Goal: Task Accomplishment & Management: Complete application form

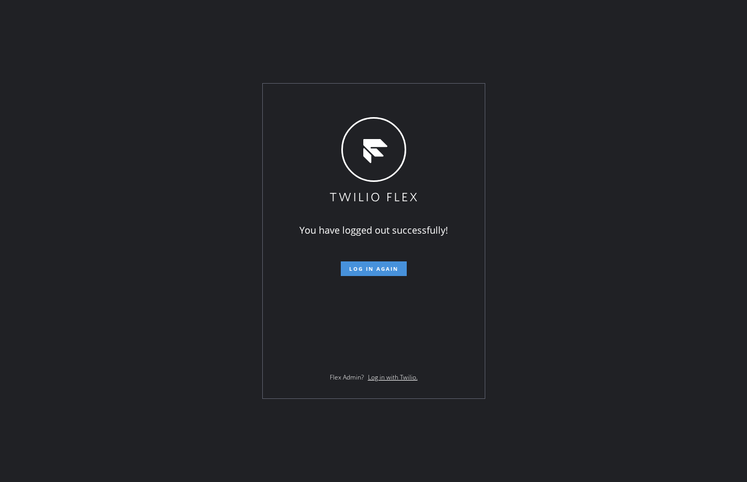
click at [369, 266] on span "Log in again" at bounding box center [373, 268] width 49 height 7
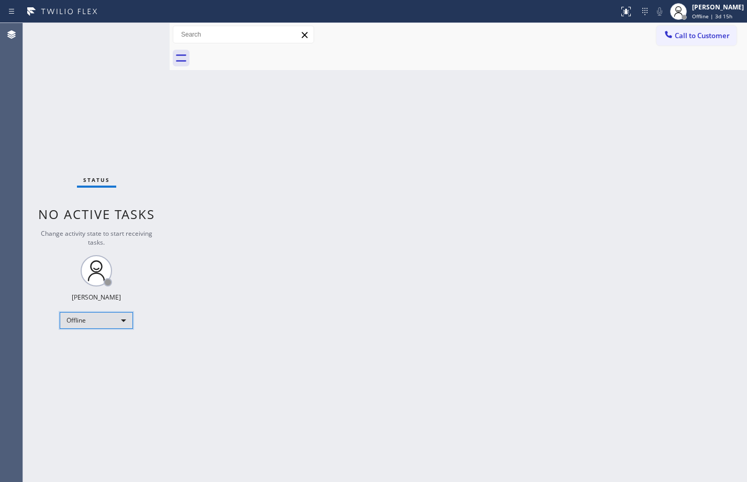
click at [89, 329] on div "Offline" at bounding box center [96, 320] width 73 height 17
click at [87, 347] on li "Available" at bounding box center [95, 348] width 71 height 13
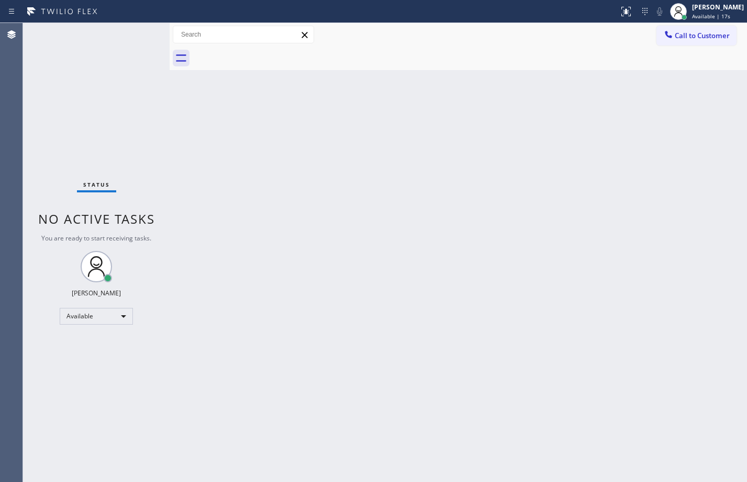
click at [296, 129] on div "Back to Dashboard Change Sender ID Customers Technicians Select a contact Outbo…" at bounding box center [458, 252] width 577 height 459
click at [373, 124] on div "Back to Dashboard Change Sender ID Customers Technicians Select a contact Outbo…" at bounding box center [458, 252] width 577 height 459
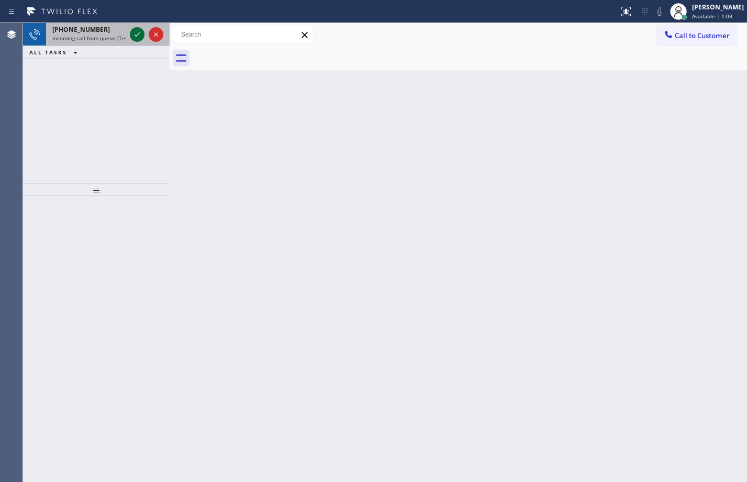
click at [133, 32] on icon at bounding box center [137, 34] width 13 height 13
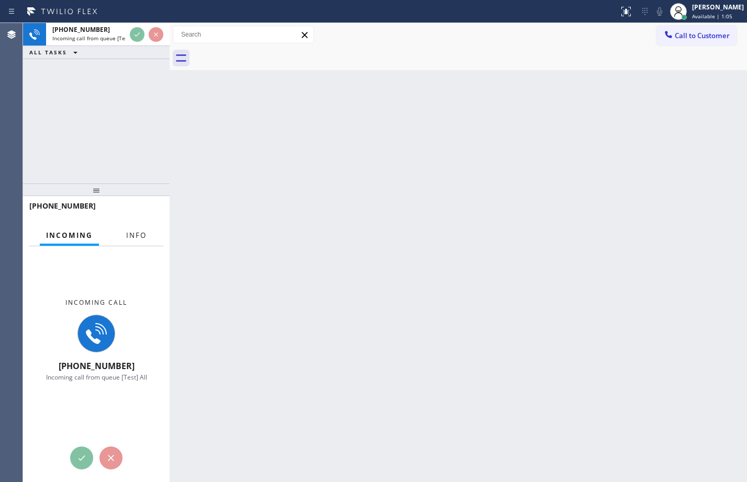
click at [136, 228] on button "Info" at bounding box center [136, 236] width 33 height 20
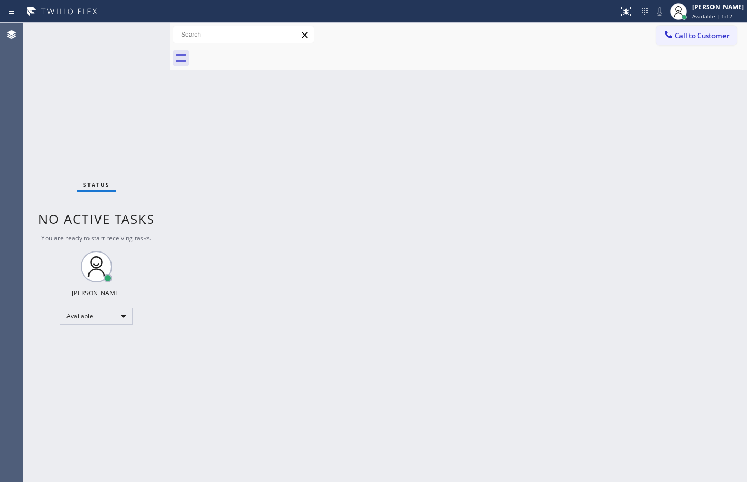
click at [195, 144] on div "Back to Dashboard Change Sender ID Customers Technicians Select a contact Outbo…" at bounding box center [458, 252] width 577 height 459
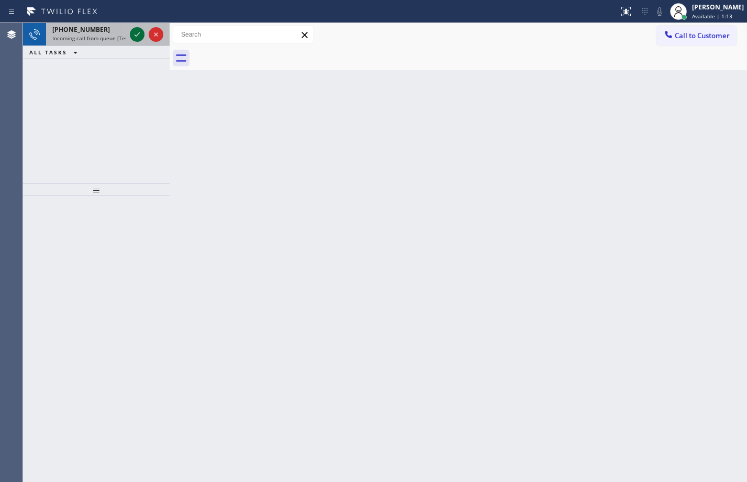
click at [137, 35] on icon at bounding box center [137, 34] width 13 height 13
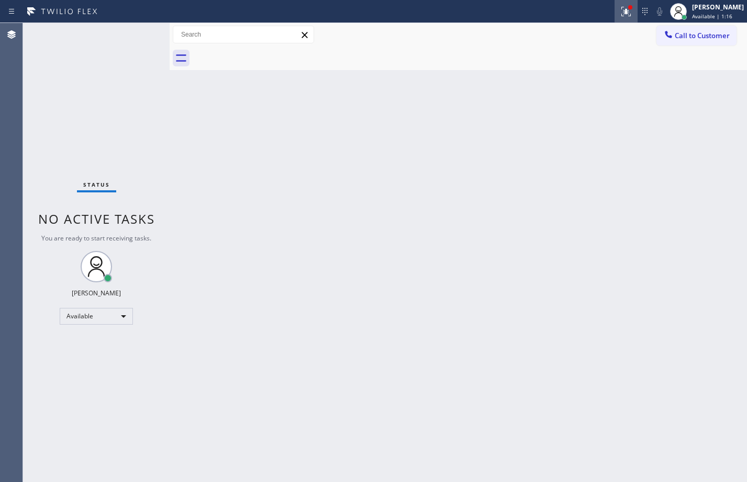
click at [623, 12] on icon at bounding box center [626, 10] width 6 height 4
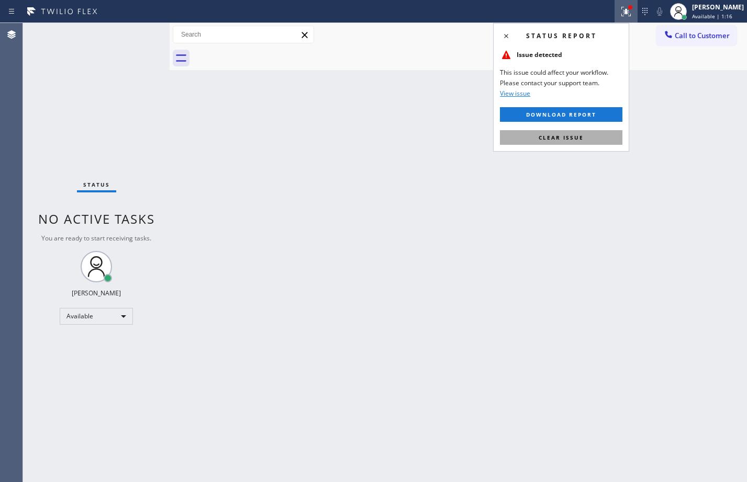
click at [579, 140] on span "Clear issue" at bounding box center [560, 137] width 45 height 7
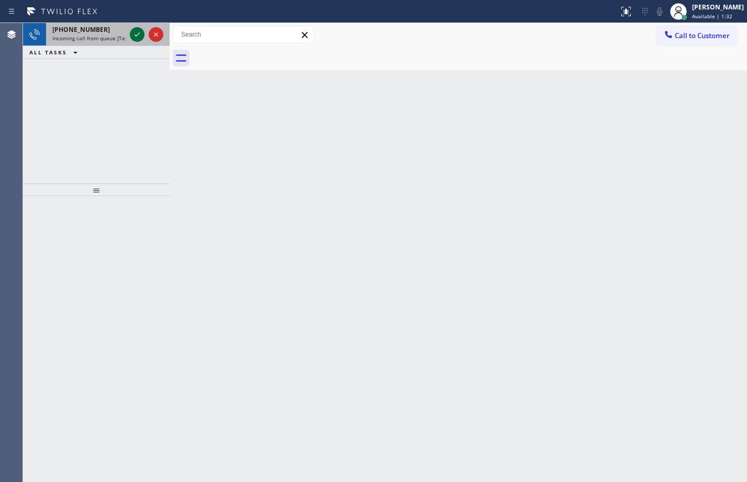
click at [136, 35] on icon at bounding box center [137, 34] width 13 height 13
click at [138, 36] on icon at bounding box center [137, 34] width 13 height 13
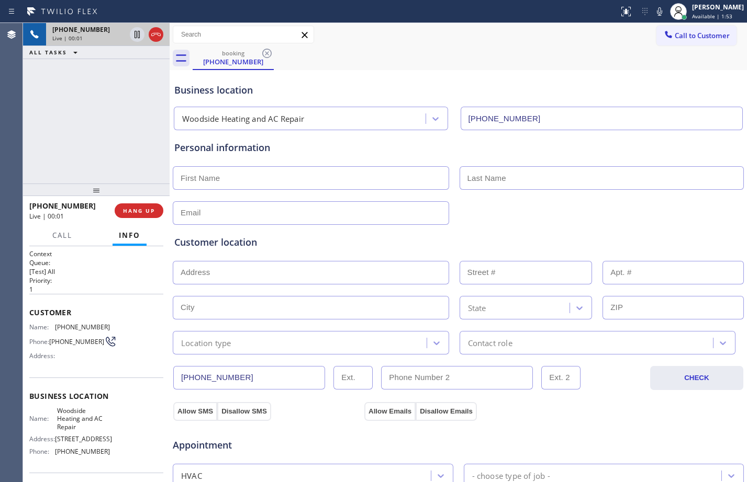
type input "[PHONE_NUMBER]"
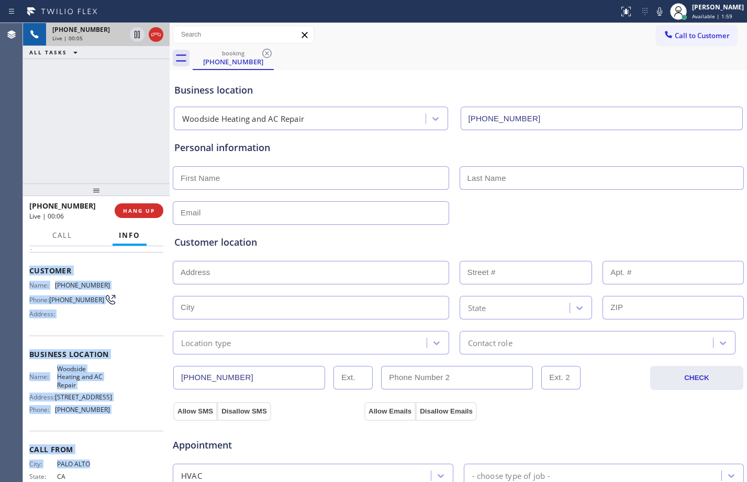
scroll to position [70, 0]
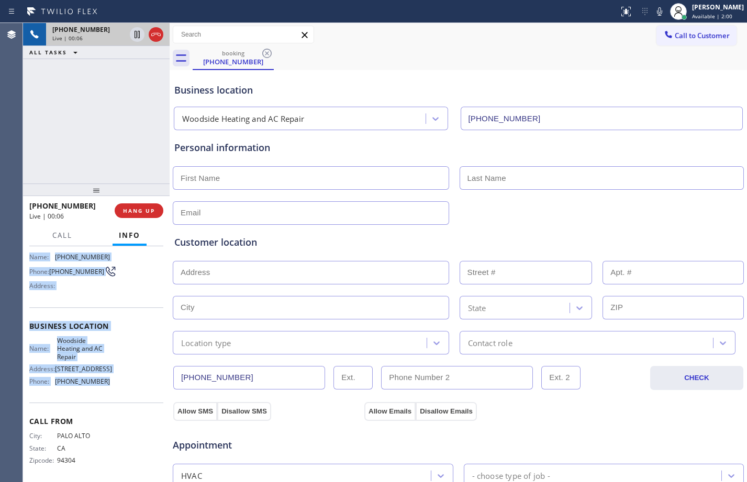
drag, startPoint x: 36, startPoint y: 319, endPoint x: 116, endPoint y: 409, distance: 120.5
click at [116, 409] on div "Context Queue: [Test] All Priority: 1 Customer Name: [PHONE_NUMBER] Phone: [PHO…" at bounding box center [96, 364] width 147 height 236
click at [133, 33] on icon at bounding box center [137, 34] width 13 height 13
click at [654, 16] on icon at bounding box center [659, 11] width 13 height 13
click at [136, 38] on icon at bounding box center [136, 34] width 5 height 7
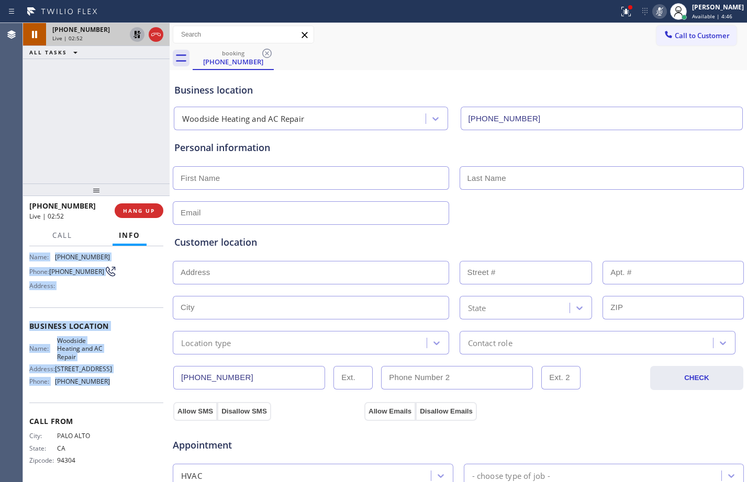
click at [140, 36] on icon at bounding box center [137, 34] width 13 height 13
click at [653, 14] on icon at bounding box center [659, 11] width 13 height 13
click at [138, 38] on icon at bounding box center [136, 34] width 5 height 7
click at [653, 15] on icon at bounding box center [659, 11] width 13 height 13
drag, startPoint x: 627, startPoint y: 9, endPoint x: 611, endPoint y: 17, distance: 17.8
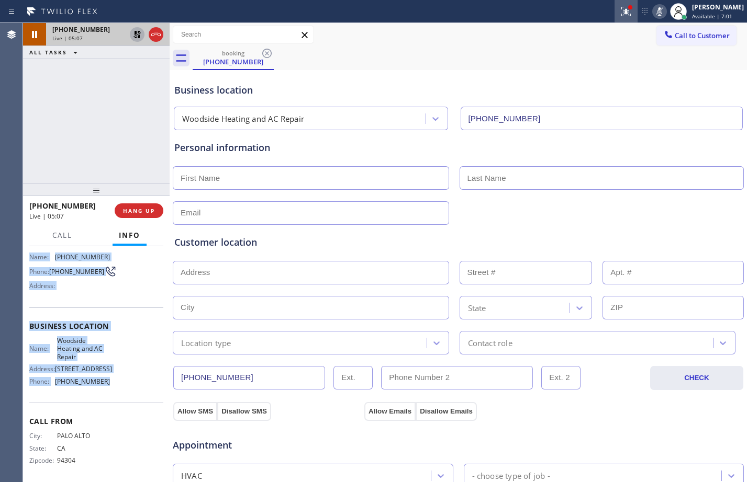
click at [627, 9] on div at bounding box center [625, 11] width 23 height 13
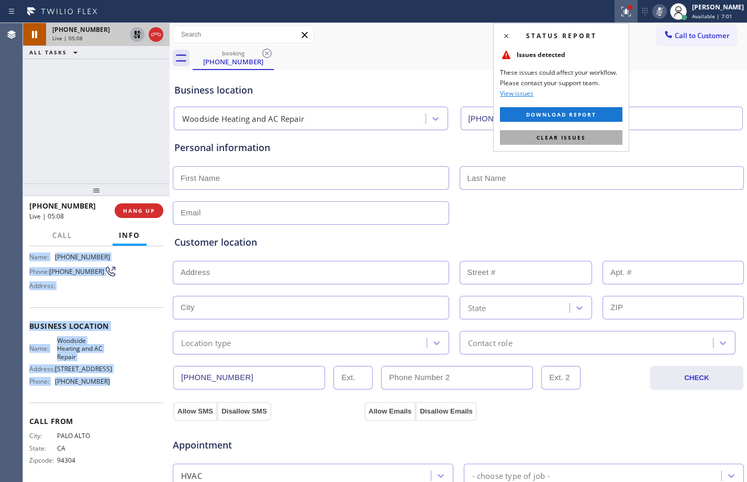
click at [566, 133] on button "Clear issues" at bounding box center [561, 137] width 122 height 15
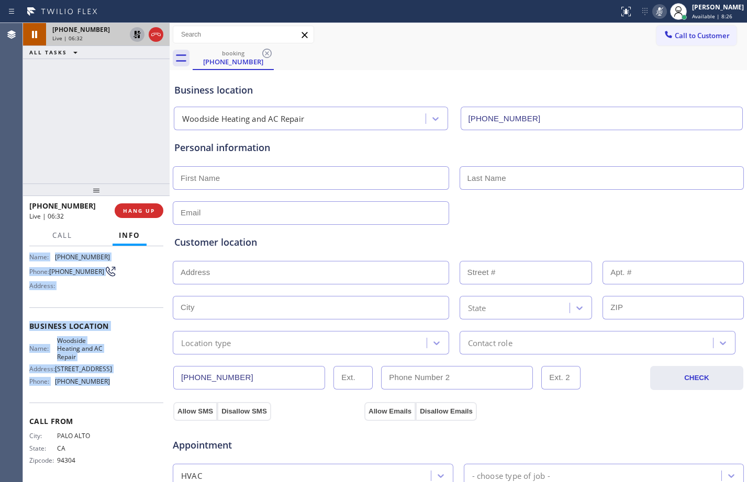
click at [135, 35] on icon at bounding box center [136, 34] width 7 height 7
click at [653, 15] on icon at bounding box center [659, 11] width 13 height 13
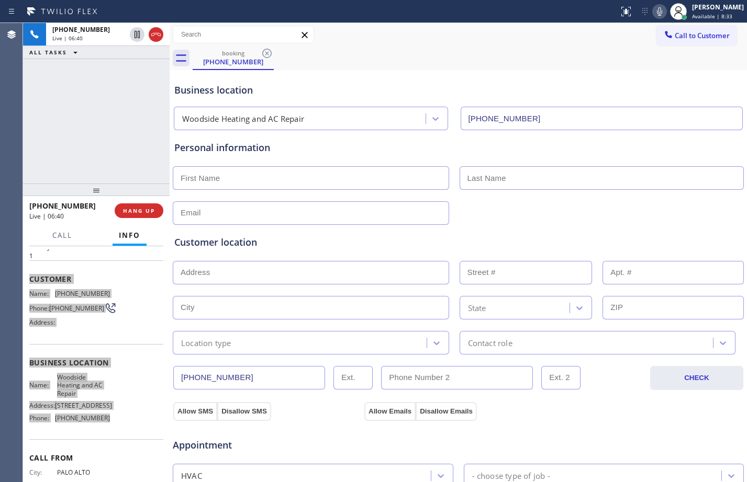
scroll to position [0, 0]
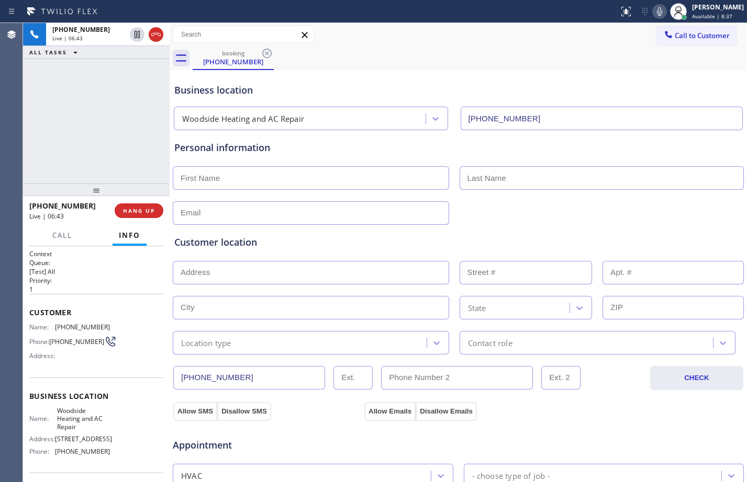
click at [85, 151] on div "[PHONE_NUMBER] Live | 06:43 ALL TASKS ALL TASKS ACTIVE TASKS TASKS IN WRAP UP" at bounding box center [96, 103] width 147 height 161
click at [302, 181] on input "text" at bounding box center [311, 178] width 276 height 24
paste input "[PERSON_NAME]"
type input "[PERSON_NAME]"
click at [135, 36] on icon at bounding box center [136, 34] width 5 height 7
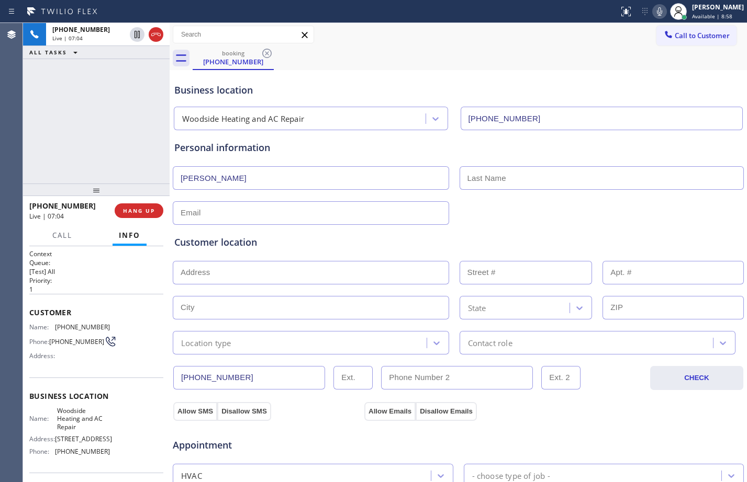
click at [653, 12] on icon at bounding box center [659, 11] width 13 height 13
click at [563, 174] on input "text" at bounding box center [601, 178] width 285 height 24
paste input "Mustarde"
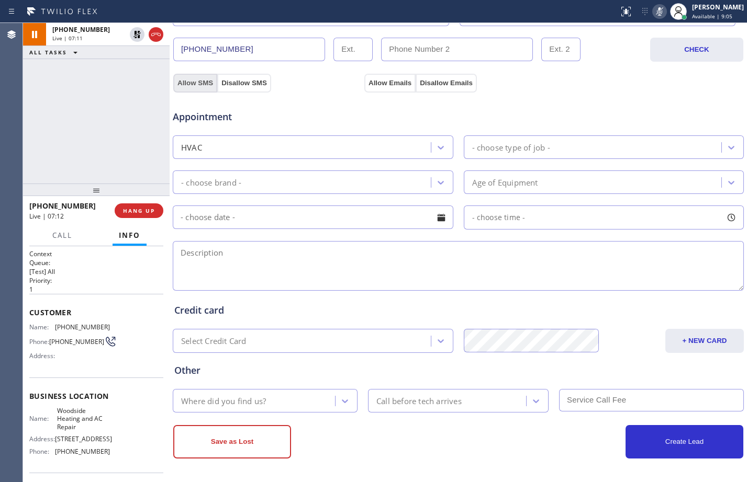
type input "Mustarde"
click at [203, 86] on button "Allow SMS" at bounding box center [195, 83] width 44 height 19
click at [386, 84] on button "Allow Emails" at bounding box center [389, 83] width 51 height 19
click at [254, 391] on div "Where did you find us?" at bounding box center [265, 401] width 185 height 24
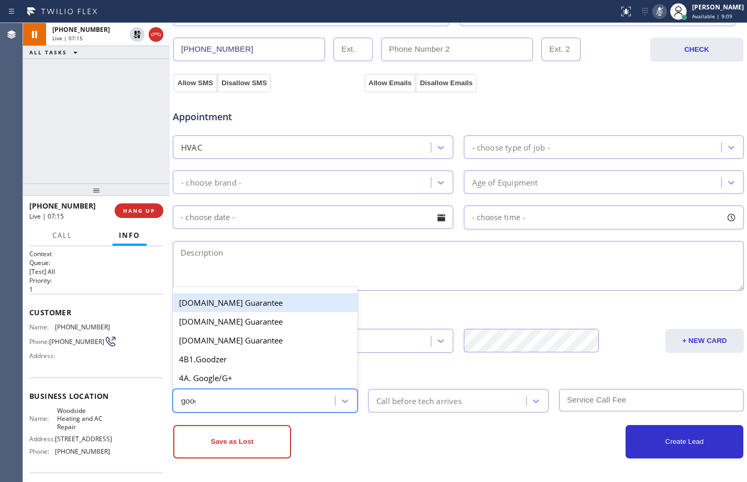
type input "googl"
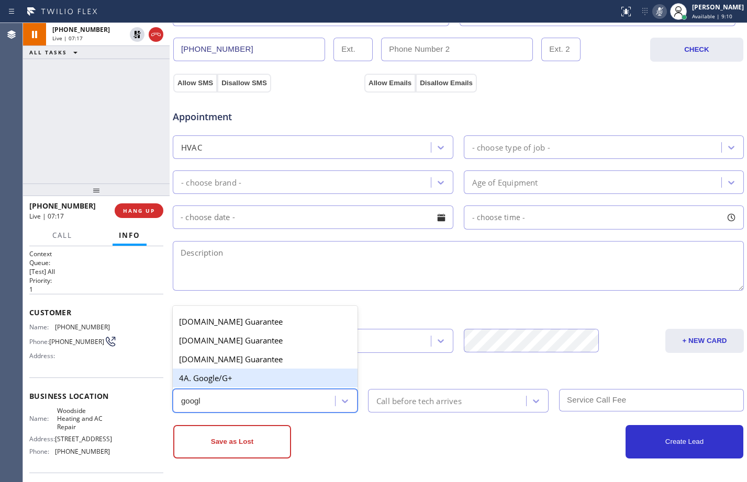
click at [209, 374] on div "4A. Google/G+" at bounding box center [265, 378] width 185 height 19
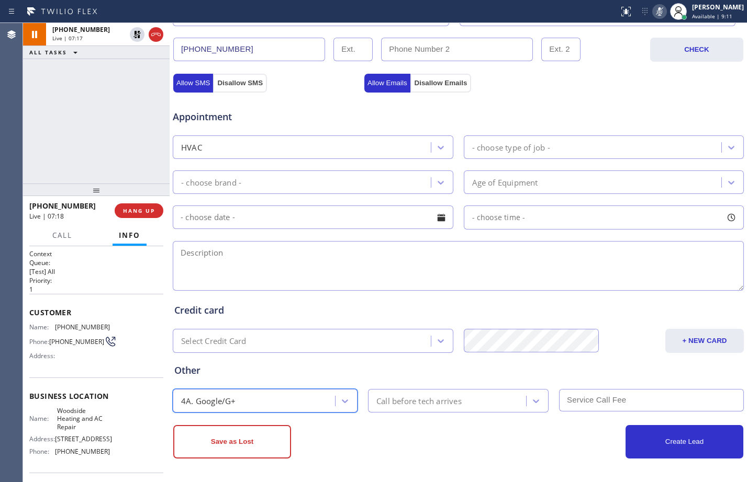
scroll to position [0, 0]
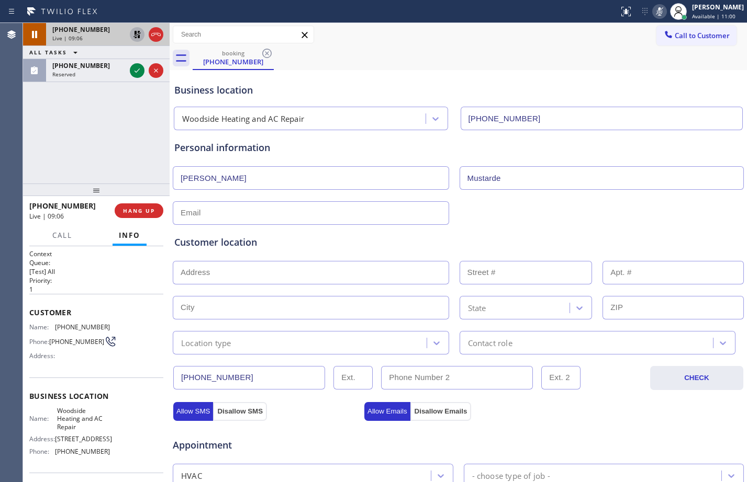
click at [137, 38] on icon at bounding box center [136, 34] width 7 height 7
click at [657, 10] on icon at bounding box center [659, 11] width 5 height 8
click at [138, 39] on icon at bounding box center [137, 34] width 13 height 13
click at [652, 9] on div at bounding box center [659, 11] width 15 height 13
click at [140, 38] on icon at bounding box center [136, 34] width 7 height 7
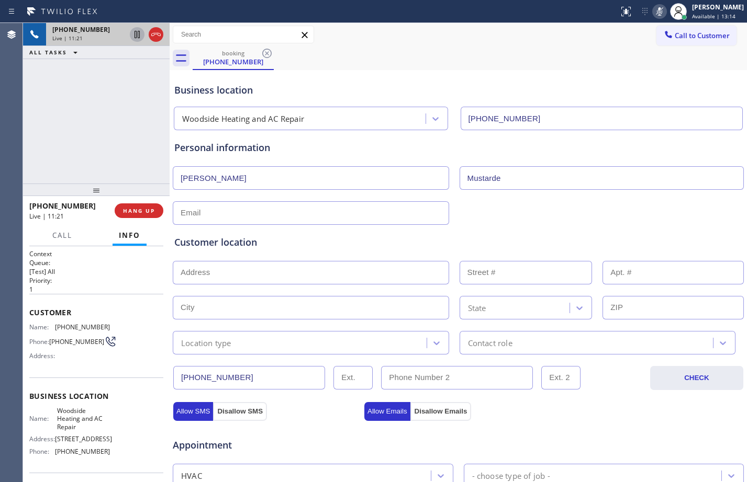
click at [653, 13] on icon at bounding box center [659, 11] width 13 height 13
click at [653, 12] on icon at bounding box center [659, 11] width 13 height 13
click at [128, 136] on div "[PHONE_NUMBER] Live | 13:55 ALL TASKS ALL TASKS ACTIVE TASKS TASKS IN WRAP UP" at bounding box center [96, 103] width 147 height 161
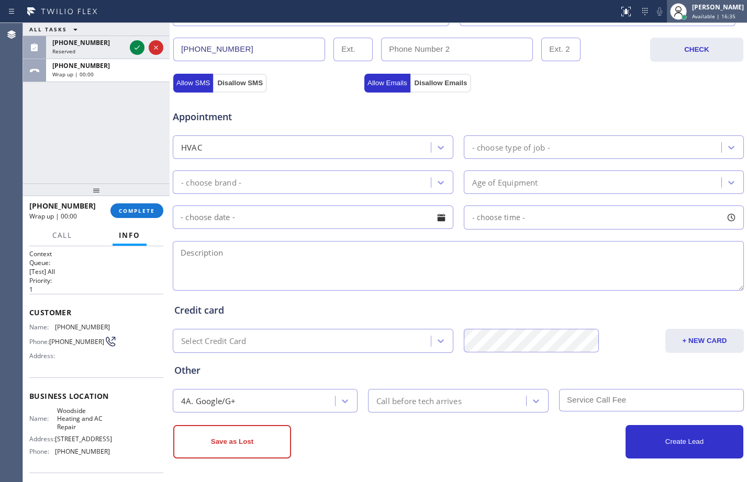
click at [679, 13] on div at bounding box center [678, 11] width 23 height 23
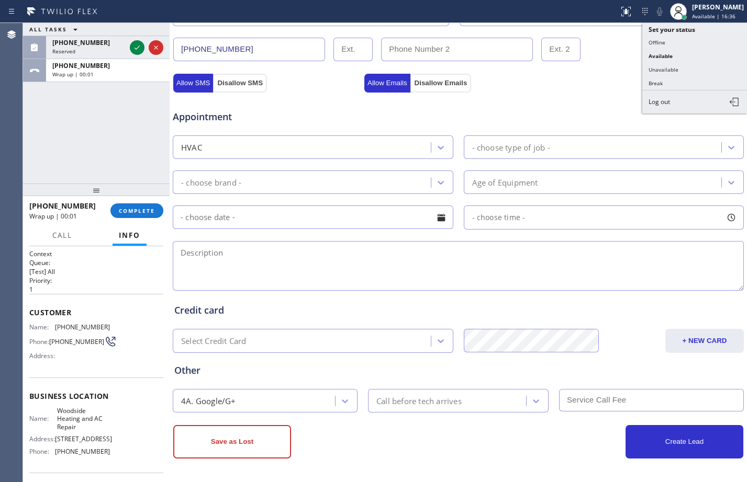
click at [680, 74] on button "Unavailable" at bounding box center [694, 70] width 105 height 14
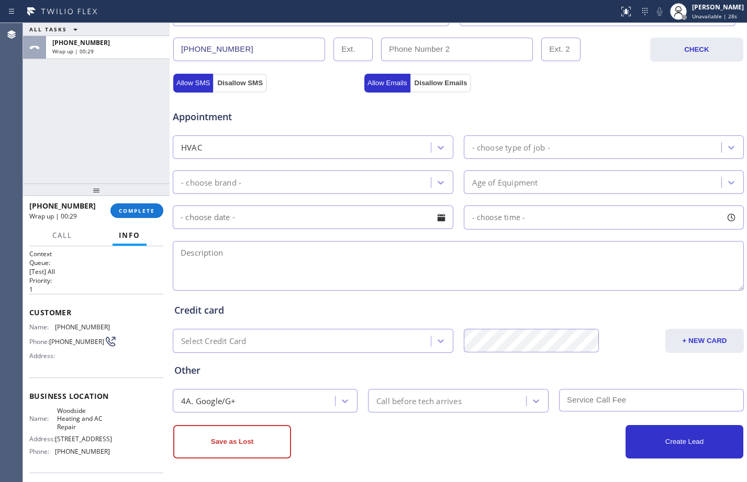
scroll to position [0, 0]
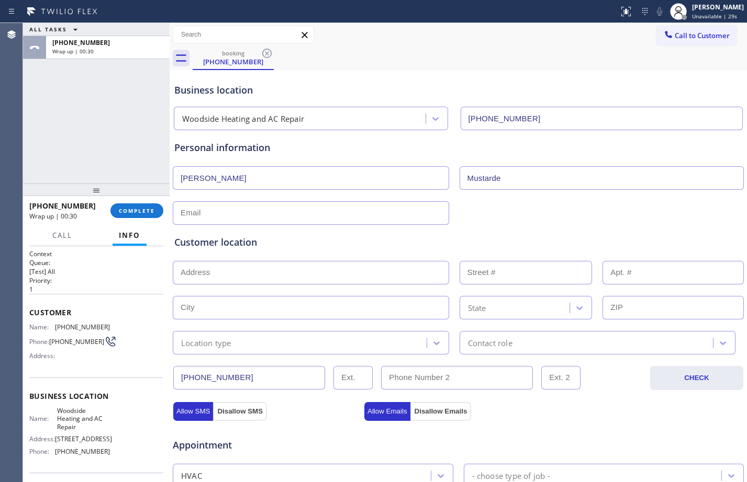
click at [293, 271] on input "text" at bounding box center [311, 273] width 276 height 24
paste input "[STREET_ADDRESS]"
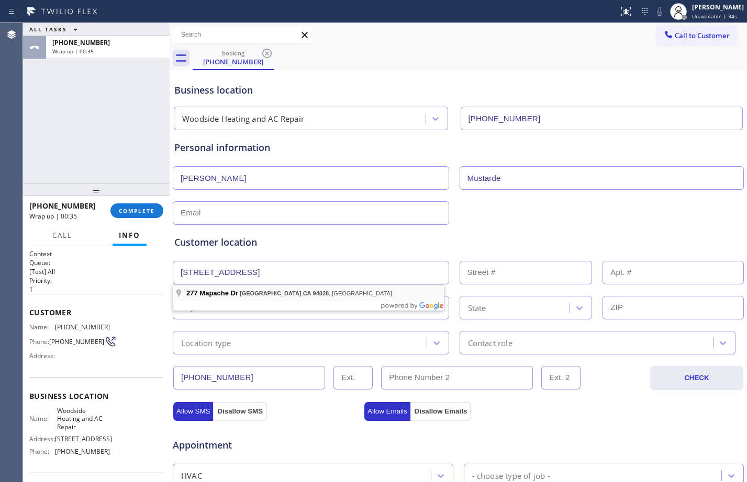
type input "277 Mapache Dr"
type input "277"
type input "[GEOGRAPHIC_DATA]"
type input "94028"
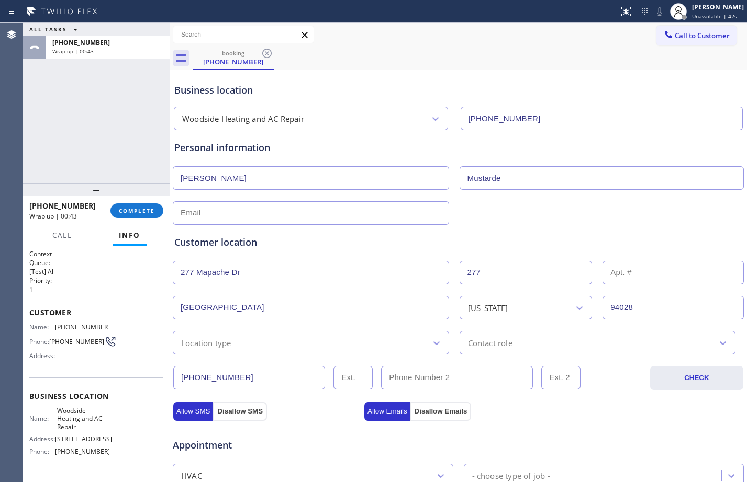
click at [270, 211] on input "text" at bounding box center [311, 213] width 276 height 24
paste input "[EMAIL_ADDRESS][DOMAIN_NAME]"
click at [182, 213] on input "[EMAIL_ADDRESS][DOMAIN_NAME]" at bounding box center [311, 213] width 276 height 24
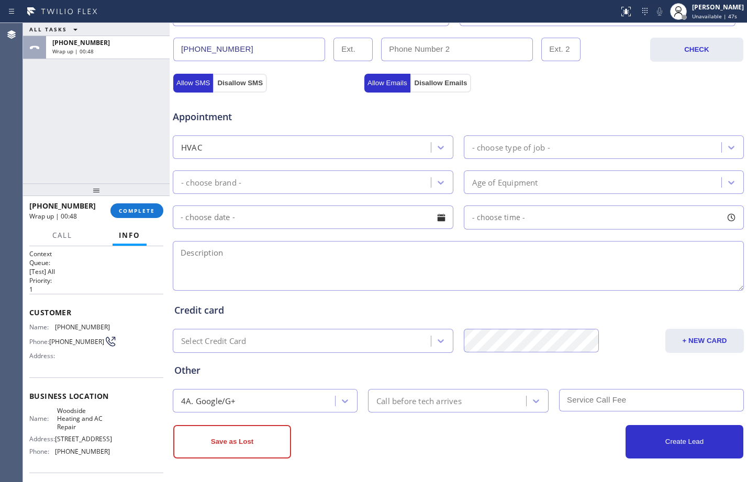
type input "[EMAIL_ADDRESS][DOMAIN_NAME]"
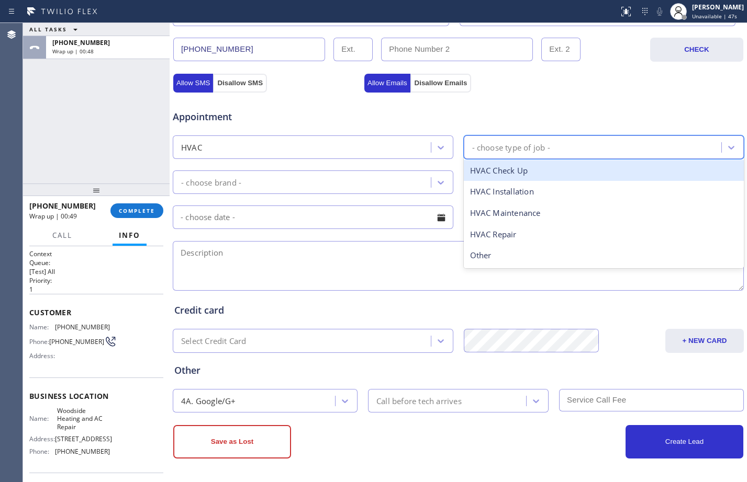
click at [625, 149] on div "- choose type of job -" at bounding box center [594, 147] width 255 height 18
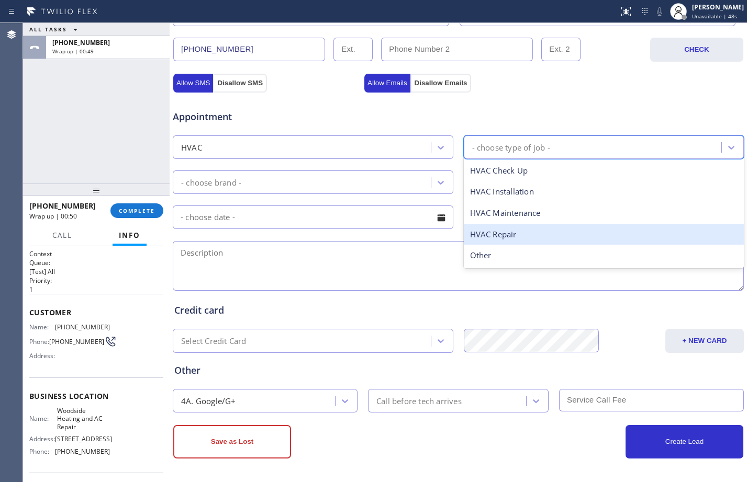
click at [510, 234] on div "HVAC Repair" at bounding box center [604, 234] width 280 height 21
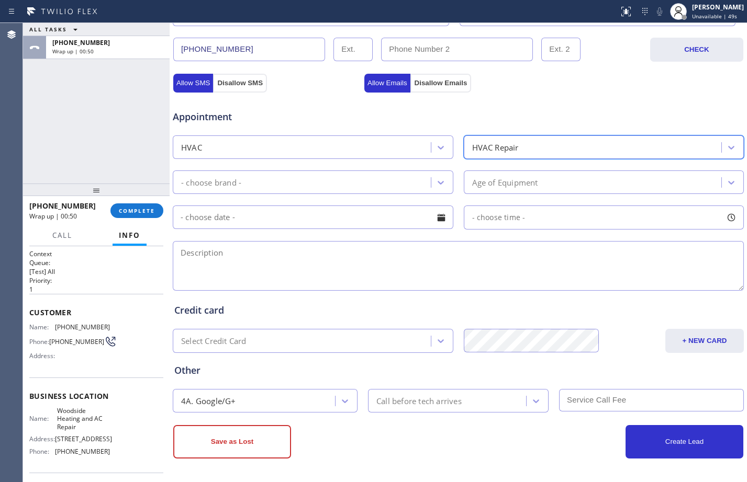
click at [367, 183] on div "- choose brand -" at bounding box center [303, 182] width 255 height 18
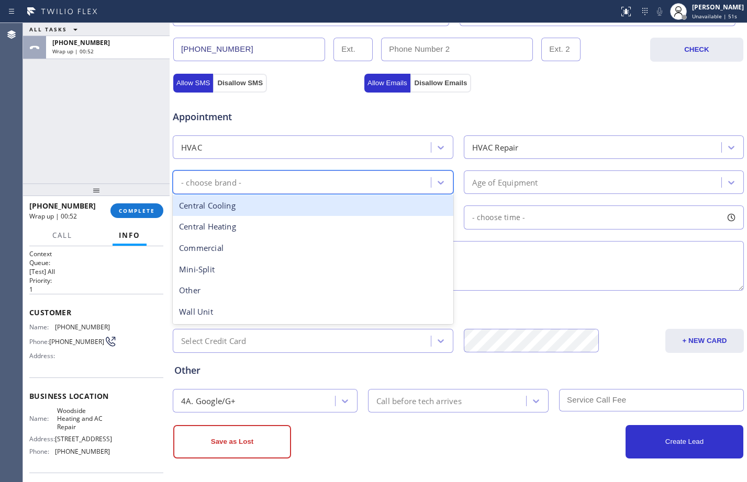
click at [282, 208] on div "Central Cooling" at bounding box center [313, 205] width 280 height 21
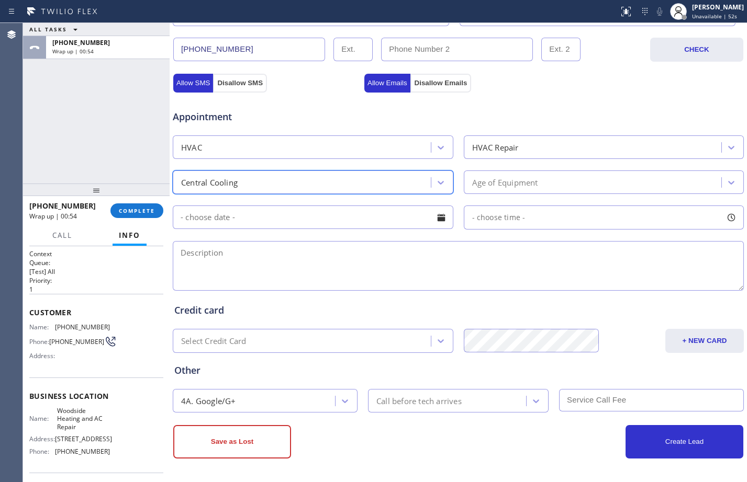
click at [547, 178] on div "Age of Equipment" at bounding box center [594, 182] width 255 height 18
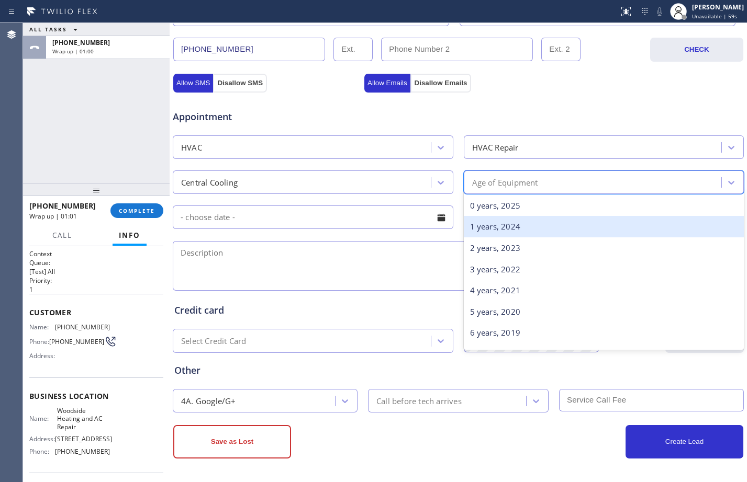
click at [547, 228] on div "1 years, 2024" at bounding box center [604, 226] width 280 height 21
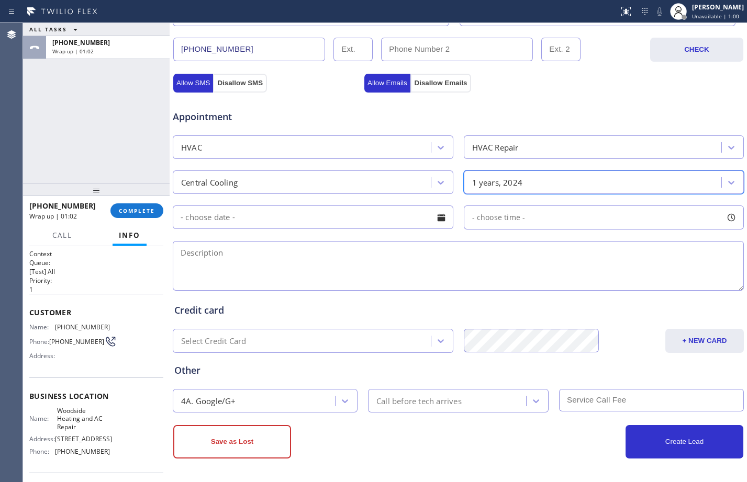
click at [268, 278] on textarea at bounding box center [458, 266] width 571 height 50
click at [258, 256] on textarea "11-3/$119/" at bounding box center [458, 266] width 571 height 50
paste textarea "stop working/not blowing cold air/central unit/outside from the bedroom/accesib…"
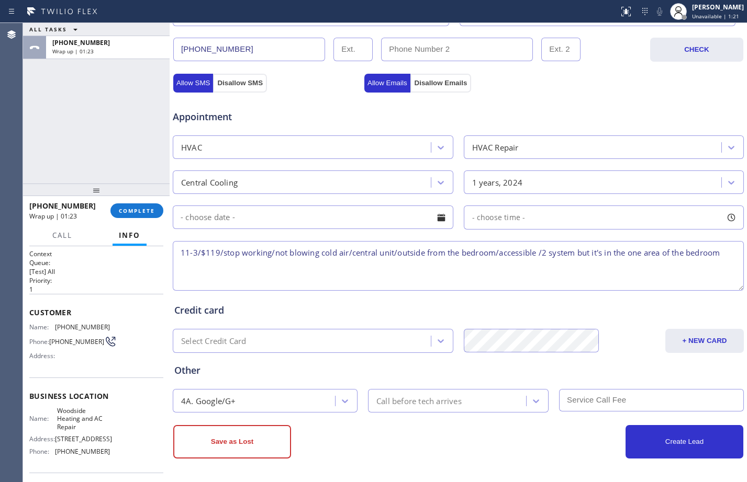
click at [726, 253] on textarea "11-3/$119/stop working/not blowing cold air/central unit/outside from the bedro…" at bounding box center [458, 266] width 571 height 50
paste textarea "[STREET_ADDRESS]"
click at [218, 266] on textarea "11-3/$119/stop working/not blowing cold air/central unit/outside from the bedro…" at bounding box center [458, 266] width 571 height 50
click at [433, 265] on textarea "11-3/$119/stop working/not blowing cold air/central unit/outside from the bedro…" at bounding box center [458, 266] width 571 height 50
click at [469, 264] on textarea "11-3/$119/stop working/not blowing cold air/central unit/outside from the bedro…" at bounding box center [458, 266] width 571 height 50
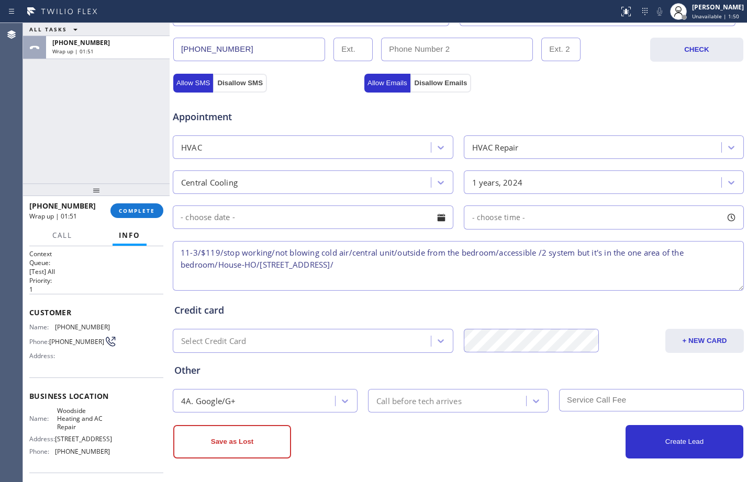
paste textarea "Woodside Heating and AC Repair"
click at [567, 265] on textarea "11-3/$119/stop working/not blowing cold air/central unit/outside from the bedro…" at bounding box center [458, 266] width 571 height 50
paste textarea "Please call customer 30 minutes prior to arrival"
type textarea "11-3/$119/stop working/not blowing cold air/central unit/outside from the bedro…"
click at [420, 399] on div "Call before tech arrives" at bounding box center [418, 401] width 85 height 12
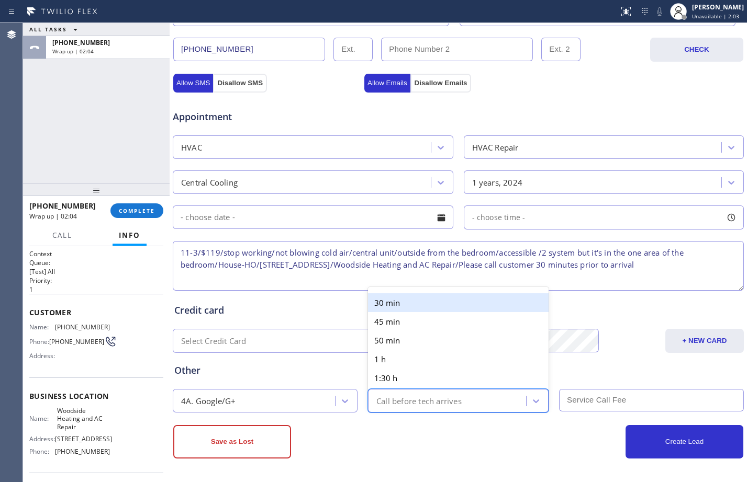
click at [401, 304] on div "30 min" at bounding box center [458, 303] width 181 height 19
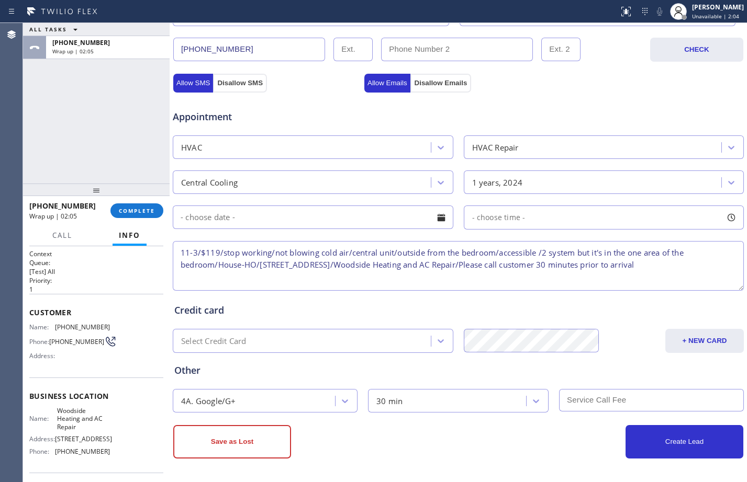
click at [679, 402] on input "text" at bounding box center [651, 400] width 185 height 23
type input "119"
click at [679, 446] on button "Create Lead" at bounding box center [684, 441] width 118 height 33
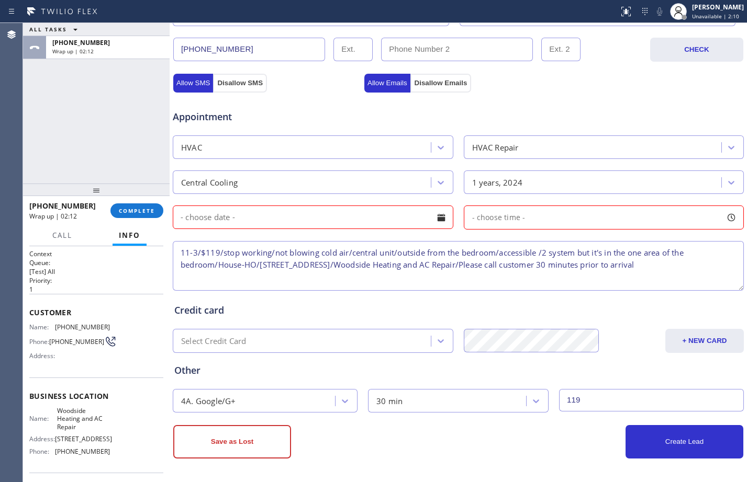
click at [370, 220] on input "text" at bounding box center [313, 218] width 280 height 24
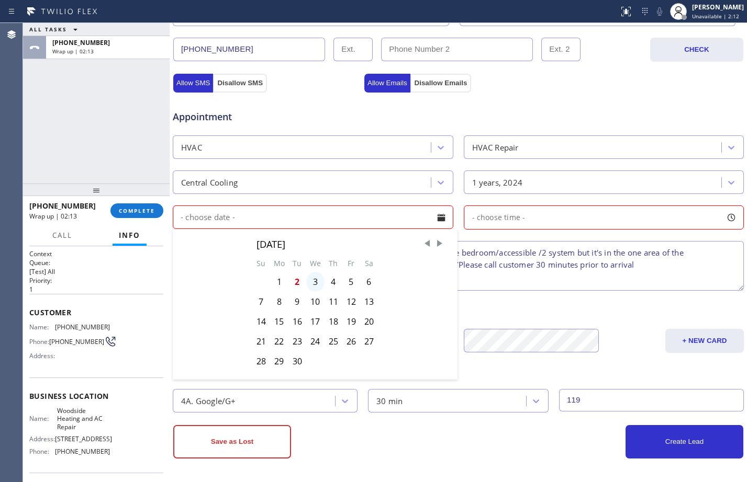
click at [310, 280] on div "3" at bounding box center [315, 282] width 18 height 20
type input "[DATE]"
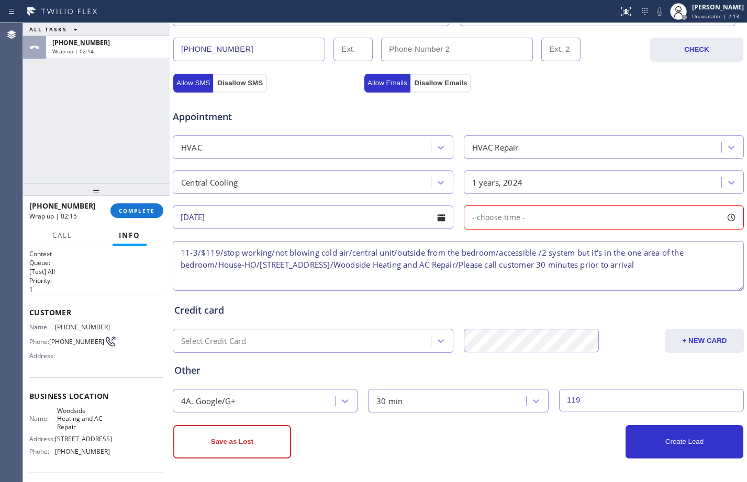
click at [572, 218] on div "- choose time -" at bounding box center [604, 218] width 280 height 24
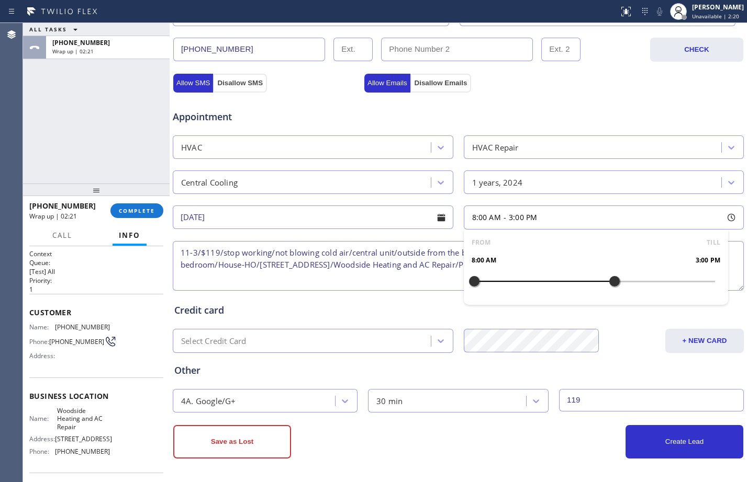
drag, startPoint x: 467, startPoint y: 280, endPoint x: 603, endPoint y: 288, distance: 136.2
click at [608, 288] on div at bounding box center [614, 282] width 13 height 22
drag, startPoint x: 471, startPoint y: 279, endPoint x: 526, endPoint y: 289, distance: 55.9
click at [528, 289] on div at bounding box center [534, 282] width 13 height 22
click at [458, 436] on div "Create Lead" at bounding box center [600, 441] width 285 height 33
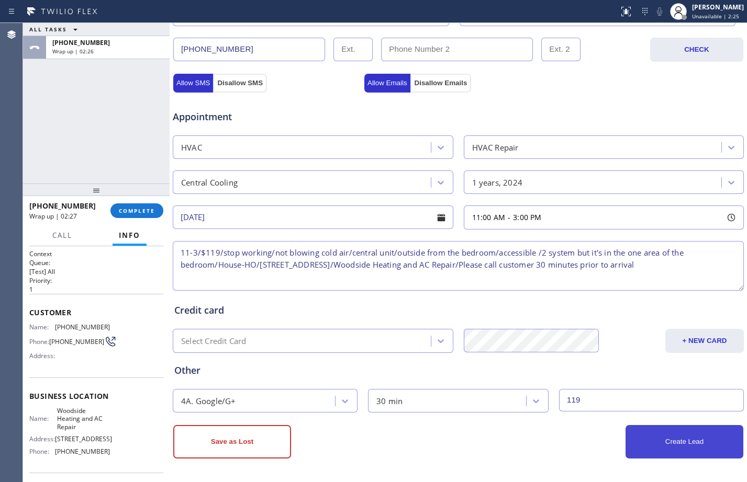
click at [655, 440] on button "Create Lead" at bounding box center [684, 441] width 118 height 33
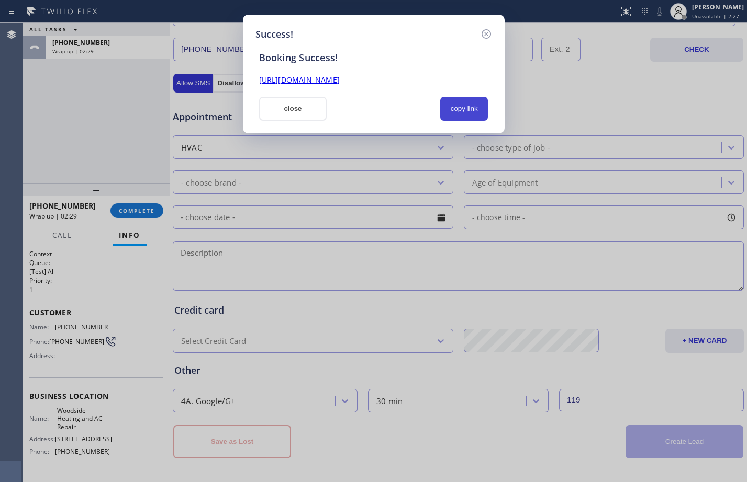
click at [464, 110] on button "copy link" at bounding box center [464, 109] width 48 height 24
click at [340, 82] on link "[URL][DOMAIN_NAME]" at bounding box center [299, 80] width 81 height 10
click at [284, 110] on button "close" at bounding box center [293, 109] width 68 height 24
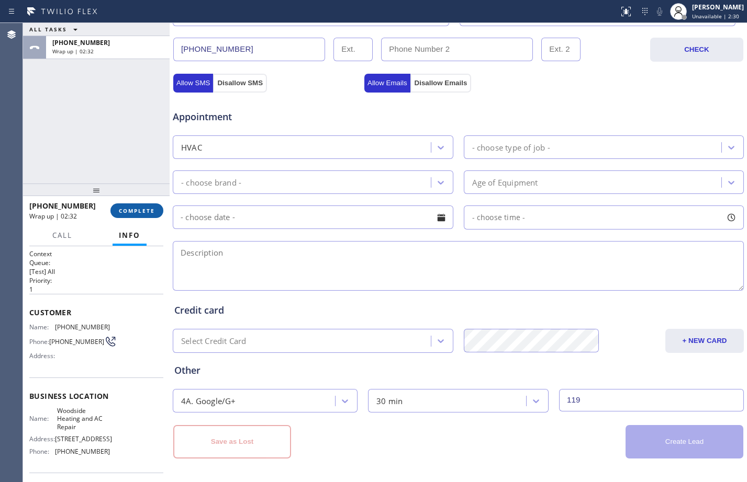
click at [147, 204] on button "COMPLETE" at bounding box center [136, 211] width 53 height 15
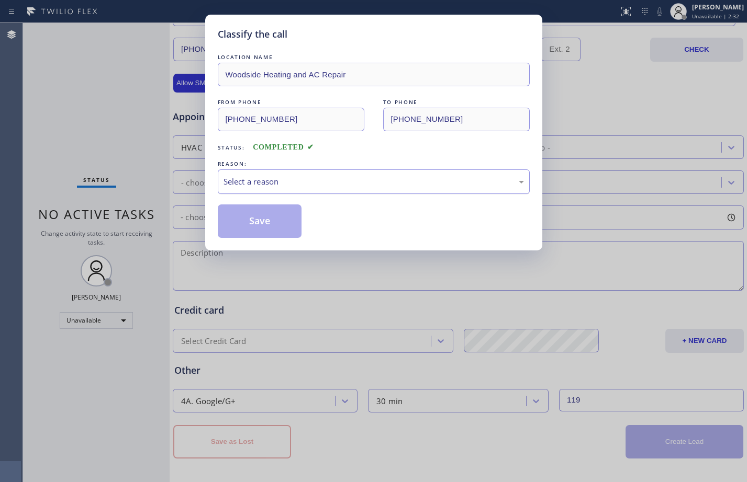
click at [391, 182] on div "Select a reason" at bounding box center [373, 182] width 300 height 12
click at [274, 223] on button "Save" at bounding box center [260, 221] width 84 height 33
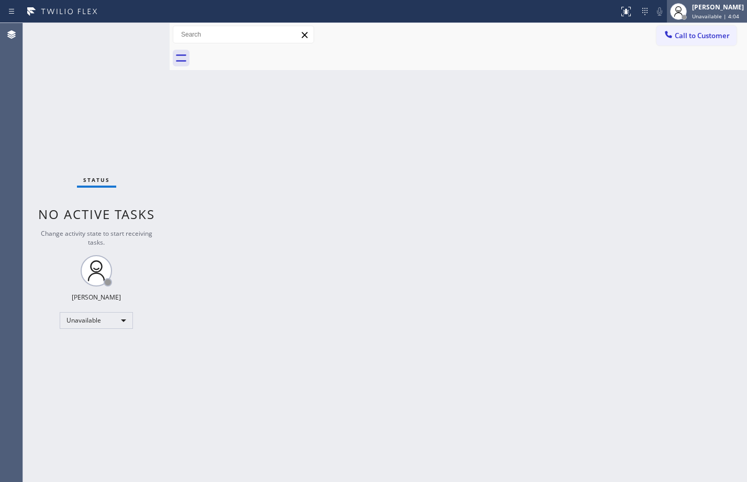
click at [713, 2] on div "[PERSON_NAME] Unavailable | 4:04" at bounding box center [707, 11] width 80 height 23
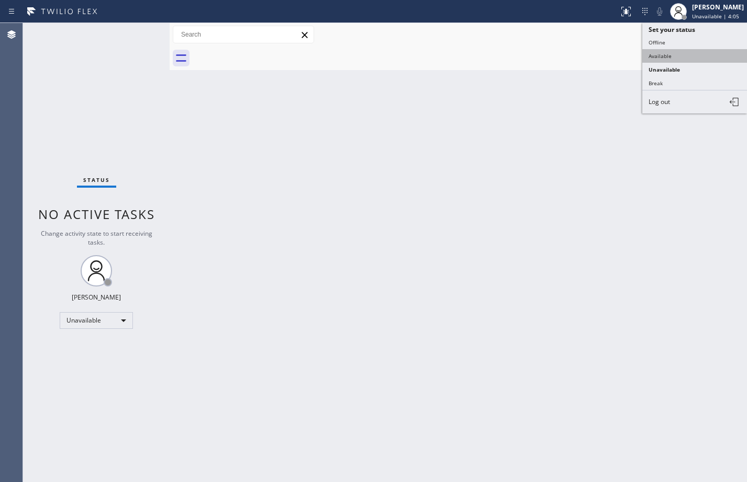
click at [679, 51] on button "Available" at bounding box center [694, 56] width 105 height 14
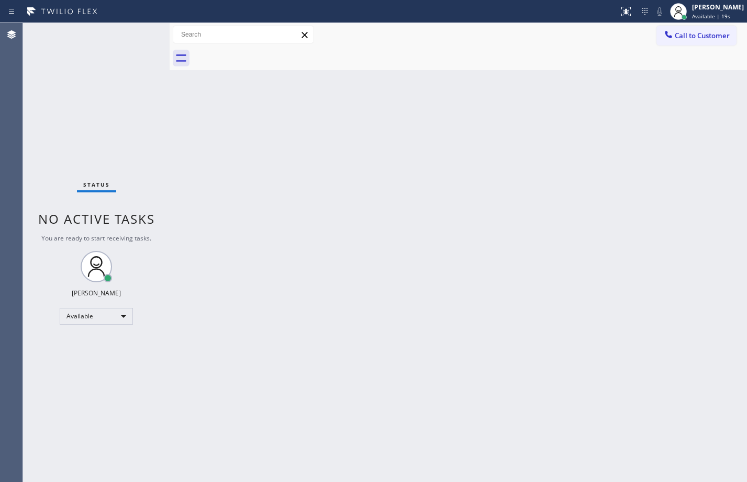
click at [137, 33] on div "Status No active tasks You are ready to start receiving tasks. [PERSON_NAME] Av…" at bounding box center [96, 252] width 147 height 459
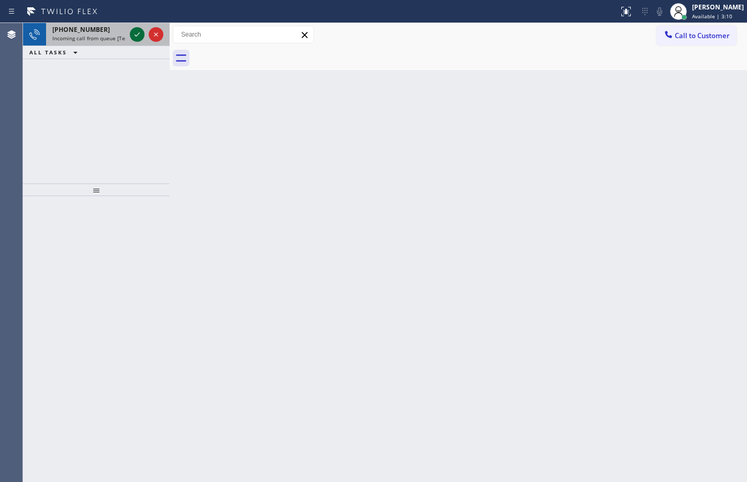
click at [141, 36] on icon at bounding box center [137, 34] width 13 height 13
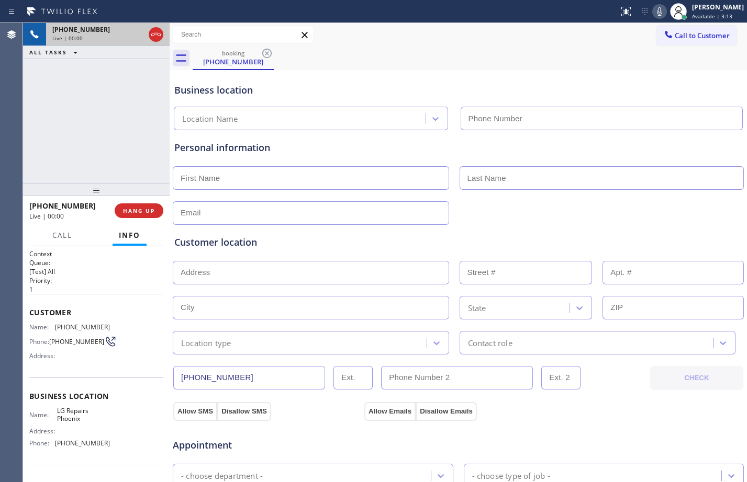
type input "[PHONE_NUMBER]"
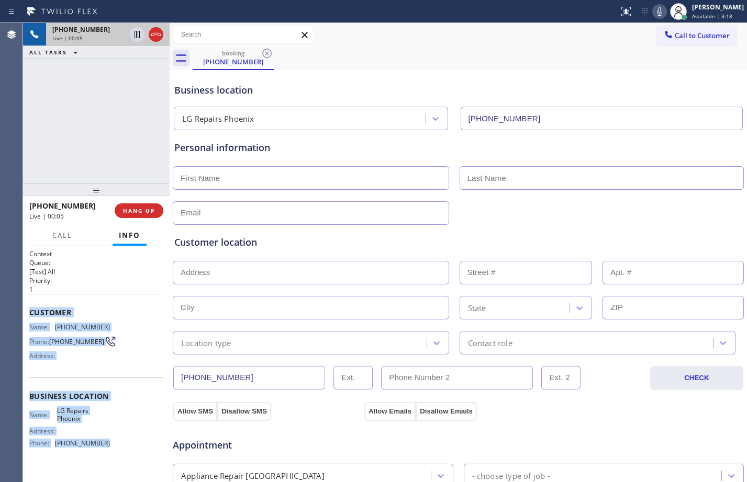
drag, startPoint x: 29, startPoint y: 308, endPoint x: 120, endPoint y: 448, distance: 167.6
click at [120, 448] on div "Context Queue: [Test] All Priority: 1 Customer Name: [PHONE_NUMBER] Phone: [PHO…" at bounding box center [96, 397] width 134 height 295
copy div "Customer Name: [PHONE_NUMBER] Phone: [PHONE_NUMBER] Address: Business location …"
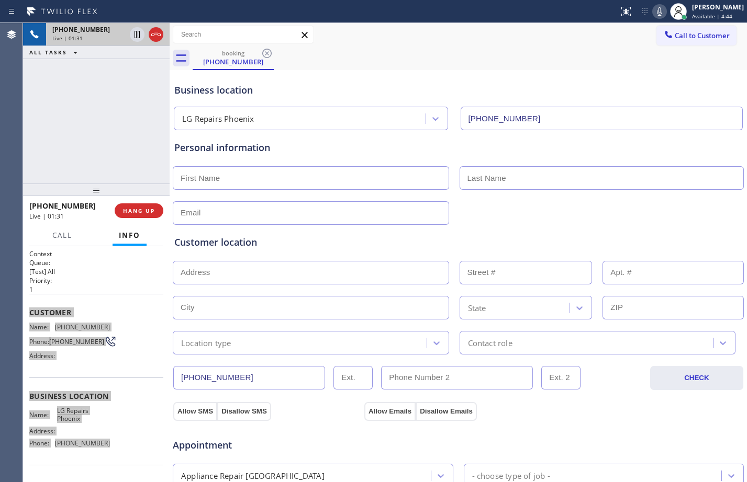
scroll to position [69, 0]
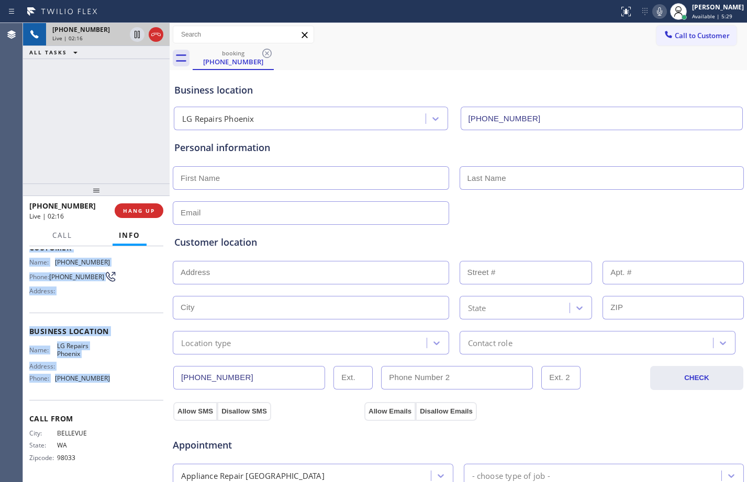
click at [133, 310] on div "Customer Name: [PHONE_NUMBER] Phone: [PHONE_NUMBER] Address:" at bounding box center [96, 271] width 134 height 84
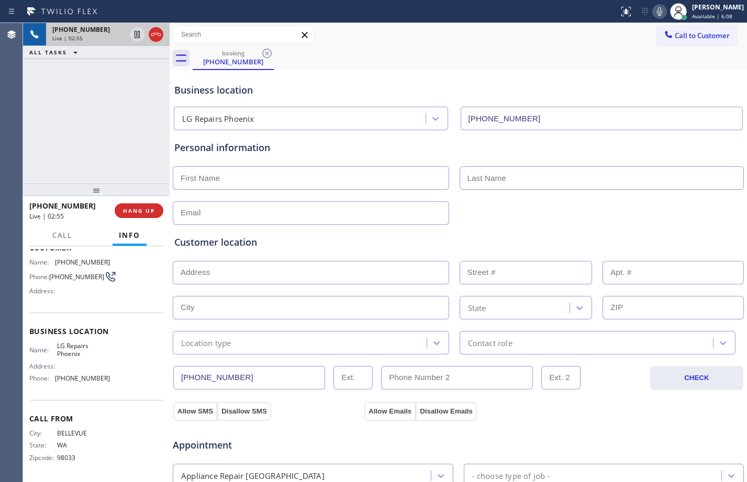
scroll to position [0, 0]
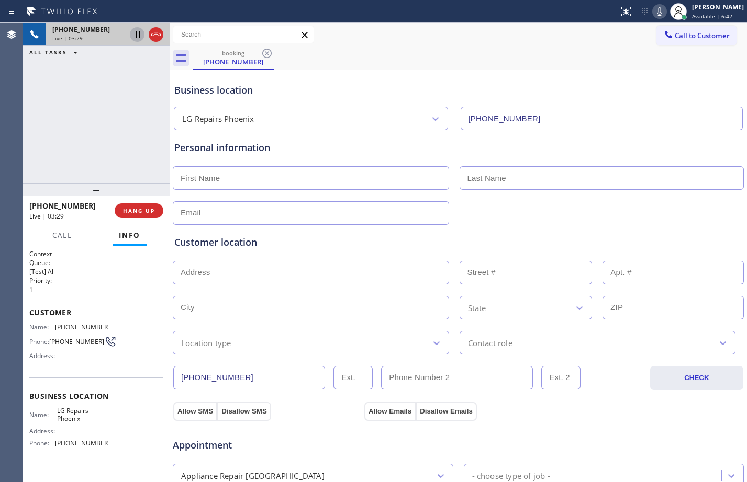
click at [136, 36] on icon at bounding box center [137, 34] width 13 height 13
click at [653, 11] on icon at bounding box center [659, 11] width 13 height 13
click at [139, 35] on icon at bounding box center [137, 34] width 13 height 13
click at [653, 12] on icon at bounding box center [659, 11] width 13 height 13
click at [123, 131] on div "[PHONE_NUMBER] Live | 04:56 ALL TASKS ALL TASKS ACTIVE TASKS TASKS IN WRAP UP" at bounding box center [96, 103] width 147 height 161
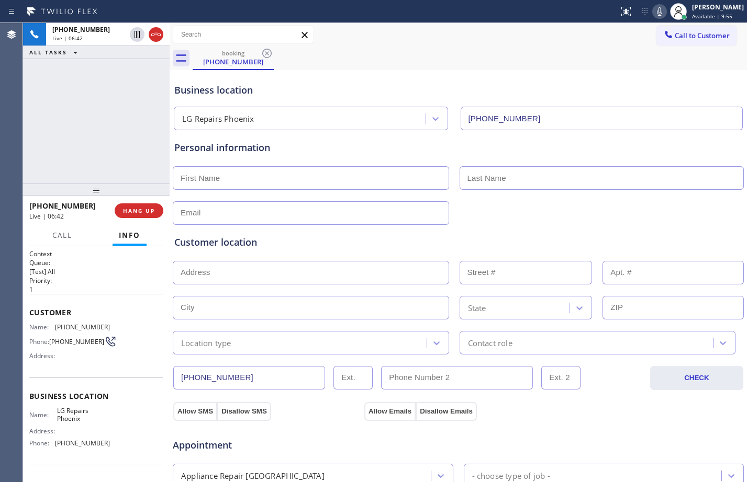
click at [72, 173] on div "[PHONE_NUMBER] Live | 06:42 ALL TASKS ALL TASKS ACTIVE TASKS TASKS IN WRAP UP" at bounding box center [96, 103] width 147 height 161
click at [72, 169] on div "[PHONE_NUMBER] Live | 06:48 ALL TASKS ALL TASKS ACTIVE TASKS TASKS IN WRAP UP" at bounding box center [96, 103] width 147 height 161
click at [692, 7] on div "[PERSON_NAME]" at bounding box center [718, 7] width 52 height 9
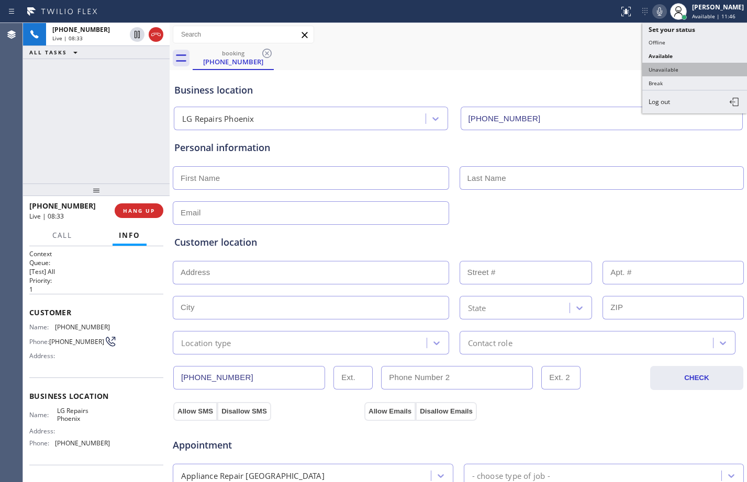
click at [683, 69] on button "Unavailable" at bounding box center [694, 70] width 105 height 14
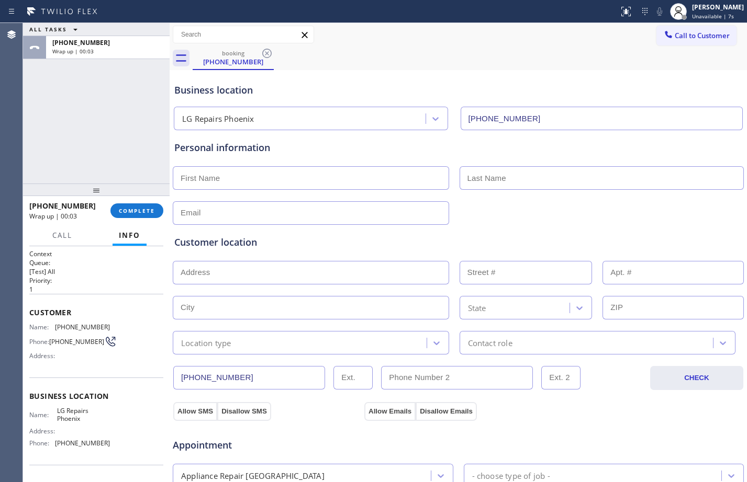
click at [252, 182] on input "text" at bounding box center [311, 178] width 276 height 24
paste input "[PERSON_NAME]"
type input "[PERSON_NAME]"
click at [505, 182] on input "text" at bounding box center [601, 178] width 285 height 24
paste input "[PERSON_NAME]"
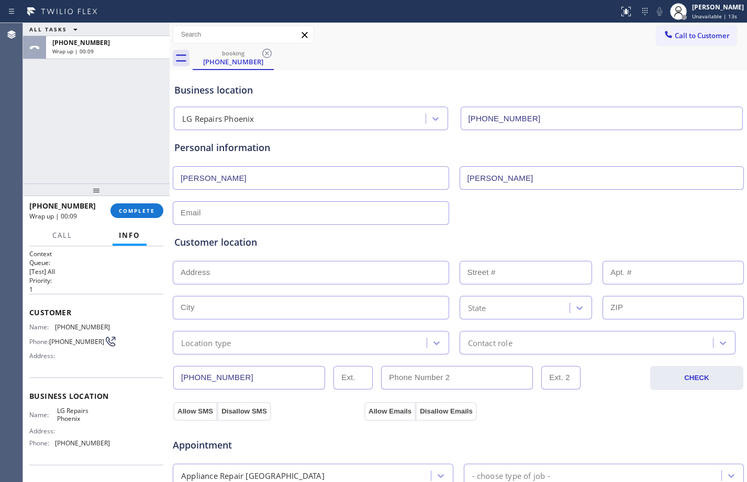
type input "[PERSON_NAME]"
click at [340, 217] on input "text" at bounding box center [311, 213] width 276 height 24
paste input "[PERSON_NAME][EMAIL_ADDRESS][DOMAIN_NAME]"
type input "[PERSON_NAME][EMAIL_ADDRESS][DOMAIN_NAME]"
click at [251, 267] on input "text" at bounding box center [311, 273] width 276 height 24
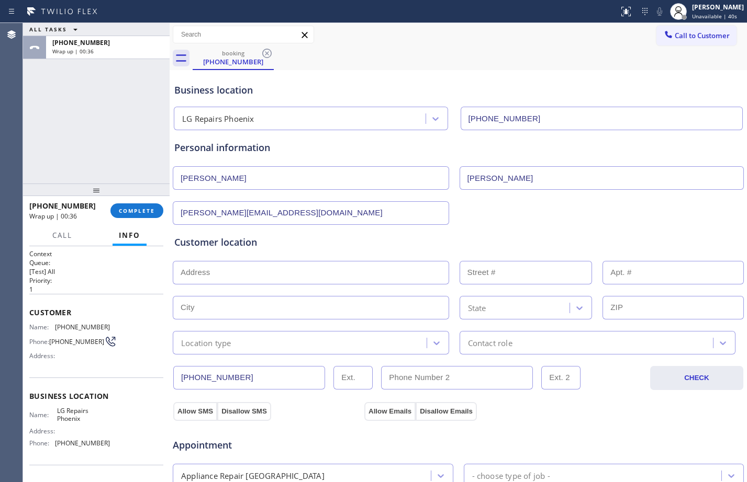
paste input "[STREET_ADDRESS]"
type input "[STREET_ADDRESS]"
type input "16002"
type input "Phoenix"
type input "85032"
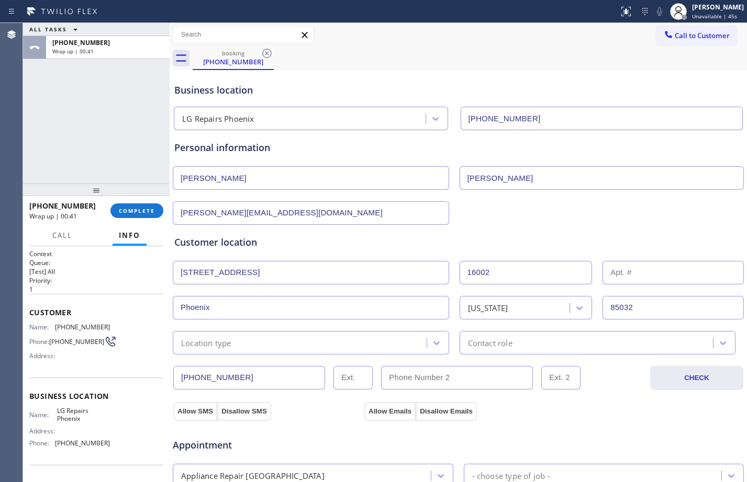
click at [228, 345] on div "Location type" at bounding box center [206, 343] width 50 height 12
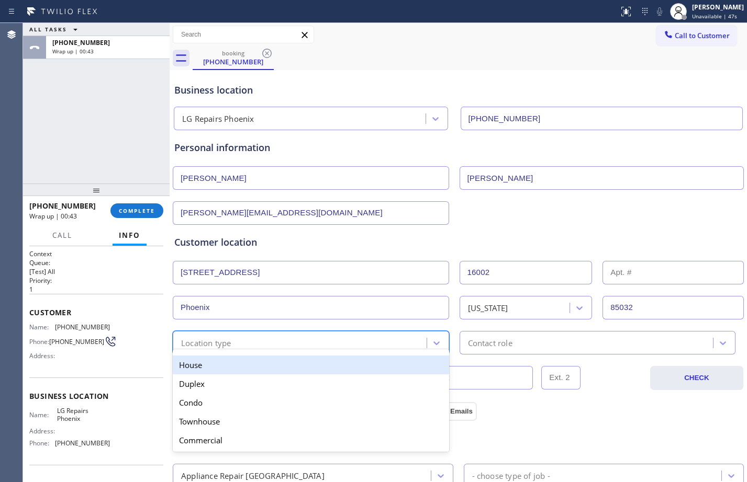
click at [597, 435] on div "Appointment" at bounding box center [458, 439] width 573 height 27
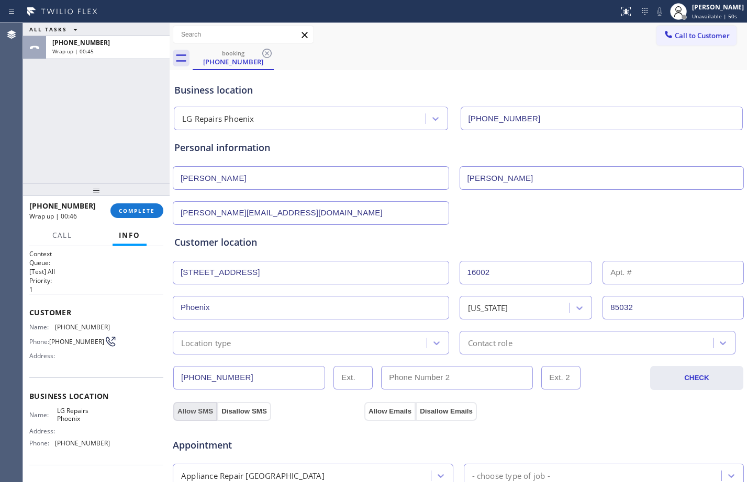
click at [188, 407] on button "Allow SMS" at bounding box center [195, 411] width 44 height 19
click at [386, 414] on button "Allow Emails" at bounding box center [389, 411] width 51 height 19
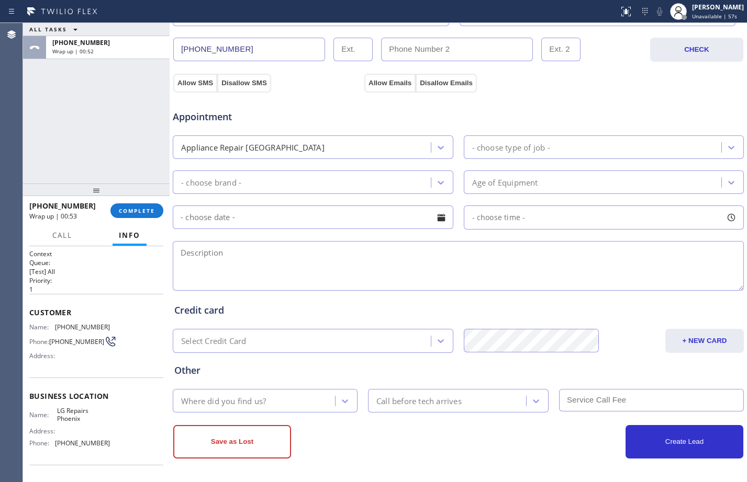
click at [549, 140] on div "- choose type of job -" at bounding box center [594, 147] width 255 height 18
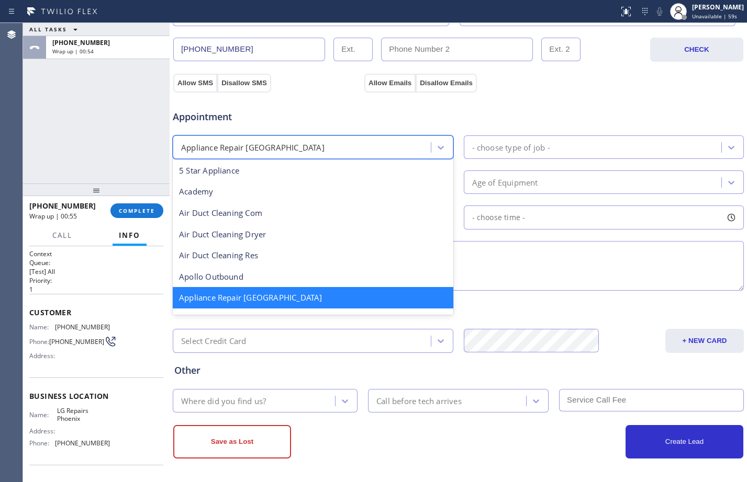
click at [292, 138] on div "Appliance Repair [GEOGRAPHIC_DATA]" at bounding box center [303, 147] width 255 height 18
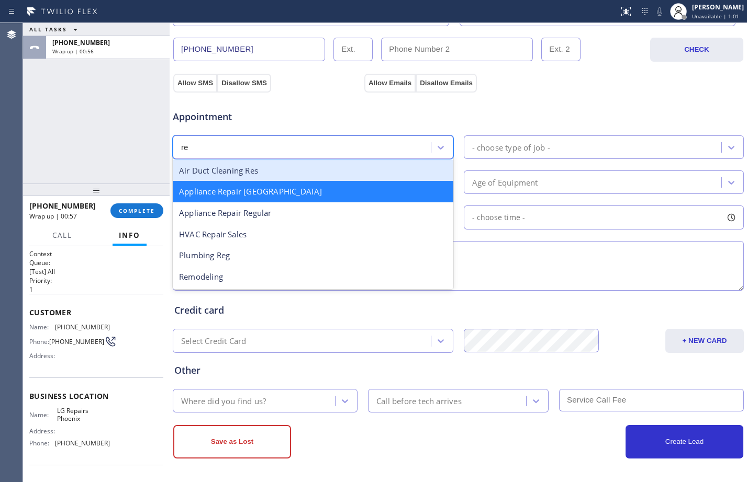
scroll to position [0, 0]
type input "regu"
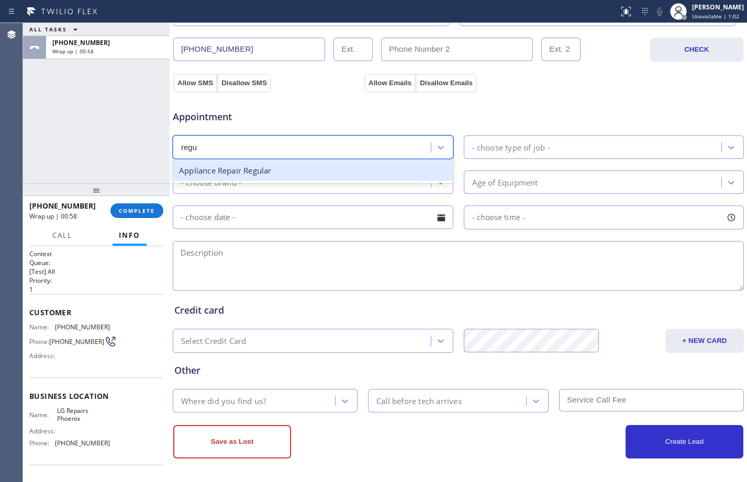
click at [299, 174] on div "Appliance Repair Regular" at bounding box center [313, 170] width 280 height 21
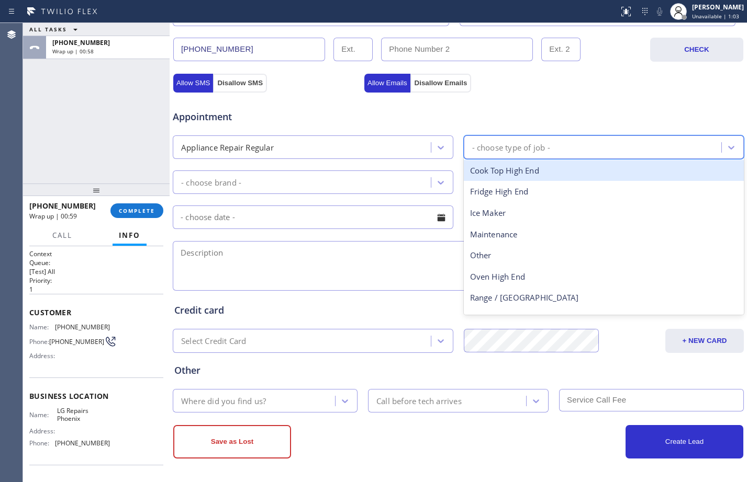
click at [514, 151] on div "- choose type of job -" at bounding box center [511, 147] width 78 height 12
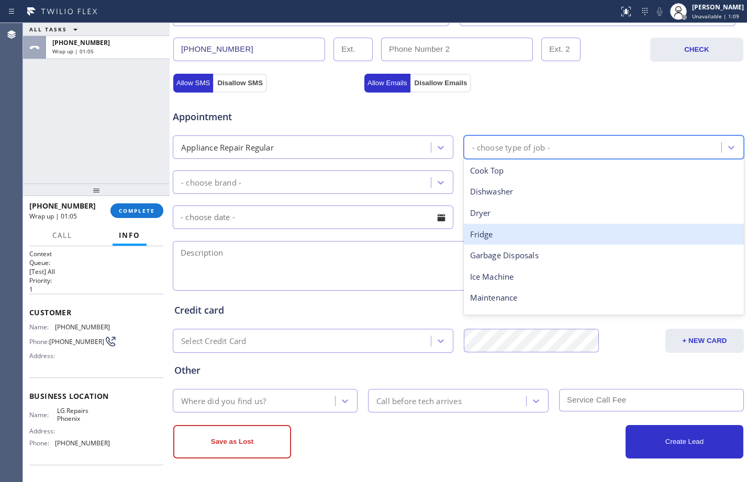
click at [505, 235] on div "Fridge" at bounding box center [604, 234] width 280 height 21
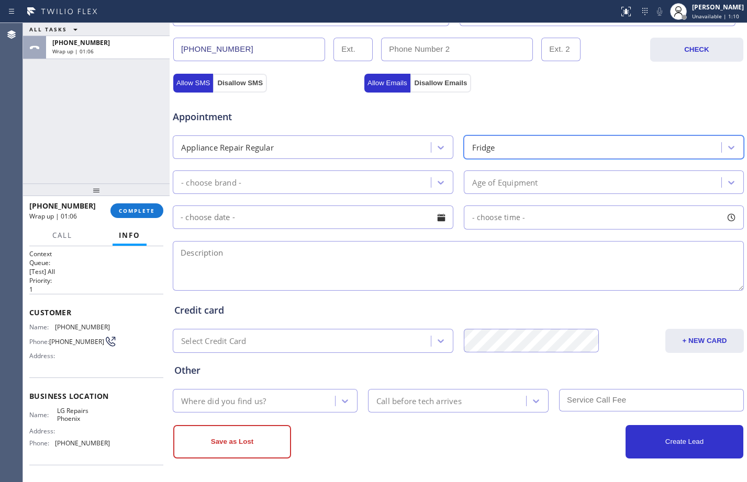
click at [261, 179] on div "- choose brand -" at bounding box center [303, 182] width 255 height 18
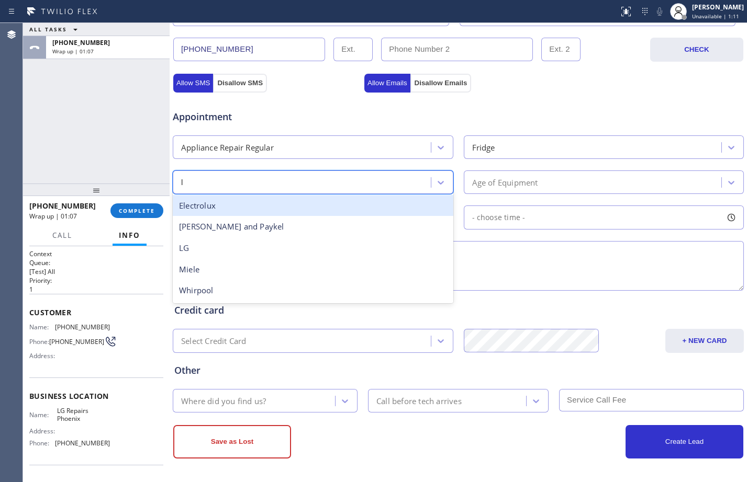
type input "lg"
click at [275, 203] on div "LG" at bounding box center [313, 205] width 280 height 21
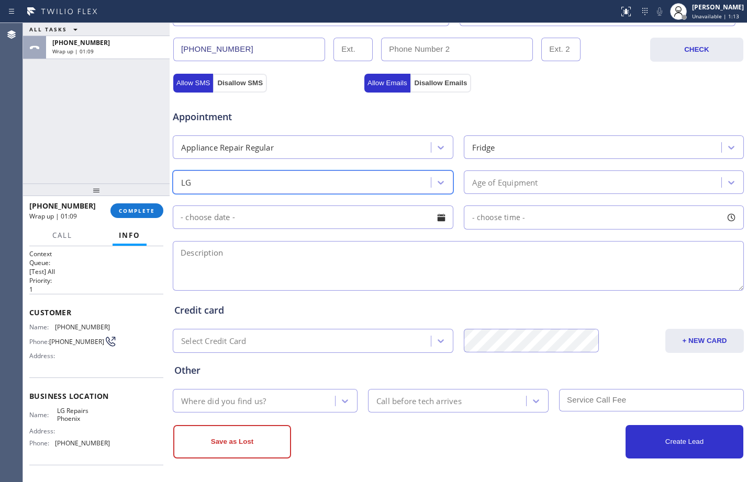
click at [567, 182] on div "Age of Equipment" at bounding box center [594, 182] width 255 height 18
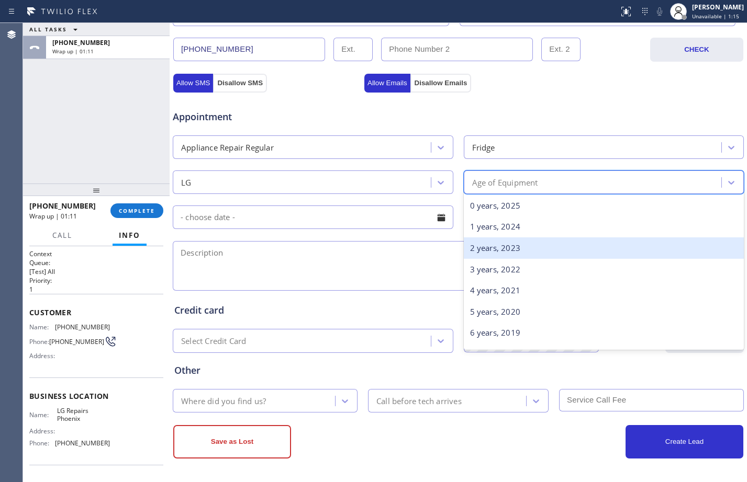
click at [569, 248] on div "2 years, 2023" at bounding box center [604, 248] width 280 height 21
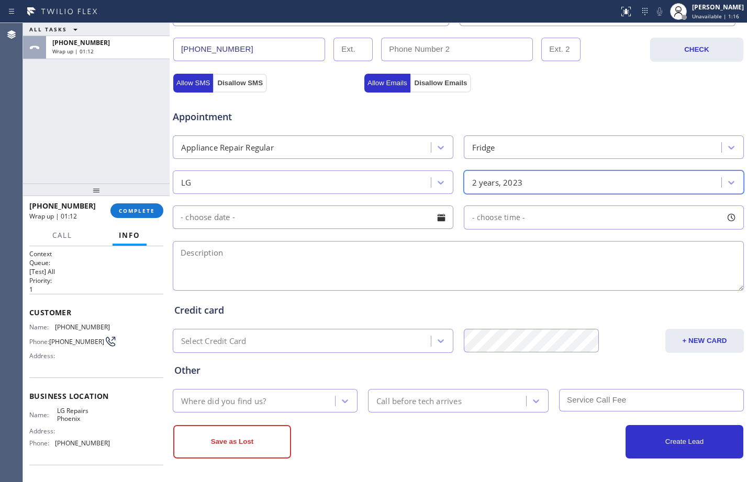
click at [318, 217] on input "text" at bounding box center [313, 218] width 280 height 24
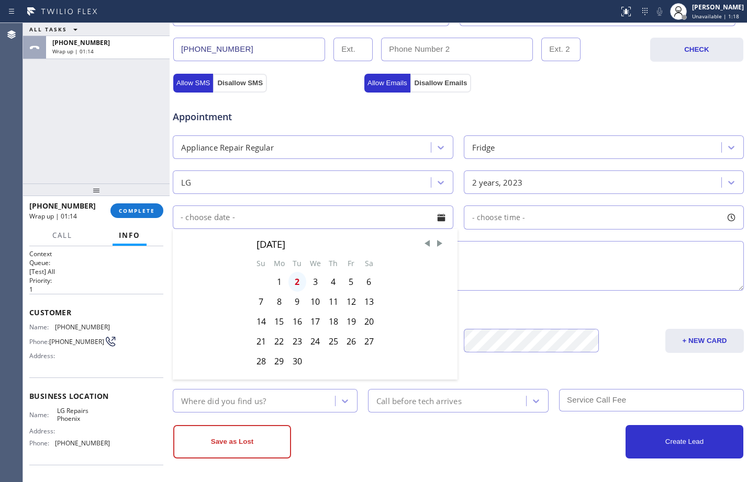
click at [292, 283] on div "2" at bounding box center [297, 282] width 18 height 20
type input "[DATE]"
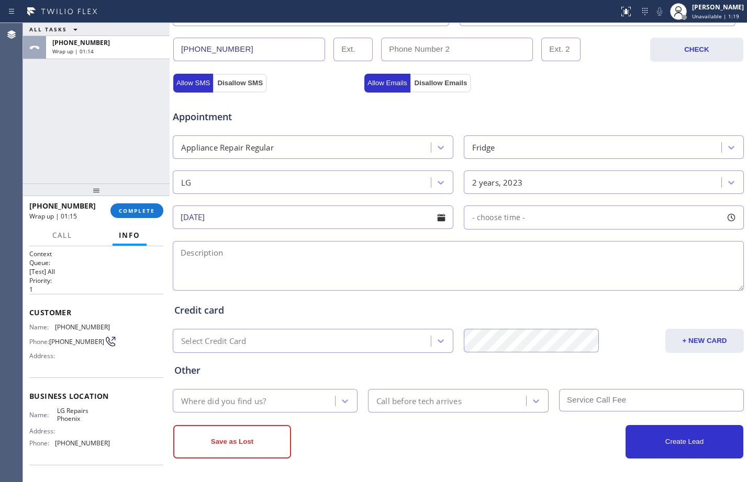
click at [526, 219] on div "- choose time -" at bounding box center [604, 218] width 280 height 24
drag, startPoint x: 467, startPoint y: 280, endPoint x: 586, endPoint y: 286, distance: 118.9
click at [588, 286] on div at bounding box center [594, 282] width 13 height 22
drag, startPoint x: 471, startPoint y: 283, endPoint x: 530, endPoint y: 279, distance: 58.8
click at [530, 279] on div at bounding box center [534, 282] width 13 height 22
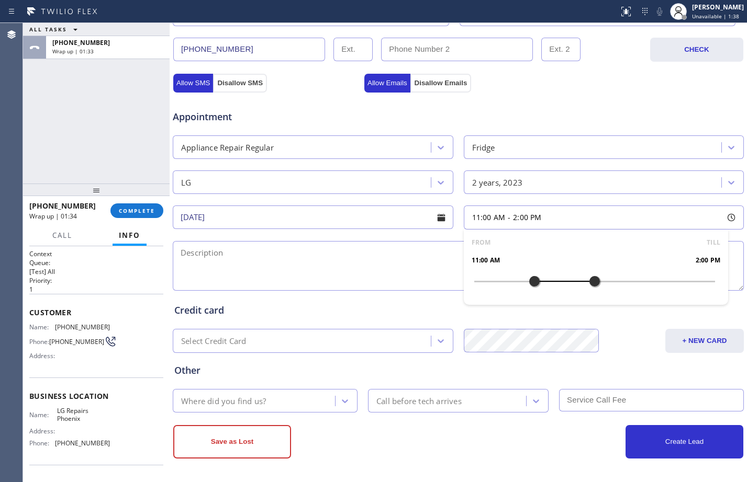
click at [386, 261] on textarea at bounding box center [458, 266] width 571 height 50
click at [397, 264] on textarea at bounding box center [458, 266] width 571 height 50
click at [276, 260] on textarea "11-2/free SCF/" at bounding box center [458, 266] width 571 height 50
paste textarea "LG/Fridge/error code ice fan/2023/"
click at [312, 253] on textarea "11-2/free SCF/LG/Fridge/error code ice fan/2023/" at bounding box center [458, 266] width 571 height 50
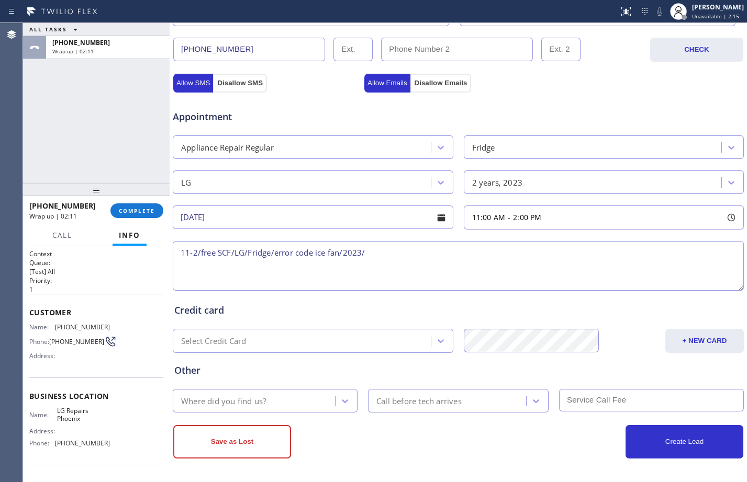
click at [317, 252] on textarea "11-2/free SCF/LG/Fridge/error code ice fan/2023/" at bounding box center [458, 266] width 571 height 50
click at [490, 246] on textarea "11-2/free SCF/LG/Fridge/error code in the ice fan/2023/" at bounding box center [458, 266] width 571 height 50
click at [497, 251] on textarea "11-2/free SCF/LG/Fridge/error code in the ice fan/since [DATE]" at bounding box center [458, 266] width 571 height 50
paste textarea "[STREET_ADDRESS]"
click at [685, 249] on textarea "11-2/free SCF/LG/Fridge/error code in the ice fan/since [DATE] but cx said is n…" at bounding box center [458, 266] width 571 height 50
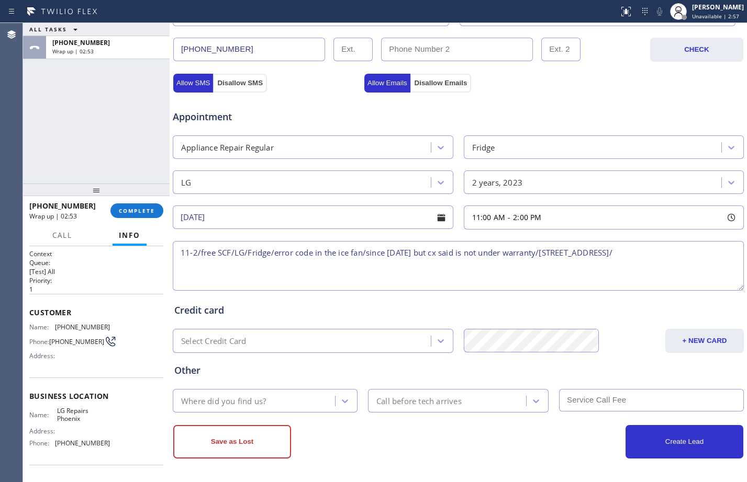
paste textarea "LG Repairs Phoenix"
paste textarea "Please call customer 30 minutes prior to arrival"
type textarea "11-2/free SCF/LG/Fridge/error code in the ice fan/since [DATE] but cx said is n…"
click at [273, 403] on div "Where did you find us?" at bounding box center [255, 401] width 159 height 18
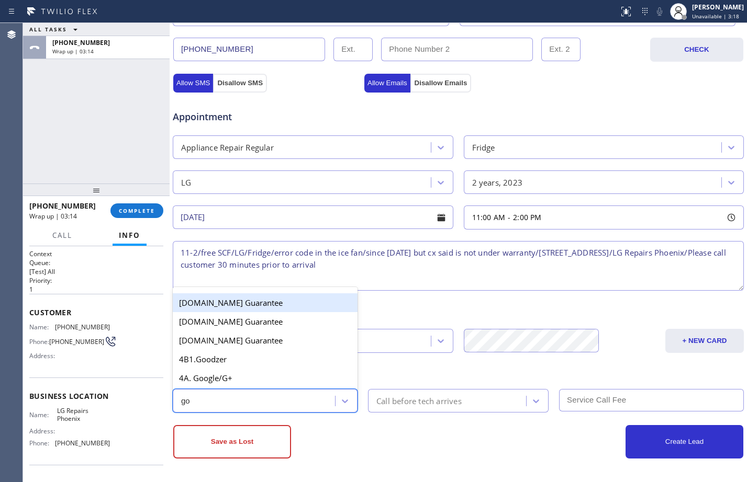
type input "goo"
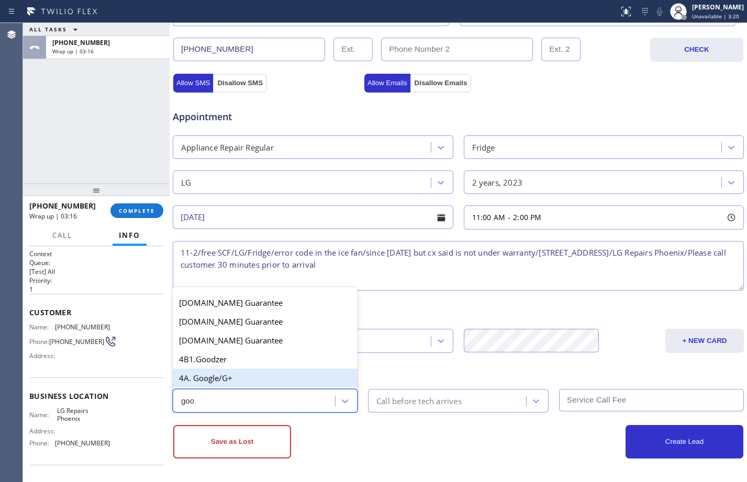
click at [249, 377] on div "4A. Google/G+" at bounding box center [265, 378] width 185 height 19
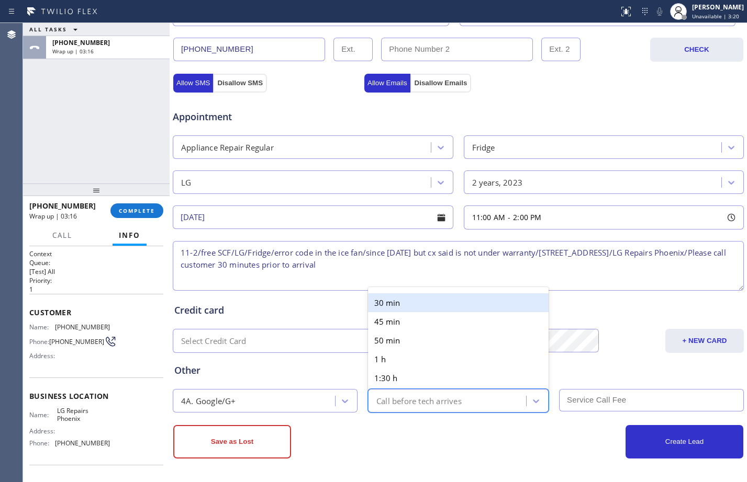
click at [387, 404] on div "Call before tech arrives" at bounding box center [418, 401] width 85 height 12
click at [406, 311] on div "30 min" at bounding box center [458, 303] width 181 height 19
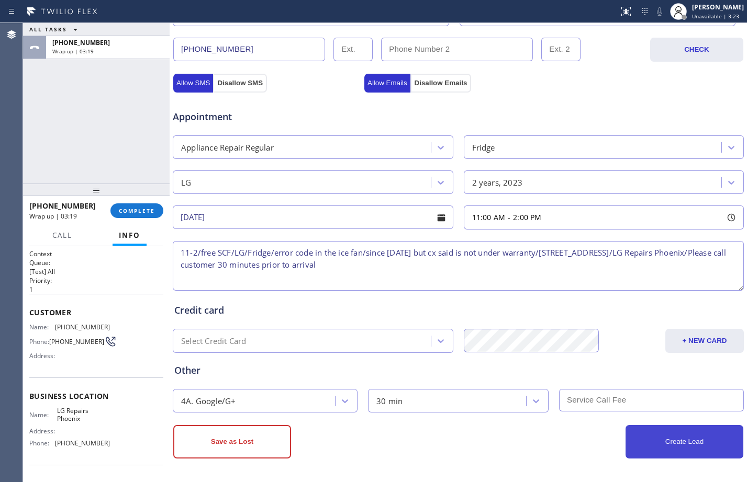
click at [652, 438] on button "Create Lead" at bounding box center [684, 441] width 118 height 33
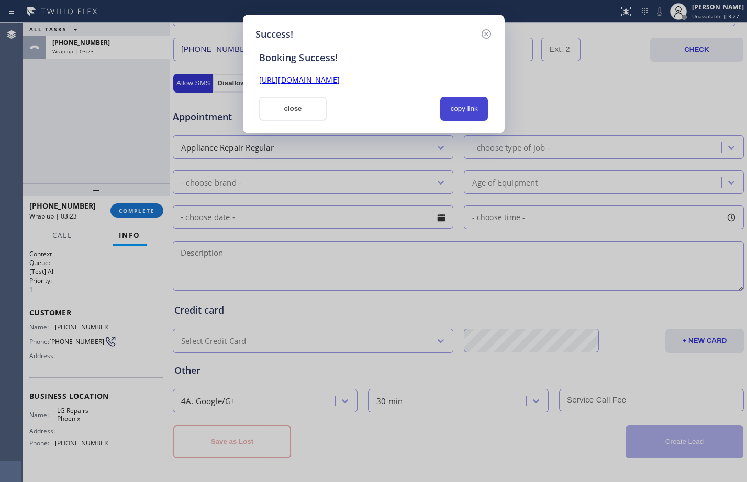
click at [468, 108] on button "copy link" at bounding box center [464, 109] width 48 height 24
click at [340, 79] on link "[URL][DOMAIN_NAME]" at bounding box center [299, 80] width 81 height 10
click at [293, 114] on button "close" at bounding box center [293, 109] width 68 height 24
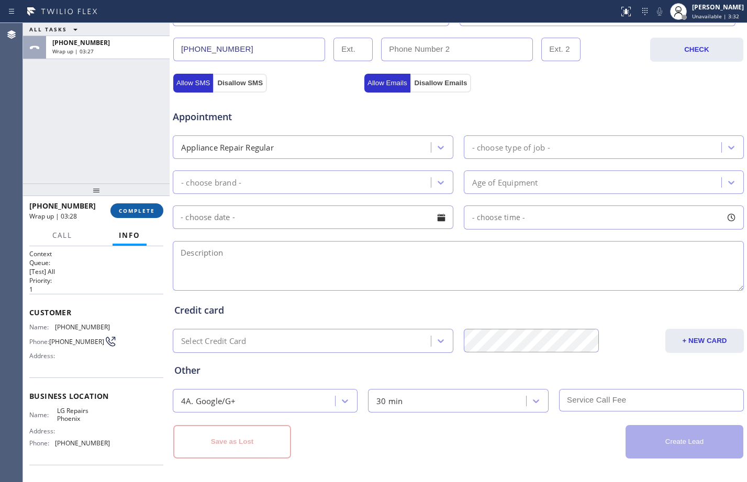
click at [127, 211] on span "COMPLETE" at bounding box center [137, 210] width 36 height 7
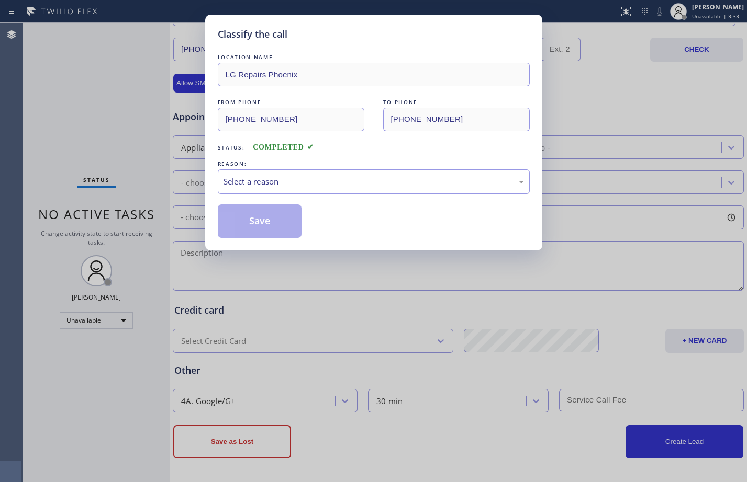
click at [304, 177] on div "Select a reason" at bounding box center [373, 182] width 300 height 12
click at [269, 220] on button "Save" at bounding box center [260, 221] width 84 height 33
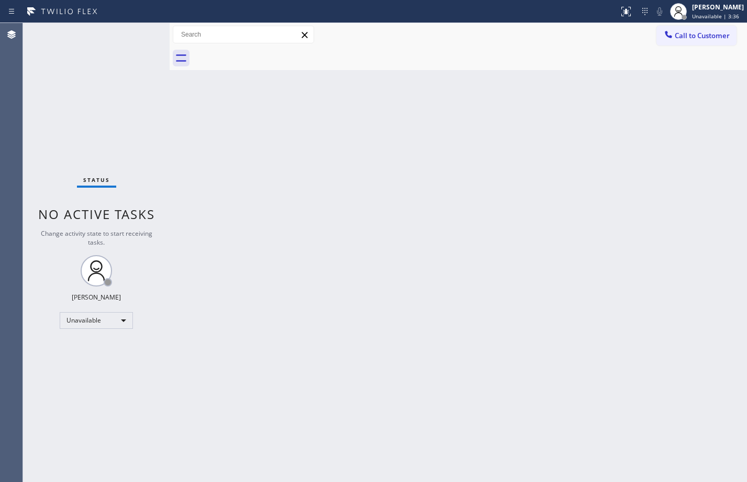
click at [703, 17] on span "Unavailable | 3:36" at bounding box center [715, 16] width 47 height 7
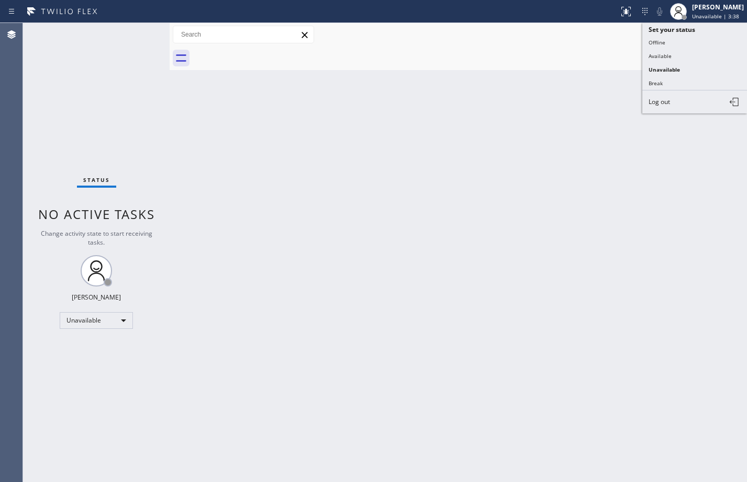
click at [564, 125] on div "Back to Dashboard Change Sender ID Customers Technicians Select a contact Outbo…" at bounding box center [458, 252] width 577 height 459
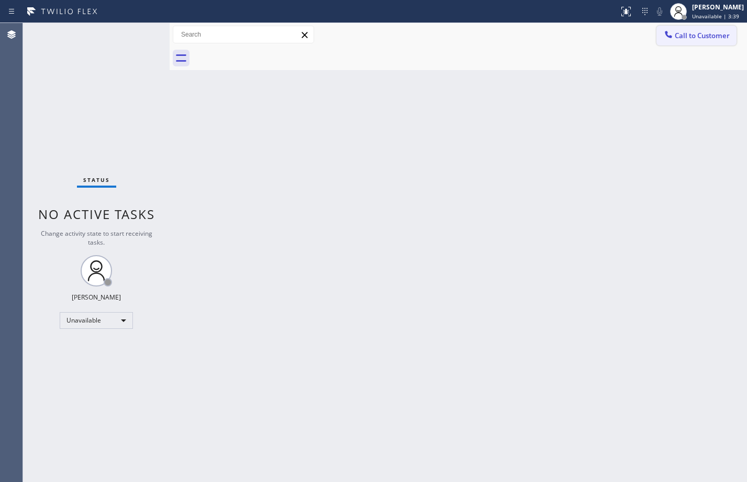
click at [703, 36] on span "Call to Customer" at bounding box center [701, 35] width 55 height 9
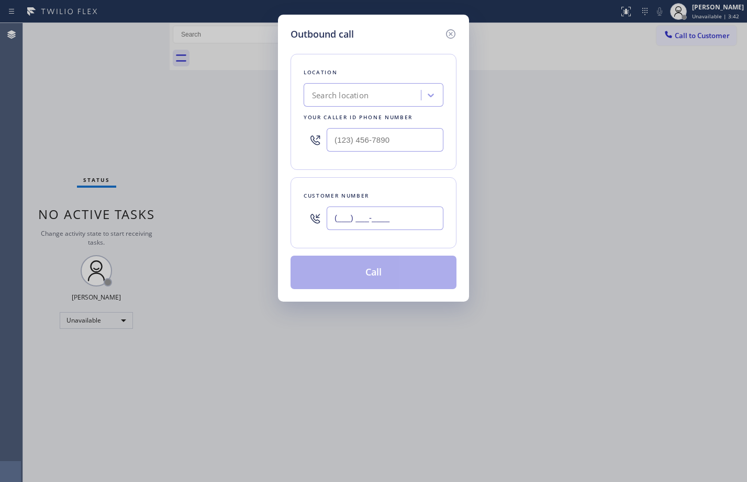
click at [397, 215] on input "(___) ___-____" at bounding box center [385, 219] width 117 height 24
paste input "602) 755-6017"
type input "[PHONE_NUMBER]"
click at [379, 136] on input "(___) ___-____" at bounding box center [385, 140] width 117 height 24
paste input "425) 765-4091"
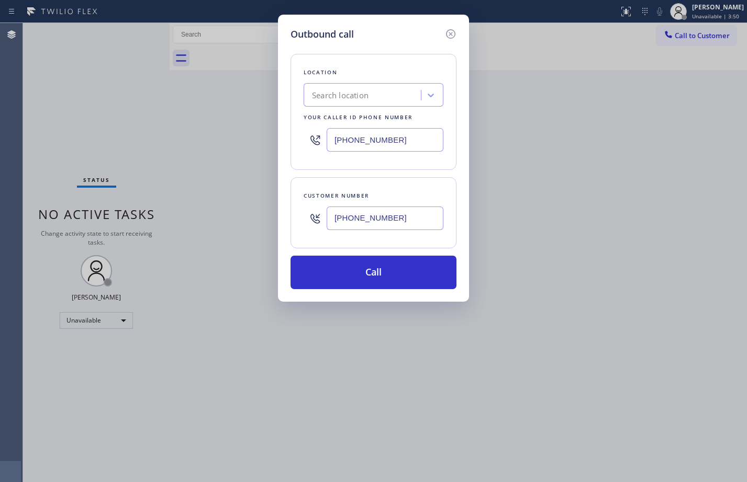
type input "[PHONE_NUMBER]"
drag, startPoint x: 405, startPoint y: 213, endPoint x: 156, endPoint y: 214, distance: 248.5
click at [162, 217] on div "Outbound call Location Search location Your caller id phone number [PHONE_NUMBE…" at bounding box center [373, 241] width 747 height 482
paste input "425) 765-4091"
type input "[PHONE_NUMBER]"
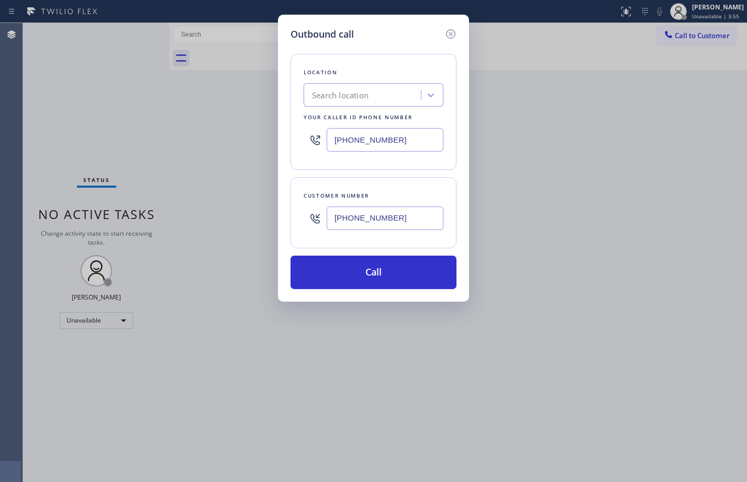
drag, startPoint x: 417, startPoint y: 142, endPoint x: 83, endPoint y: 115, distance: 334.4
click at [83, 115] on div "Outbound call Location Search location Your caller id phone number [PHONE_NUMBE…" at bounding box center [373, 241] width 747 height 482
paste input "602) 755-6017"
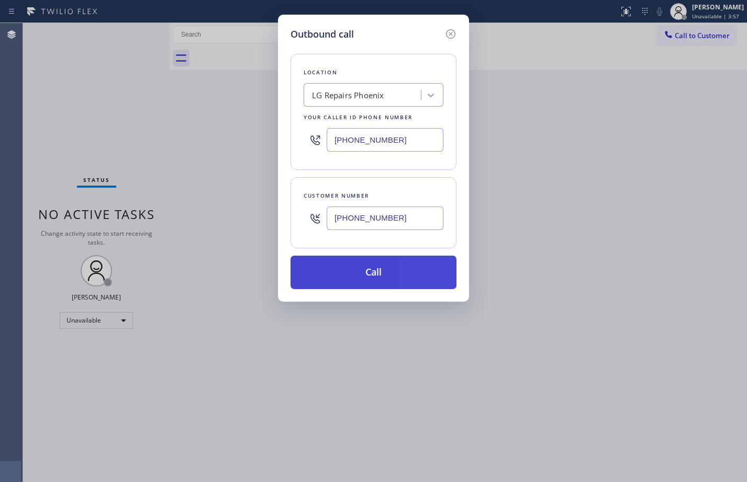
type input "[PHONE_NUMBER]"
click at [377, 278] on button "Call" at bounding box center [373, 272] width 166 height 33
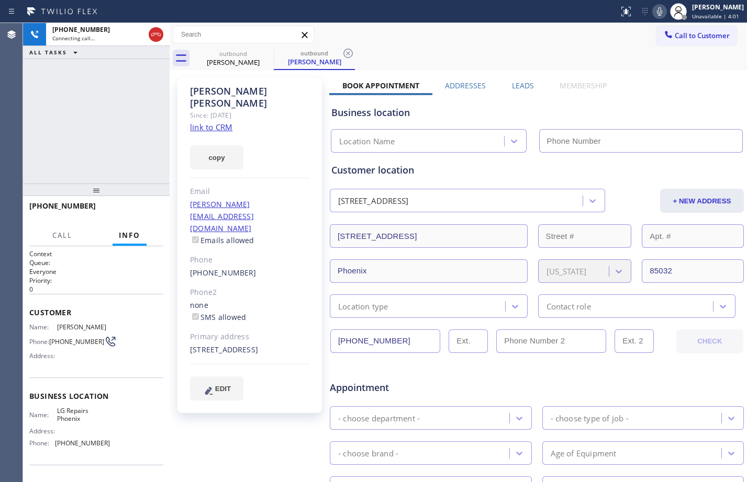
type input "[PHONE_NUMBER]"
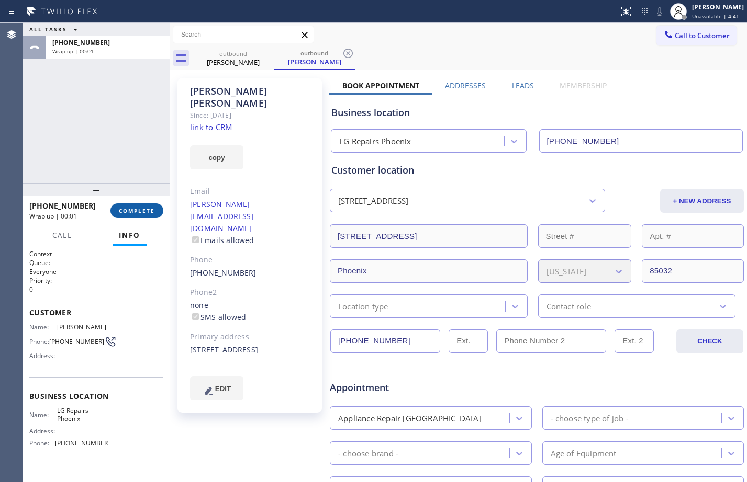
click at [144, 210] on span "COMPLETE" at bounding box center [137, 210] width 36 height 7
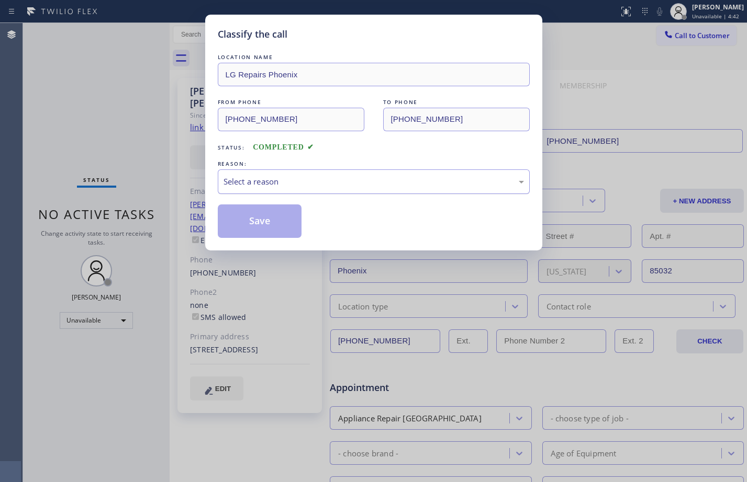
click at [445, 179] on div "Select a reason" at bounding box center [373, 182] width 300 height 12
click at [245, 223] on button "Save" at bounding box center [260, 221] width 84 height 33
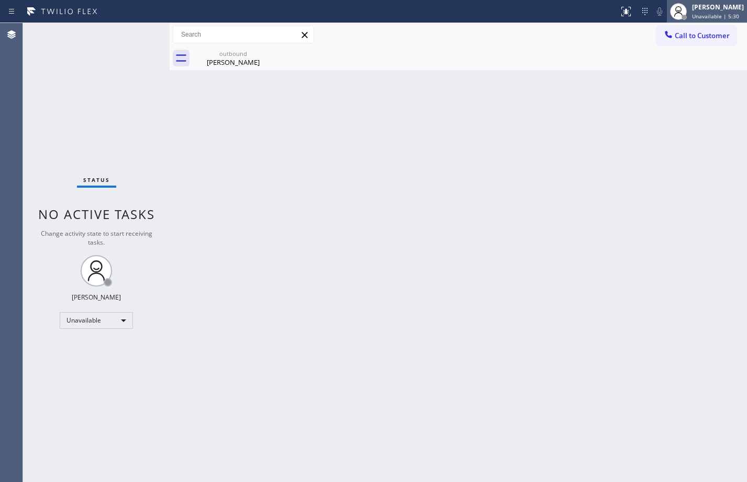
click at [716, 13] on span "Unavailable | 5:30" at bounding box center [715, 16] width 47 height 7
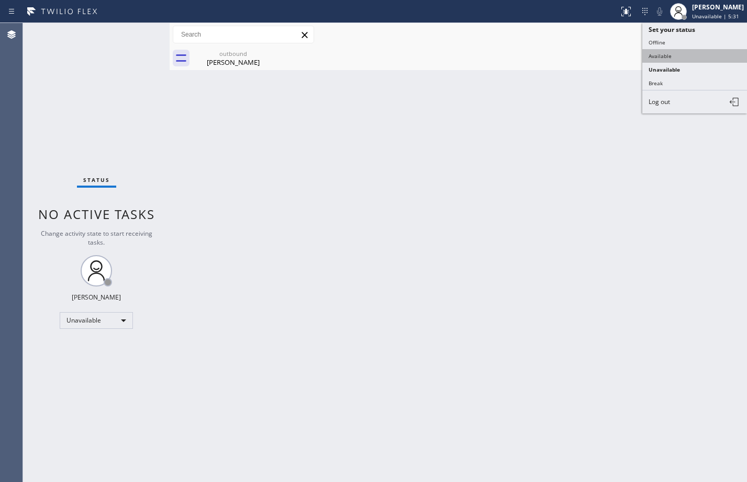
click at [670, 60] on button "Available" at bounding box center [694, 56] width 105 height 14
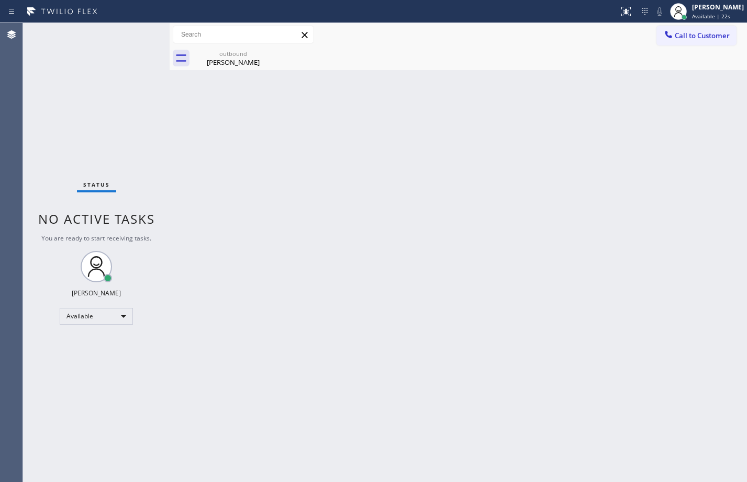
click at [136, 33] on div "Status No active tasks You are ready to start receiving tasks. [PERSON_NAME] Av…" at bounding box center [96, 252] width 147 height 459
click at [239, 58] on div "[PERSON_NAME]" at bounding box center [233, 62] width 79 height 9
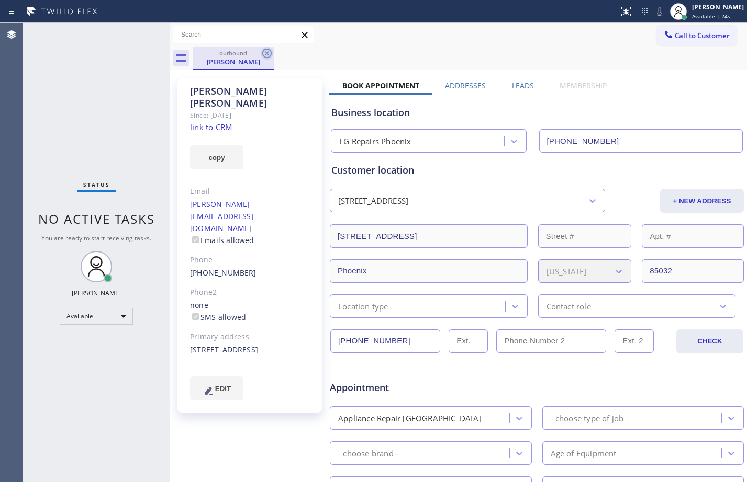
click at [266, 53] on icon at bounding box center [266, 53] width 9 height 9
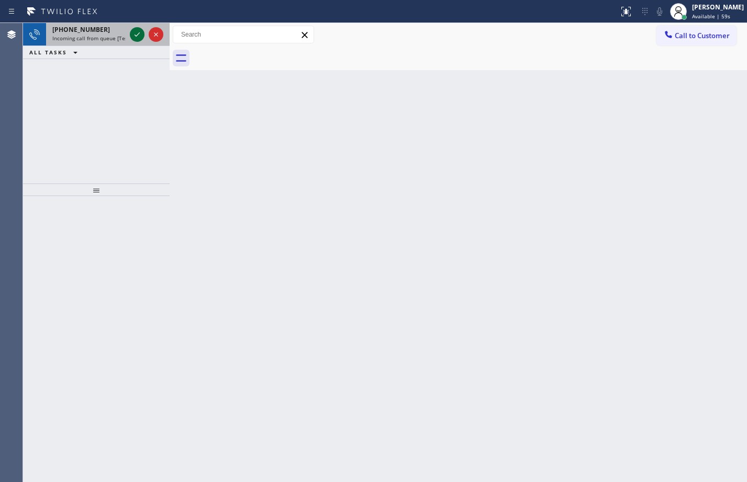
click at [137, 37] on icon at bounding box center [137, 34] width 13 height 13
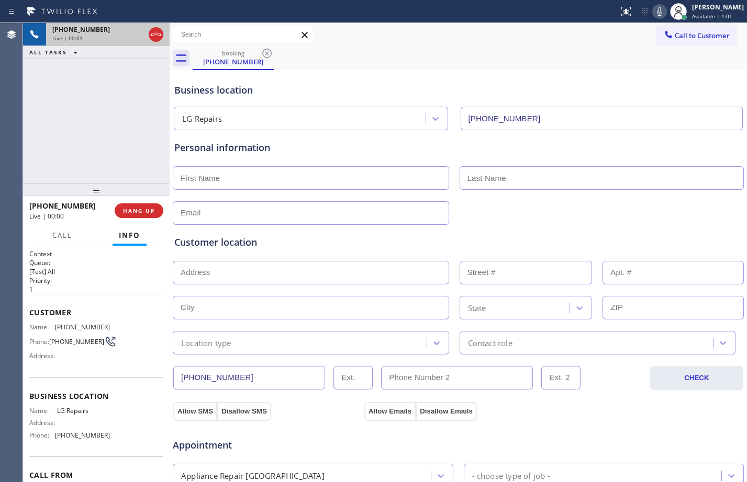
type input "[PHONE_NUMBER]"
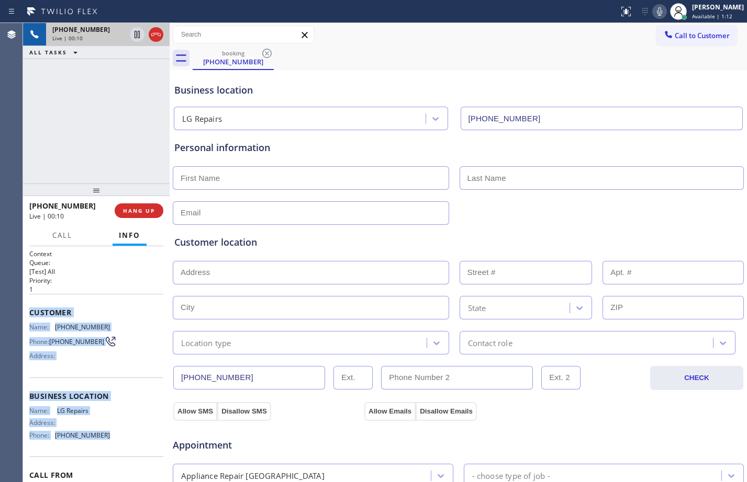
drag, startPoint x: 30, startPoint y: 312, endPoint x: 131, endPoint y: 453, distance: 173.1
click at [131, 453] on div "Context Queue: [Test] All Priority: 1 Customer Name: [PHONE_NUMBER] Phone: [PHO…" at bounding box center [96, 393] width 134 height 287
copy div "Customer Name: [PHONE_NUMBER] Phone: [PHONE_NUMBER] Address: Business location …"
drag, startPoint x: 136, startPoint y: 39, endPoint x: 154, endPoint y: 39, distance: 17.8
click at [136, 39] on icon at bounding box center [137, 34] width 13 height 13
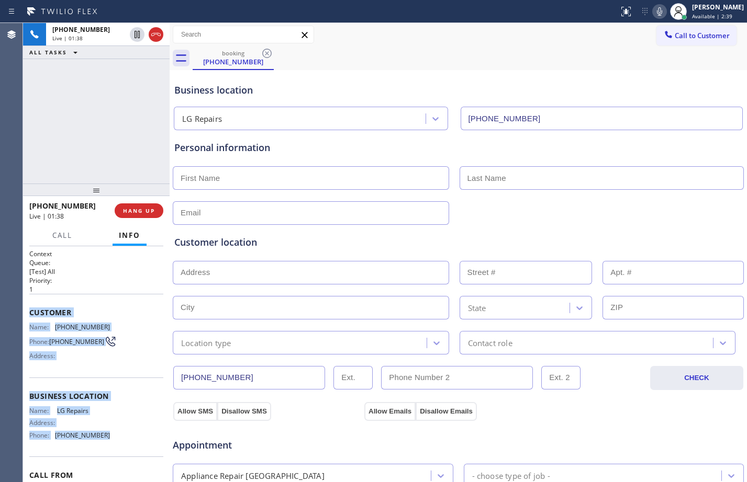
click at [653, 9] on icon at bounding box center [659, 11] width 13 height 13
click at [136, 41] on button at bounding box center [137, 34] width 15 height 15
click at [652, 18] on button at bounding box center [659, 11] width 15 height 15
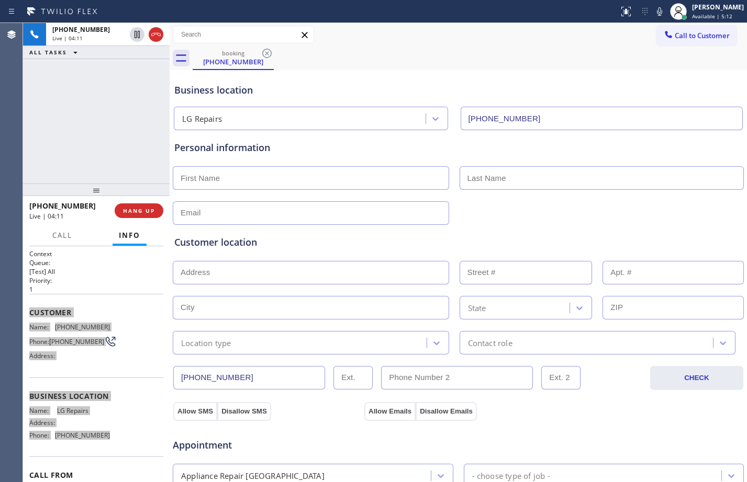
scroll to position [329, 0]
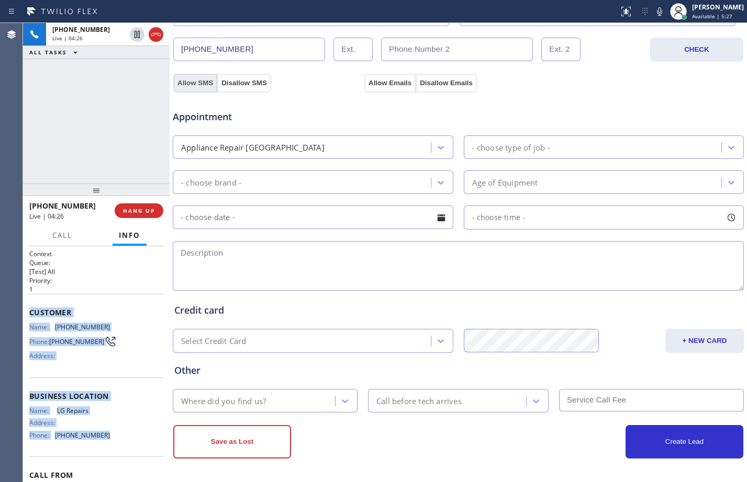
click at [196, 82] on button "Allow SMS" at bounding box center [195, 83] width 44 height 19
click at [402, 82] on button "Allow Emails" at bounding box center [389, 83] width 51 height 19
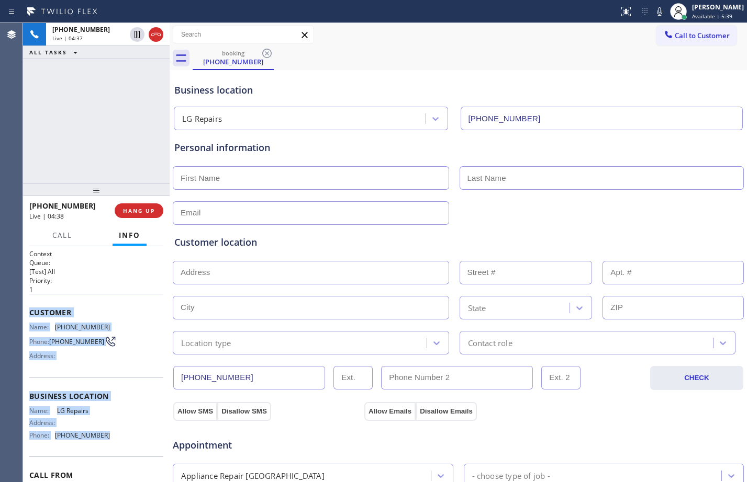
click at [258, 172] on input "text" at bounding box center [311, 178] width 276 height 24
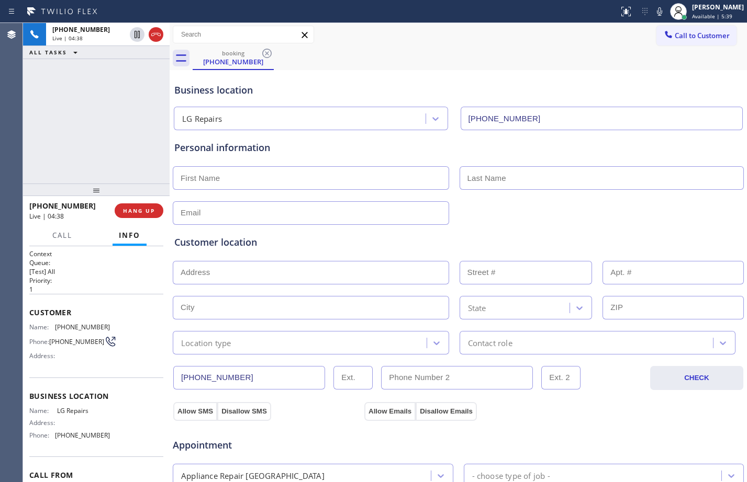
paste input "[PERSON_NAME]"
type input "[PERSON_NAME]"
click at [526, 179] on input "text" at bounding box center [601, 178] width 285 height 24
paste input "[PERSON_NAME]"
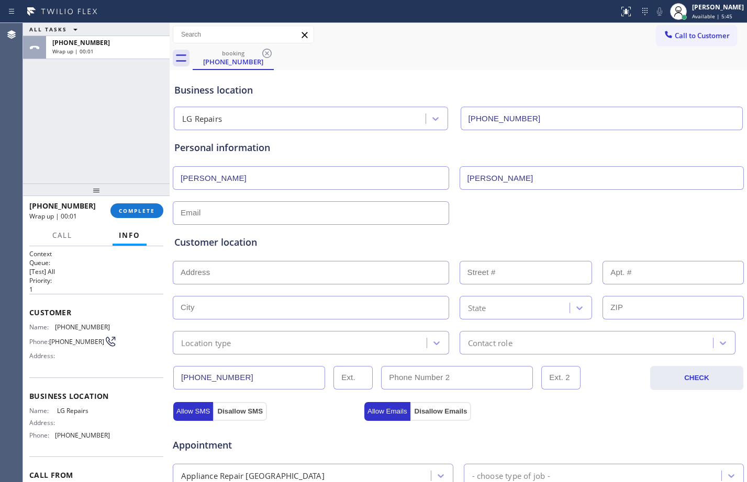
type input "[PERSON_NAME]"
click at [276, 216] on input "text" at bounding box center [311, 213] width 276 height 24
click at [366, 217] on input "text" at bounding box center [311, 213] width 276 height 24
paste input "[PERSON_NAME][EMAIL_ADDRESS]"
type input "[PERSON_NAME][EMAIL_ADDRESS]"
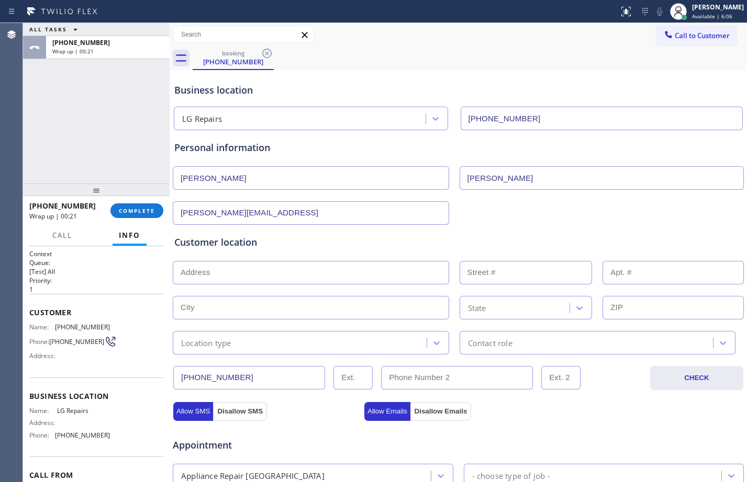
click at [295, 271] on input "text" at bounding box center [311, 273] width 276 height 24
paste input "[STREET_ADDRESS]"
click at [279, 303] on body "Status report No issues detected If you experience an issue, please download th…" at bounding box center [373, 241] width 747 height 482
click at [364, 268] on input "[STREET_ADDRESS]" at bounding box center [311, 273] width 276 height 24
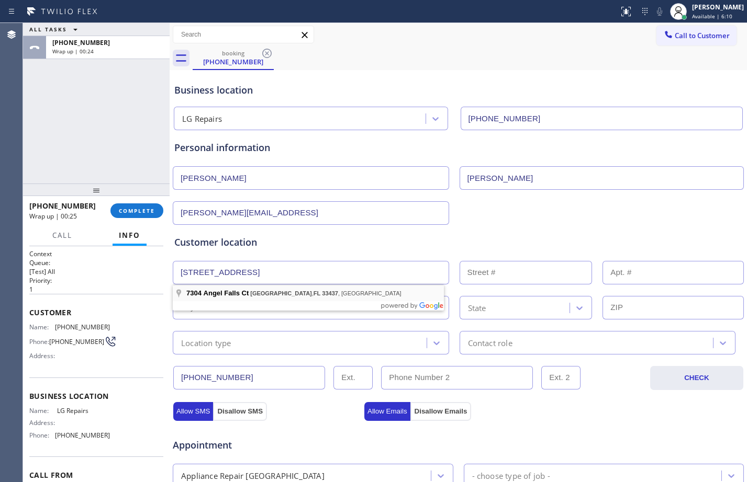
type input "[STREET_ADDRESS]"
type input "7304"
type input "[GEOGRAPHIC_DATA]"
type input "33437"
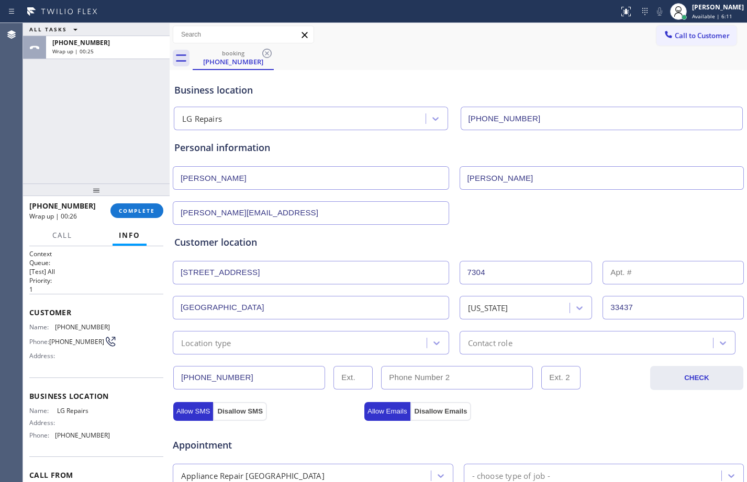
click at [285, 343] on div "Location type" at bounding box center [301, 343] width 251 height 18
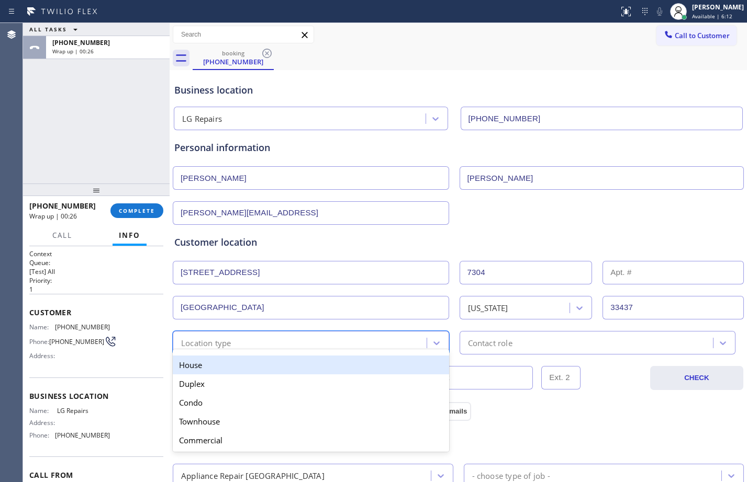
click at [243, 367] on div "House" at bounding box center [311, 365] width 276 height 19
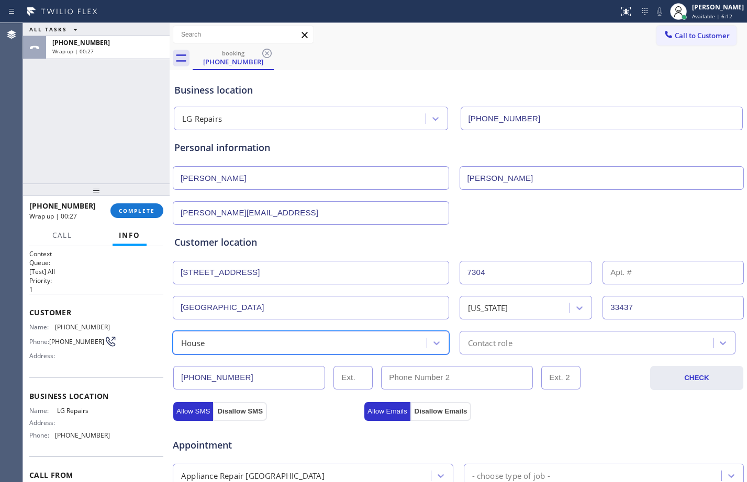
click at [496, 342] on div "Contact role" at bounding box center [490, 343] width 44 height 12
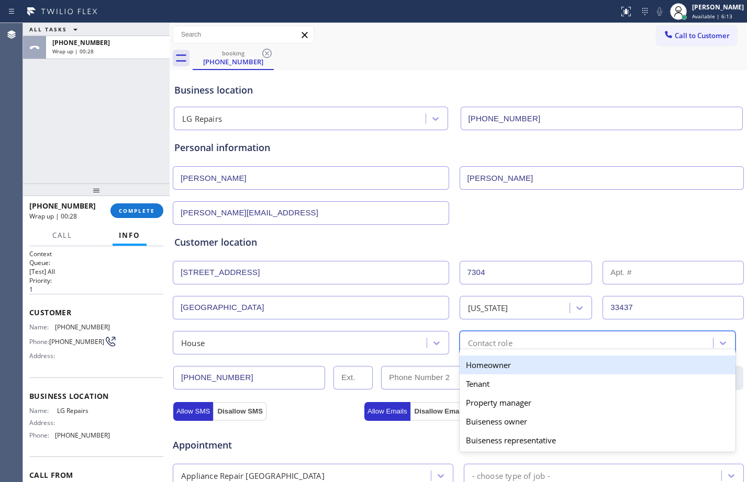
click at [485, 369] on div "Homeowner" at bounding box center [597, 365] width 276 height 19
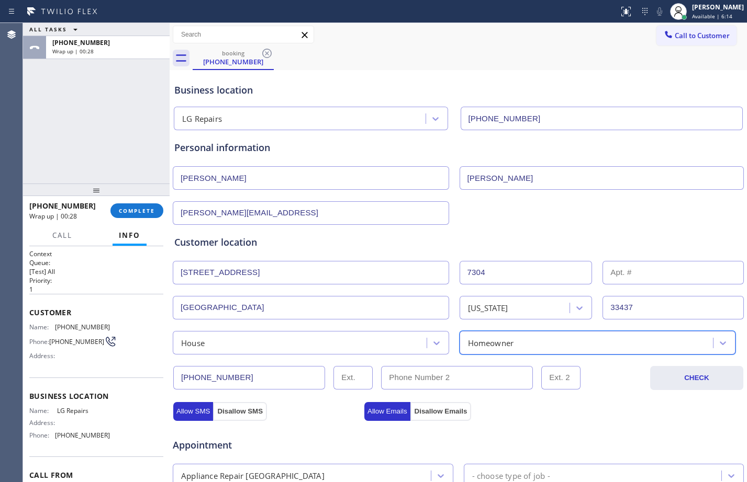
scroll to position [329, 0]
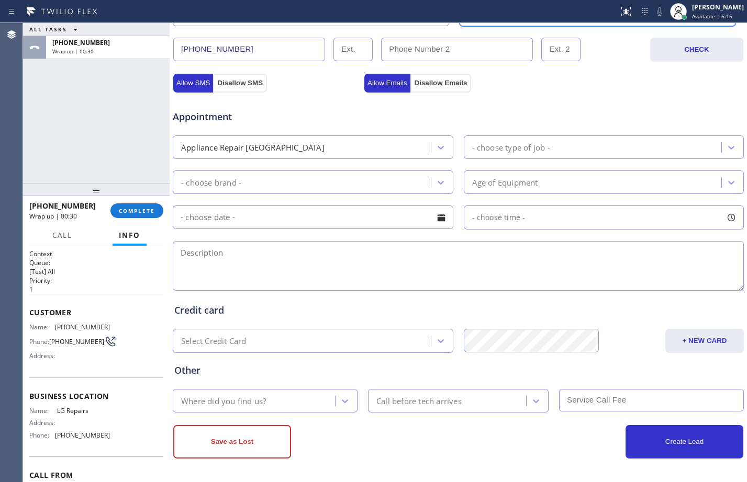
click at [385, 150] on div "Appliance Repair [GEOGRAPHIC_DATA]" at bounding box center [303, 147] width 255 height 18
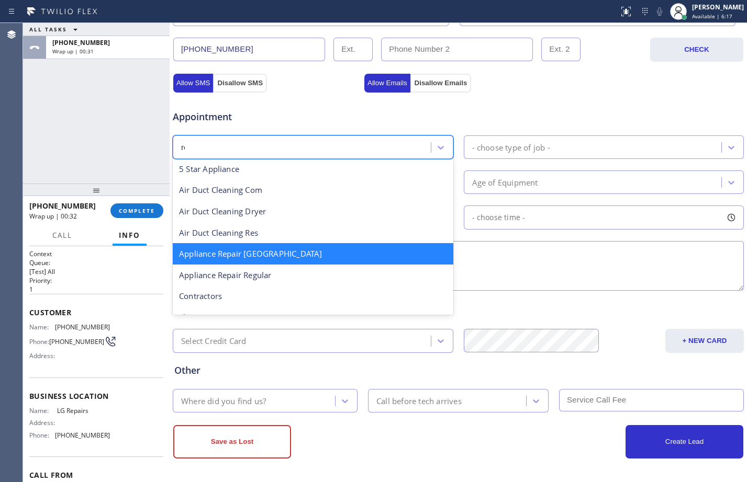
scroll to position [0, 0]
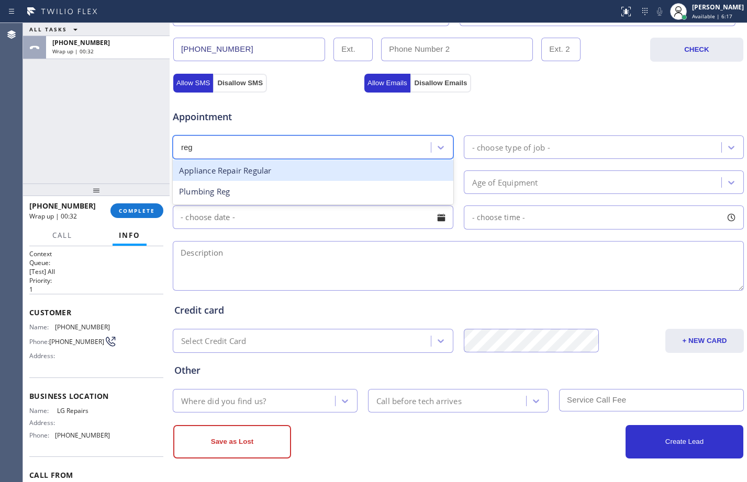
type input "regu"
click at [397, 165] on div "Appliance Repair Regular" at bounding box center [313, 170] width 280 height 21
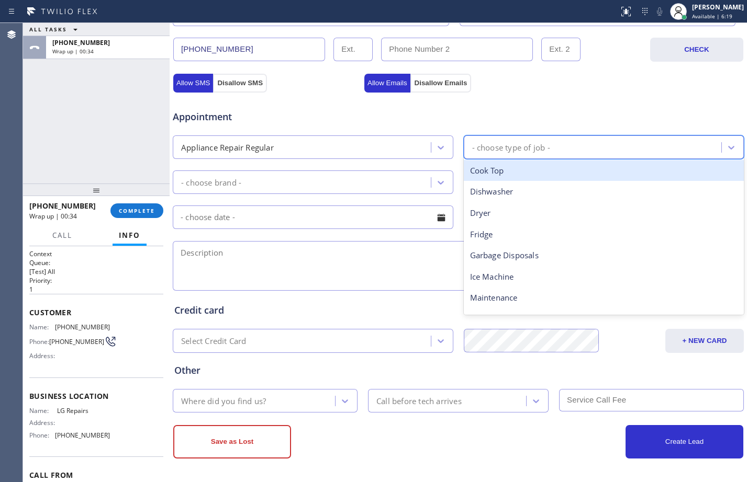
click at [518, 142] on div "- choose type of job -" at bounding box center [511, 147] width 78 height 12
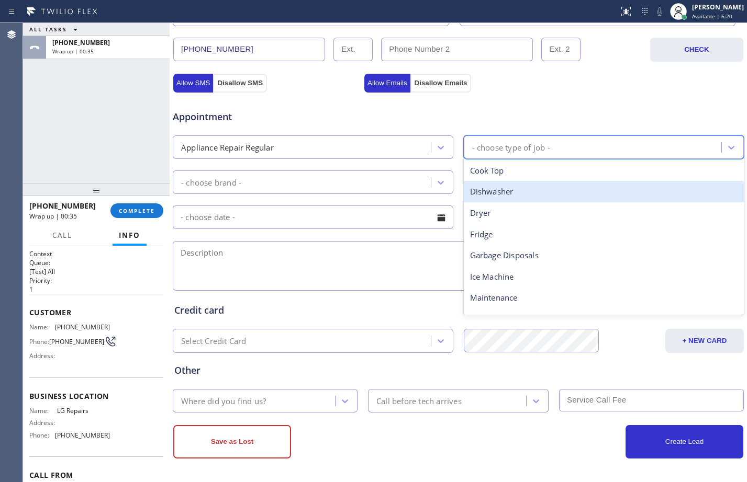
click at [521, 186] on div "Dishwasher" at bounding box center [604, 191] width 280 height 21
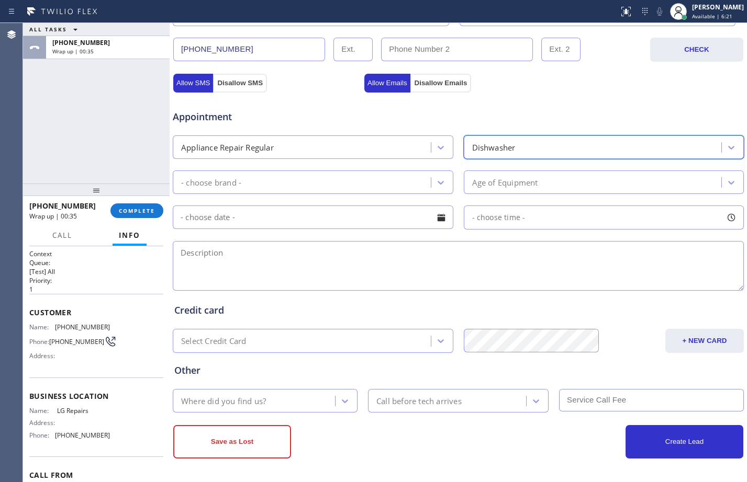
click at [338, 175] on div "- choose brand -" at bounding box center [303, 182] width 255 height 18
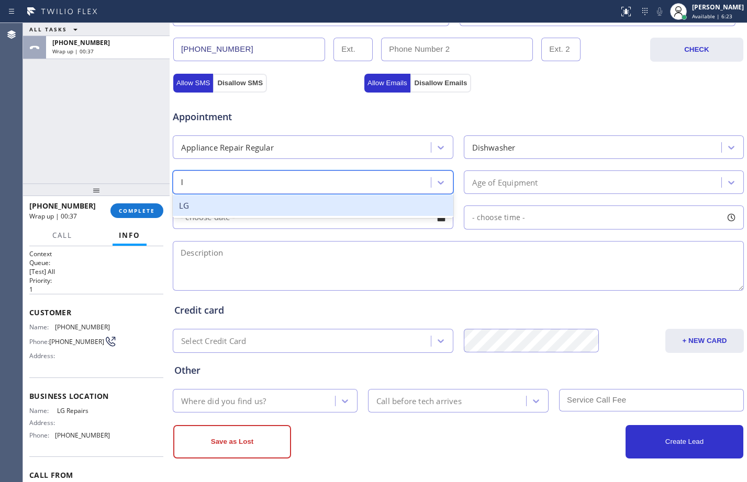
type input "lg"
click at [350, 208] on div "LG" at bounding box center [313, 205] width 280 height 21
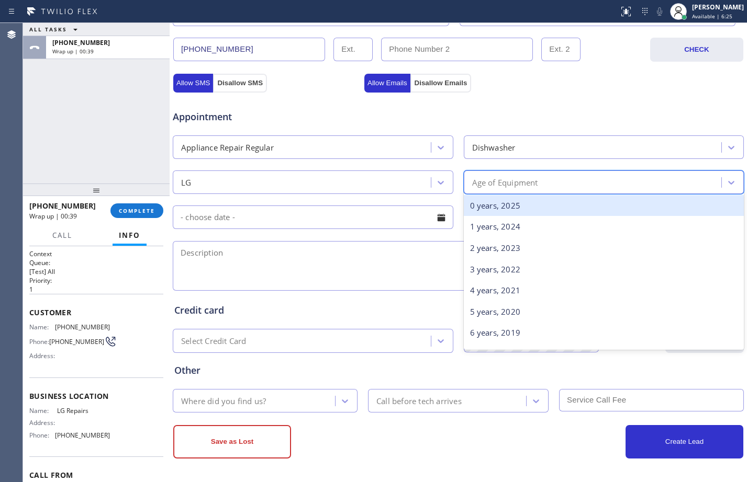
click at [512, 178] on div "Age of Equipment" at bounding box center [505, 182] width 66 height 12
type input "10"
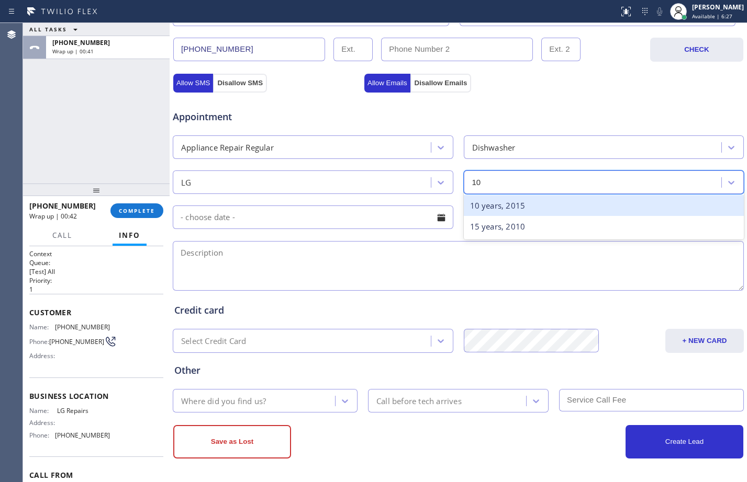
click at [528, 201] on div "10 years, 2015" at bounding box center [604, 205] width 280 height 21
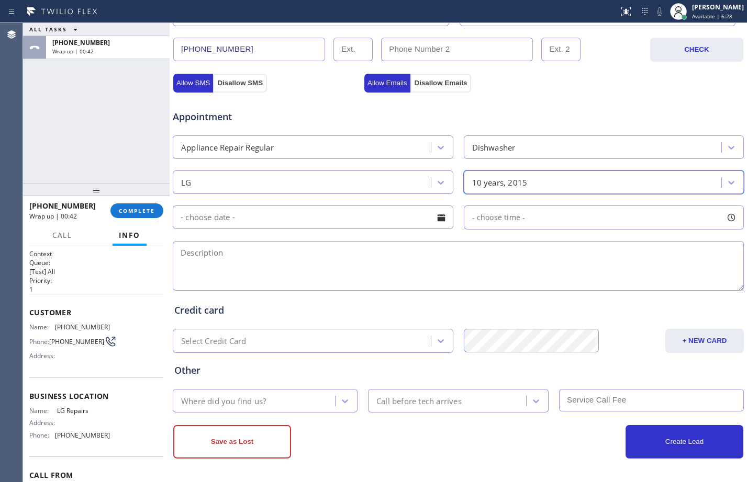
click at [289, 214] on input "text" at bounding box center [313, 218] width 280 height 24
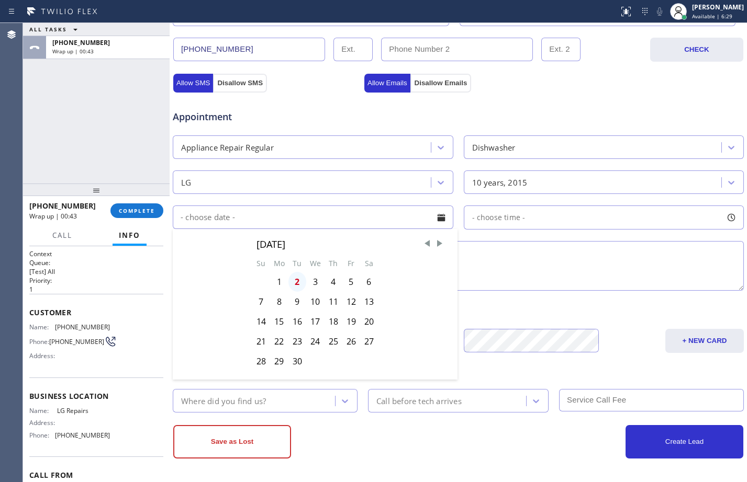
click at [294, 284] on div "2" at bounding box center [297, 282] width 18 height 20
type input "[DATE]"
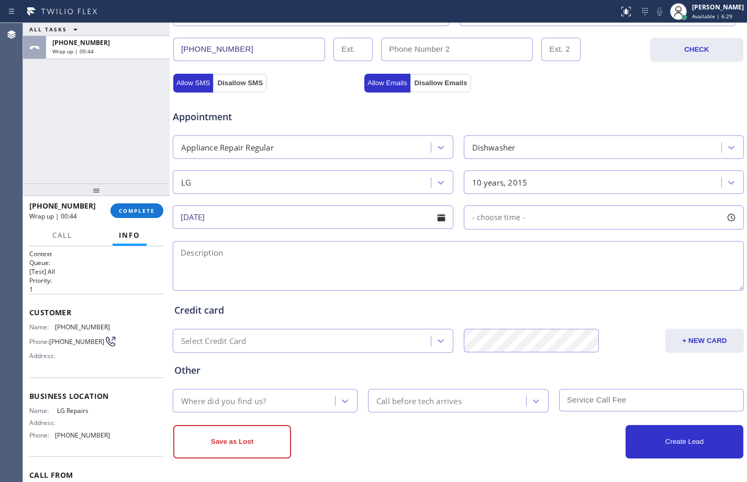
click at [644, 204] on div "[DATE] - choose time -" at bounding box center [458, 217] width 573 height 26
click at [639, 211] on div "- choose time -" at bounding box center [604, 218] width 280 height 24
drag, startPoint x: 471, startPoint y: 277, endPoint x: 663, endPoint y: 283, distance: 192.1
click at [668, 283] on div at bounding box center [674, 282] width 13 height 22
drag, startPoint x: 470, startPoint y: 280, endPoint x: 608, endPoint y: 288, distance: 137.3
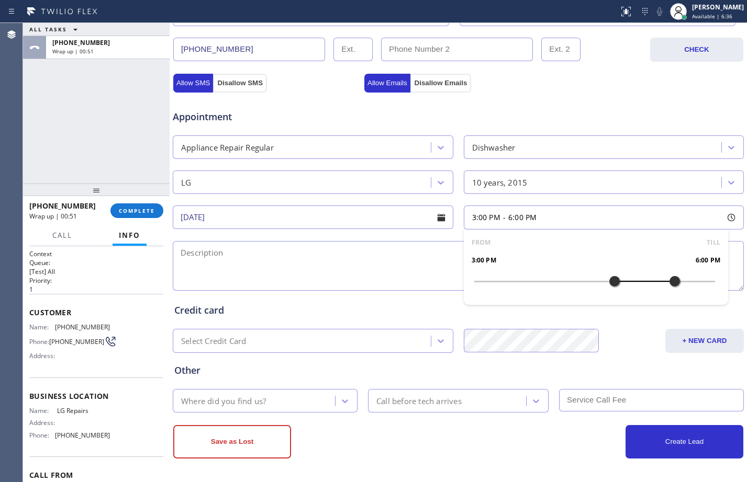
click at [608, 288] on div at bounding box center [614, 282] width 13 height 22
click at [349, 257] on textarea at bounding box center [458, 266] width 571 height 50
click at [235, 258] on textarea "3-6/$79/" at bounding box center [458, 266] width 571 height 50
paste textarea "LG diswasher/seeing a molds/[DEMOGRAPHIC_DATA]"
type textarea "3-6/$79/LG diswasher/seeing a molds/[DEMOGRAPHIC_DATA]/"
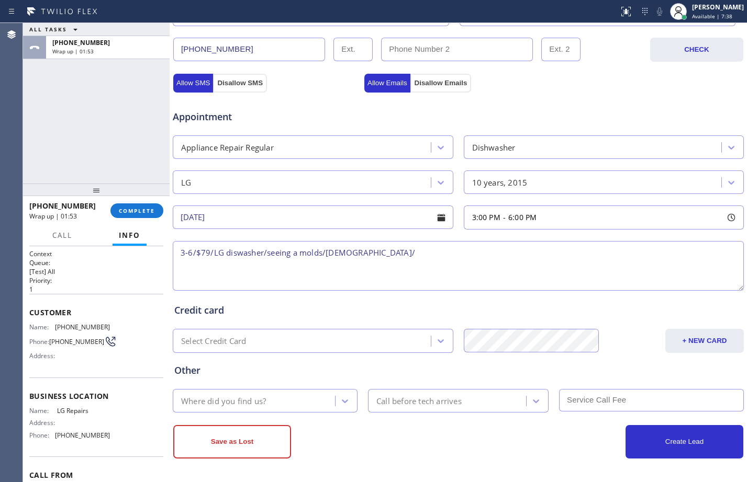
click at [199, 397] on div "Where did you find us?" at bounding box center [223, 401] width 85 height 12
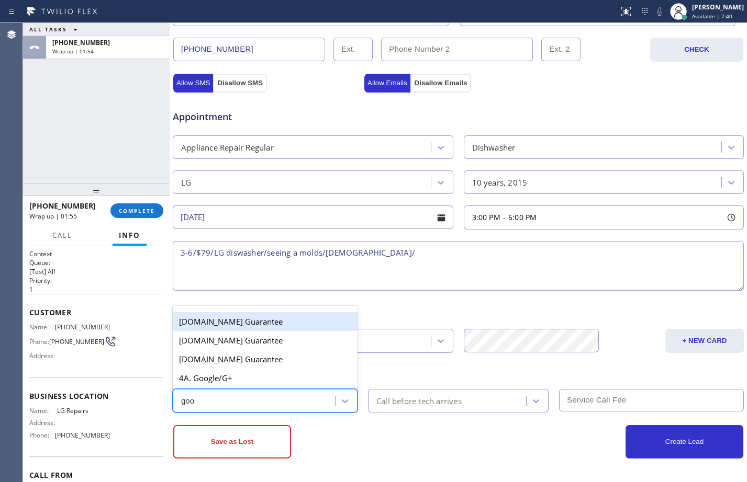
type input "goog"
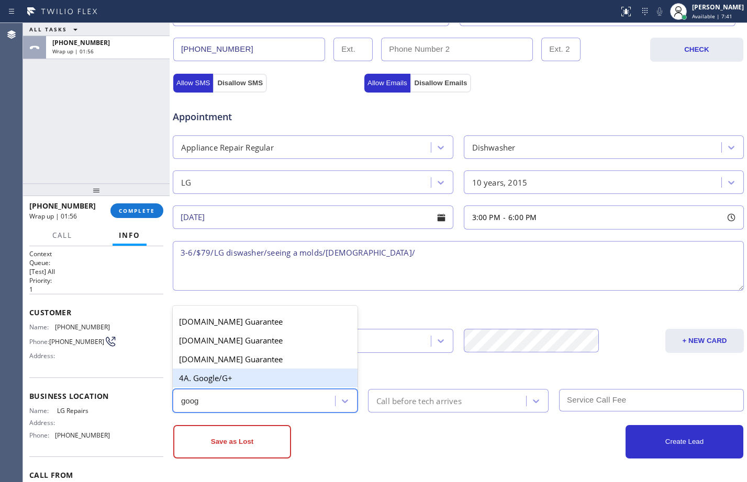
click at [204, 379] on div "4A. Google/G+" at bounding box center [265, 378] width 185 height 19
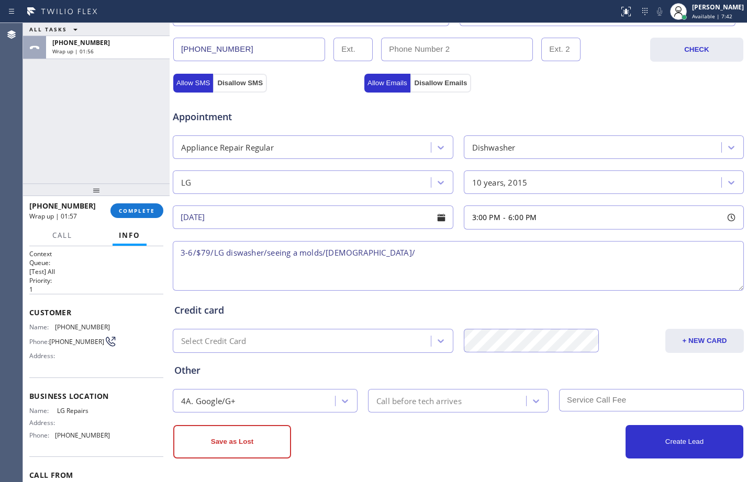
click at [404, 250] on textarea "3-6/$79/LG diswasher/seeing a molds/[DEMOGRAPHIC_DATA]/" at bounding box center [458, 266] width 571 height 50
click at [710, 9] on div "[PERSON_NAME]" at bounding box center [718, 7] width 52 height 9
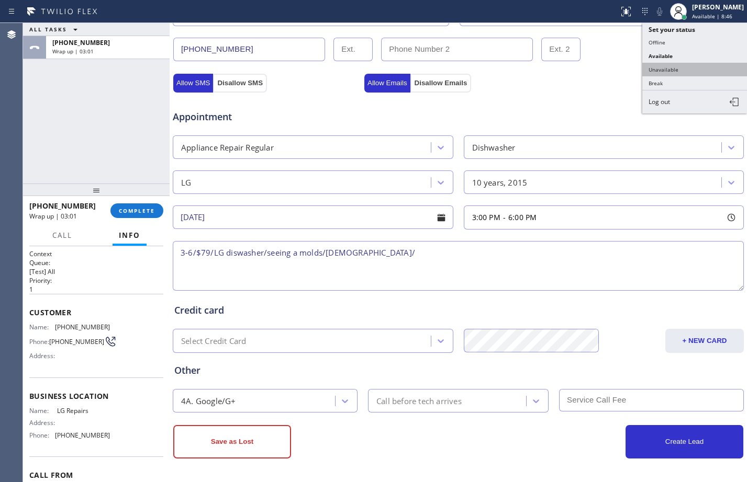
click at [663, 69] on button "Unavailable" at bounding box center [694, 70] width 105 height 14
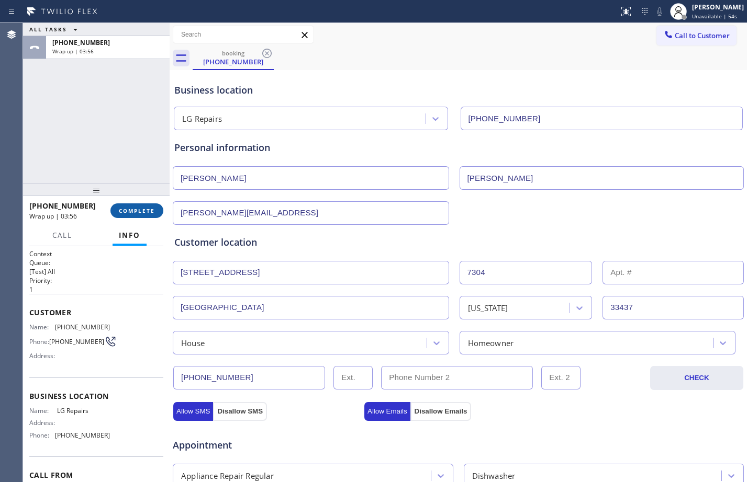
click at [129, 215] on span "COMPLETE" at bounding box center [137, 210] width 36 height 7
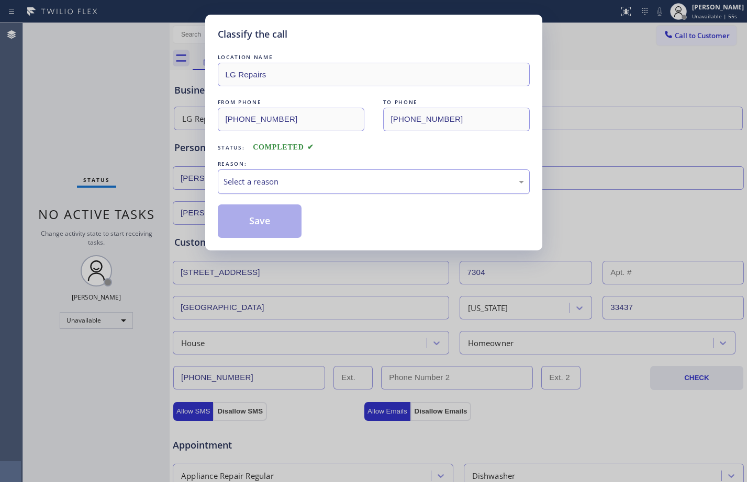
click at [306, 182] on div "Select a reason" at bounding box center [373, 182] width 300 height 12
click at [286, 225] on button "Save" at bounding box center [260, 221] width 84 height 33
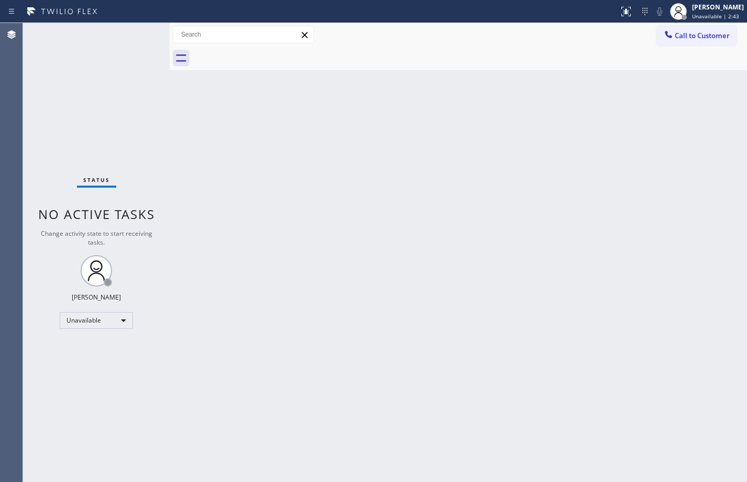
drag, startPoint x: 151, startPoint y: 148, endPoint x: 364, endPoint y: 103, distance: 217.0
click at [151, 148] on div "Status No active tasks Change activity state to start receiving tasks. [PERSON_…" at bounding box center [96, 252] width 147 height 459
click at [685, 31] on span "Call to Customer" at bounding box center [701, 35] width 55 height 9
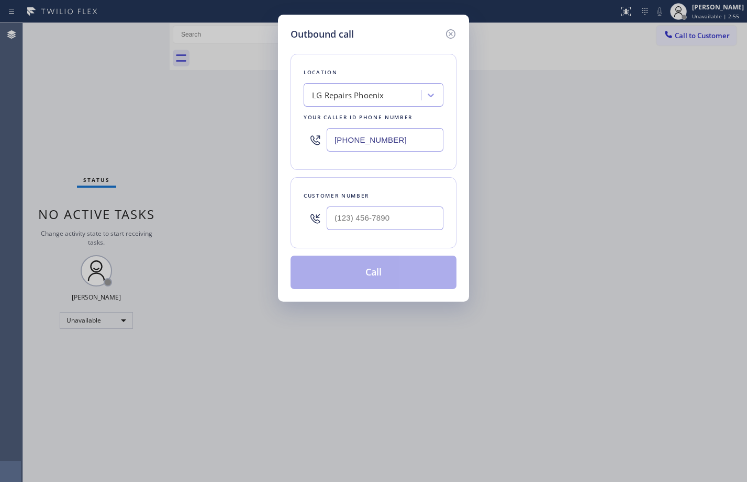
drag, startPoint x: 410, startPoint y: 141, endPoint x: 210, endPoint y: 137, distance: 199.9
click at [210, 137] on div "Outbound call Location LG Repairs [GEOGRAPHIC_DATA] Your caller id phone number…" at bounding box center [373, 241] width 747 height 482
paste input "877) 748-5179"
type input "[PHONE_NUMBER]"
click at [409, 219] on input "(___) ___-____" at bounding box center [385, 219] width 117 height 24
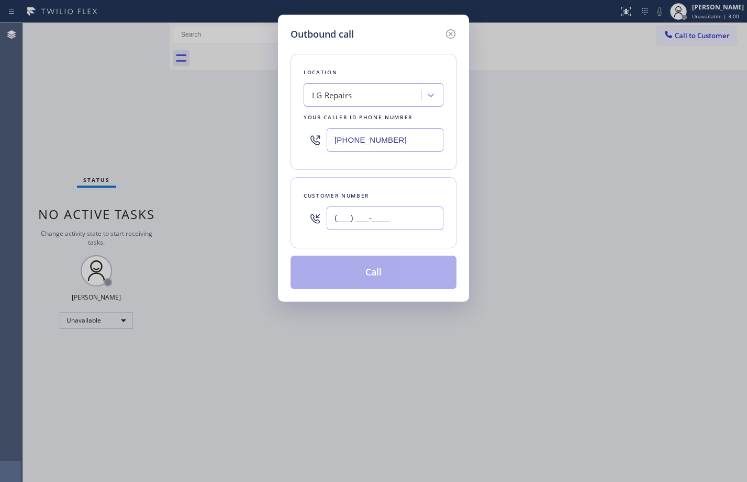
paste input "561) 702-8576"
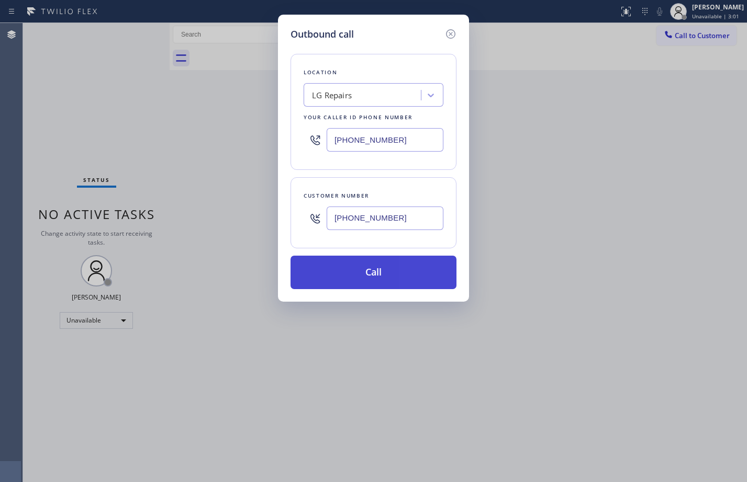
type input "[PHONE_NUMBER]"
click at [369, 268] on button "Call" at bounding box center [373, 272] width 166 height 33
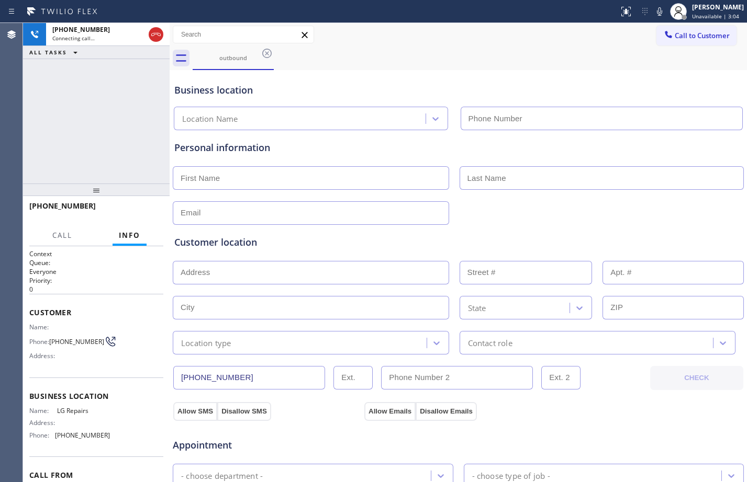
type input "[PHONE_NUMBER]"
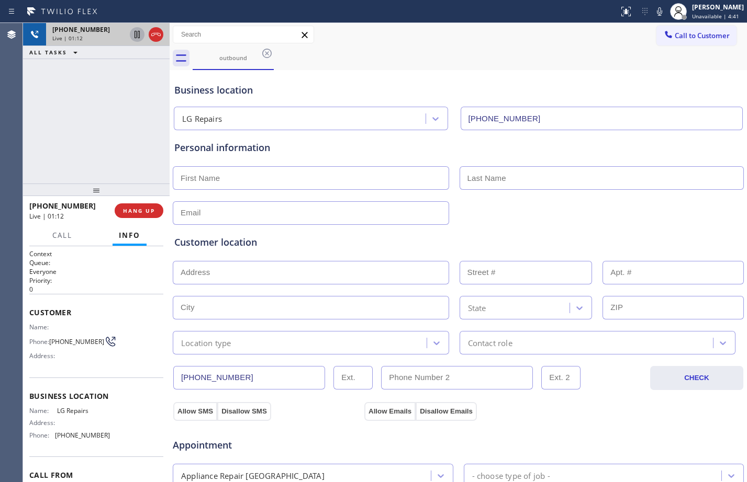
click at [137, 33] on icon at bounding box center [136, 34] width 5 height 7
click at [653, 16] on icon at bounding box center [659, 11] width 13 height 13
click at [140, 38] on icon at bounding box center [137, 34] width 13 height 13
click at [654, 11] on icon at bounding box center [659, 11] width 13 height 13
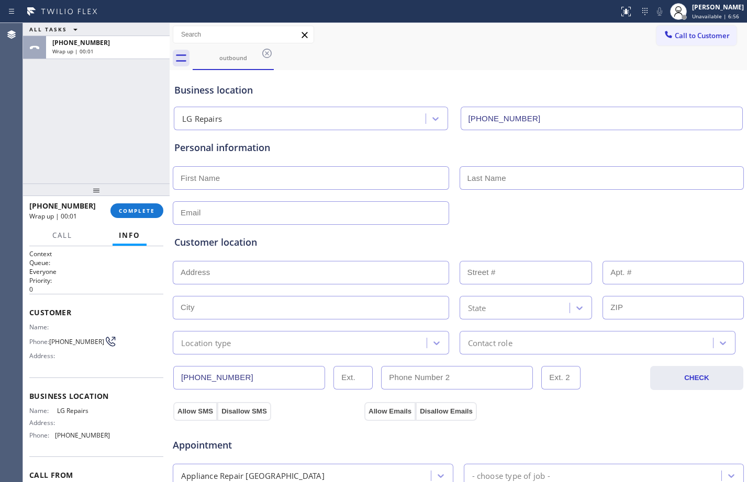
drag, startPoint x: 99, startPoint y: 129, endPoint x: 204, endPoint y: 119, distance: 105.1
click at [99, 129] on div "ALL TASKS ALL TASKS ACTIVE TASKS TASKS IN WRAP UP [PHONE_NUMBER] Wrap up | 00:01" at bounding box center [96, 103] width 147 height 161
click at [132, 212] on span "COMPLETE" at bounding box center [137, 210] width 36 height 7
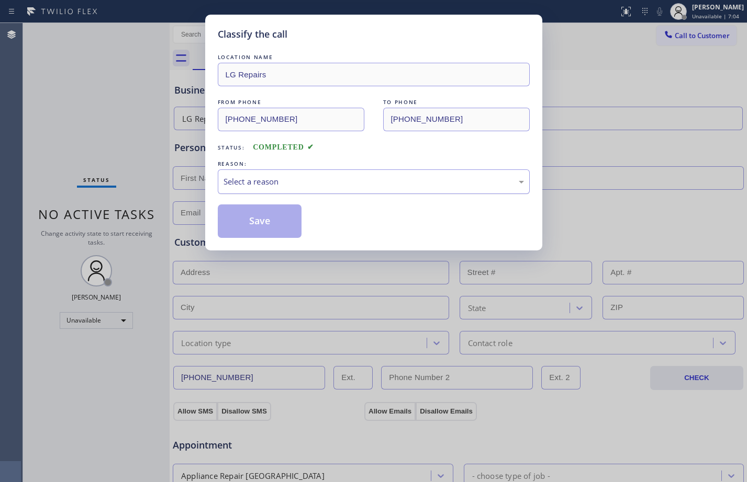
click at [283, 178] on div "Select a reason" at bounding box center [373, 182] width 300 height 12
click at [278, 217] on button "Save" at bounding box center [260, 221] width 84 height 33
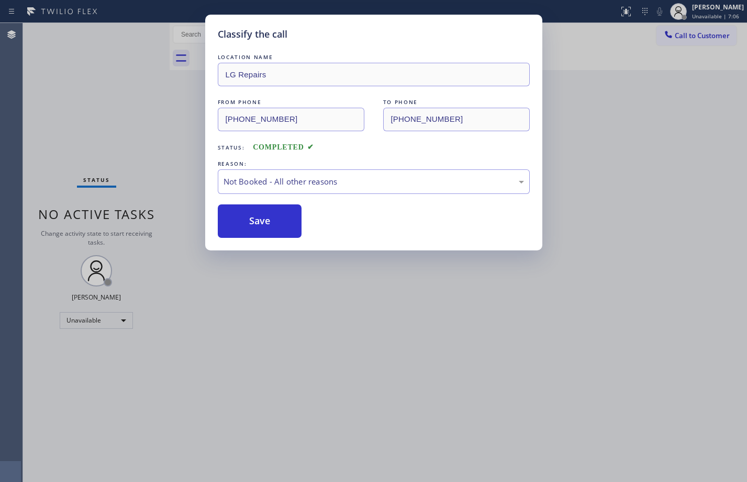
click at [80, 93] on div "Classify the call LOCATION NAME LG Repairs FROM PHONE [PHONE_NUMBER] TO PHONE […" at bounding box center [373, 241] width 747 height 482
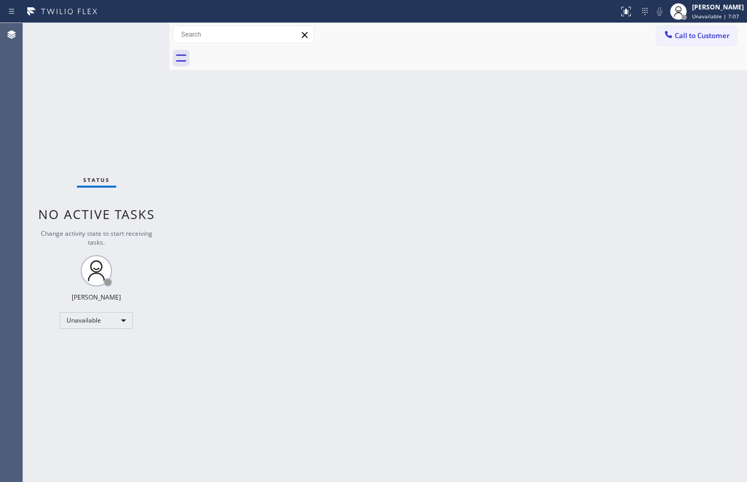
click at [278, 229] on div "Back to Dashboard Change Sender ID Customers Technicians Select a contact Outbo…" at bounding box center [458, 252] width 577 height 459
drag, startPoint x: 106, startPoint y: 121, endPoint x: 117, endPoint y: 129, distance: 13.6
click at [110, 123] on div "Status No active tasks Change activity state to start receiving tasks. [PERSON_…" at bounding box center [96, 252] width 147 height 459
click at [690, 30] on button "Call to Customer" at bounding box center [696, 36] width 80 height 20
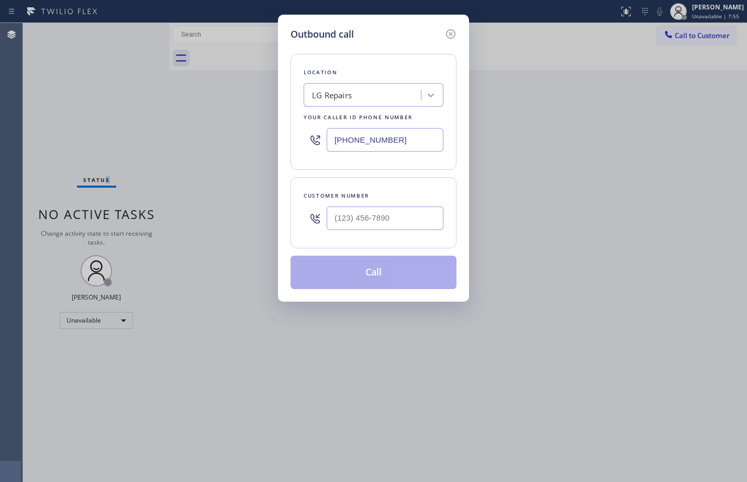
click at [386, 214] on input "text" at bounding box center [385, 219] width 117 height 24
paste input "561) 702-8576"
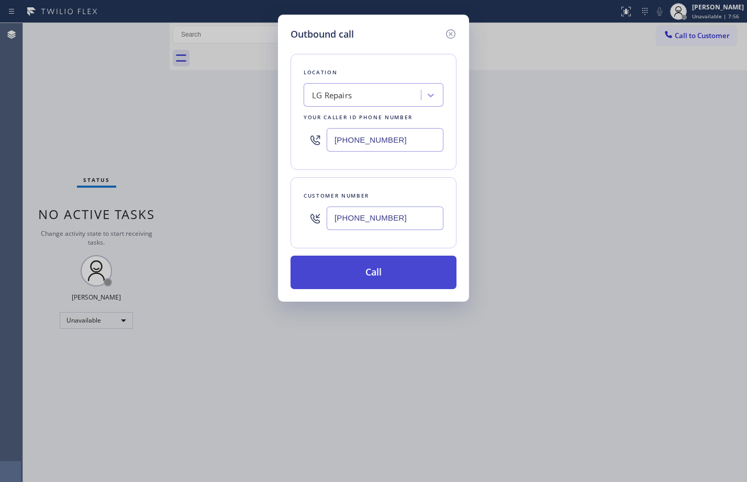
type input "[PHONE_NUMBER]"
click at [366, 280] on button "Call" at bounding box center [373, 272] width 166 height 33
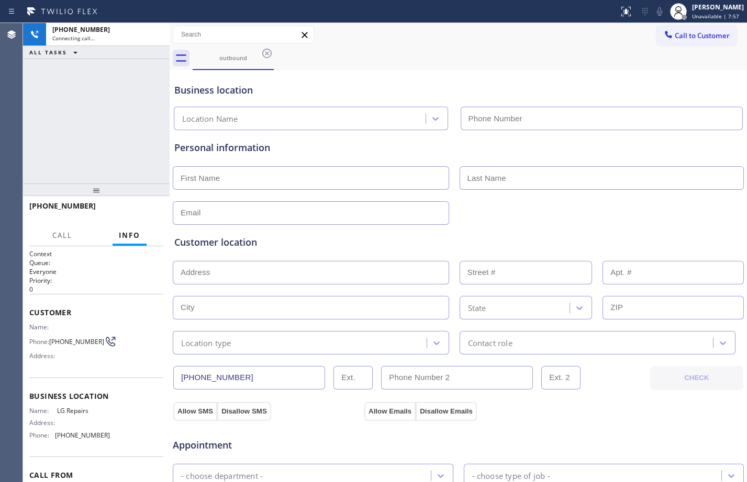
type input "[PHONE_NUMBER]"
click at [65, 238] on span "Call" at bounding box center [62, 235] width 20 height 9
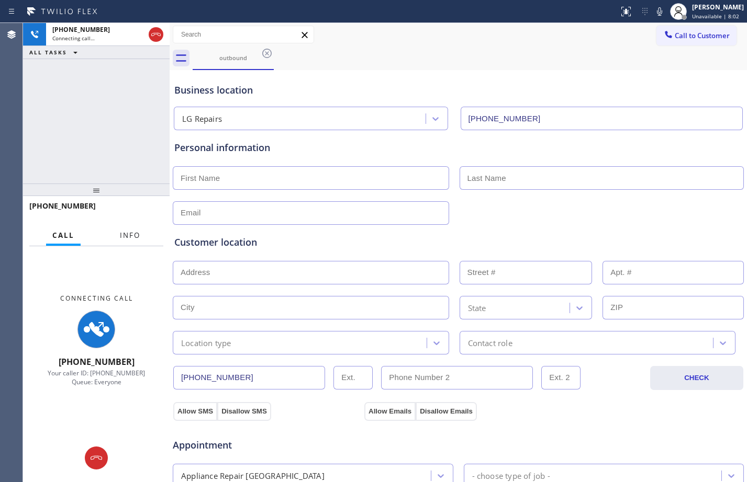
click at [137, 235] on span "Info" at bounding box center [130, 235] width 20 height 9
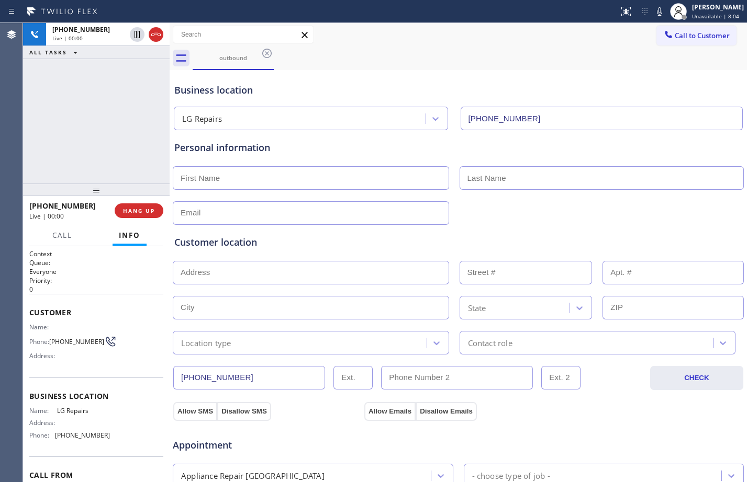
click at [381, 187] on input "text" at bounding box center [311, 178] width 276 height 24
click at [275, 182] on input "text" at bounding box center [311, 178] width 276 height 24
paste input "[PERSON_NAME]"
type input "[PERSON_NAME]"
click at [504, 178] on input "text" at bounding box center [601, 178] width 285 height 24
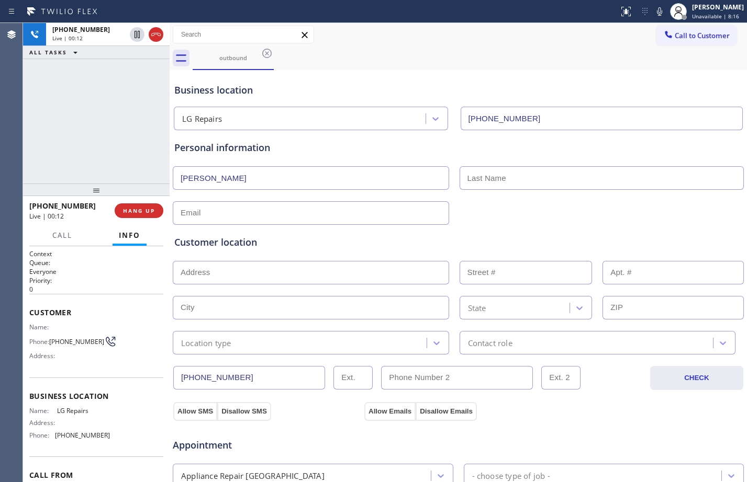
paste input "[PERSON_NAME]"
type input "[PERSON_NAME]"
click at [212, 209] on input "text" at bounding box center [311, 213] width 276 height 24
click at [257, 215] on input "text" at bounding box center [311, 213] width 276 height 24
type input "v"
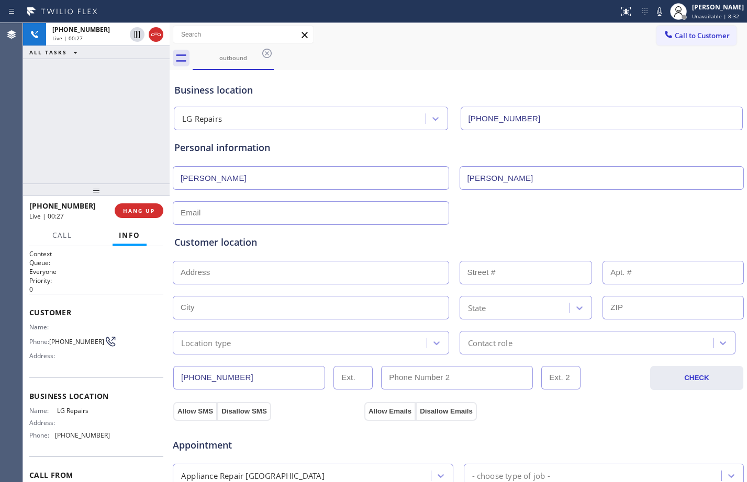
paste input "[PERSON_NAME][EMAIL_ADDRESS]"
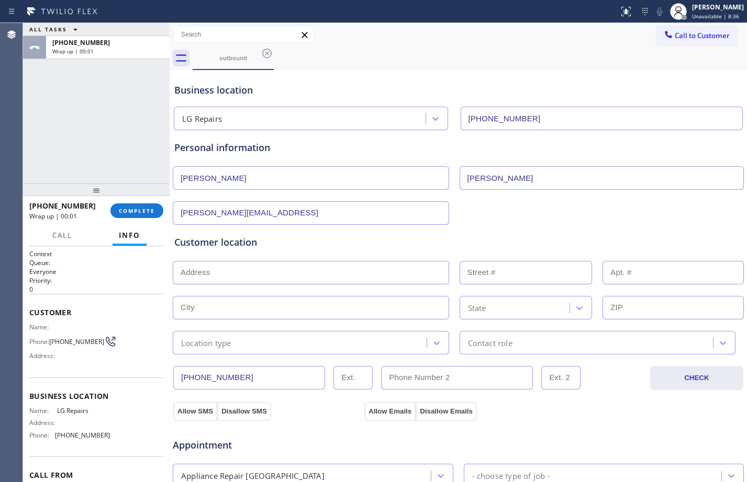
type input "[PERSON_NAME][EMAIL_ADDRESS]"
click at [299, 279] on input "text" at bounding box center [311, 273] width 276 height 24
click at [255, 275] on input "text" at bounding box center [311, 273] width 276 height 24
paste input "[STREET_ADDRESS]"
type input "[STREET_ADDRESS]"
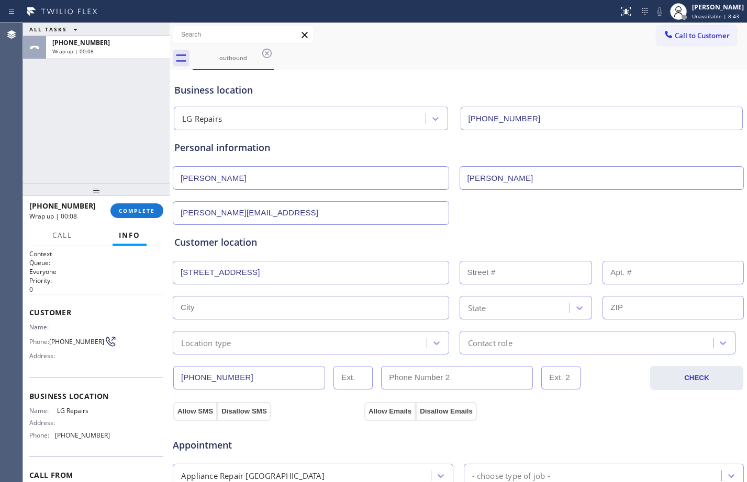
type input "7304"
type input "[GEOGRAPHIC_DATA]"
type input "33437"
click at [238, 339] on div "Location type" at bounding box center [301, 343] width 251 height 18
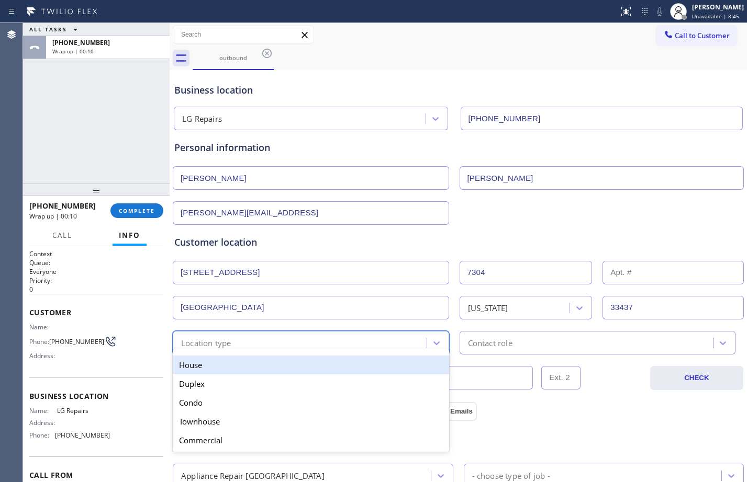
click at [208, 372] on div "House" at bounding box center [311, 365] width 276 height 19
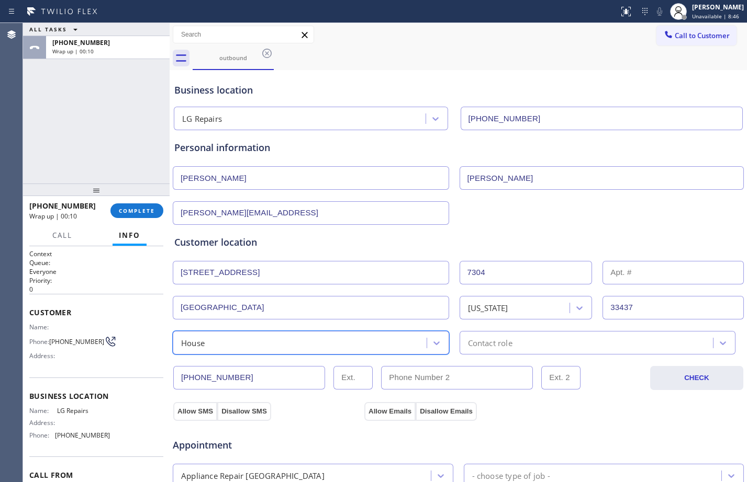
click at [481, 341] on div "Contact role" at bounding box center [490, 343] width 44 height 12
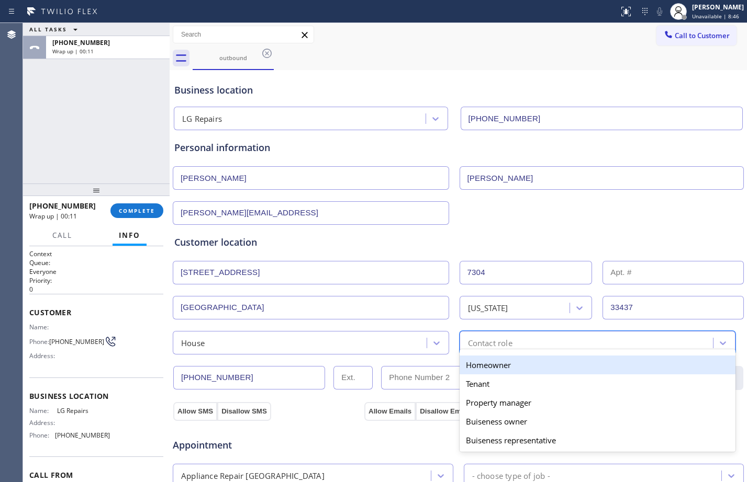
click at [484, 364] on div "Homeowner" at bounding box center [597, 365] width 276 height 19
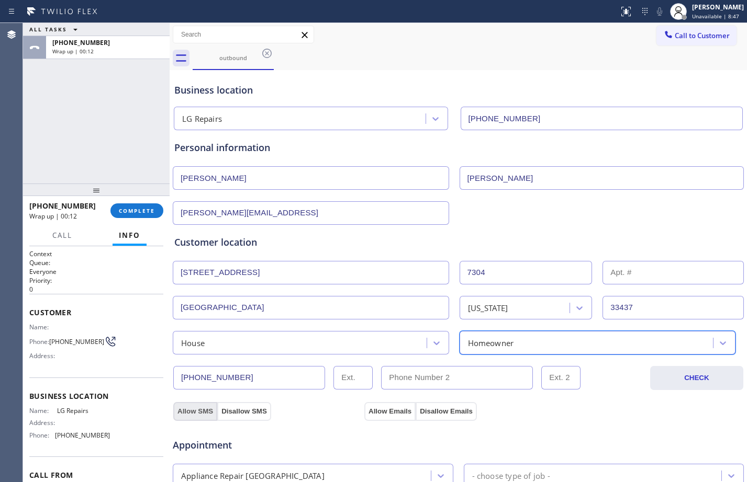
click at [198, 407] on button "Allow SMS" at bounding box center [195, 411] width 44 height 19
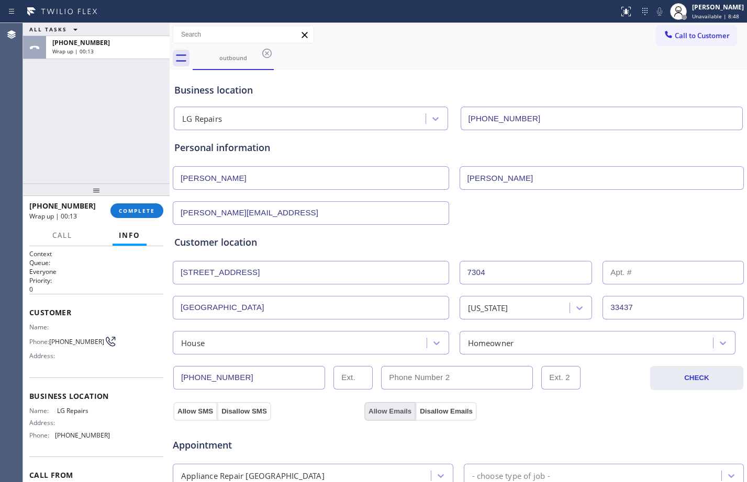
click at [372, 413] on button "Allow Emails" at bounding box center [389, 411] width 51 height 19
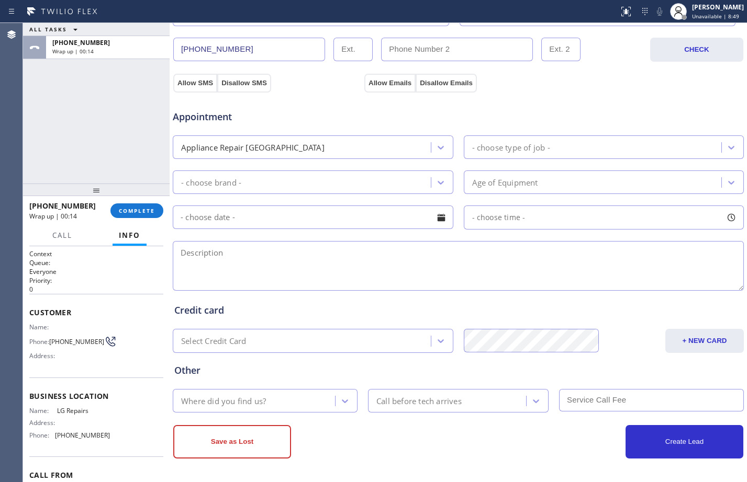
click at [344, 144] on div "Appliance Repair [GEOGRAPHIC_DATA]" at bounding box center [303, 147] width 255 height 18
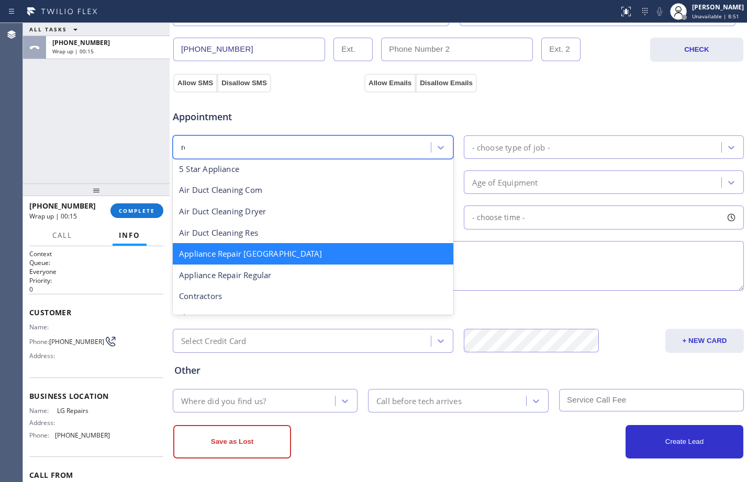
scroll to position [0, 0]
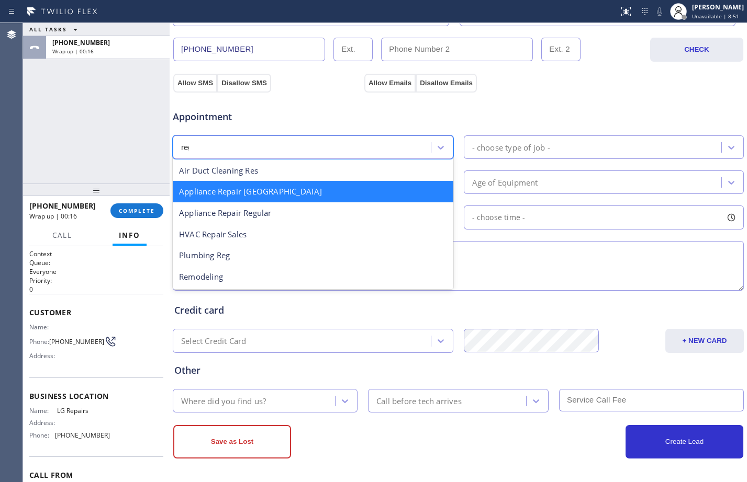
type input "regu"
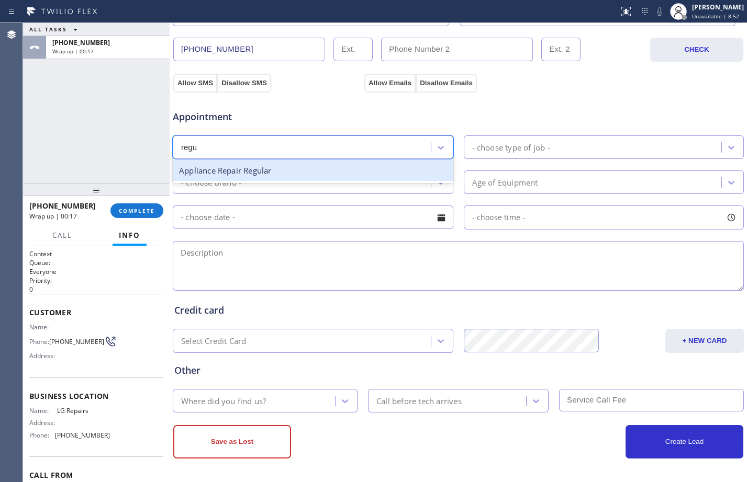
click at [341, 167] on div "Appliance Repair Regular" at bounding box center [313, 170] width 280 height 21
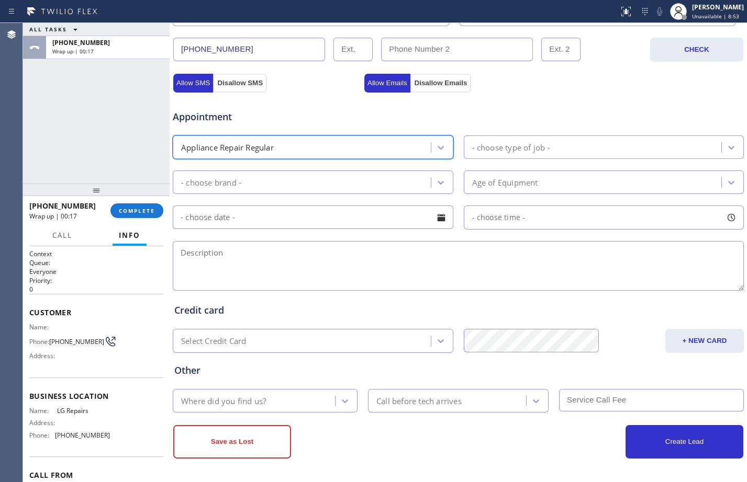
click at [485, 142] on div "- choose type of job -" at bounding box center [511, 147] width 78 height 12
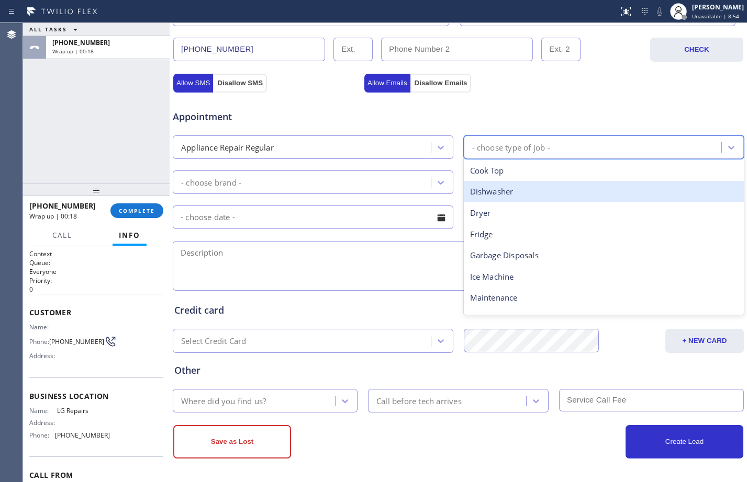
click at [511, 193] on div "Dishwasher" at bounding box center [604, 191] width 280 height 21
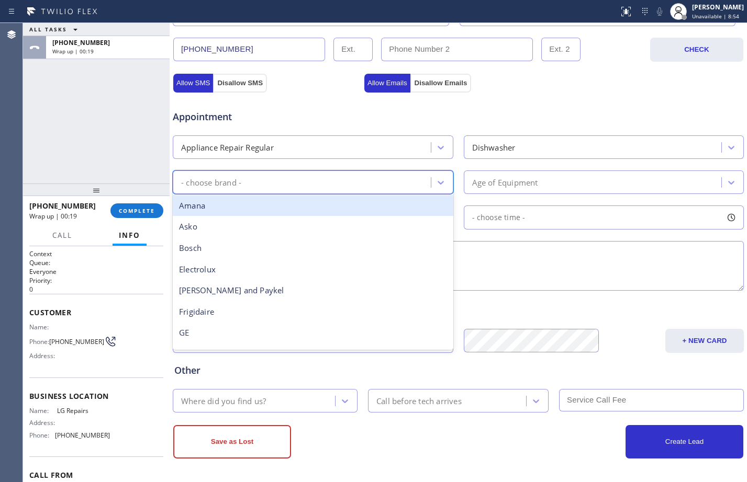
click at [390, 182] on div "- choose brand -" at bounding box center [303, 182] width 255 height 18
type input "lg"
click at [377, 210] on div "LG" at bounding box center [313, 205] width 280 height 21
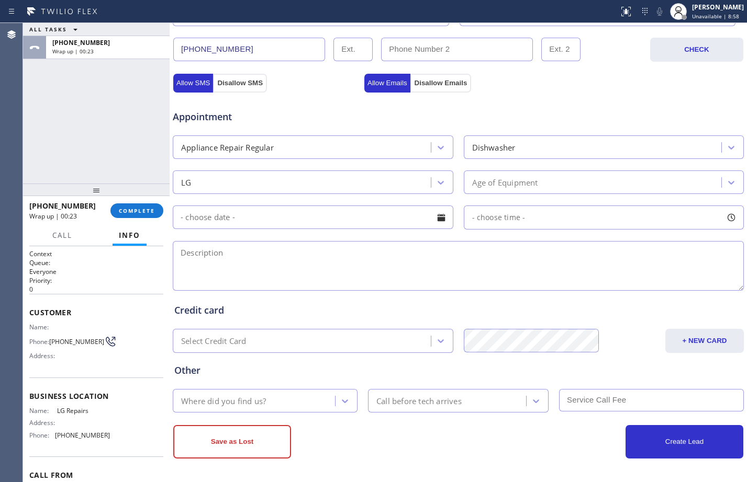
click at [610, 168] on div "LG Age of Equipment" at bounding box center [458, 181] width 573 height 26
click at [602, 182] on div "Age of Equipment" at bounding box center [594, 182] width 255 height 18
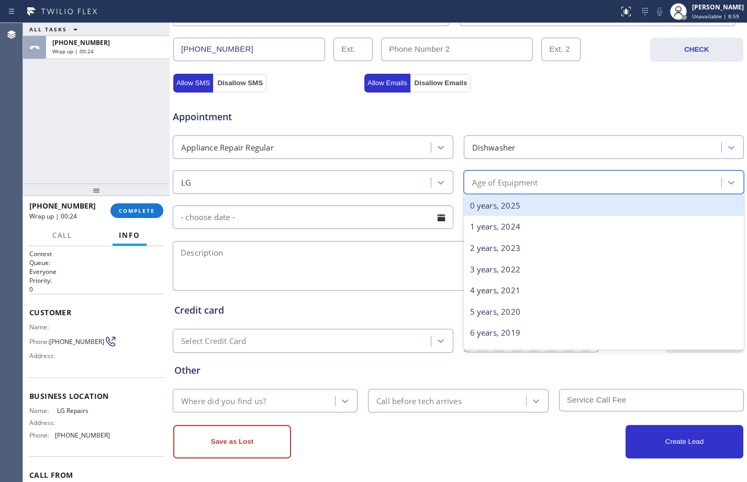
type input "10"
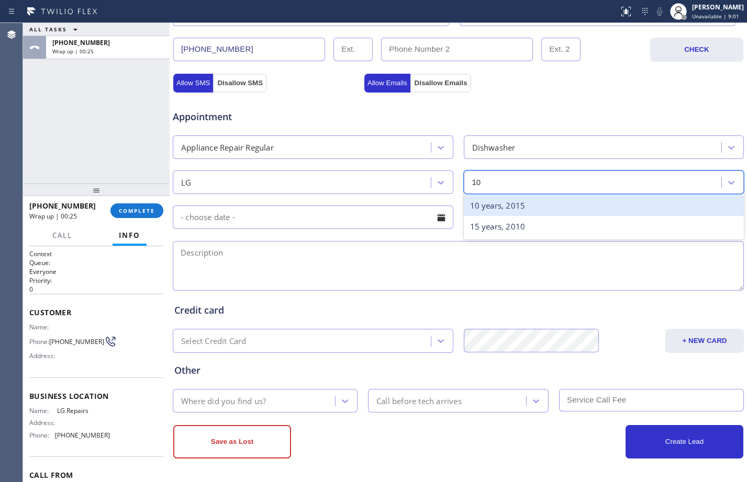
click at [594, 207] on div "10 years, 2015" at bounding box center [604, 205] width 280 height 21
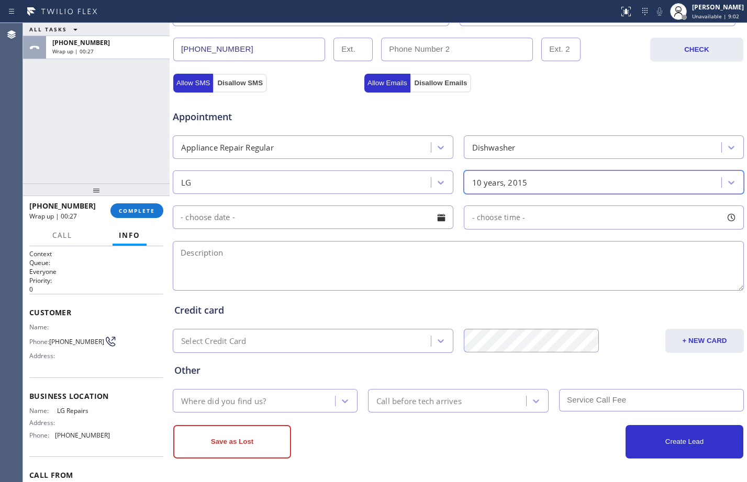
click at [288, 266] on textarea at bounding box center [458, 266] width 571 height 50
click at [274, 253] on textarea at bounding box center [458, 266] width 571 height 50
paste textarea "LG diswasher/seeing a molds/the hose attached to the dishwasher maybe it's loos…"
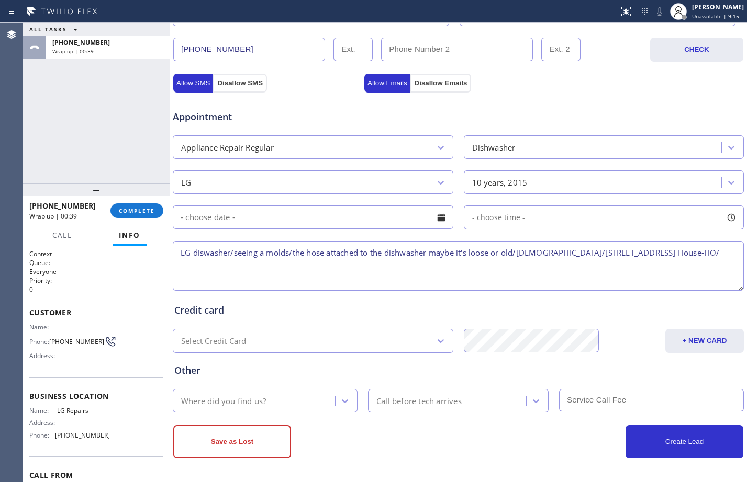
click at [288, 261] on textarea "LG diswasher/seeing a molds/the hose attached to the dishwasher maybe it's loos…" at bounding box center [458, 266] width 571 height 50
paste textarea "LG Repairs"
paste textarea "VTA Offered- declined"
click at [429, 265] on textarea "LG diswasher/seeing a molds/the hose attached to the dishwasher maybe it's loos…" at bounding box center [458, 266] width 571 height 50
type textarea "LG diswasher/seeing a molds/the hose attached to the dishwasher maybe it's loos…"
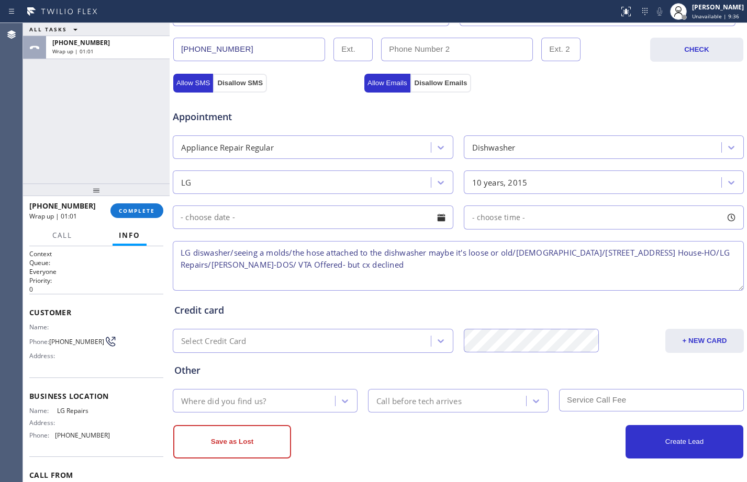
click at [285, 401] on div "Where did you find us?" at bounding box center [255, 401] width 159 height 18
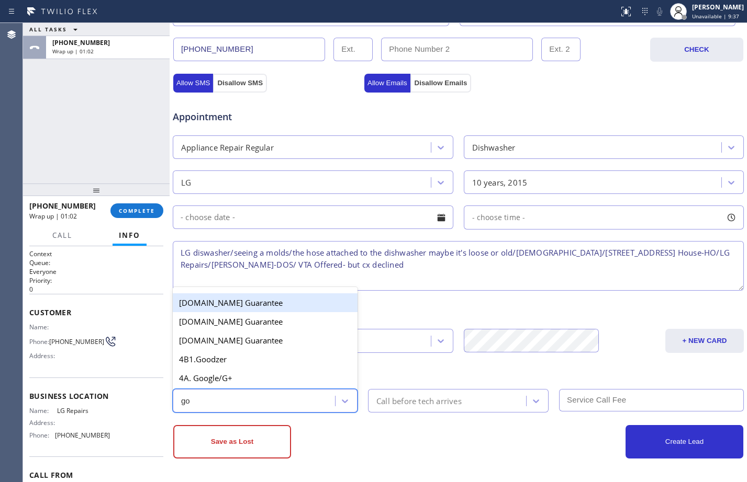
type input "goo"
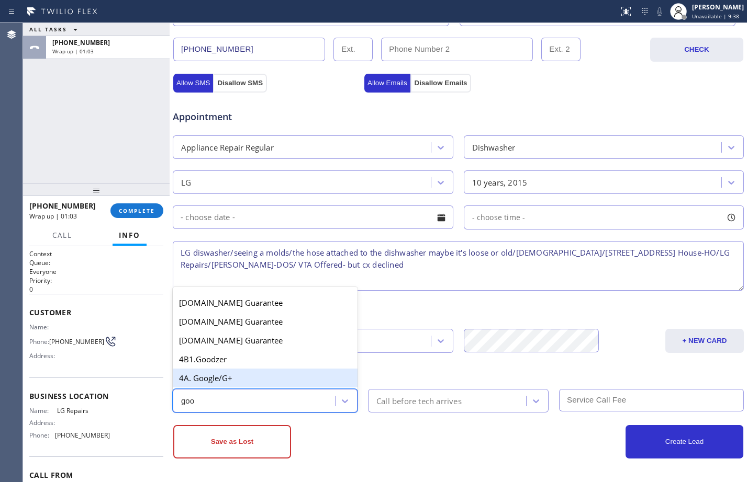
click at [275, 380] on div "4A. Google/G+" at bounding box center [265, 378] width 185 height 19
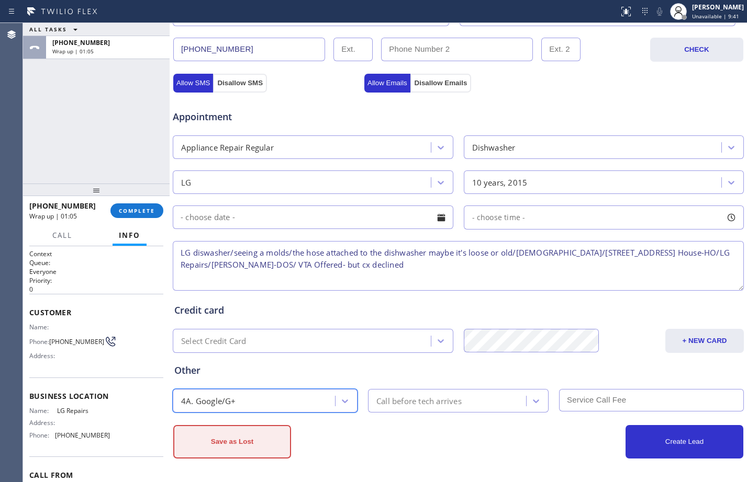
click at [248, 438] on button "Save as Lost" at bounding box center [232, 441] width 118 height 33
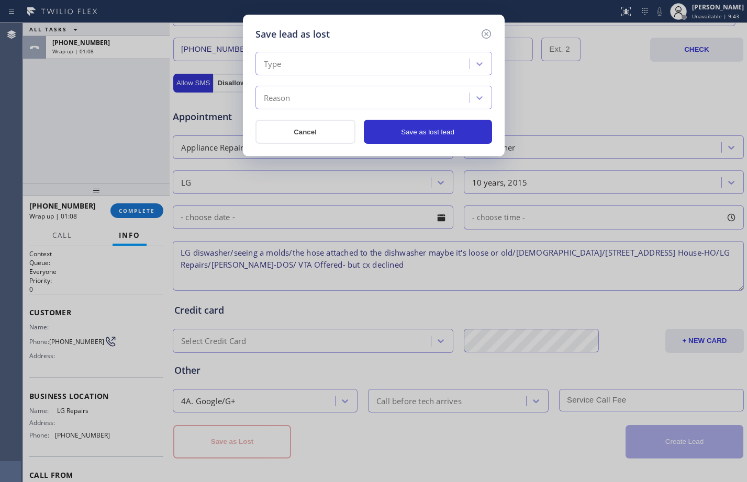
click at [424, 68] on div "Type" at bounding box center [363, 64] width 211 height 18
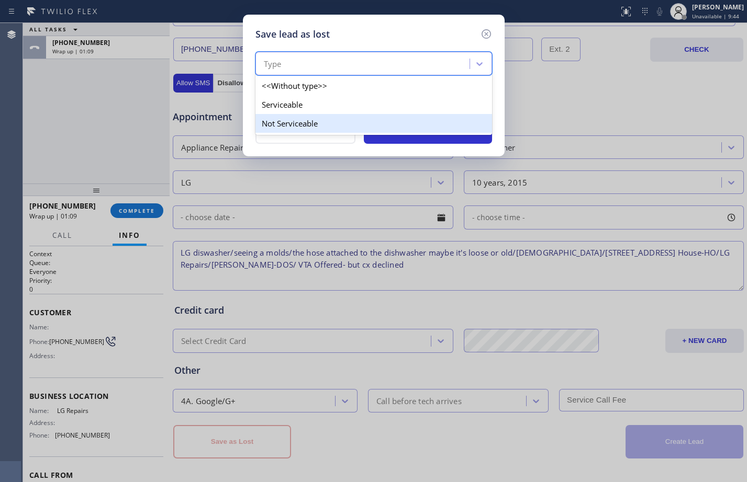
click at [328, 121] on div "Not Serviceable" at bounding box center [373, 123] width 237 height 19
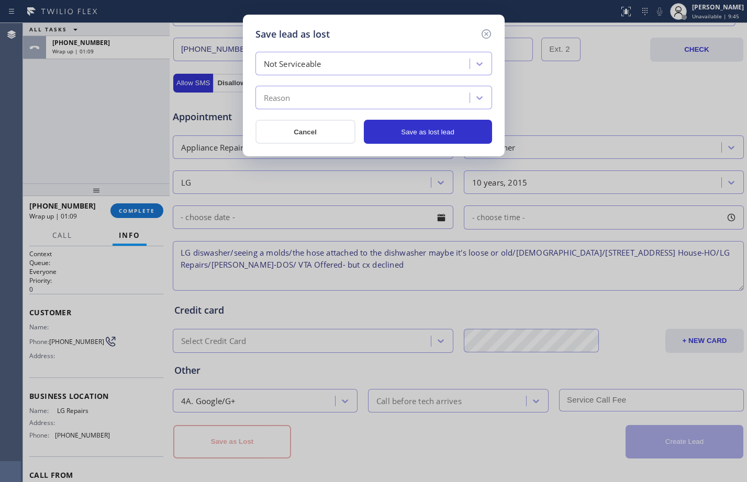
click at [322, 98] on div "Reason" at bounding box center [363, 98] width 211 height 18
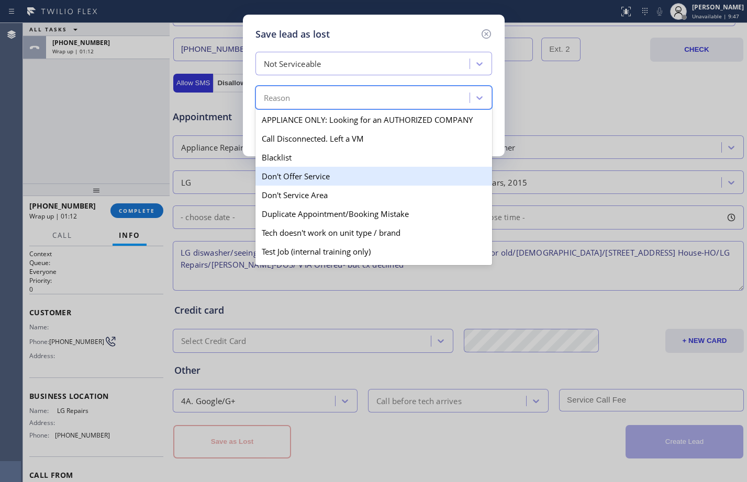
click at [292, 176] on div "Don't Offer Service" at bounding box center [373, 176] width 237 height 19
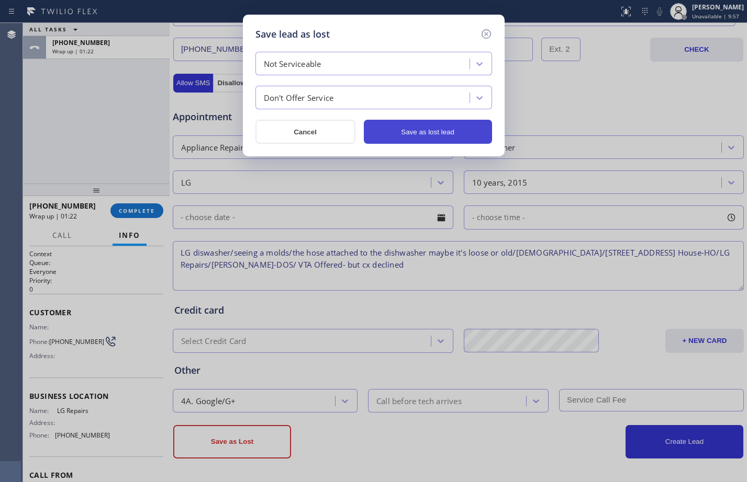
click at [433, 139] on button "Save as lost lead" at bounding box center [428, 132] width 128 height 24
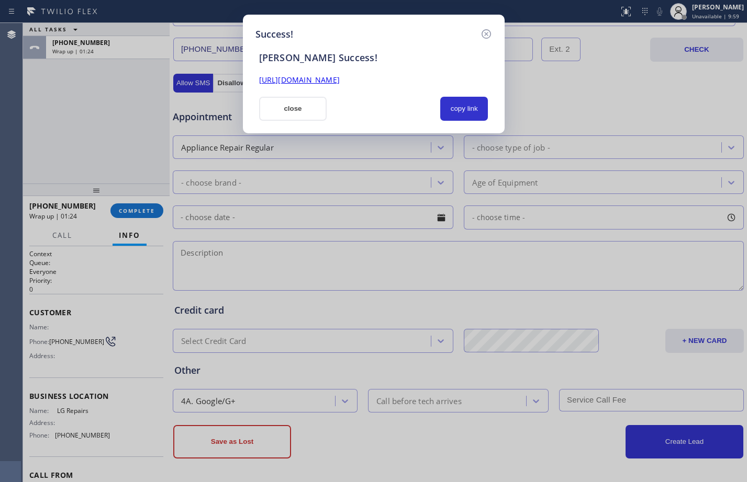
click at [340, 81] on link "[URL][DOMAIN_NAME]" at bounding box center [299, 80] width 81 height 10
click at [280, 106] on button "close" at bounding box center [293, 109] width 68 height 24
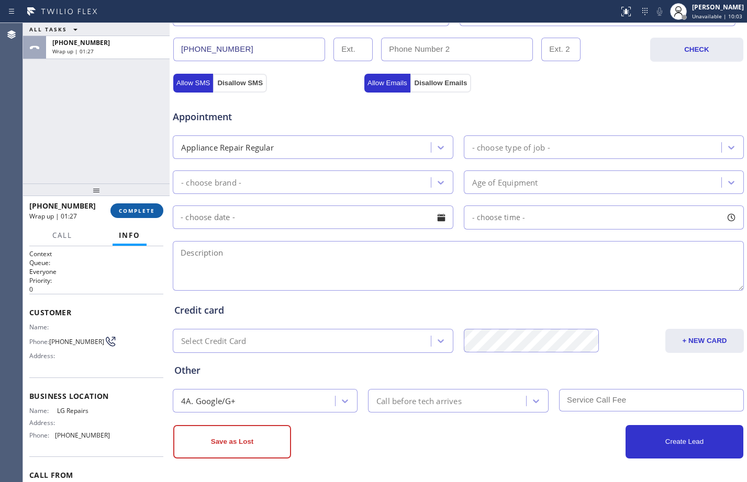
click at [152, 210] on span "COMPLETE" at bounding box center [137, 210] width 36 height 7
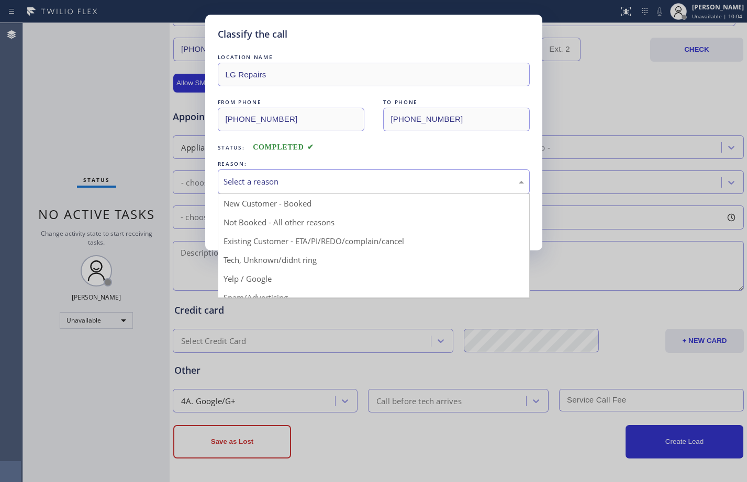
click at [302, 176] on div "Select a reason" at bounding box center [373, 182] width 300 height 12
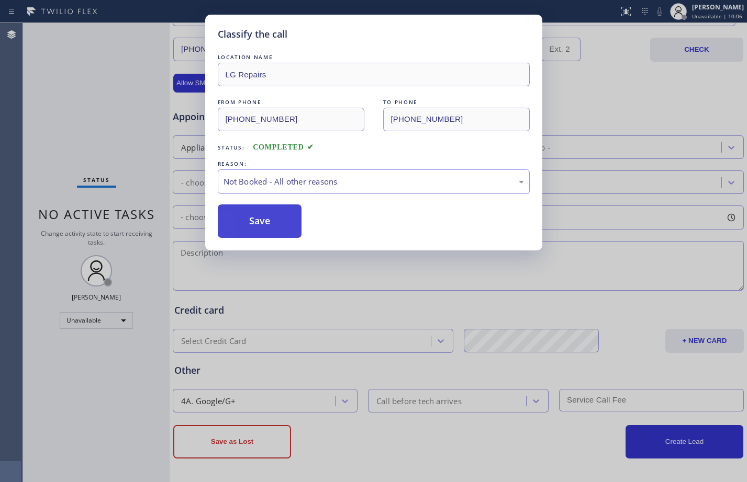
click at [269, 217] on button "Save" at bounding box center [260, 221] width 84 height 33
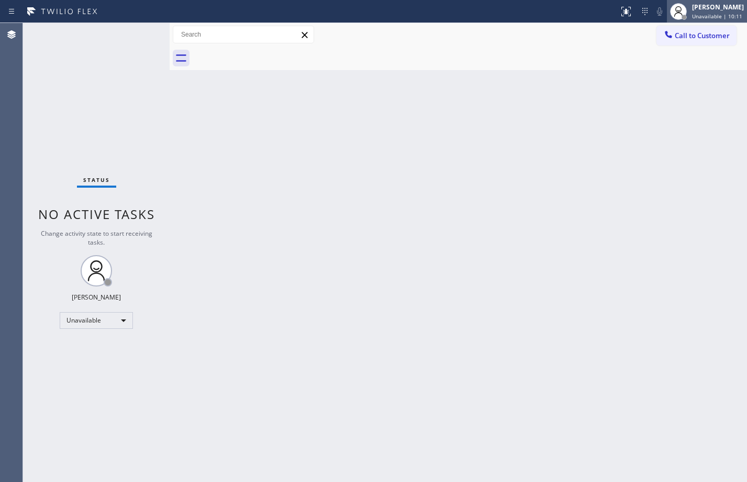
click at [692, 9] on div "[PERSON_NAME]" at bounding box center [718, 7] width 52 height 9
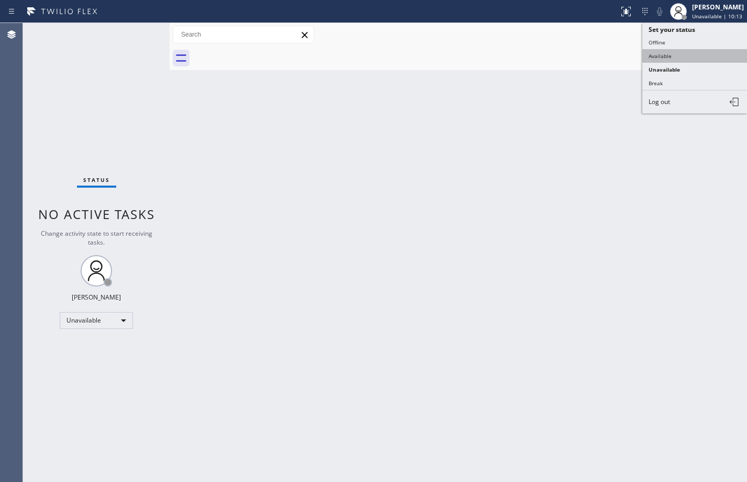
click at [702, 59] on button "Available" at bounding box center [694, 56] width 105 height 14
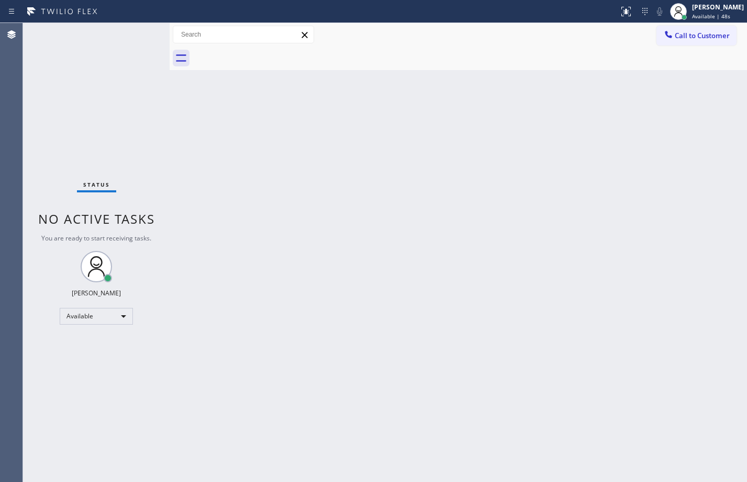
click at [395, 289] on div "Back to Dashboard Change Sender ID Customers Technicians Select a contact Outbo…" at bounding box center [458, 252] width 577 height 459
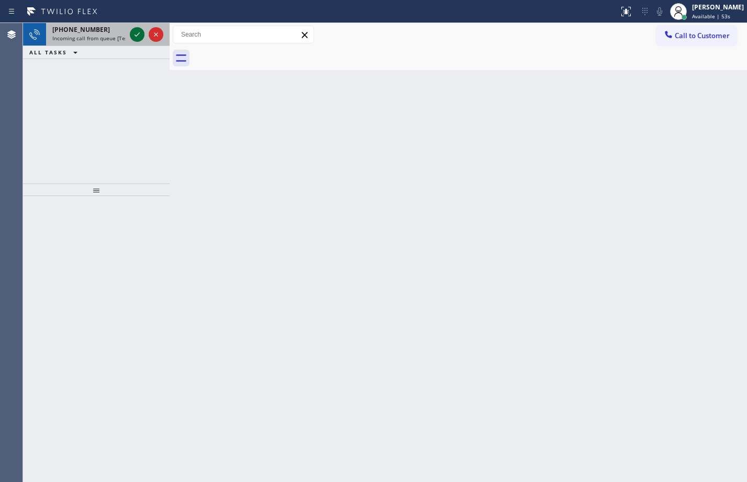
click at [139, 33] on icon at bounding box center [137, 34] width 13 height 13
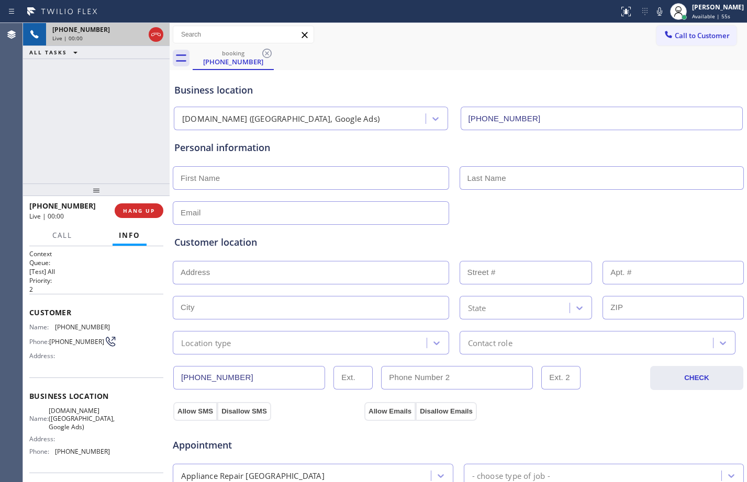
type input "[PHONE_NUMBER]"
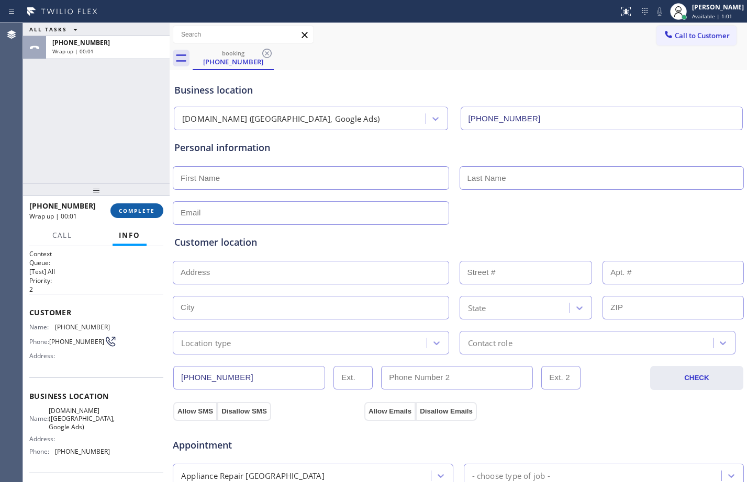
click at [142, 217] on button "COMPLETE" at bounding box center [136, 211] width 53 height 15
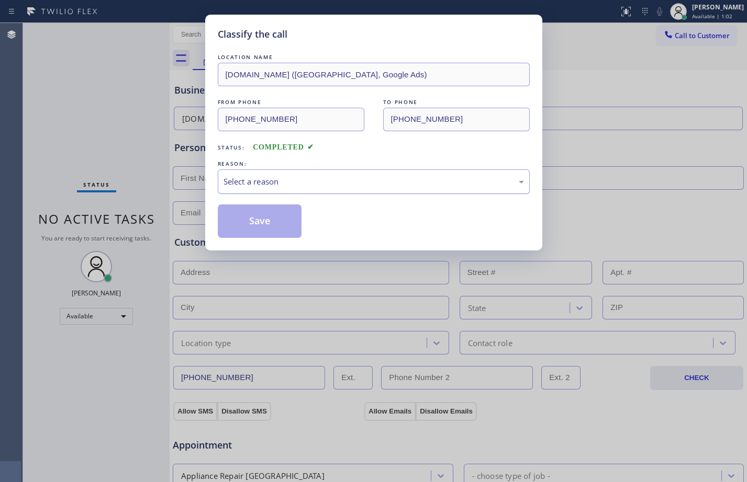
click at [327, 193] on div "Select a reason" at bounding box center [374, 182] width 312 height 25
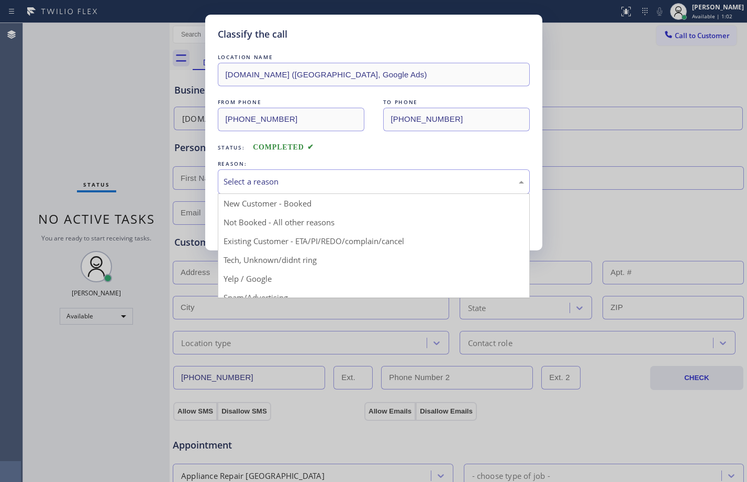
scroll to position [66, 0]
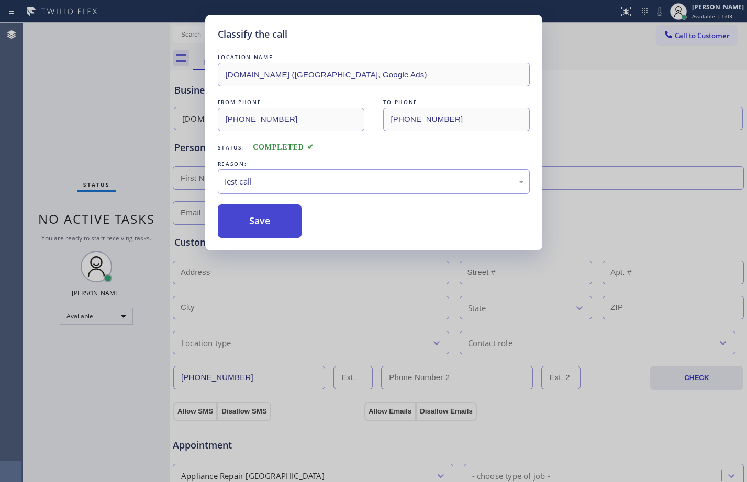
click at [249, 217] on button "Save" at bounding box center [260, 221] width 84 height 33
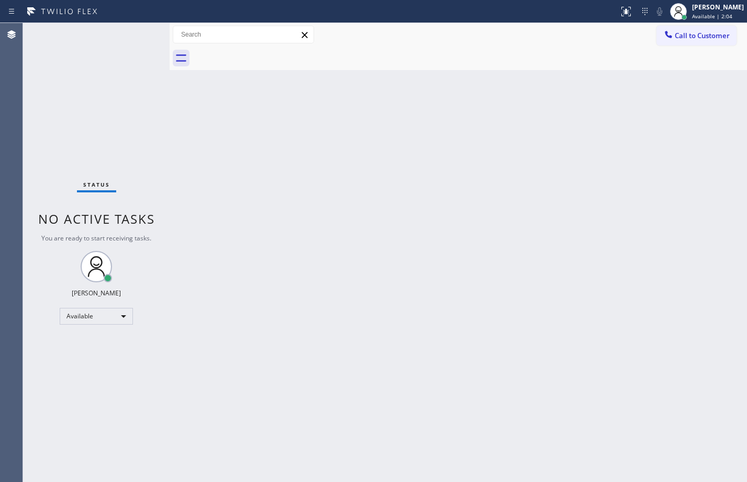
click at [133, 33] on div "Status No active tasks You are ready to start receiving tasks. [PERSON_NAME] Av…" at bounding box center [96, 252] width 147 height 459
click at [93, 115] on div "Status No active tasks You are ready to start receiving tasks. [PERSON_NAME] Av…" at bounding box center [96, 252] width 147 height 459
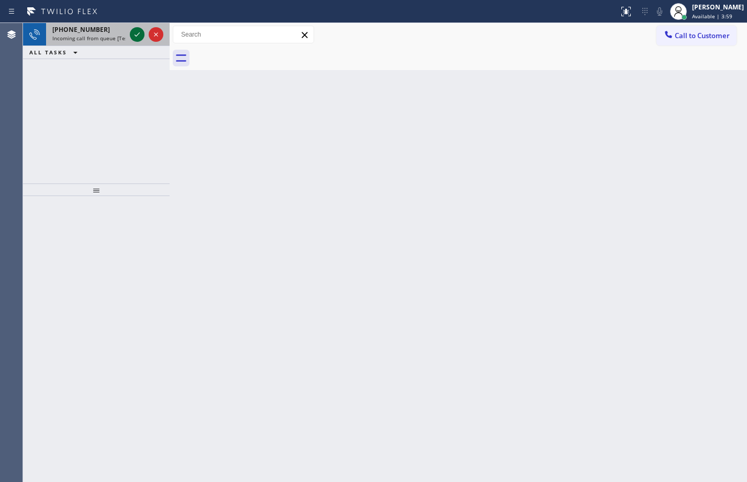
click at [131, 33] on icon at bounding box center [137, 34] width 13 height 13
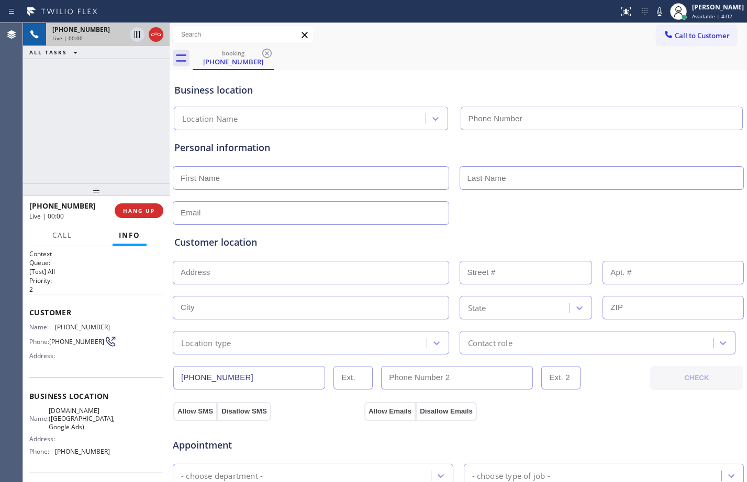
type input "[PHONE_NUMBER]"
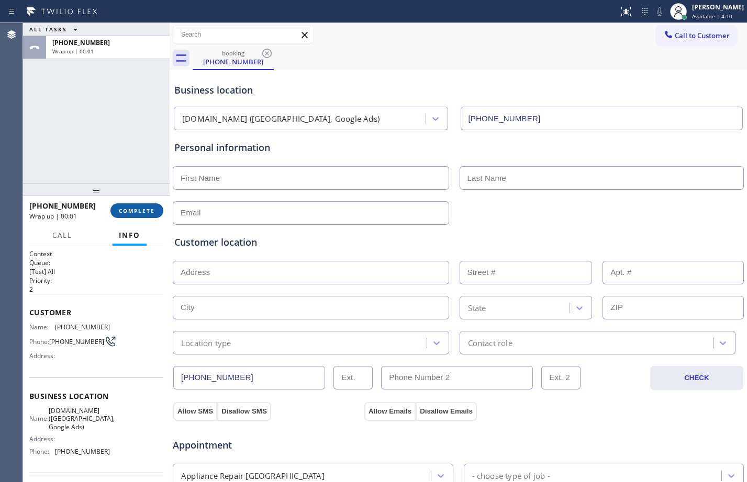
click at [129, 208] on span "COMPLETE" at bounding box center [137, 210] width 36 height 7
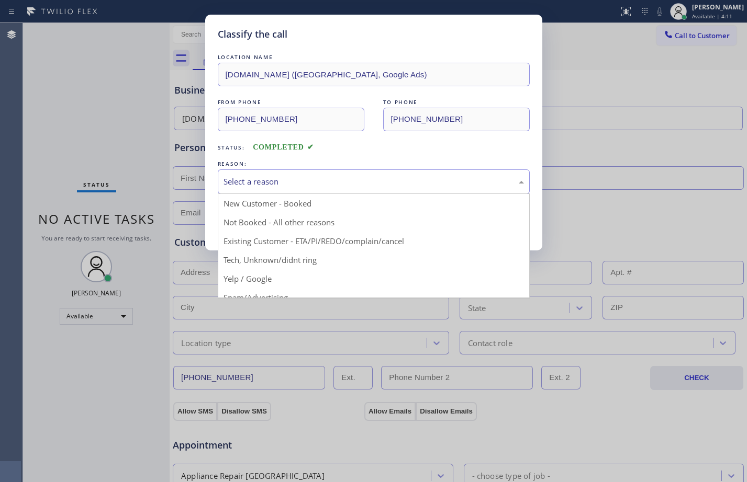
click at [330, 181] on div "Select a reason" at bounding box center [373, 182] width 300 height 12
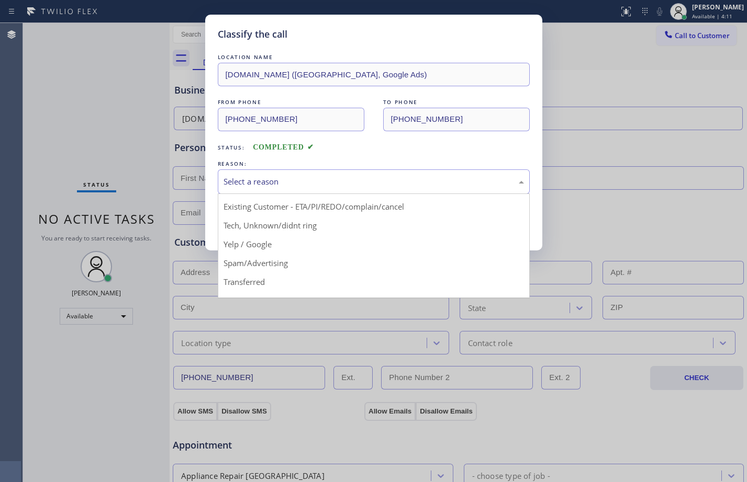
scroll to position [66, 0]
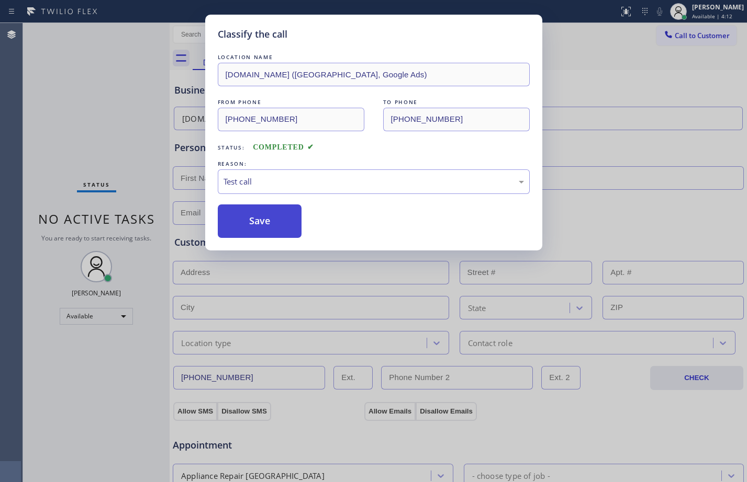
click at [274, 213] on button "Save" at bounding box center [260, 221] width 84 height 33
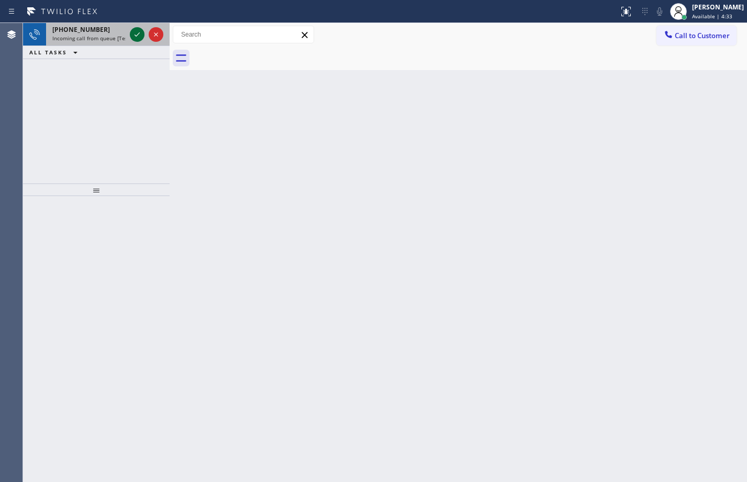
click at [137, 36] on icon at bounding box center [137, 34] width 13 height 13
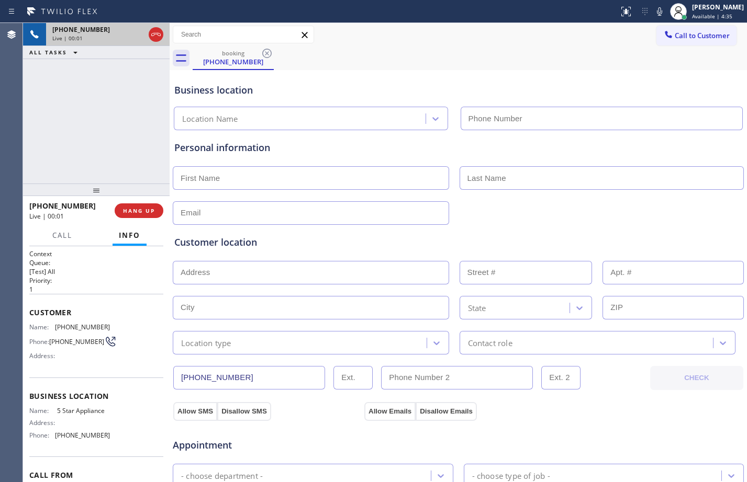
type input "[PHONE_NUMBER]"
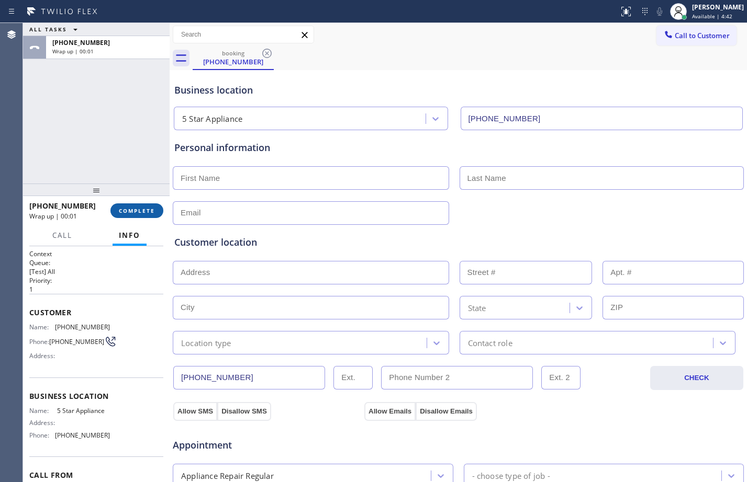
click at [146, 212] on span "COMPLETE" at bounding box center [137, 210] width 36 height 7
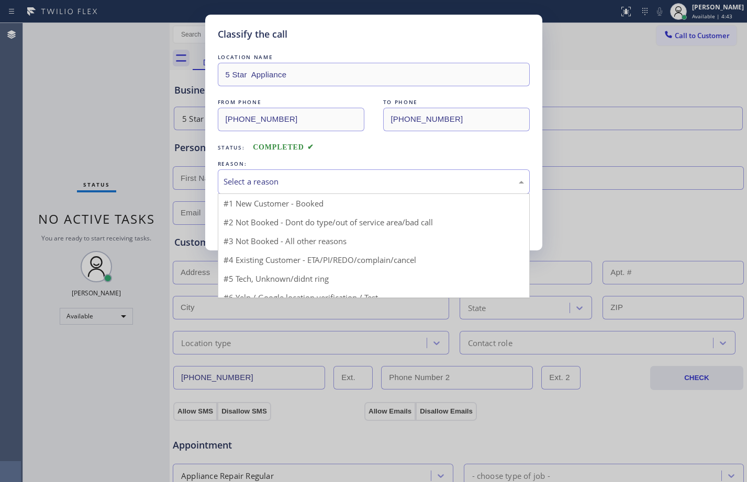
click at [328, 183] on div "Select a reason" at bounding box center [373, 182] width 300 height 12
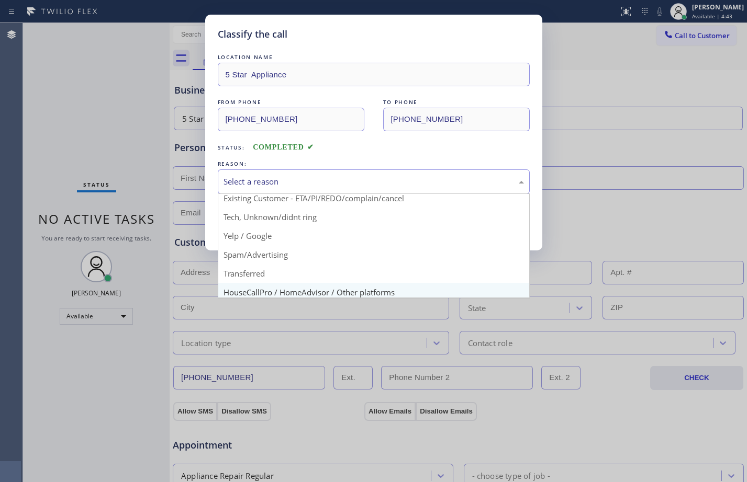
scroll to position [66, 0]
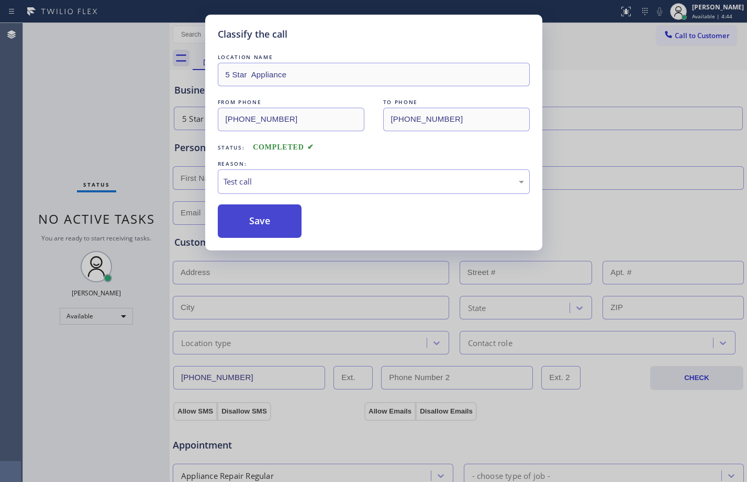
click at [283, 225] on button "Save" at bounding box center [260, 221] width 84 height 33
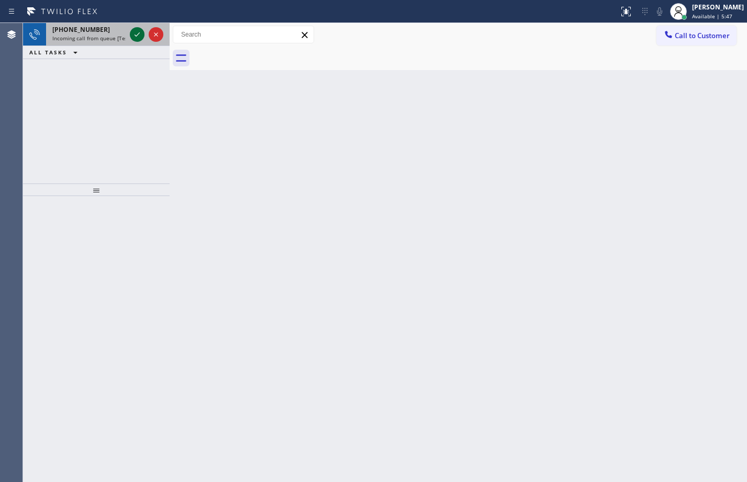
click at [136, 31] on icon at bounding box center [137, 34] width 13 height 13
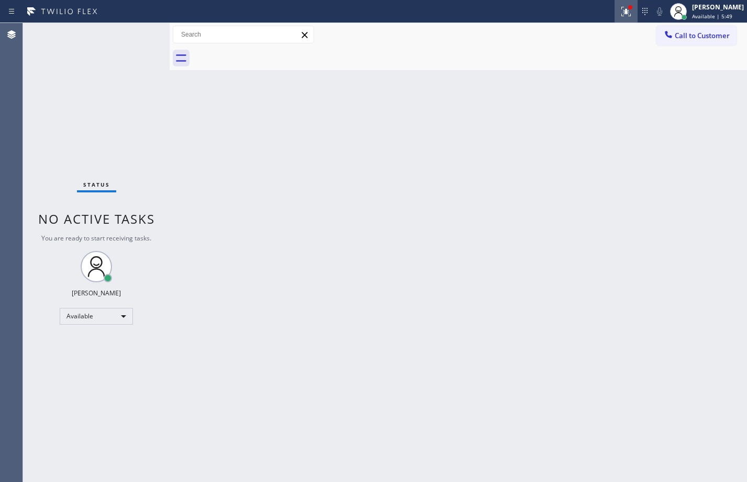
click at [620, 10] on icon at bounding box center [626, 11] width 13 height 13
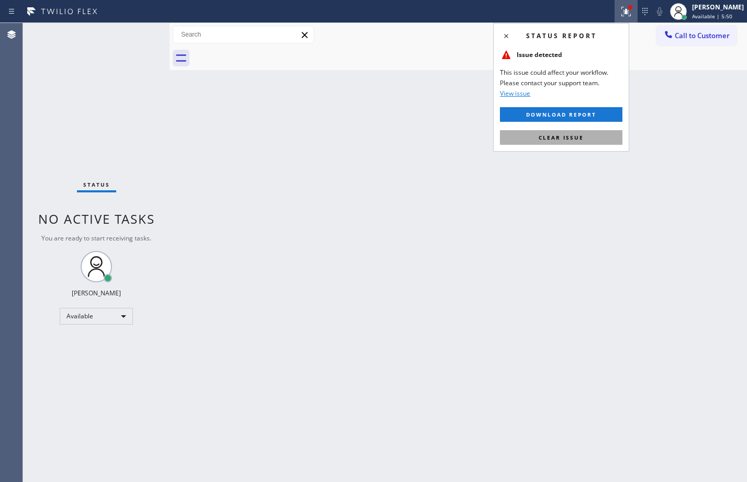
click at [540, 137] on span "Clear issue" at bounding box center [560, 137] width 45 height 7
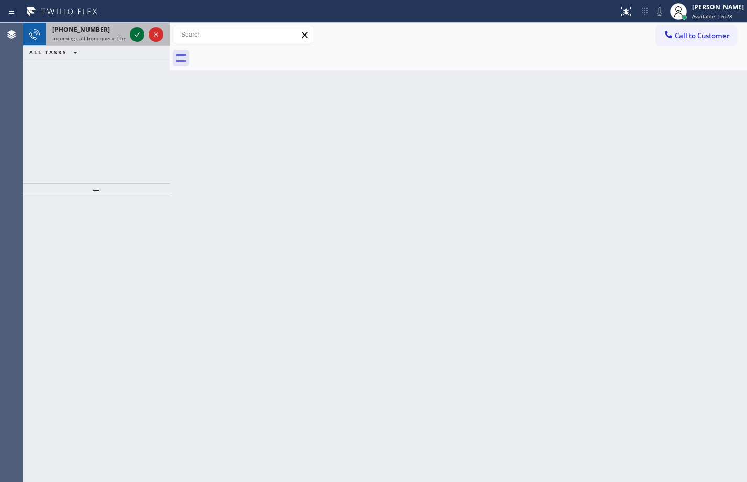
click at [142, 36] on icon at bounding box center [137, 34] width 13 height 13
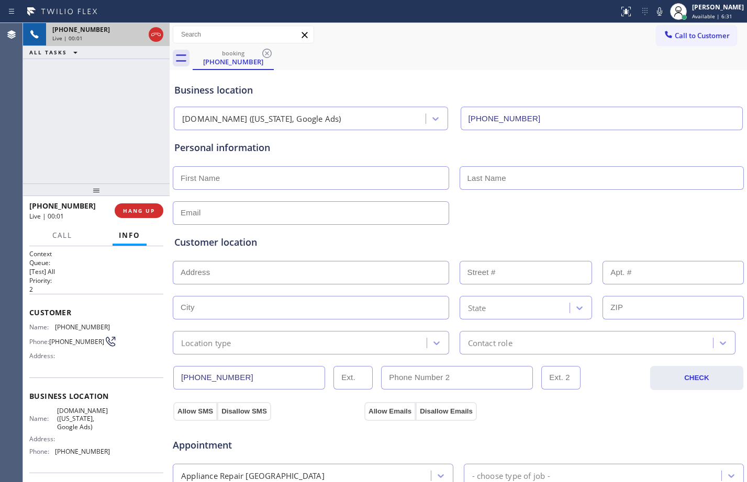
type input "[PHONE_NUMBER]"
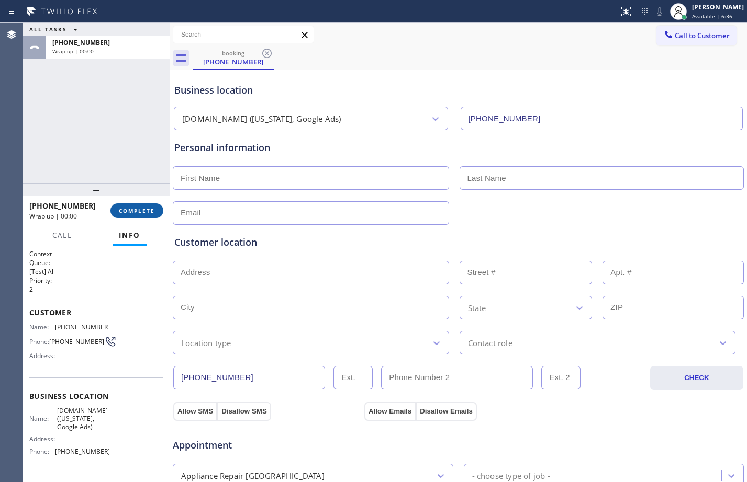
click at [150, 209] on span "COMPLETE" at bounding box center [137, 210] width 36 height 7
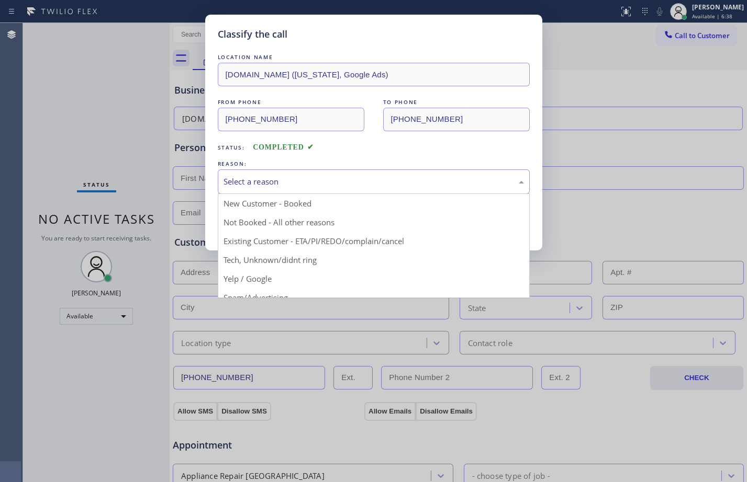
click at [296, 181] on div "Select a reason" at bounding box center [373, 182] width 300 height 12
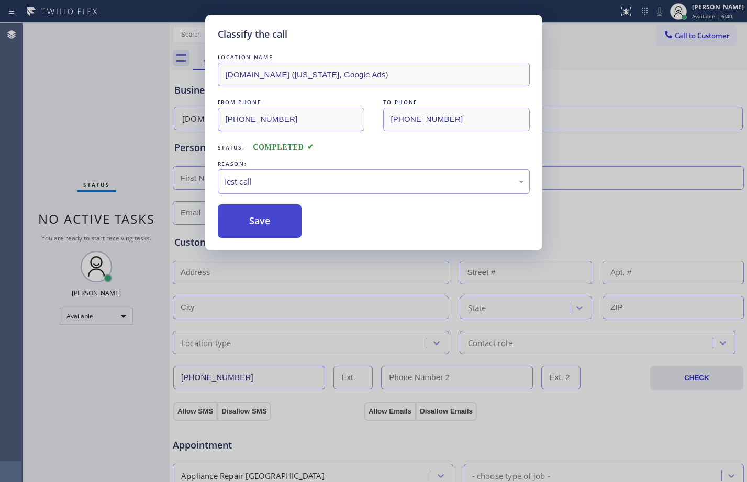
click at [268, 221] on button "Save" at bounding box center [260, 221] width 84 height 33
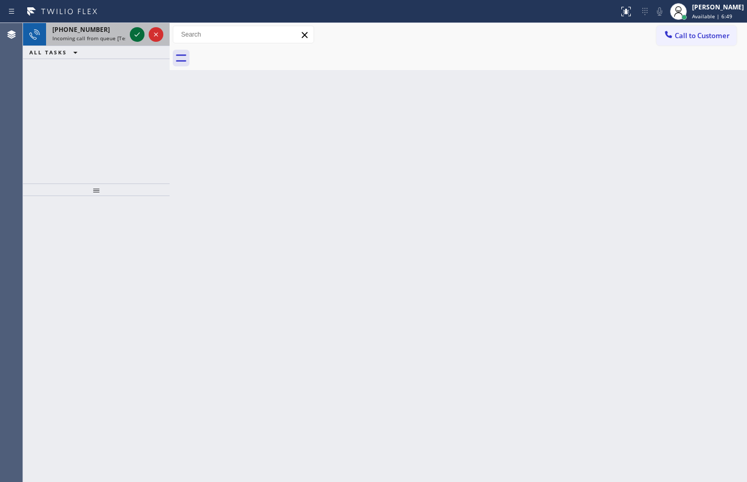
click at [136, 35] on icon at bounding box center [137, 34] width 13 height 13
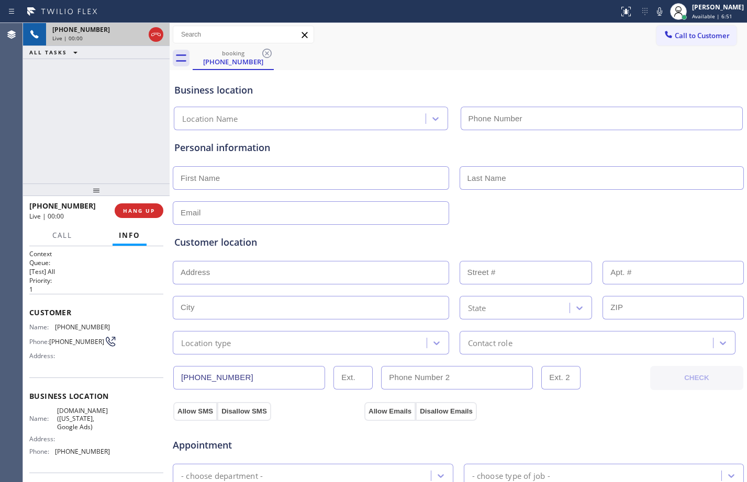
type input "[PHONE_NUMBER]"
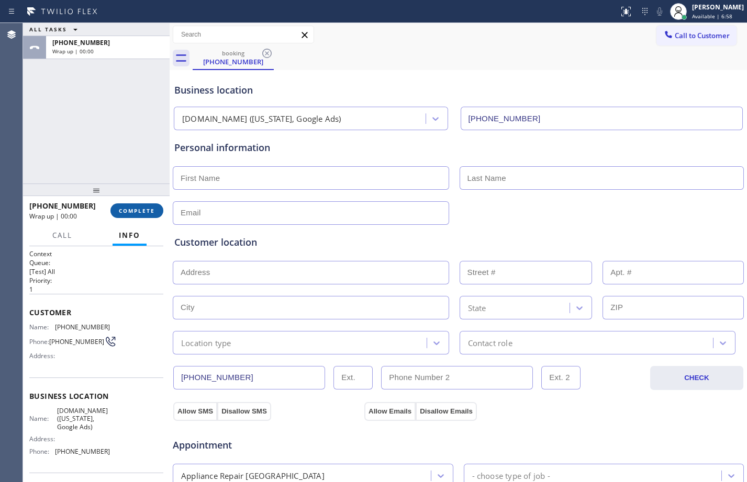
click at [133, 207] on span "COMPLETE" at bounding box center [137, 210] width 36 height 7
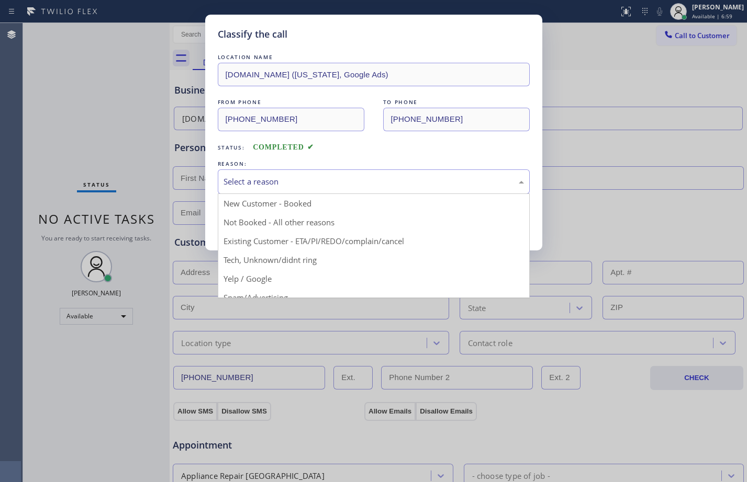
click at [260, 176] on div "Select a reason" at bounding box center [373, 182] width 300 height 12
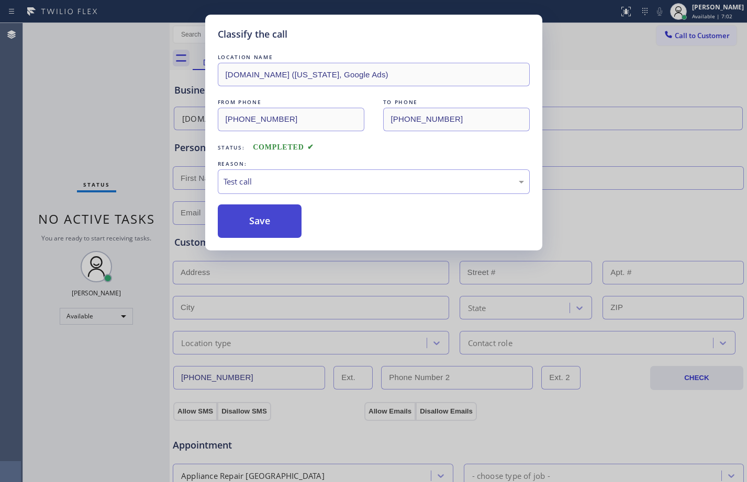
click at [252, 221] on button "Save" at bounding box center [260, 221] width 84 height 33
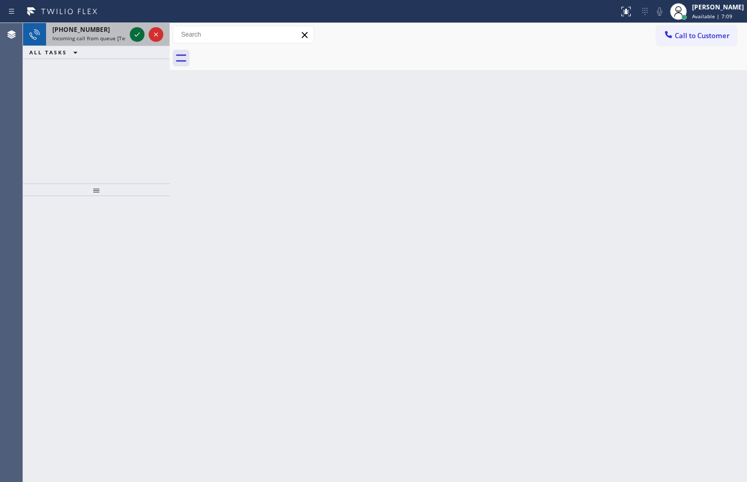
click at [136, 30] on icon at bounding box center [137, 34] width 13 height 13
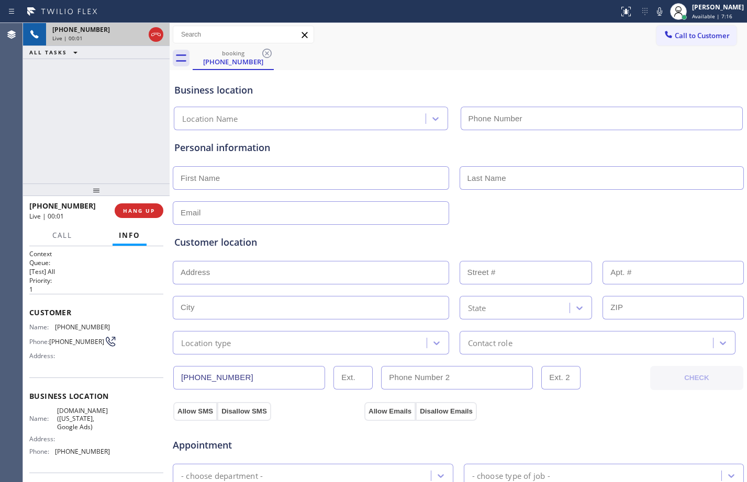
type input "[PHONE_NUMBER]"
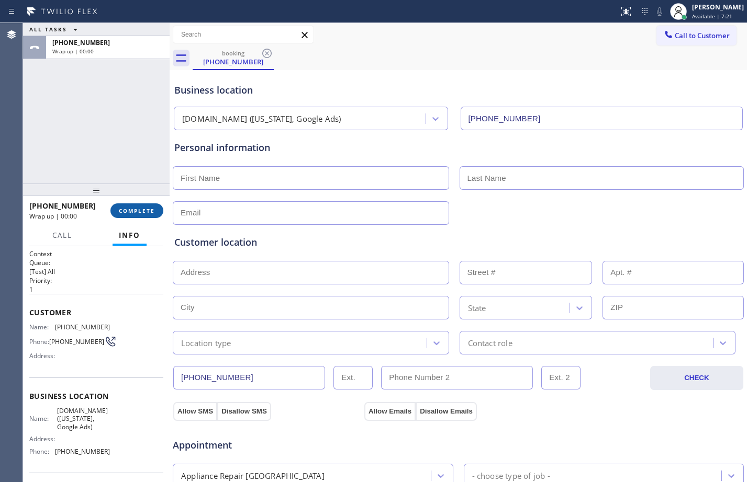
click at [125, 206] on button "COMPLETE" at bounding box center [136, 211] width 53 height 15
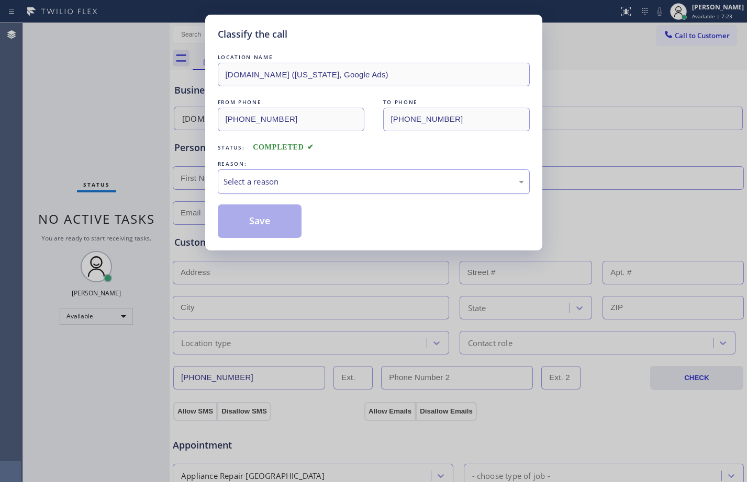
click at [265, 178] on div "Select a reason" at bounding box center [373, 182] width 300 height 12
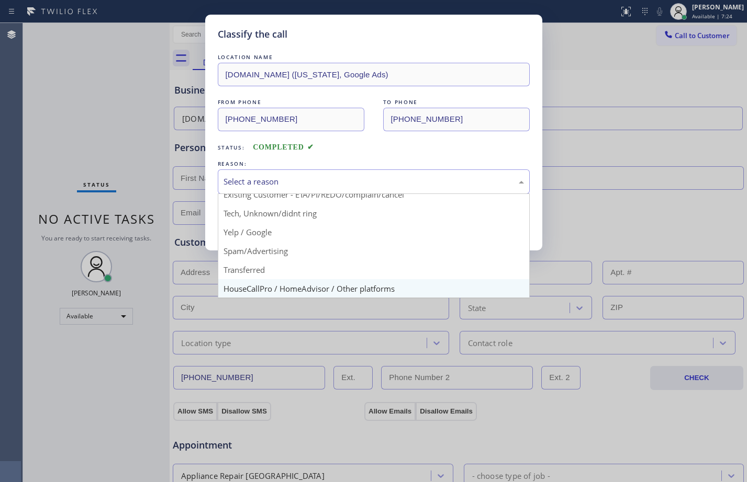
scroll to position [66, 0]
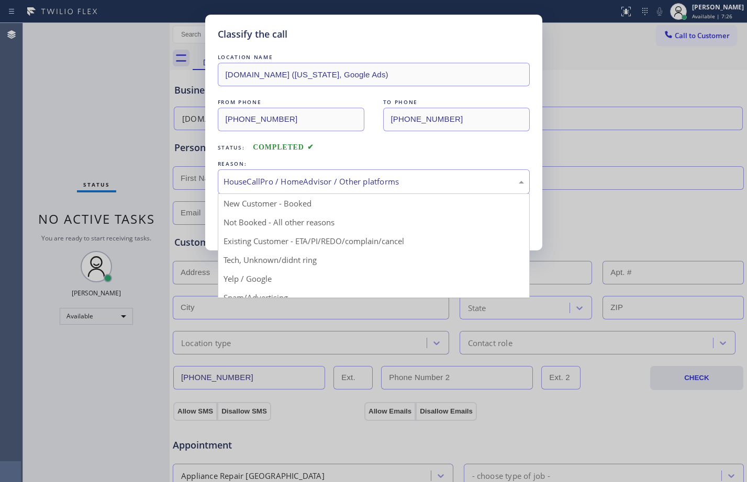
click at [264, 185] on div "HouseCallPro / HomeAdvisor / Other platforms" at bounding box center [373, 182] width 300 height 12
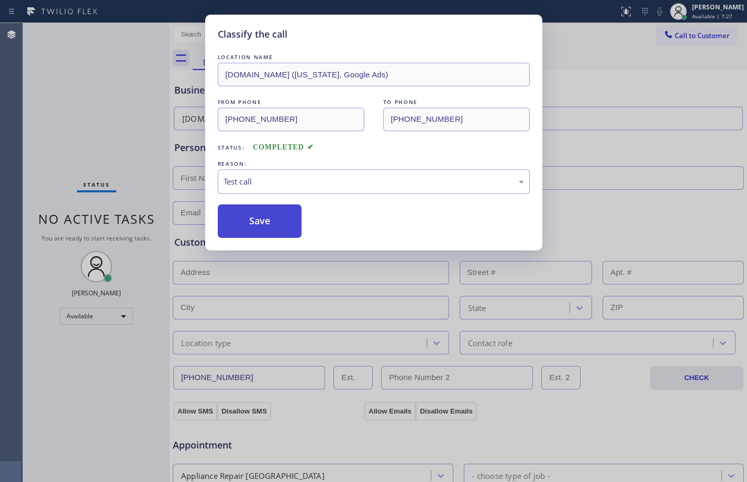
click at [254, 232] on button "Save" at bounding box center [260, 221] width 84 height 33
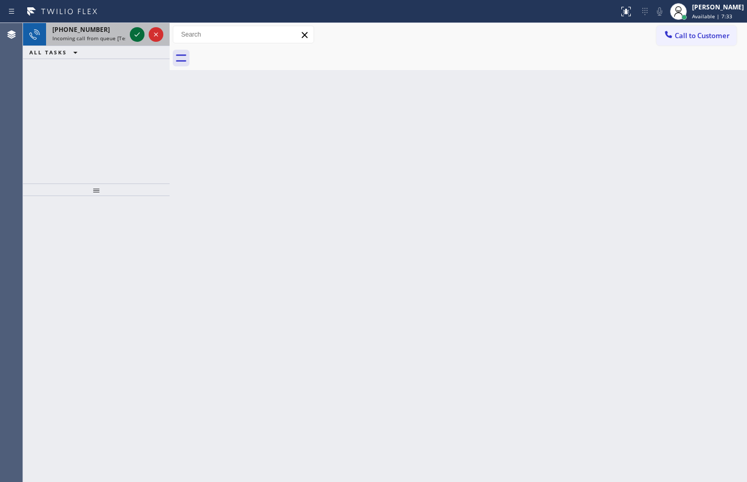
click at [136, 36] on icon at bounding box center [136, 34] width 5 height 4
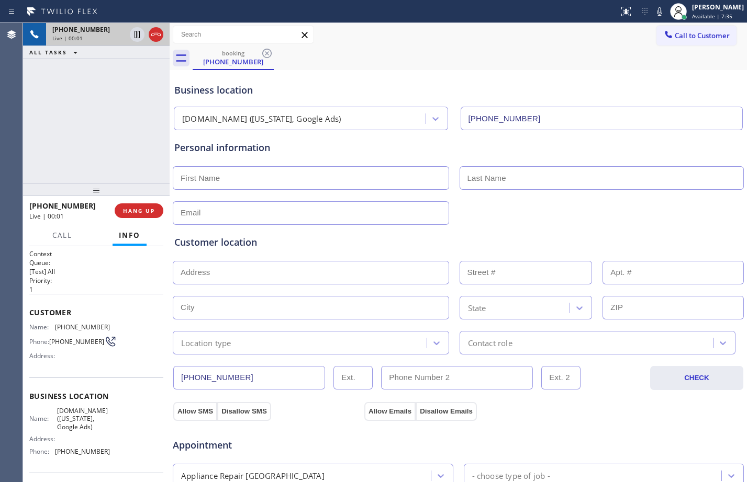
type input "[PHONE_NUMBER]"
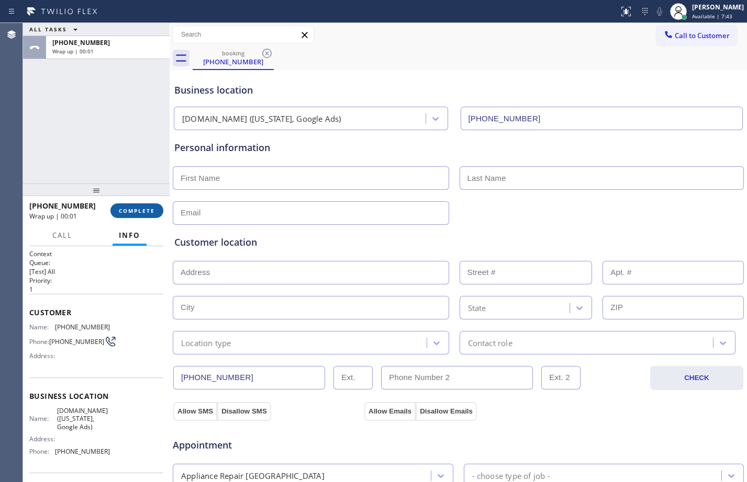
click at [124, 213] on span "COMPLETE" at bounding box center [137, 210] width 36 height 7
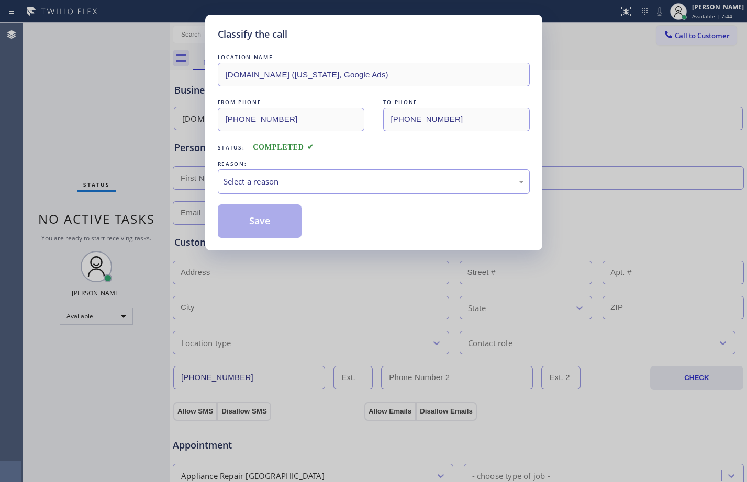
click at [314, 183] on div "Select a reason" at bounding box center [373, 182] width 300 height 12
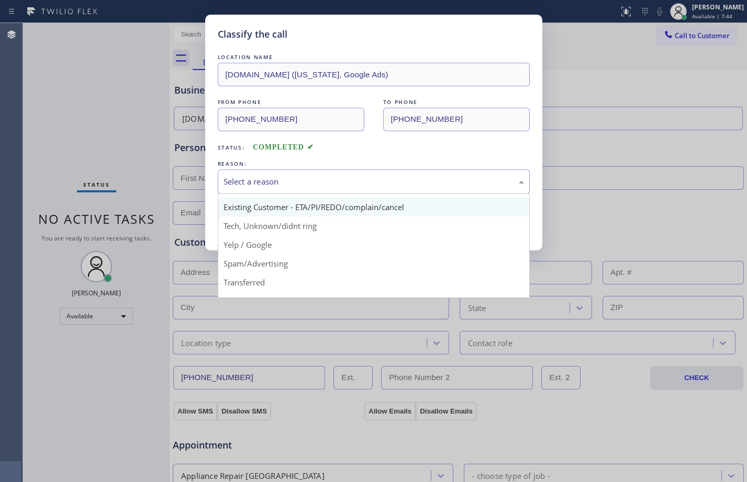
scroll to position [66, 0]
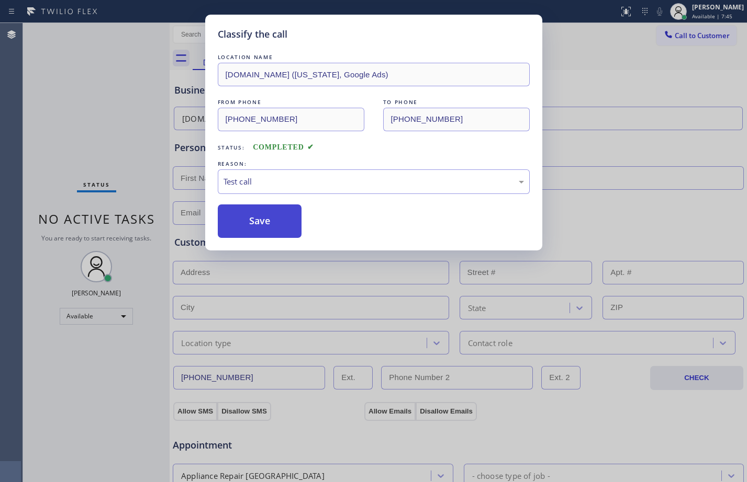
click at [257, 222] on button "Save" at bounding box center [260, 221] width 84 height 33
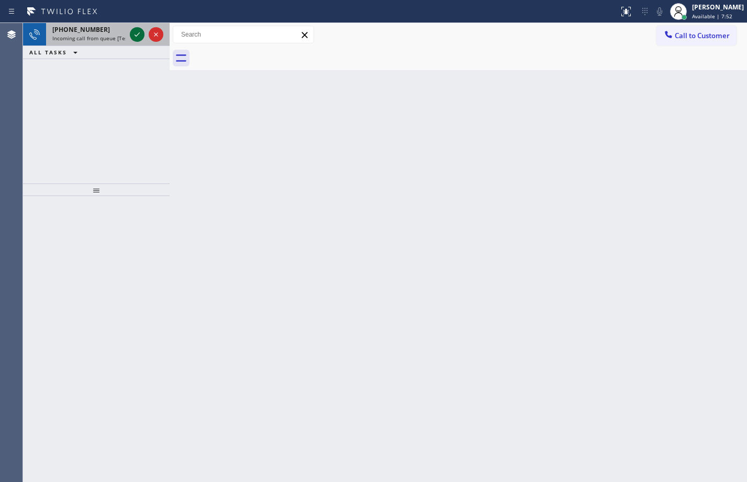
click at [143, 36] on icon at bounding box center [137, 34] width 13 height 13
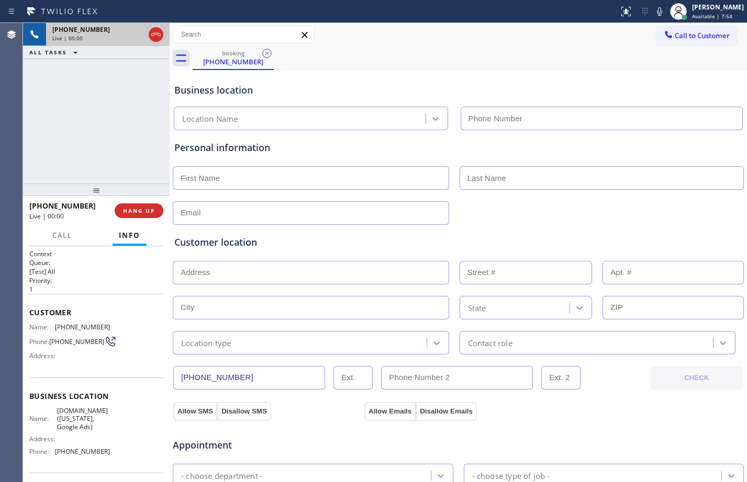
type input "[PHONE_NUMBER]"
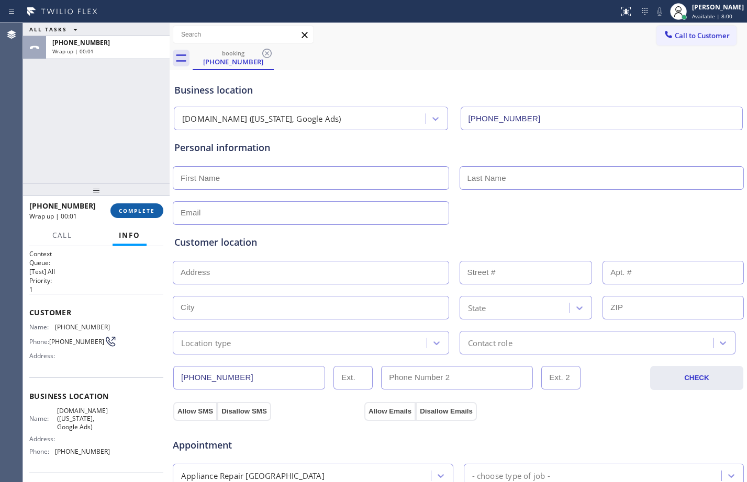
click at [121, 205] on button "COMPLETE" at bounding box center [136, 211] width 53 height 15
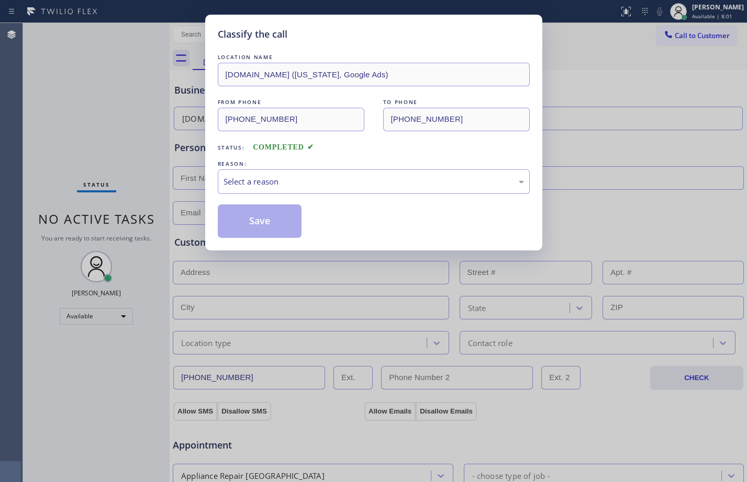
click at [142, 209] on div "Classify the call LOCATION NAME [DOMAIN_NAME] ([US_STATE], Google Ads) FROM PHO…" at bounding box center [373, 241] width 747 height 482
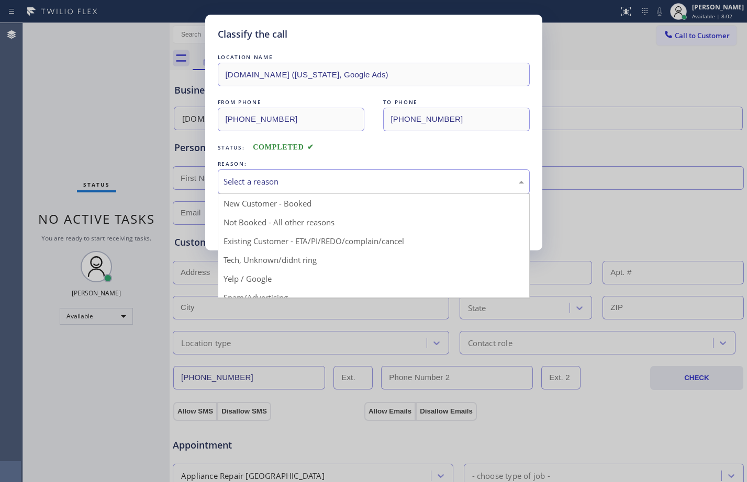
click at [259, 184] on div "Select a reason" at bounding box center [373, 182] width 300 height 12
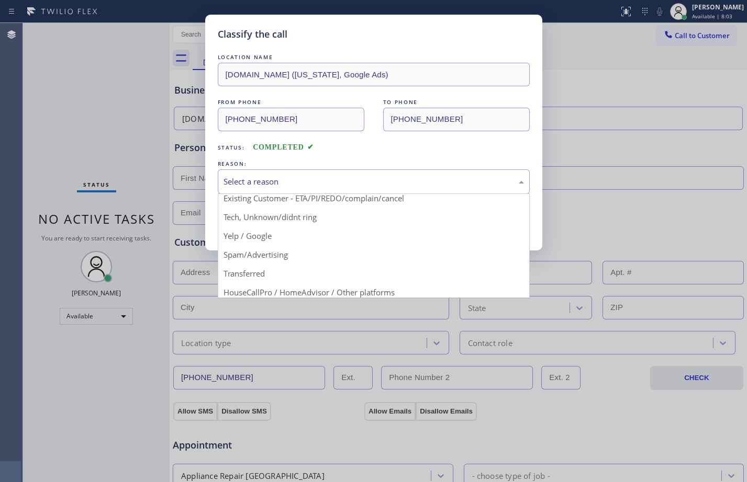
scroll to position [66, 0]
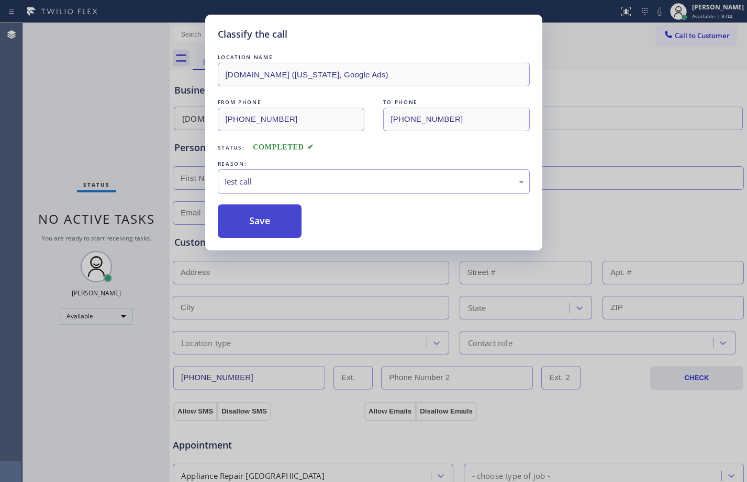
click at [248, 210] on button "Save" at bounding box center [260, 221] width 84 height 33
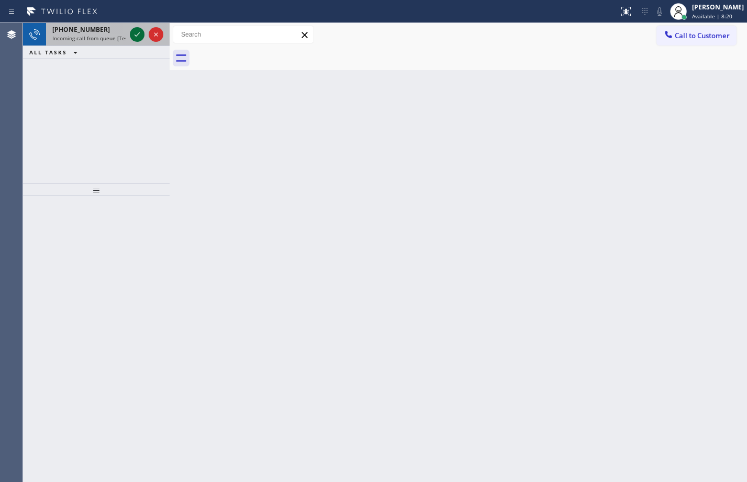
click at [140, 33] on icon at bounding box center [137, 34] width 13 height 13
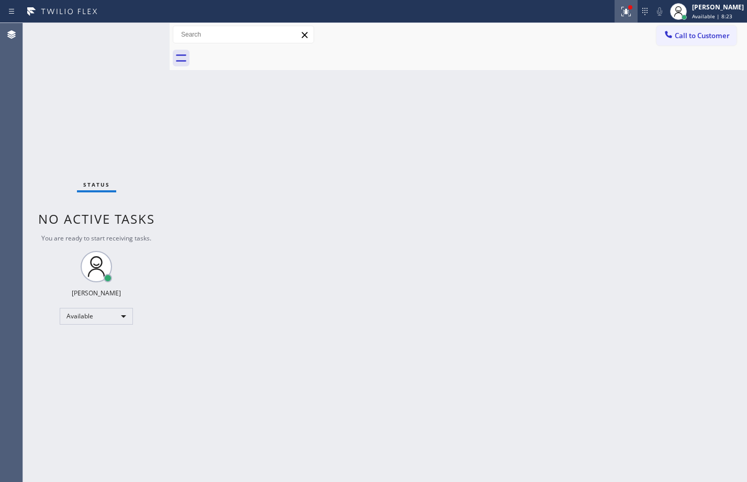
click at [620, 16] on icon at bounding box center [626, 11] width 13 height 13
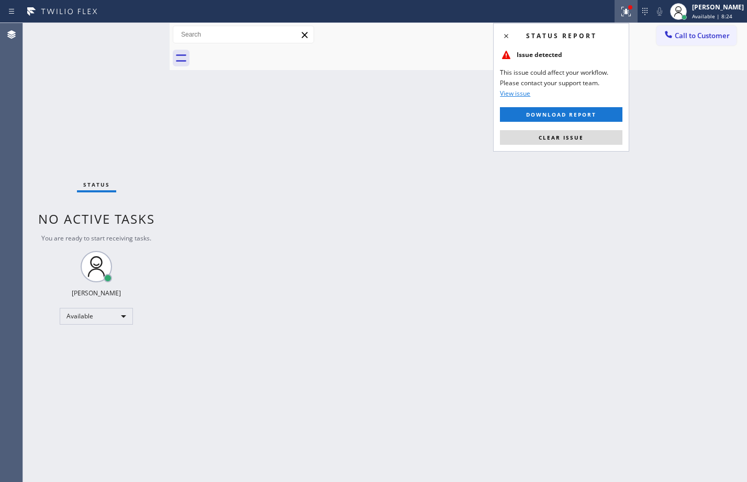
click at [565, 139] on span "Clear issue" at bounding box center [560, 137] width 45 height 7
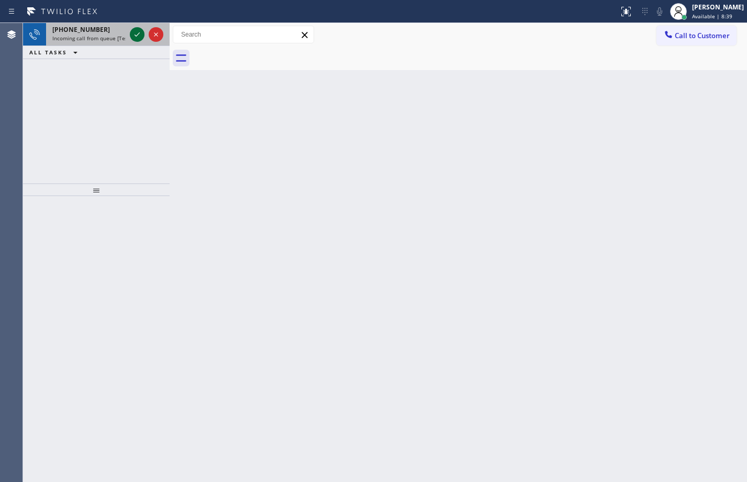
click at [133, 37] on icon at bounding box center [137, 34] width 13 height 13
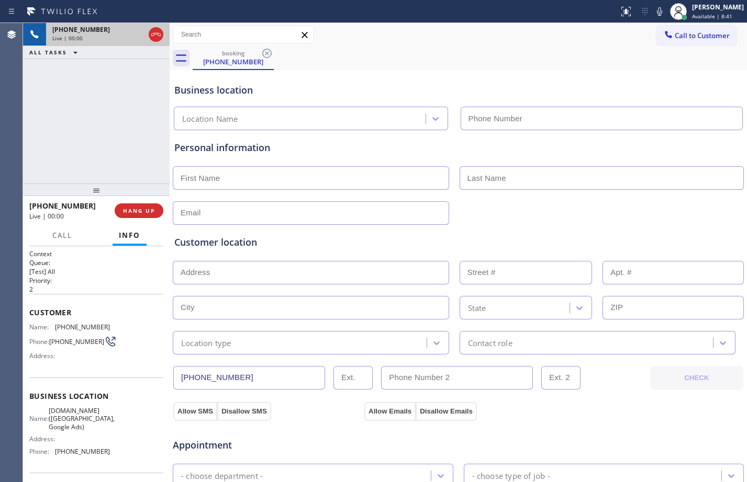
type input "[PHONE_NUMBER]"
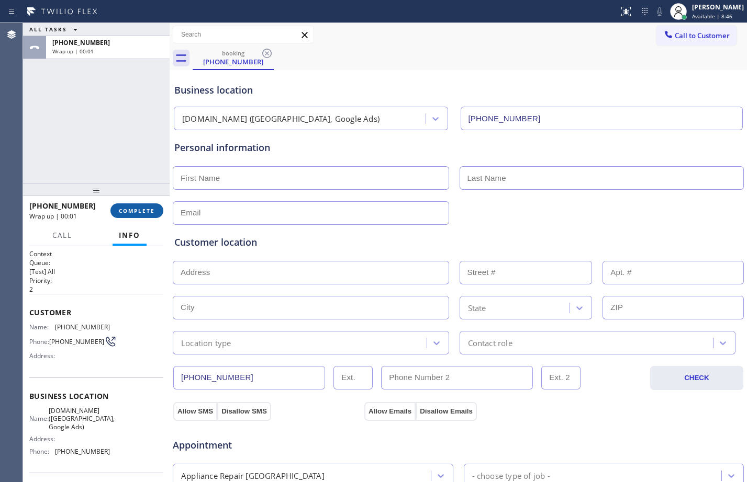
click at [132, 210] on span "COMPLETE" at bounding box center [137, 210] width 36 height 7
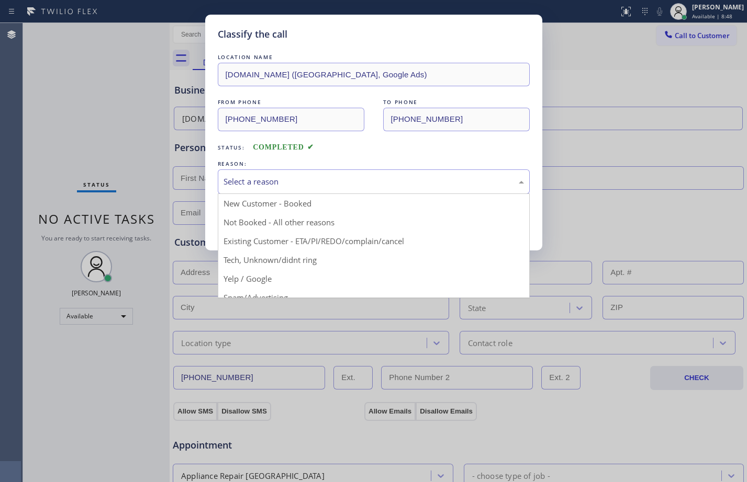
click at [380, 175] on div "Select a reason" at bounding box center [374, 182] width 312 height 25
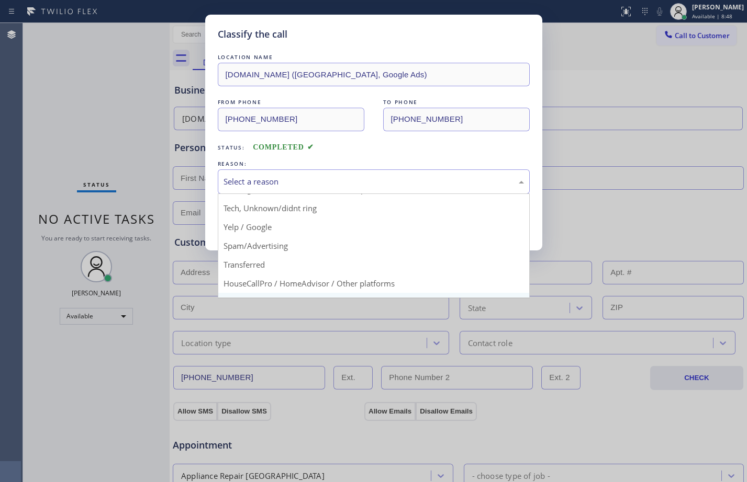
scroll to position [66, 0]
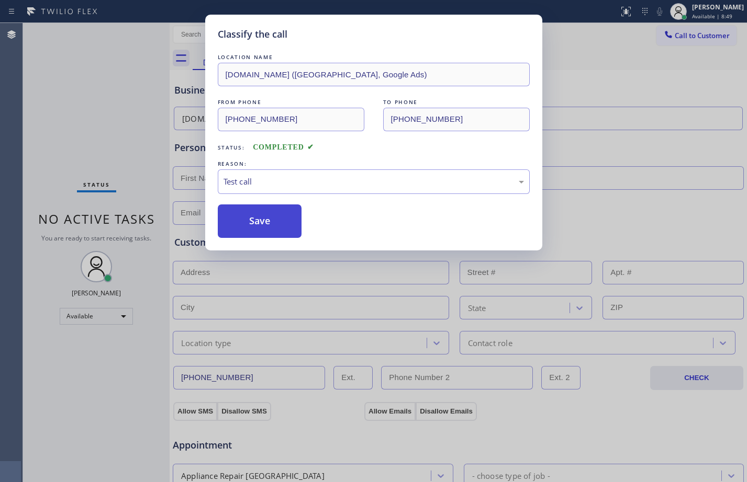
click at [248, 228] on button "Save" at bounding box center [260, 221] width 84 height 33
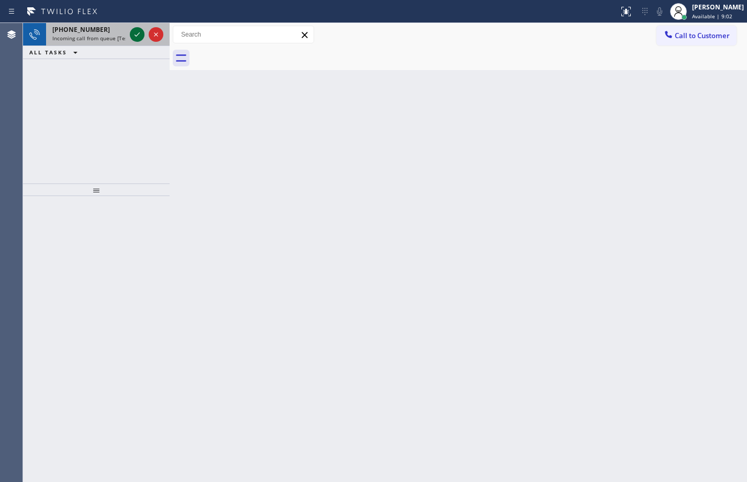
click at [139, 30] on icon at bounding box center [137, 34] width 13 height 13
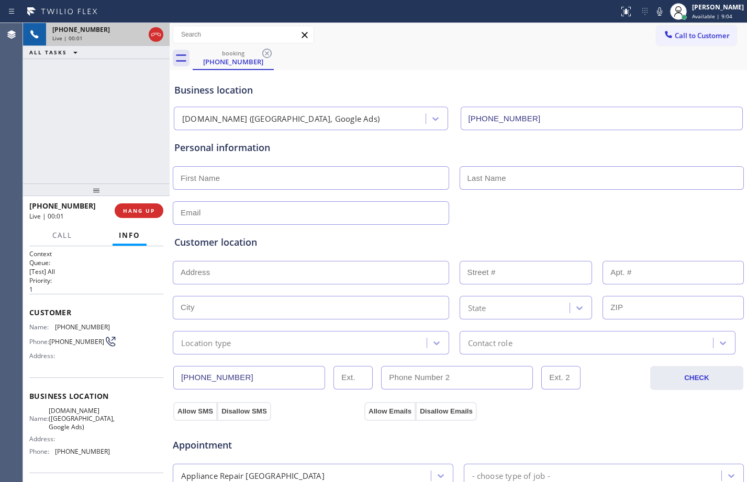
type input "[PHONE_NUMBER]"
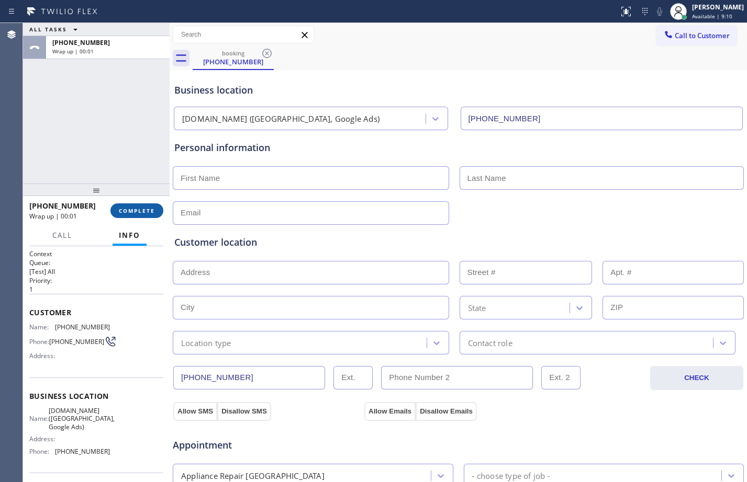
click at [134, 211] on span "COMPLETE" at bounding box center [137, 210] width 36 height 7
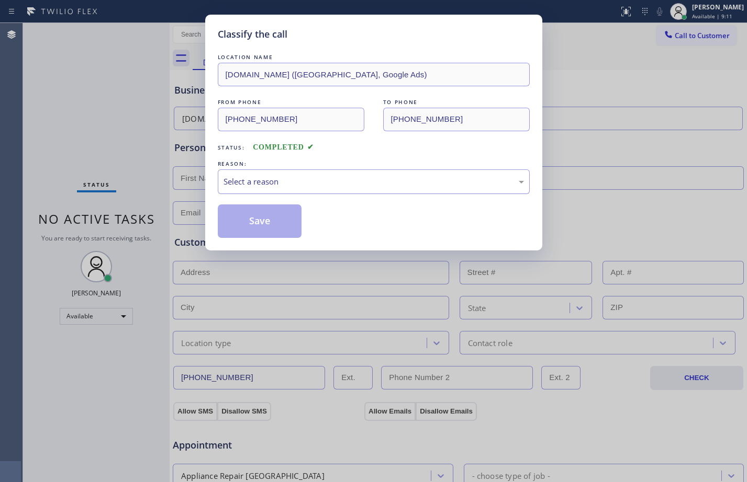
click at [307, 182] on div "Select a reason" at bounding box center [373, 182] width 300 height 12
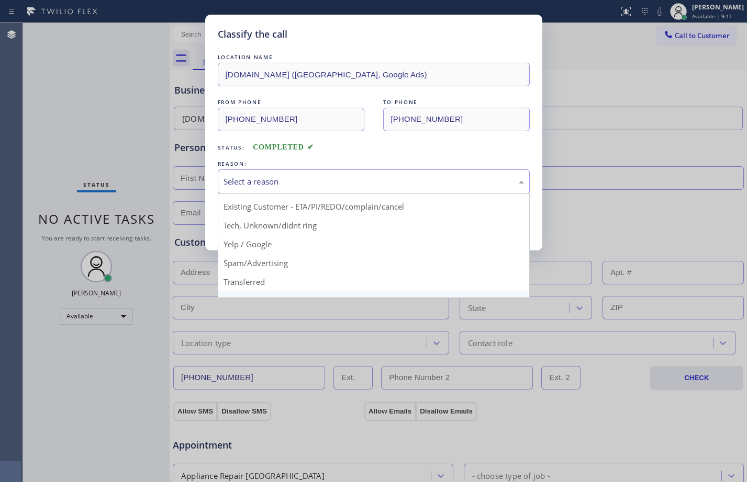
scroll to position [66, 0]
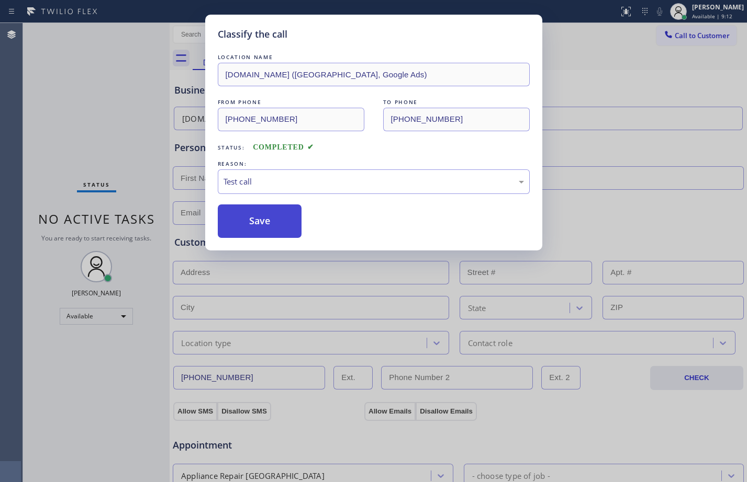
click at [262, 224] on button "Save" at bounding box center [260, 221] width 84 height 33
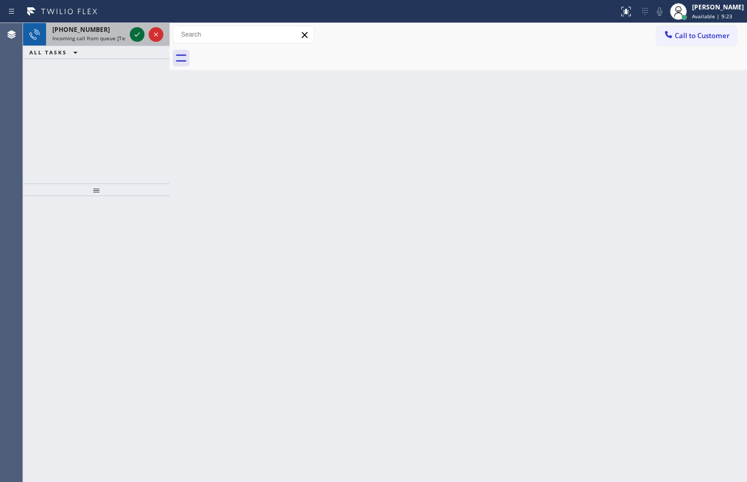
click at [139, 32] on icon at bounding box center [137, 34] width 13 height 13
click at [132, 37] on icon at bounding box center [137, 34] width 13 height 13
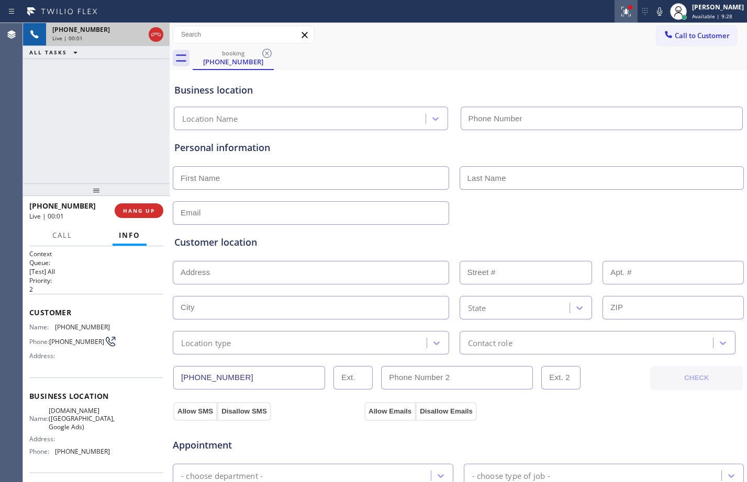
type input "[PHONE_NUMBER]"
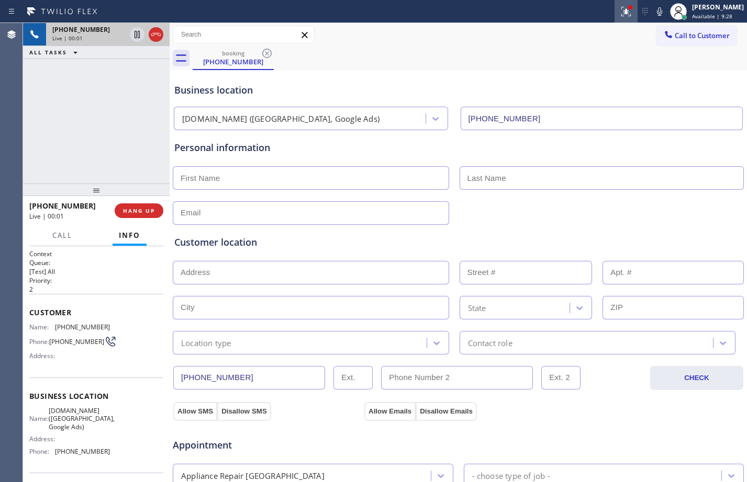
click at [614, 9] on div at bounding box center [625, 11] width 23 height 13
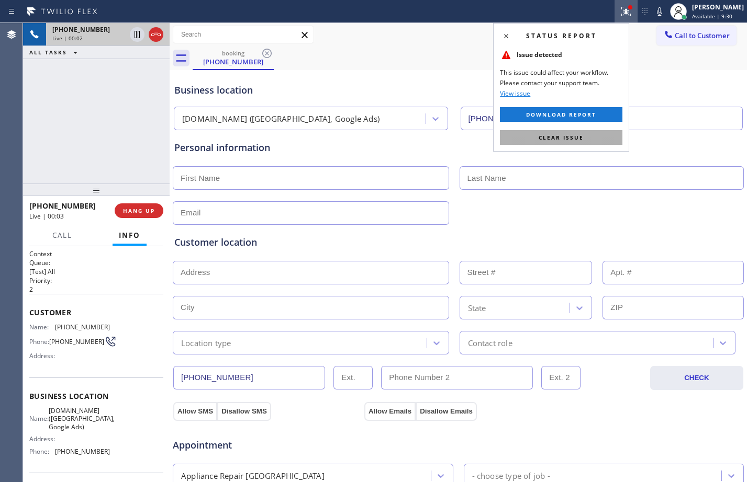
click at [542, 134] on span "Clear issue" at bounding box center [560, 137] width 45 height 7
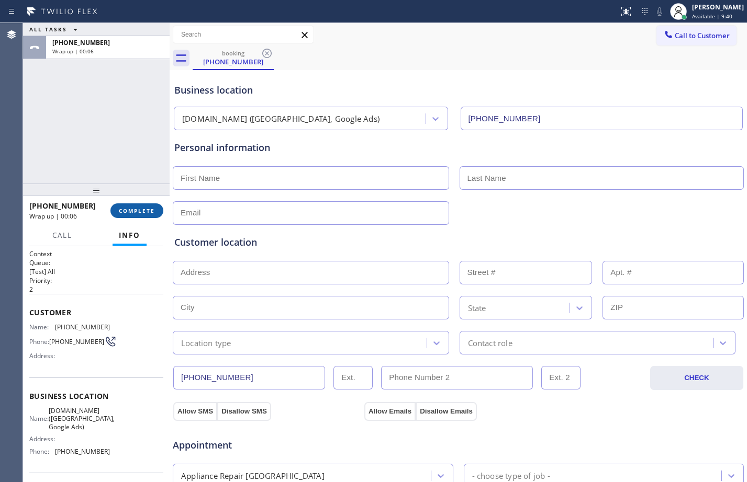
click at [144, 210] on span "COMPLETE" at bounding box center [137, 210] width 36 height 7
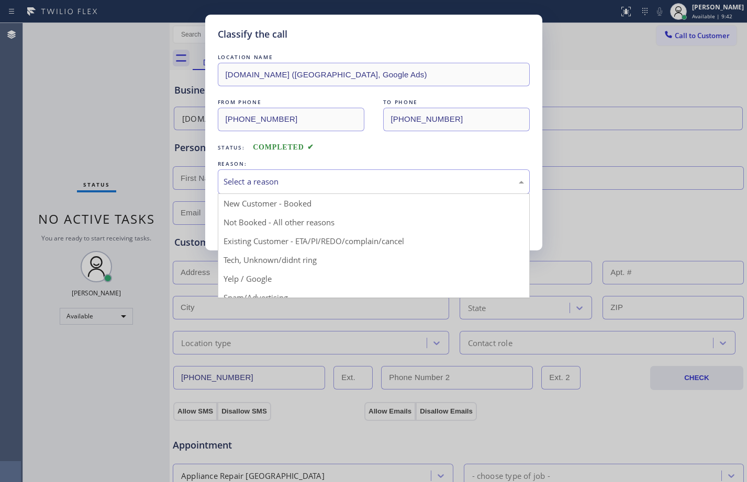
click at [337, 185] on div "Select a reason" at bounding box center [373, 182] width 300 height 12
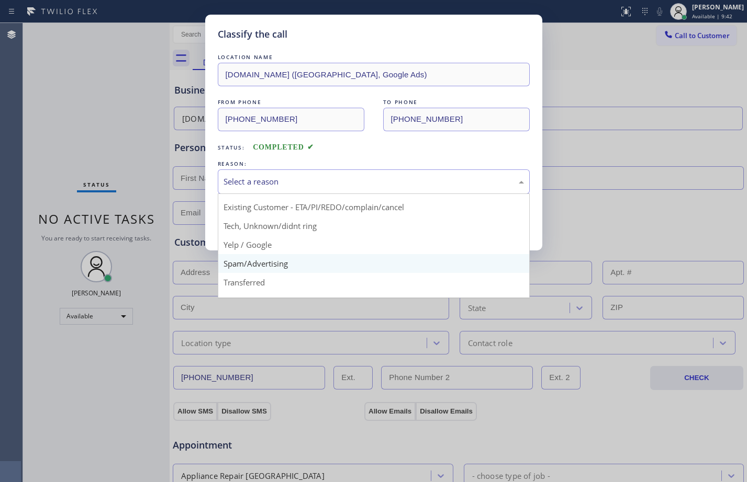
scroll to position [66, 0]
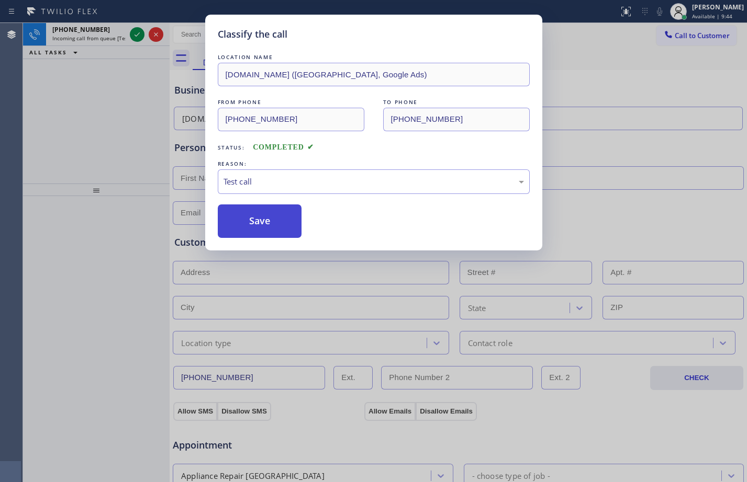
click at [267, 217] on button "Save" at bounding box center [260, 221] width 84 height 33
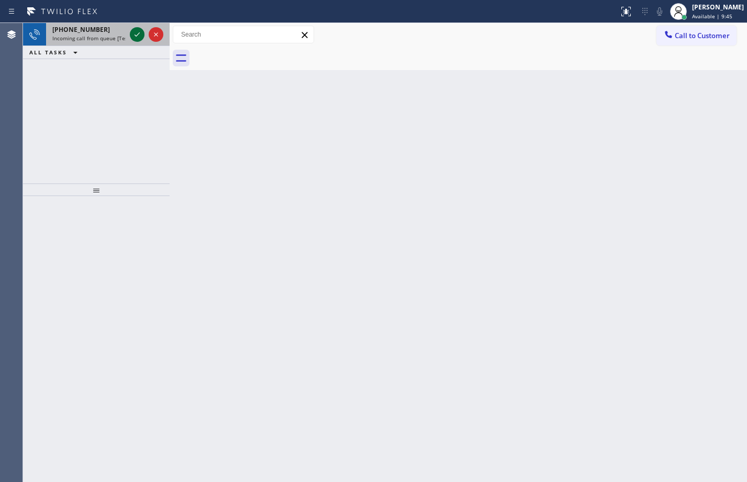
click at [137, 33] on icon at bounding box center [137, 34] width 13 height 13
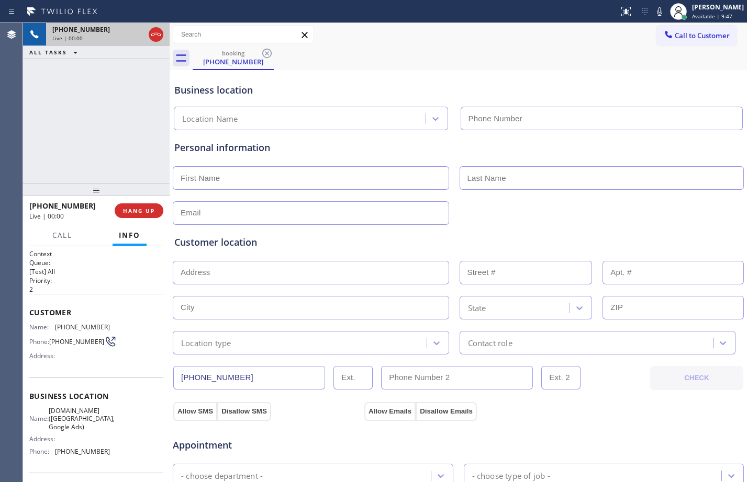
type input "[PHONE_NUMBER]"
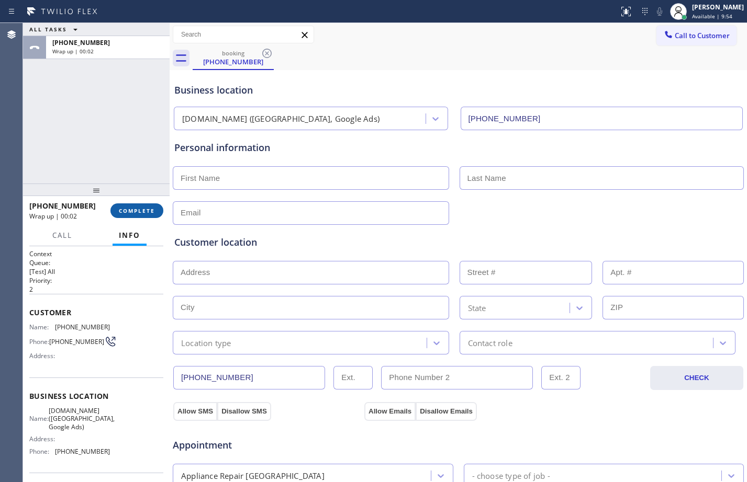
click at [133, 211] on span "COMPLETE" at bounding box center [137, 210] width 36 height 7
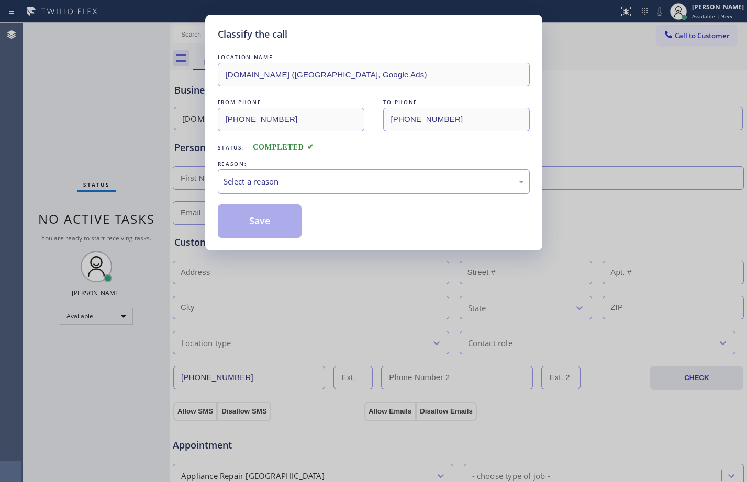
click at [301, 183] on div "Select a reason" at bounding box center [373, 182] width 300 height 12
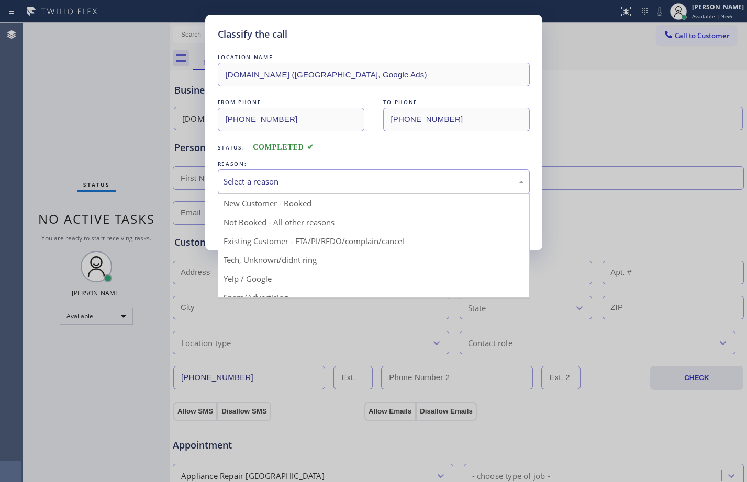
scroll to position [66, 0]
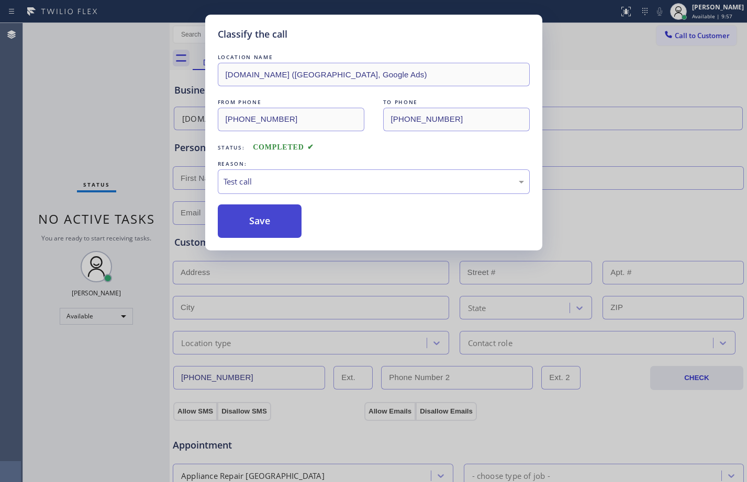
click at [275, 212] on button "Save" at bounding box center [260, 221] width 84 height 33
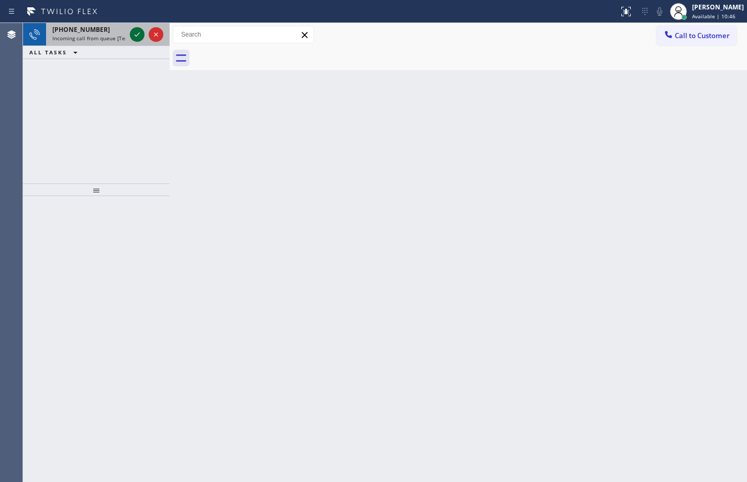
click at [138, 38] on icon at bounding box center [137, 34] width 13 height 13
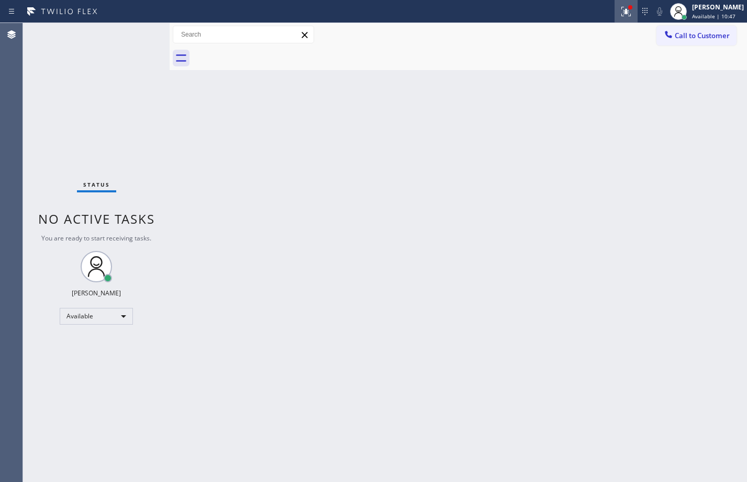
click at [621, 14] on icon at bounding box center [625, 11] width 9 height 9
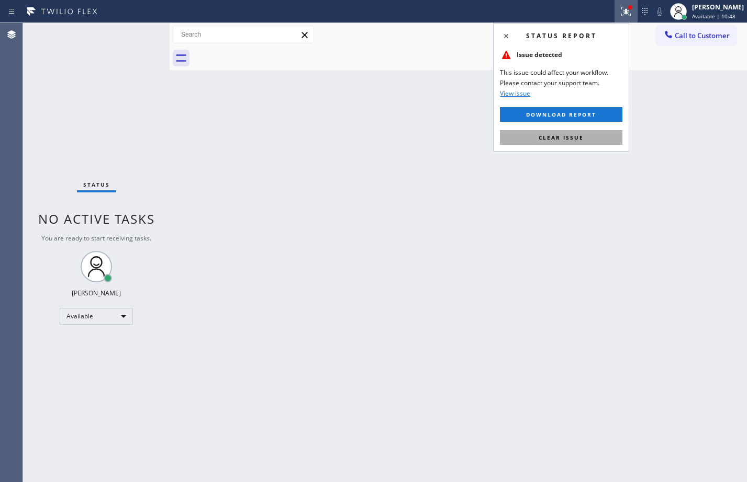
click at [579, 141] on span "Clear issue" at bounding box center [560, 137] width 45 height 7
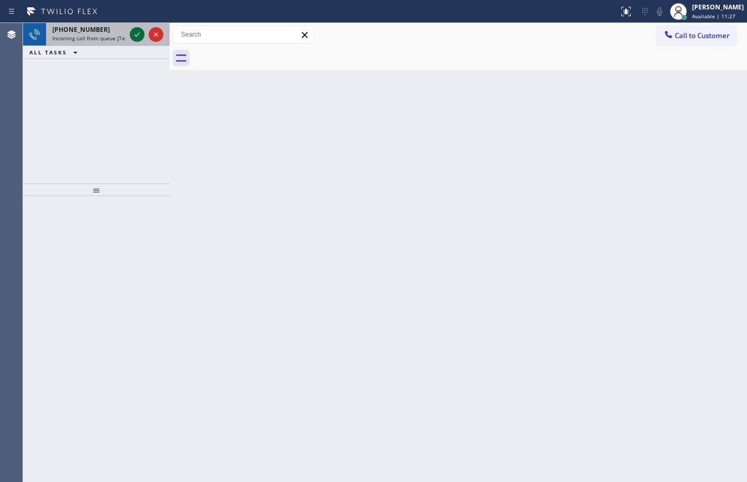
click at [133, 31] on icon at bounding box center [137, 34] width 13 height 13
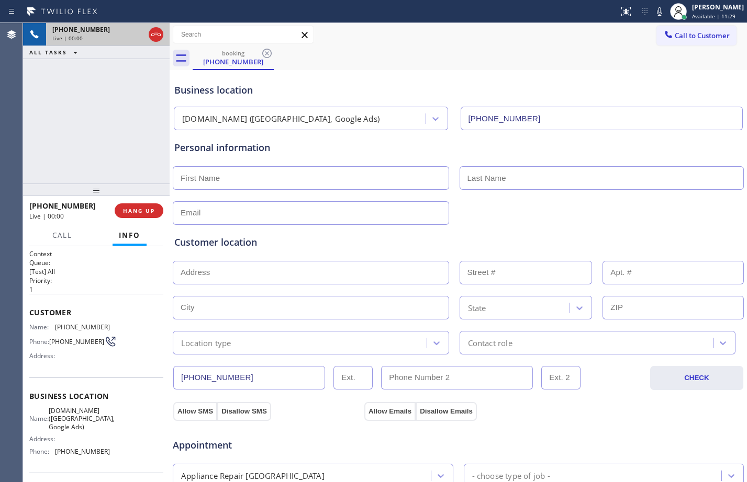
type input "[PHONE_NUMBER]"
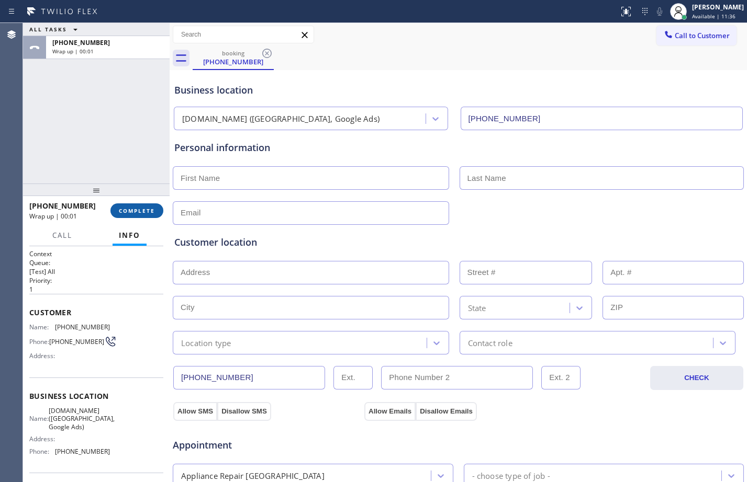
click at [126, 211] on span "COMPLETE" at bounding box center [137, 210] width 36 height 7
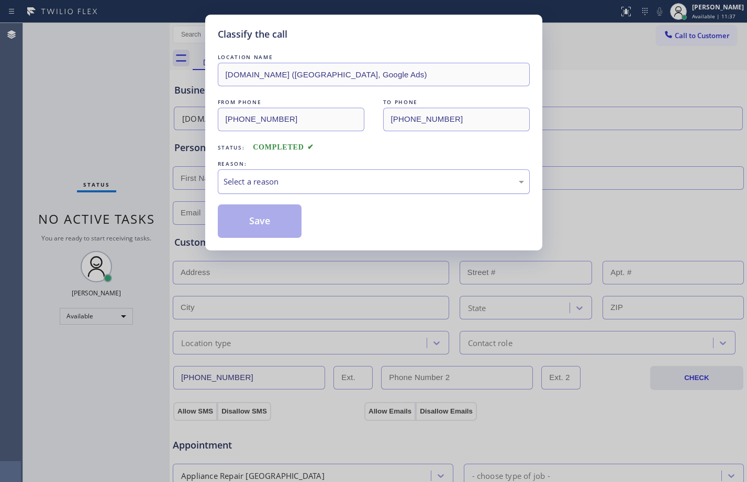
click at [350, 187] on div "Select a reason" at bounding box center [373, 182] width 300 height 12
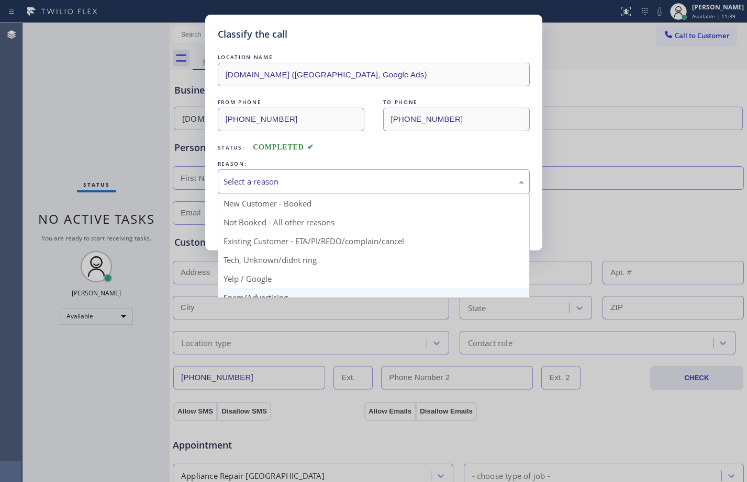
scroll to position [66, 0]
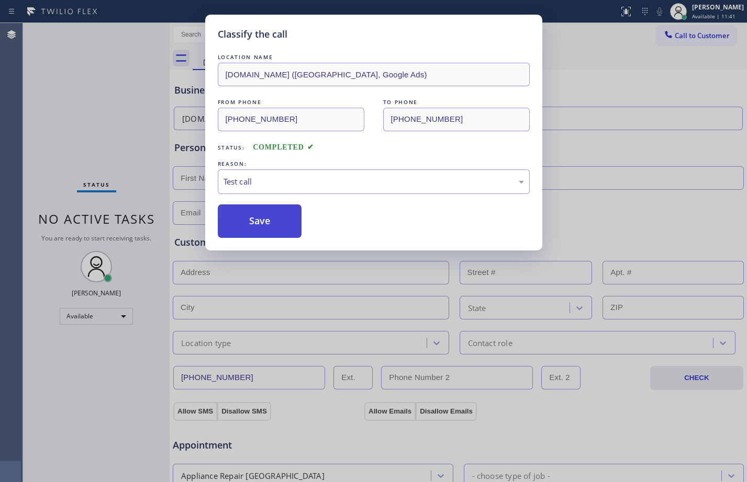
click at [269, 222] on button "Save" at bounding box center [260, 221] width 84 height 33
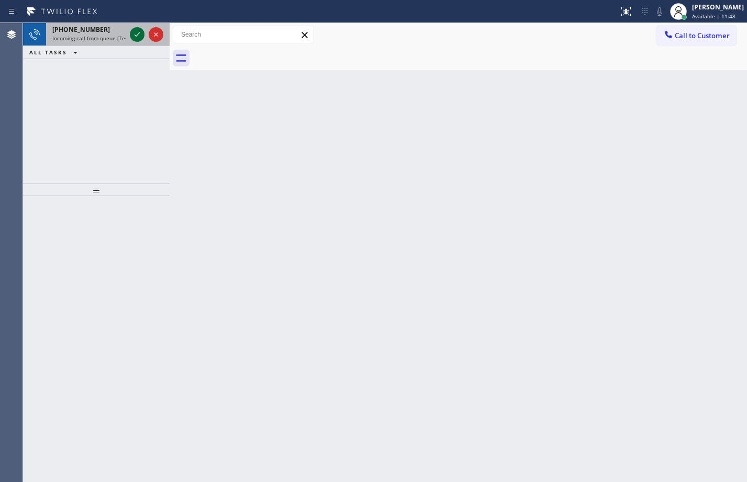
click at [138, 37] on icon at bounding box center [137, 34] width 13 height 13
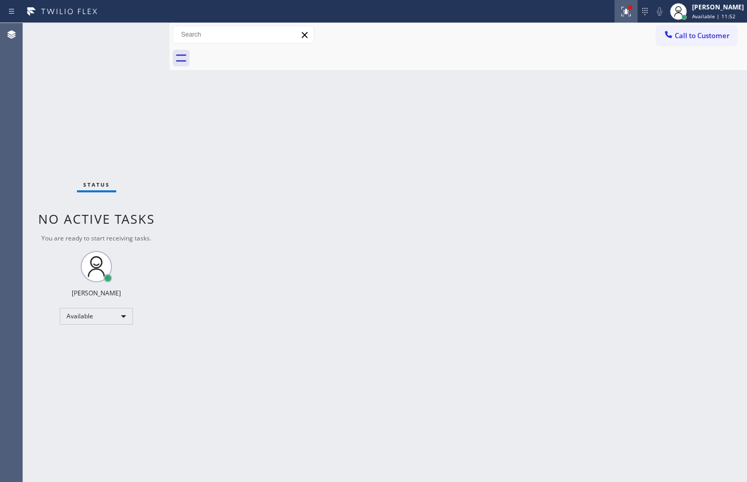
click at [621, 13] on icon at bounding box center [624, 10] width 6 height 7
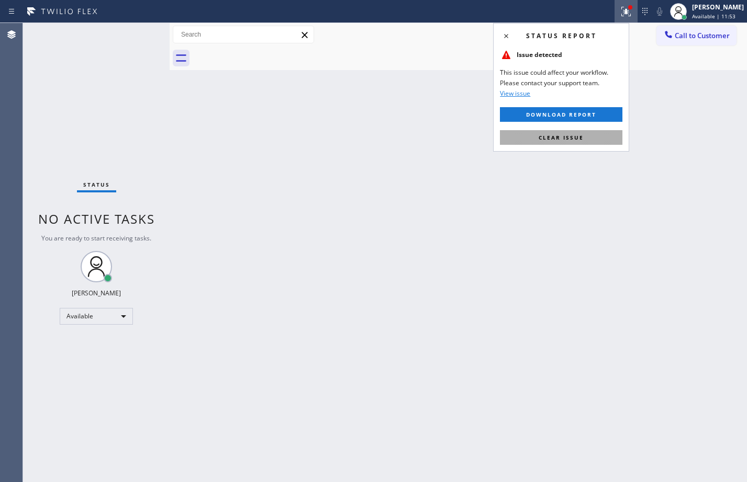
click at [550, 134] on span "Clear issue" at bounding box center [560, 137] width 45 height 7
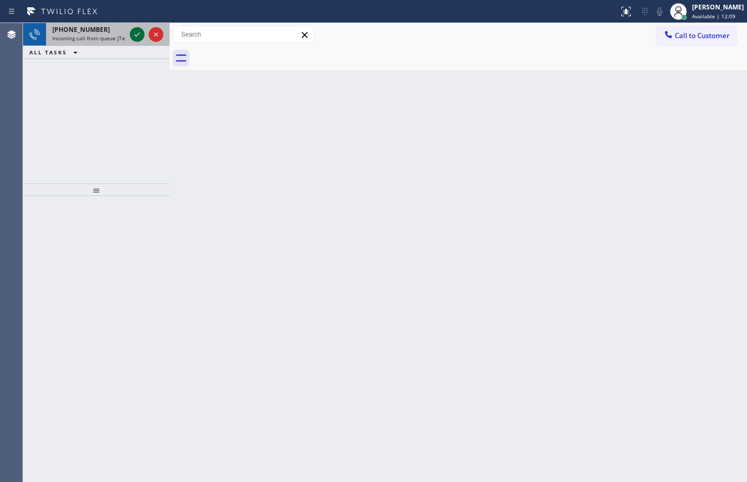
click at [135, 35] on icon at bounding box center [136, 34] width 5 height 4
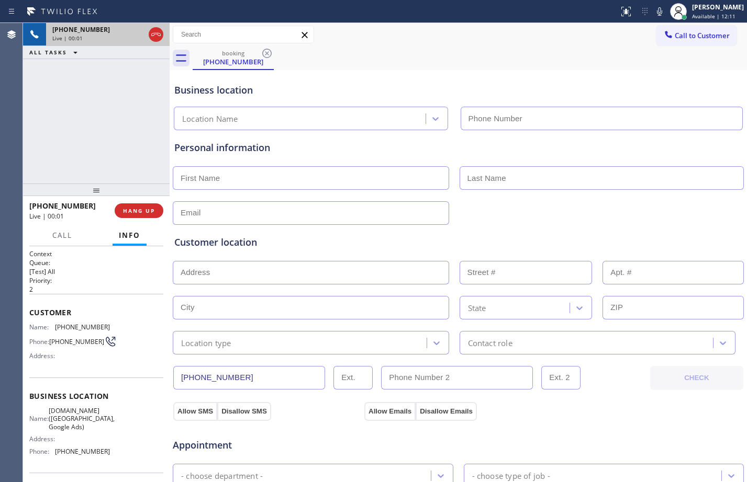
type input "[PHONE_NUMBER]"
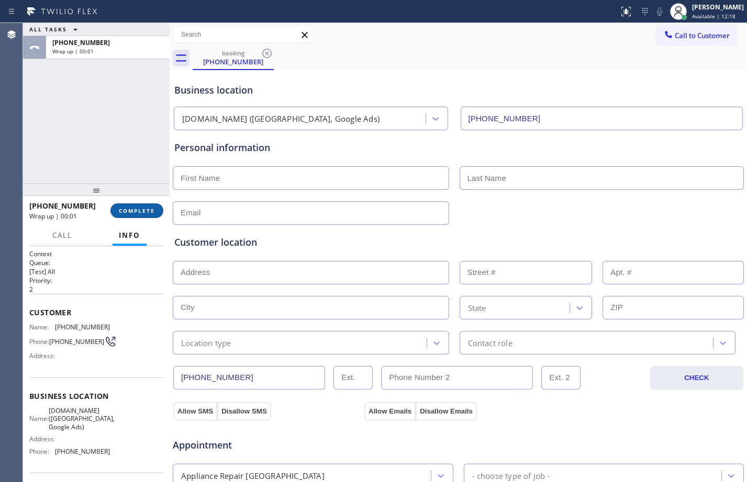
click at [137, 211] on span "COMPLETE" at bounding box center [137, 210] width 36 height 7
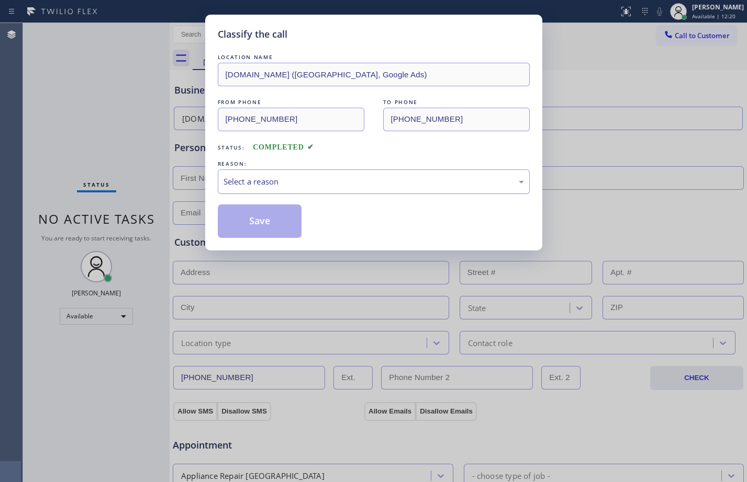
click at [302, 188] on div "Select a reason" at bounding box center [374, 182] width 312 height 25
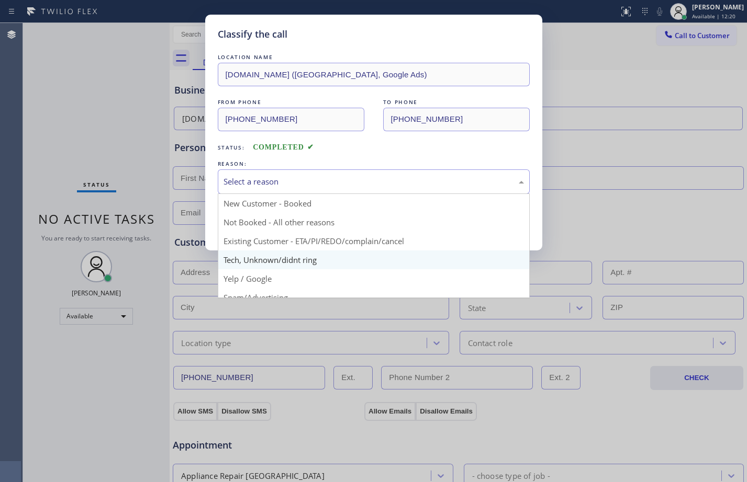
scroll to position [66, 0]
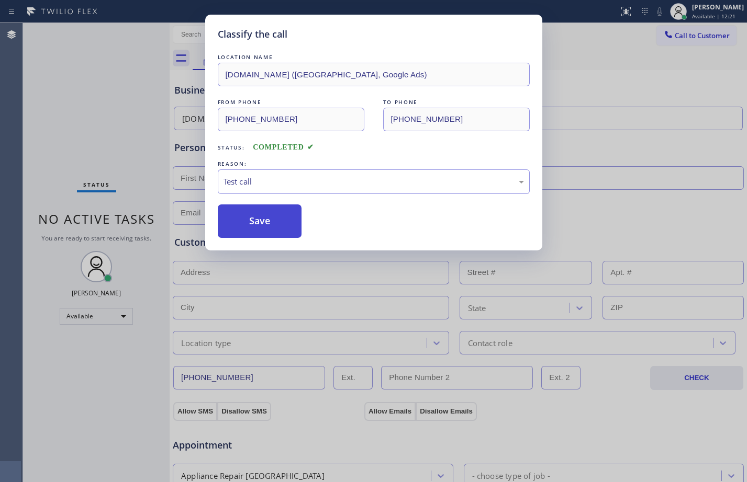
click at [292, 226] on button "Save" at bounding box center [260, 221] width 84 height 33
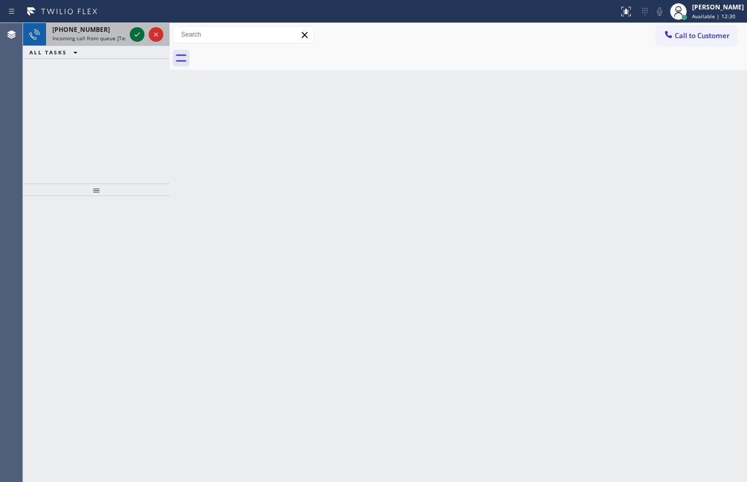
click at [138, 34] on icon at bounding box center [137, 34] width 13 height 13
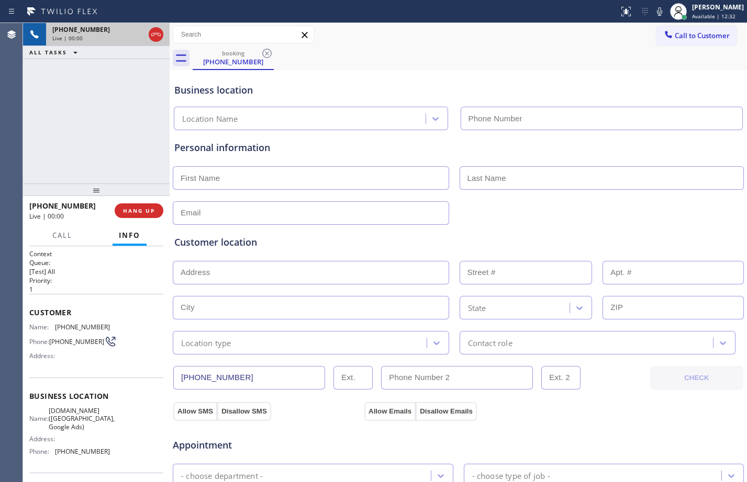
type input "[PHONE_NUMBER]"
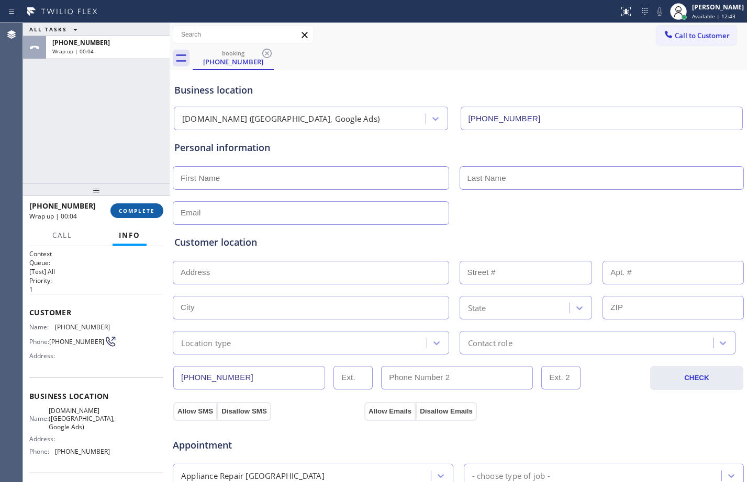
click at [155, 204] on button "COMPLETE" at bounding box center [136, 211] width 53 height 15
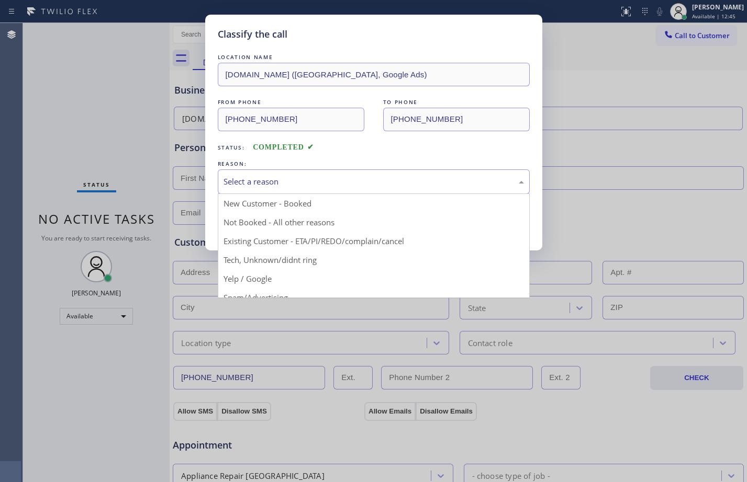
click at [250, 173] on div "Select a reason" at bounding box center [374, 182] width 312 height 25
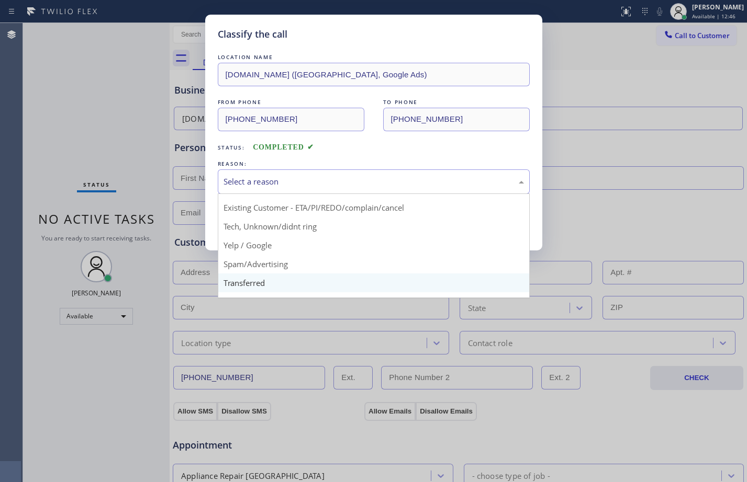
scroll to position [66, 0]
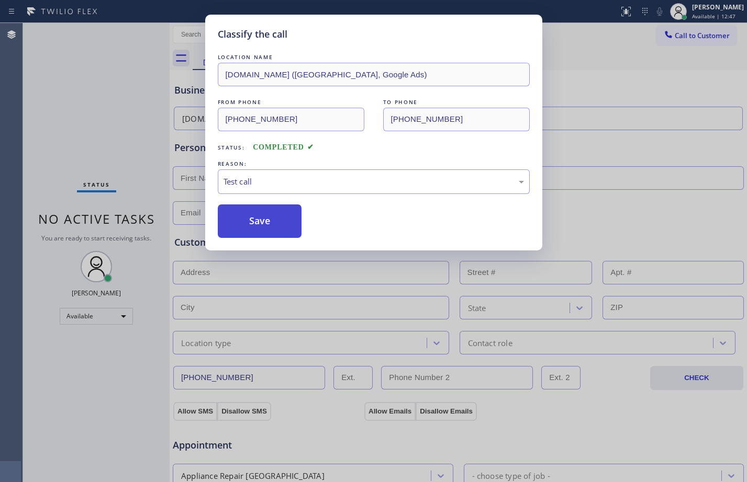
click at [265, 237] on button "Save" at bounding box center [260, 221] width 84 height 33
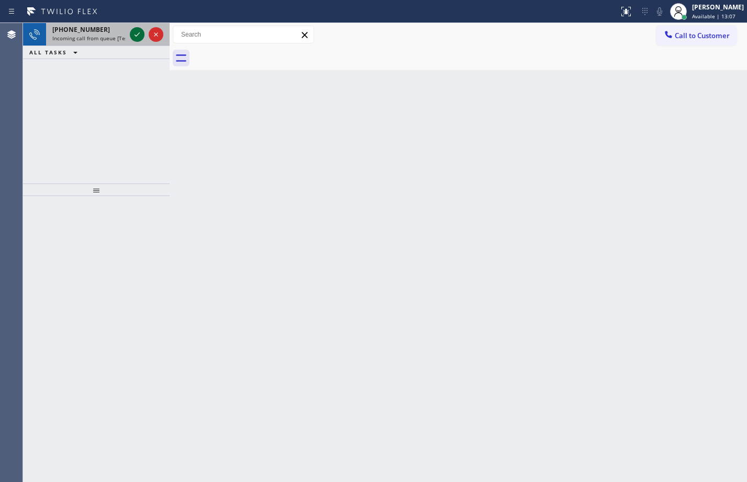
click at [136, 33] on icon at bounding box center [137, 34] width 13 height 13
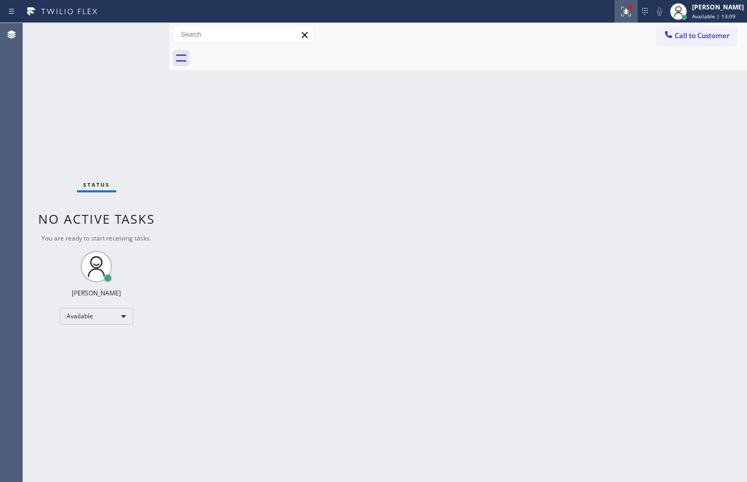
click at [621, 7] on icon at bounding box center [624, 10] width 6 height 7
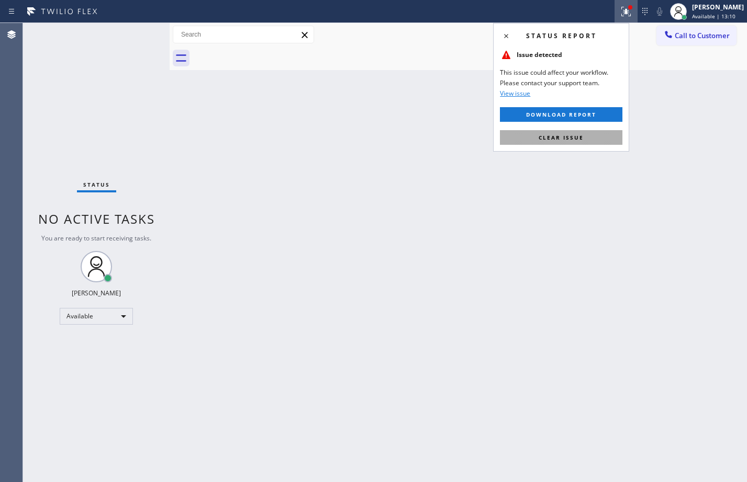
click at [566, 134] on span "Clear issue" at bounding box center [560, 137] width 45 height 7
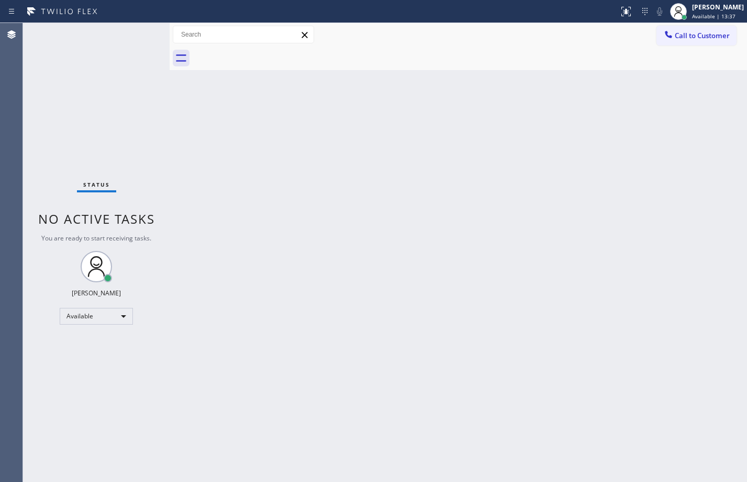
click at [147, 138] on div "Status No active tasks You are ready to start receiving tasks. [PERSON_NAME] Av…" at bounding box center [96, 252] width 147 height 459
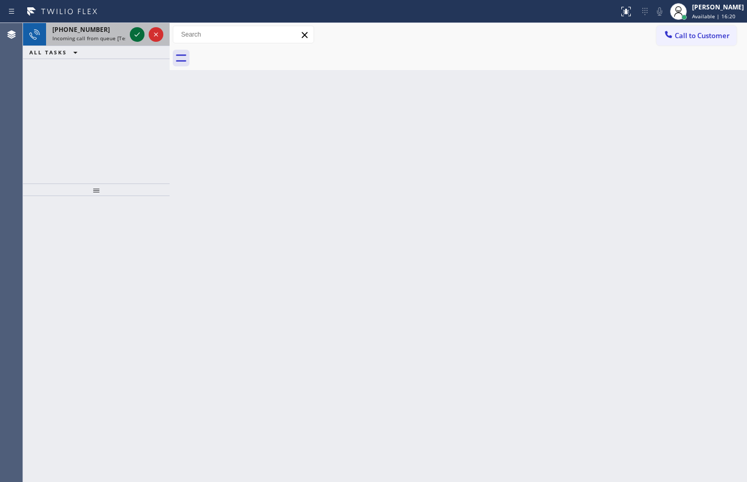
click at [133, 31] on icon at bounding box center [137, 34] width 13 height 13
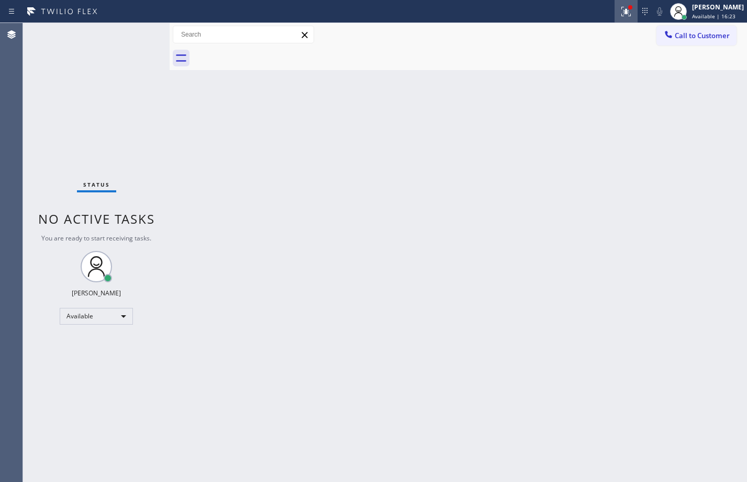
click at [622, 16] on icon at bounding box center [625, 11] width 9 height 9
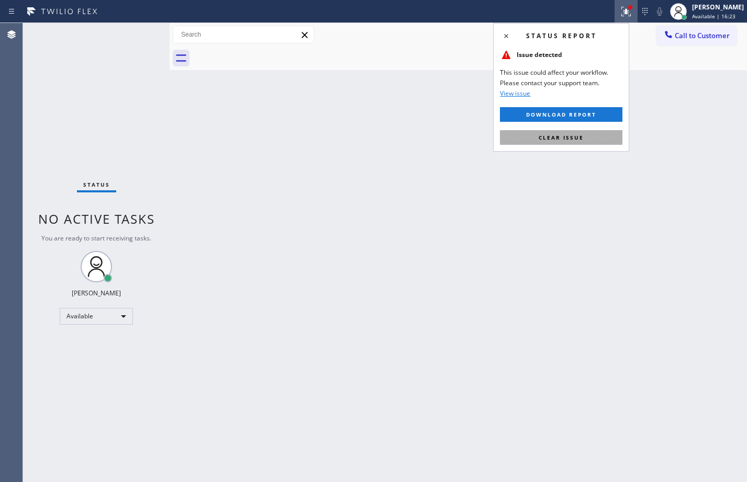
click at [567, 141] on button "Clear issue" at bounding box center [561, 137] width 122 height 15
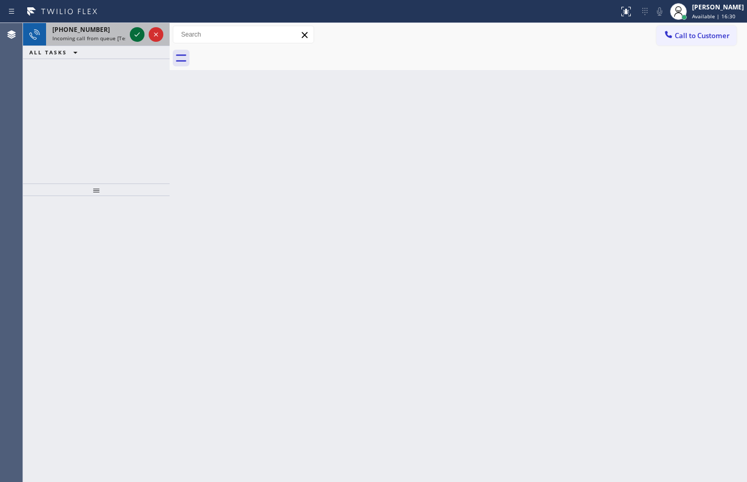
click at [136, 29] on icon at bounding box center [137, 34] width 13 height 13
click at [137, 30] on icon at bounding box center [137, 34] width 13 height 13
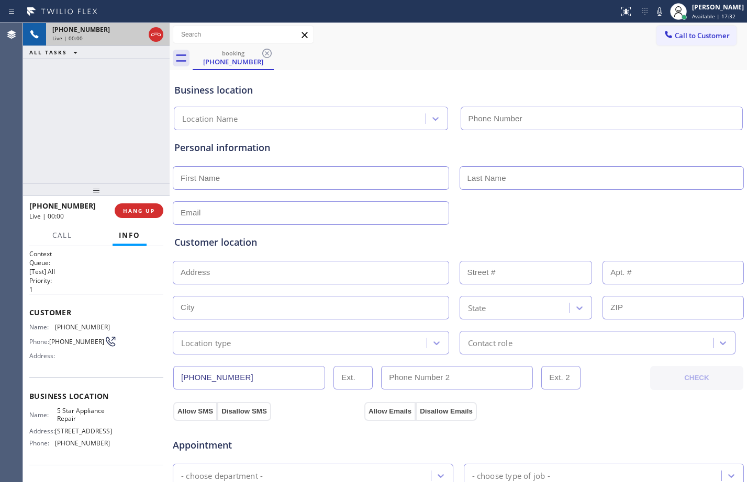
type input "[PHONE_NUMBER]"
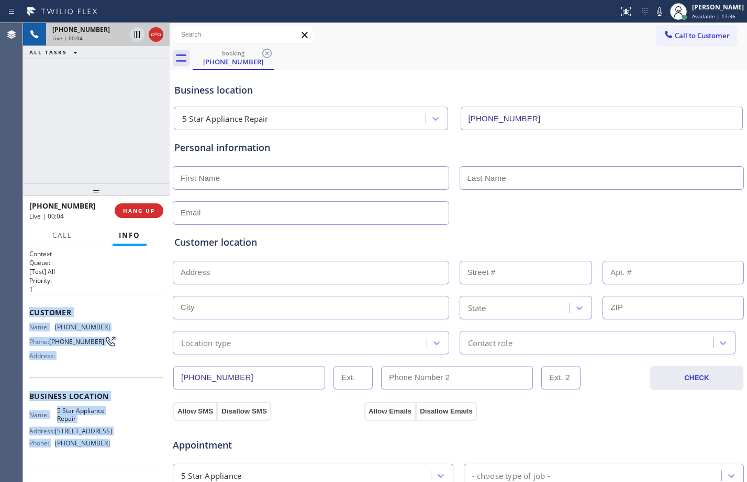
drag, startPoint x: 30, startPoint y: 313, endPoint x: 128, endPoint y: 455, distance: 172.7
click at [128, 455] on div "Context Queue: [Test] All Priority: 1 Customer Name: [PHONE_NUMBER] Phone: [PHO…" at bounding box center [96, 397] width 134 height 295
copy div "Customer Name: [PHONE_NUMBER] Phone: [PHONE_NUMBER] Address: Business location …"
click at [138, 38] on icon at bounding box center [136, 34] width 5 height 7
click at [654, 11] on icon at bounding box center [659, 11] width 13 height 13
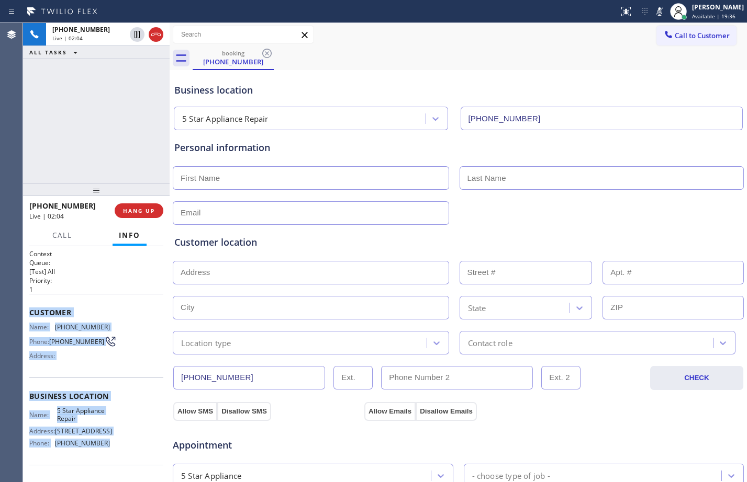
scroll to position [329, 0]
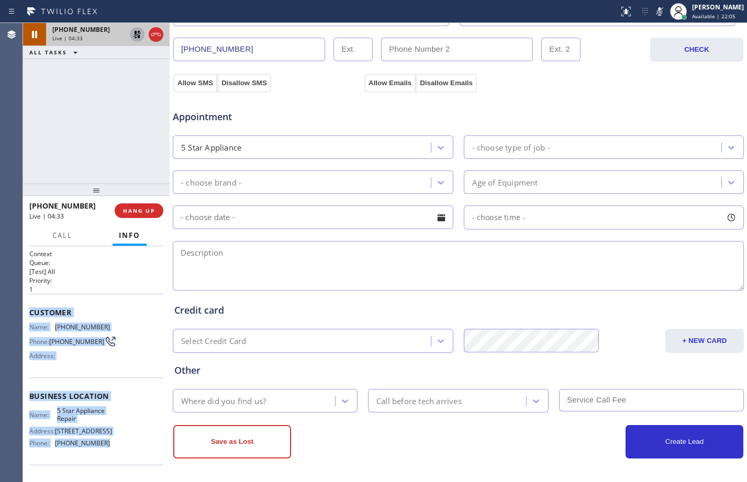
click at [135, 37] on icon at bounding box center [137, 34] width 13 height 13
click at [653, 10] on icon at bounding box center [659, 11] width 13 height 13
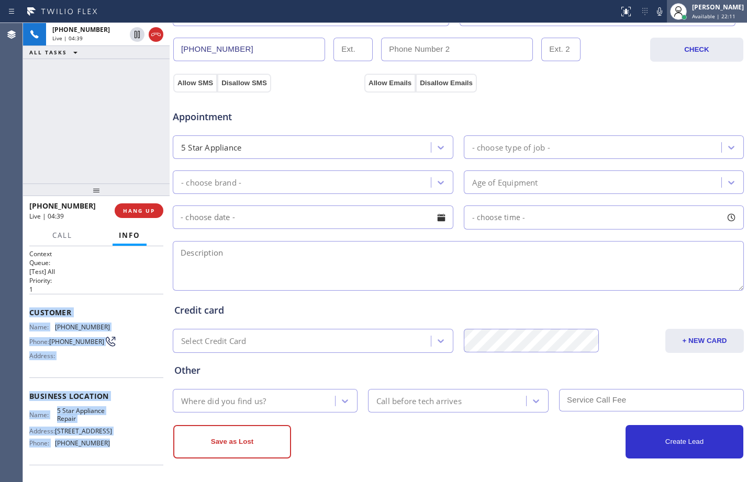
click at [712, 14] on span "Available | 22:11" at bounding box center [713, 16] width 43 height 7
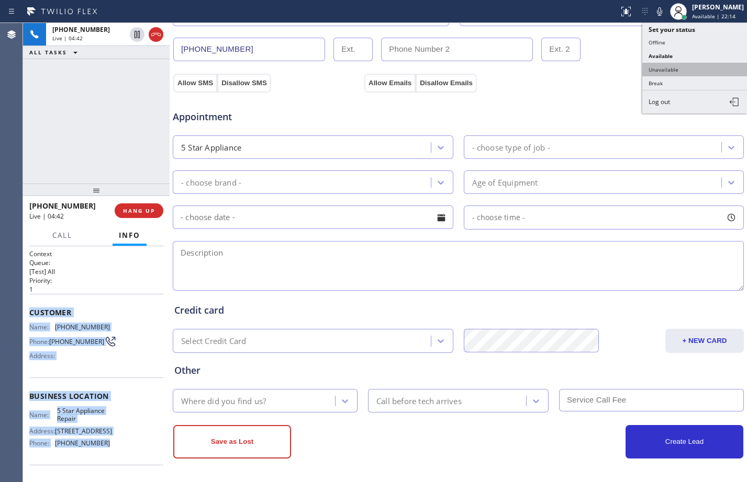
click at [674, 72] on button "Unavailable" at bounding box center [694, 70] width 105 height 14
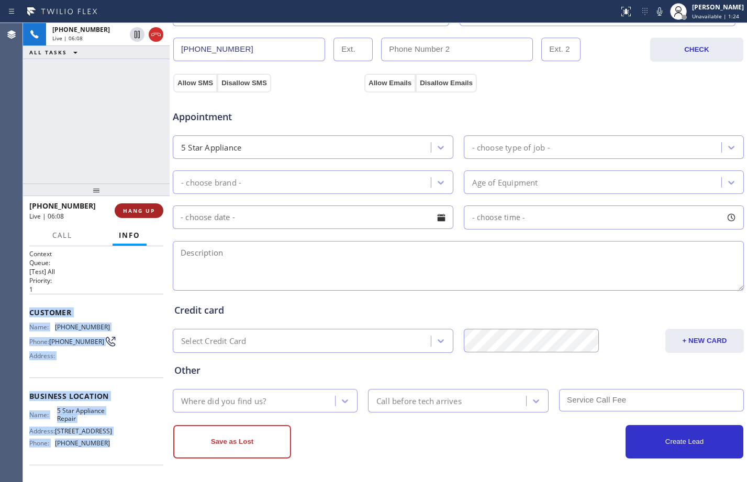
click at [130, 212] on span "HANG UP" at bounding box center [139, 210] width 32 height 7
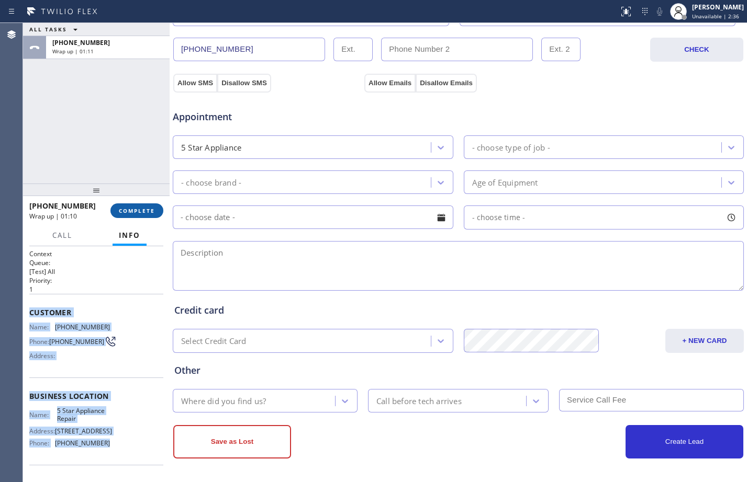
click at [133, 214] on span "COMPLETE" at bounding box center [137, 210] width 36 height 7
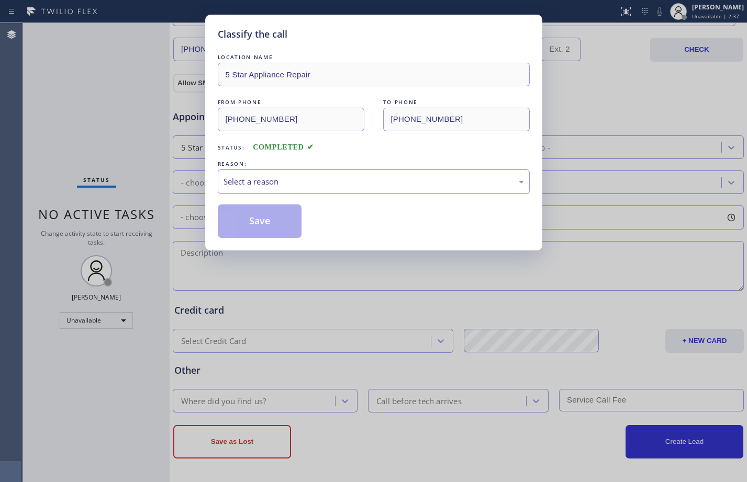
click at [372, 179] on div "Select a reason" at bounding box center [373, 182] width 300 height 12
click at [263, 226] on button "Save" at bounding box center [260, 221] width 84 height 33
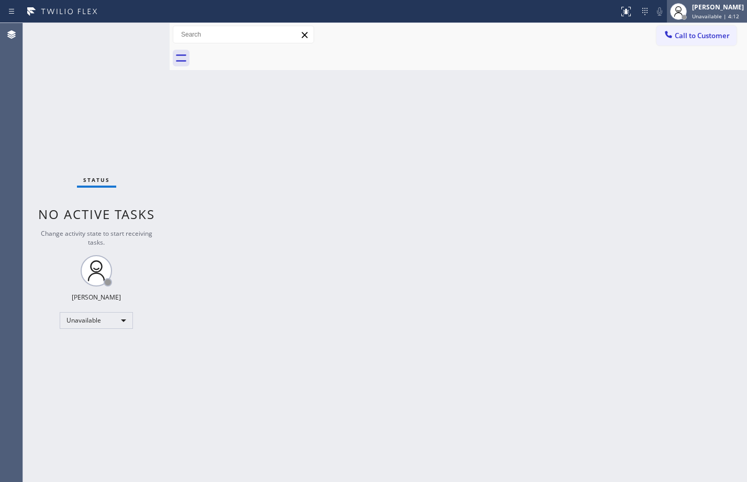
click at [724, 10] on div "[PERSON_NAME]" at bounding box center [718, 7] width 52 height 9
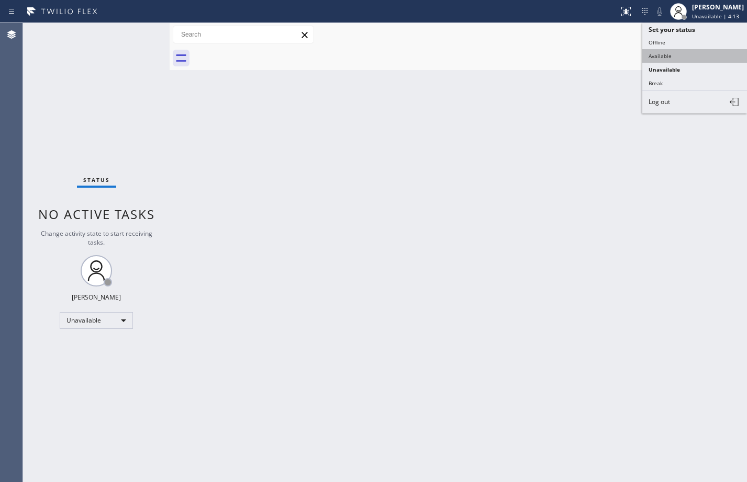
click at [680, 60] on button "Available" at bounding box center [694, 56] width 105 height 14
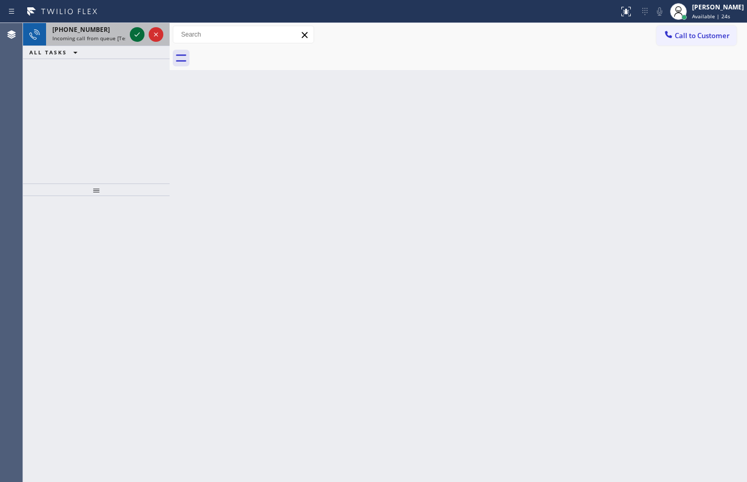
click at [130, 36] on div at bounding box center [137, 34] width 15 height 13
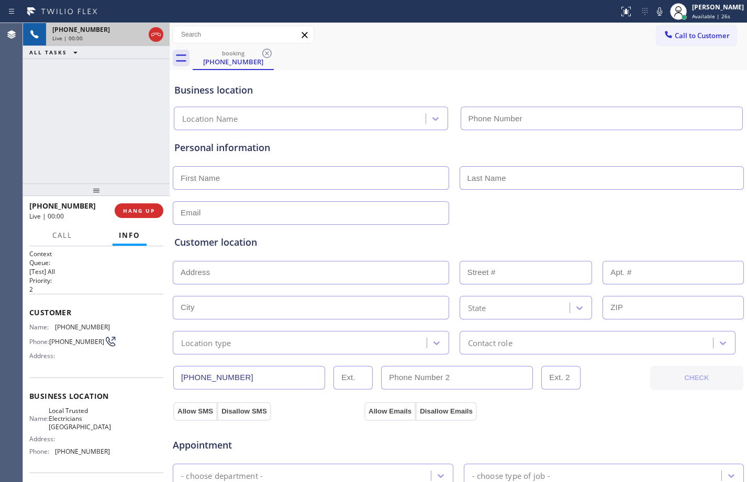
type input "[PHONE_NUMBER]"
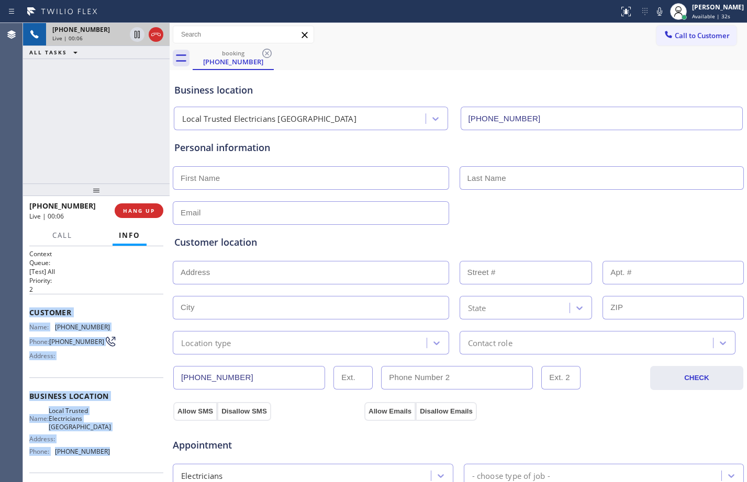
drag, startPoint x: 28, startPoint y: 312, endPoint x: 121, endPoint y: 451, distance: 166.8
click at [121, 451] on div "Context Queue: [Test] All Priority: 2 Customer Name: [PHONE_NUMBER] Phone: [PHO…" at bounding box center [96, 364] width 147 height 236
copy div "Customer Name: [PHONE_NUMBER] Phone: [PHONE_NUMBER] Address: Business location …"
click at [138, 40] on icon at bounding box center [137, 34] width 13 height 13
click at [657, 15] on icon at bounding box center [659, 11] width 5 height 8
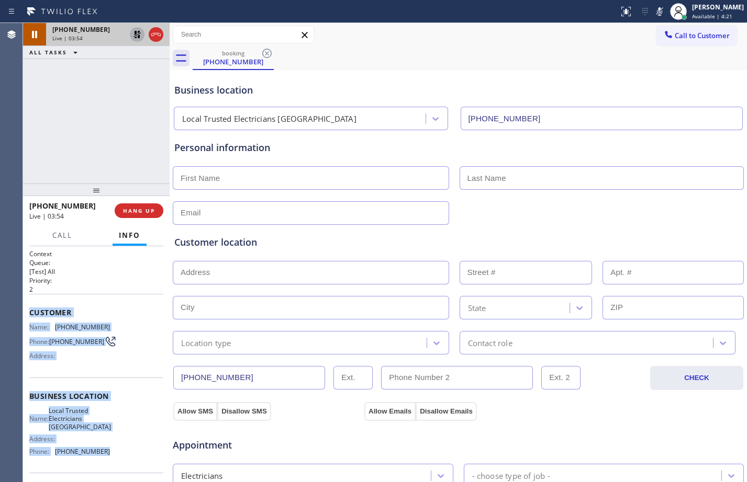
click at [133, 35] on icon at bounding box center [137, 34] width 13 height 13
click at [653, 13] on icon at bounding box center [659, 11] width 13 height 13
click at [140, 38] on icon at bounding box center [137, 34] width 13 height 13
click at [653, 14] on icon at bounding box center [659, 11] width 13 height 13
click at [77, 149] on div "[PHONE_NUMBER] Live | 05:45 ALL TASKS ALL TASKS ACTIVE TASKS TASKS IN WRAP UP" at bounding box center [96, 103] width 147 height 161
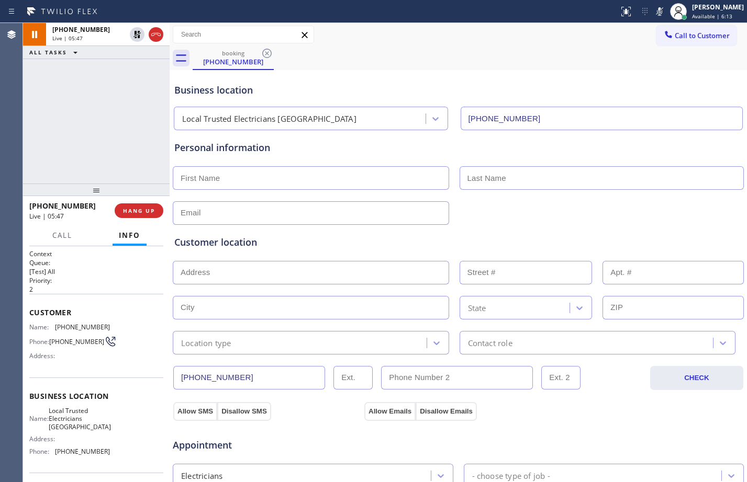
click at [255, 273] on input "text" at bounding box center [311, 273] width 276 height 24
paste input "[STREET_ADDRESS]"
type input "25832 [GEOGRAPHIC_DATA]"
type input "25832"
type input "[GEOGRAPHIC_DATA]"
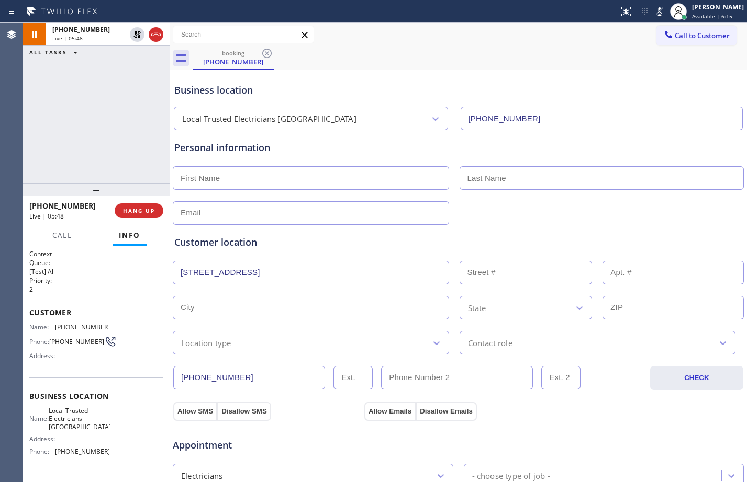
type input "92630"
click at [295, 348] on div "Location type" at bounding box center [301, 343] width 251 height 18
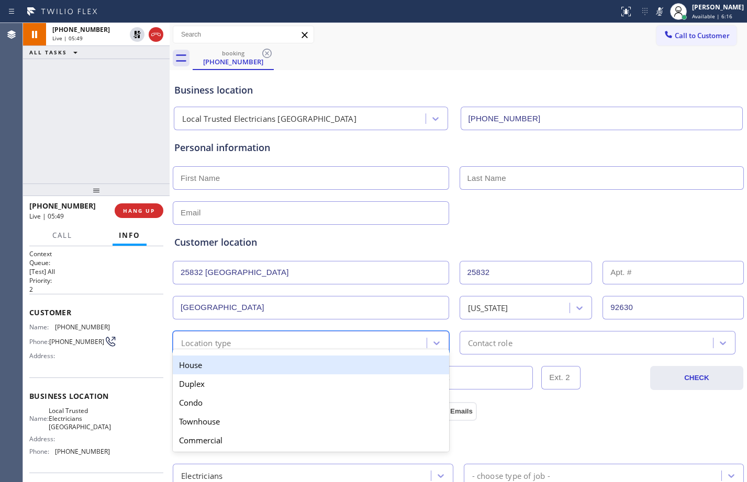
click at [257, 364] on div "House" at bounding box center [311, 365] width 276 height 19
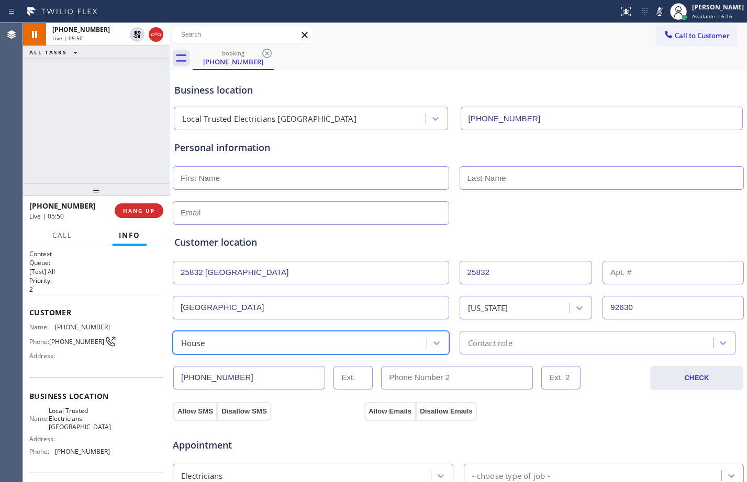
click at [495, 338] on div "Contact role" at bounding box center [490, 343] width 44 height 12
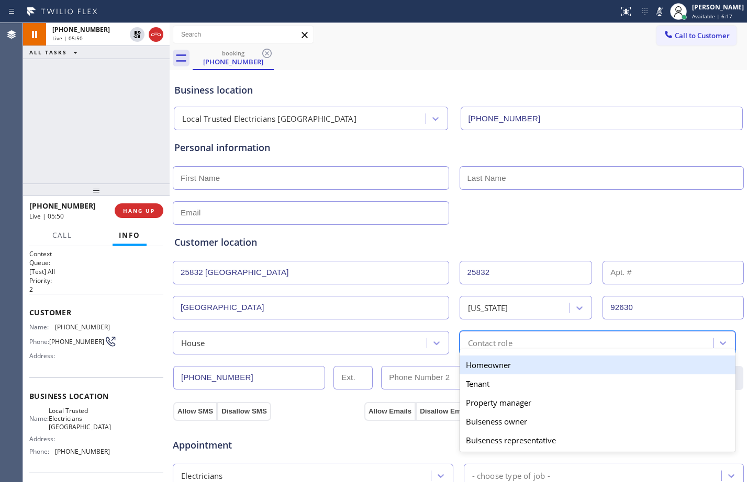
click at [476, 368] on div "Homeowner" at bounding box center [597, 365] width 276 height 19
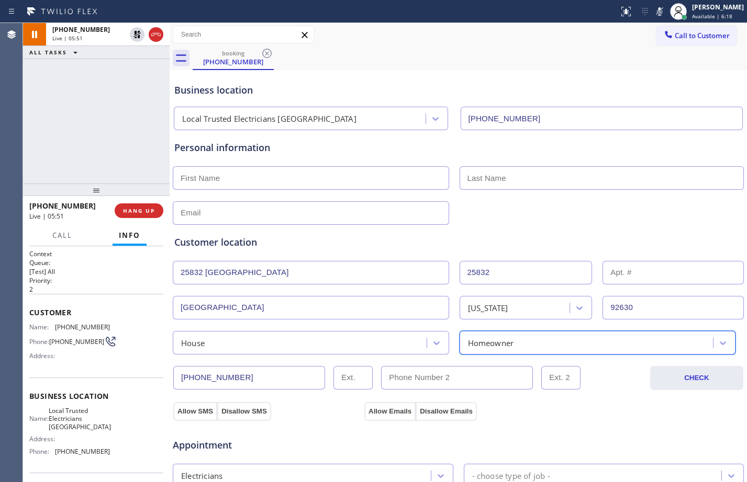
click at [270, 178] on input "text" at bounding box center [311, 178] width 276 height 24
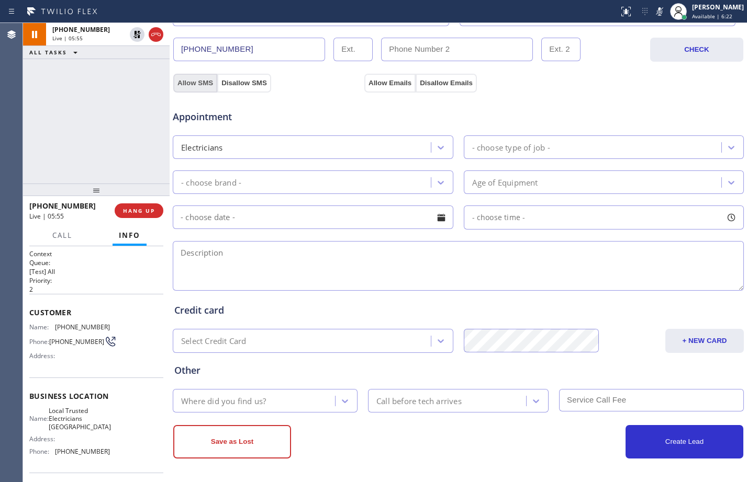
type input "[PERSON_NAME]"
click at [201, 78] on button "Allow SMS" at bounding box center [195, 83] width 44 height 19
click at [376, 89] on div "Appointment Electricians - choose type of job - - choose brand - Age of Equipme…" at bounding box center [458, 190] width 572 height 205
click at [378, 86] on button "Allow Emails" at bounding box center [389, 83] width 51 height 19
click at [300, 407] on div "Where did you find us?" at bounding box center [255, 401] width 159 height 18
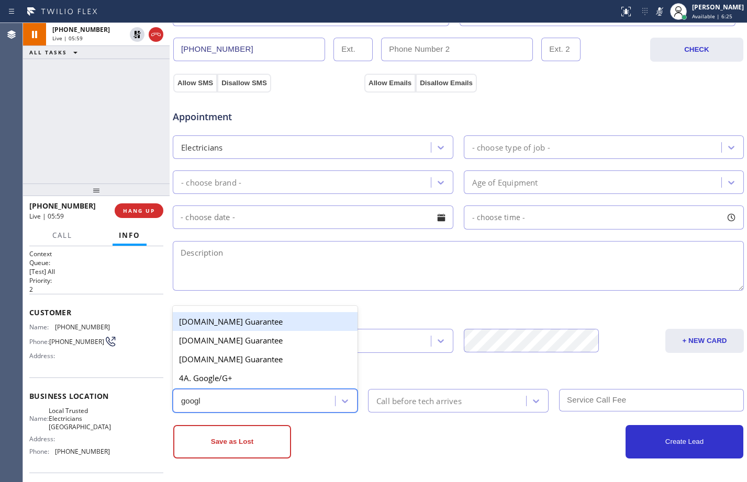
type input "google"
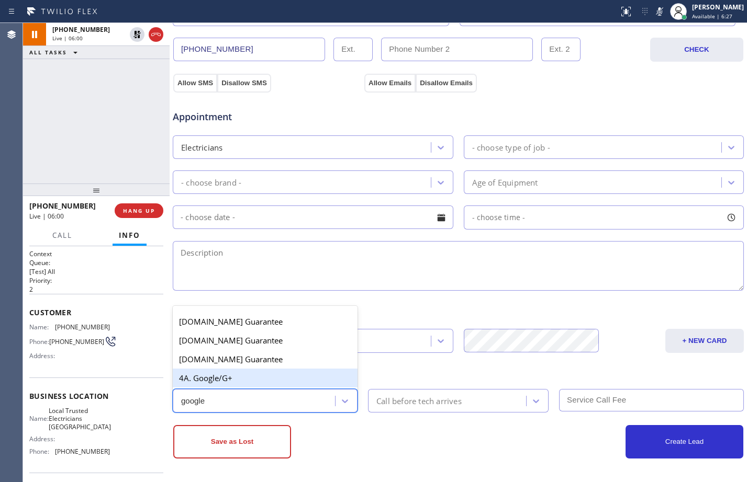
click at [260, 384] on div "4A. Google/G+" at bounding box center [265, 378] width 185 height 19
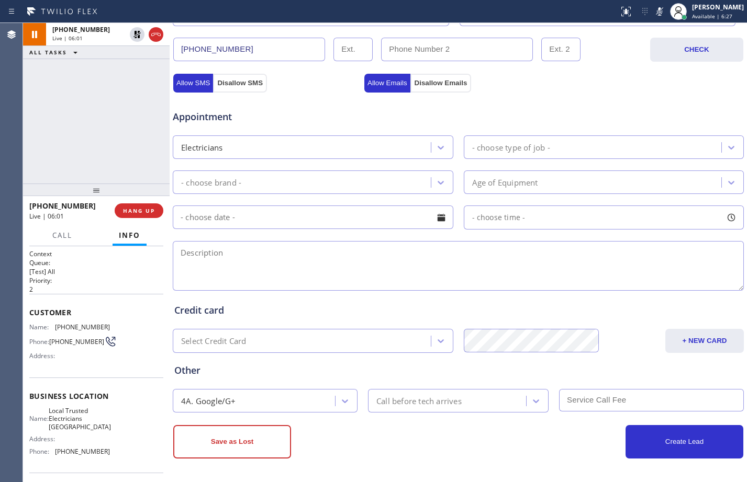
click at [221, 260] on textarea at bounding box center [458, 266] width 571 height 50
click at [133, 37] on icon at bounding box center [137, 34] width 13 height 13
click at [654, 15] on icon at bounding box center [659, 11] width 13 height 13
click at [77, 145] on div "[PHONE_NUMBER] Live | 08:00 ALL TASKS ALL TASKS ACTIVE TASKS TASKS IN WRAP UP" at bounding box center [96, 103] width 147 height 161
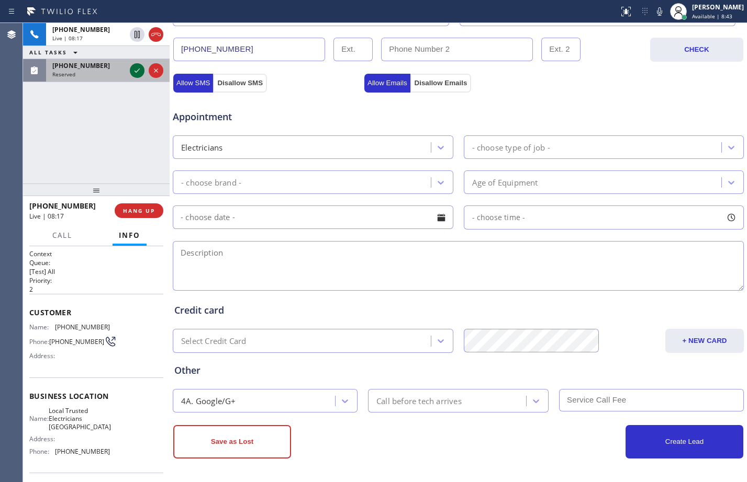
click at [134, 72] on icon at bounding box center [137, 70] width 13 height 13
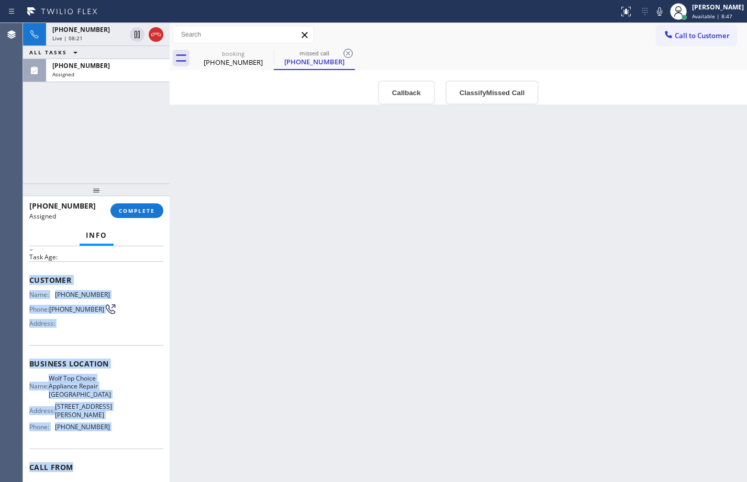
scroll to position [70, 0]
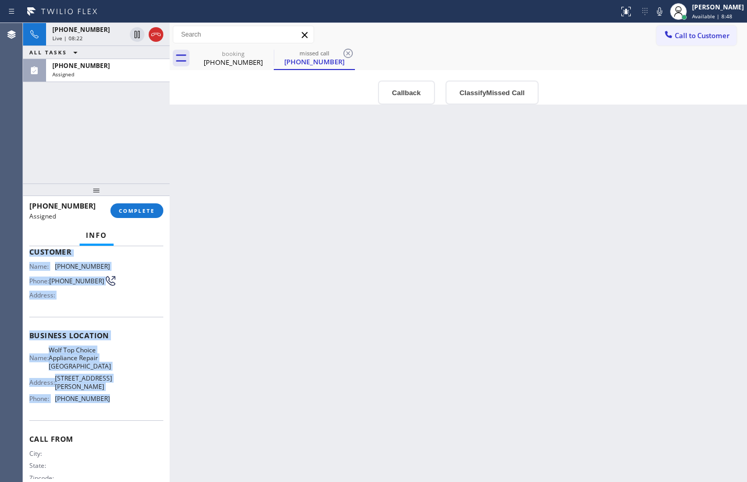
drag, startPoint x: 31, startPoint y: 324, endPoint x: 116, endPoint y: 413, distance: 122.5
click at [116, 413] on div "Context Queue: Appliance Repair High End Priority: 0 Task Age: Customer Name: […" at bounding box center [96, 340] width 134 height 320
copy div "Customer Name: [PHONE_NUMBER] Phone: [PHONE_NUMBER] Address: Business location …"
click at [126, 209] on span "COMPLETE" at bounding box center [137, 210] width 36 height 7
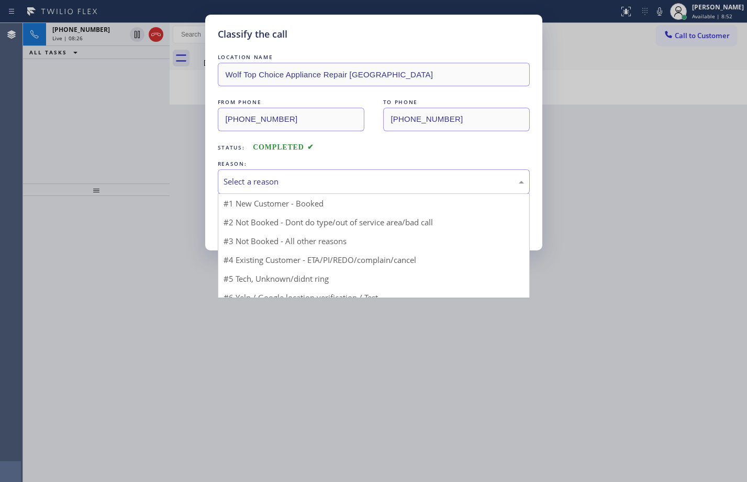
click at [296, 185] on div "Select a reason" at bounding box center [373, 182] width 300 height 12
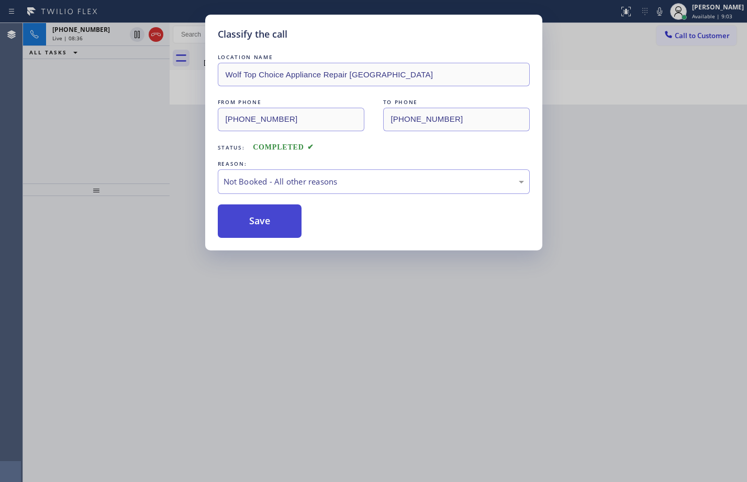
click at [255, 221] on button "Save" at bounding box center [260, 221] width 84 height 33
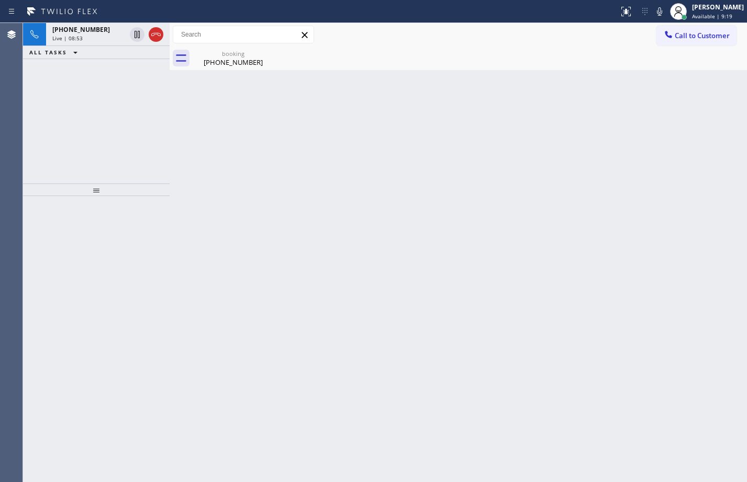
drag, startPoint x: 117, startPoint y: 108, endPoint x: 128, endPoint y: 67, distance: 42.4
click at [117, 108] on div "[PHONE_NUMBER] Live | 08:53 ALL TASKS ALL TASKS ACTIVE TASKS TASKS IN WRAP UP" at bounding box center [96, 103] width 147 height 161
click at [231, 54] on div "booking" at bounding box center [233, 54] width 79 height 8
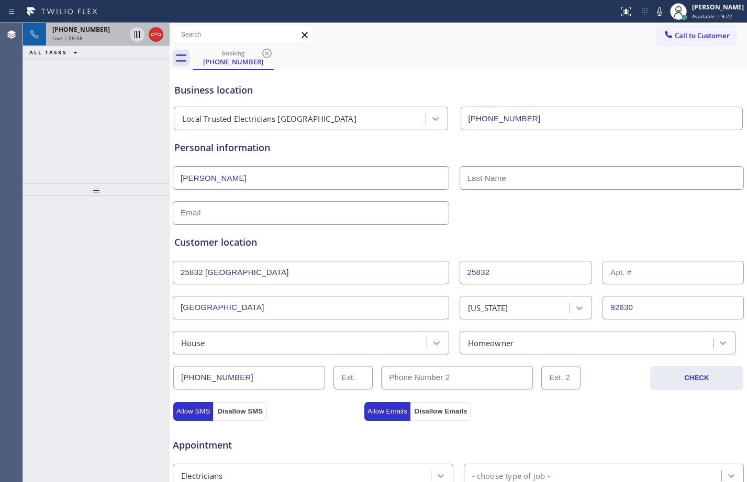
click at [80, 35] on span "Live | 08:56" at bounding box center [67, 38] width 30 height 7
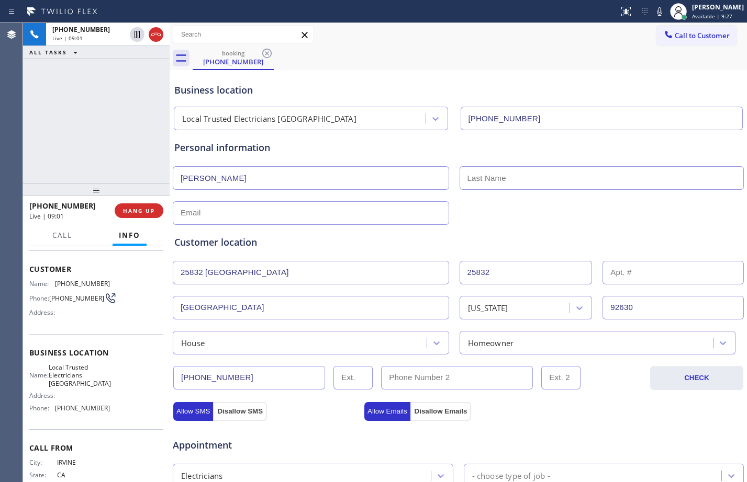
scroll to position [77, 0]
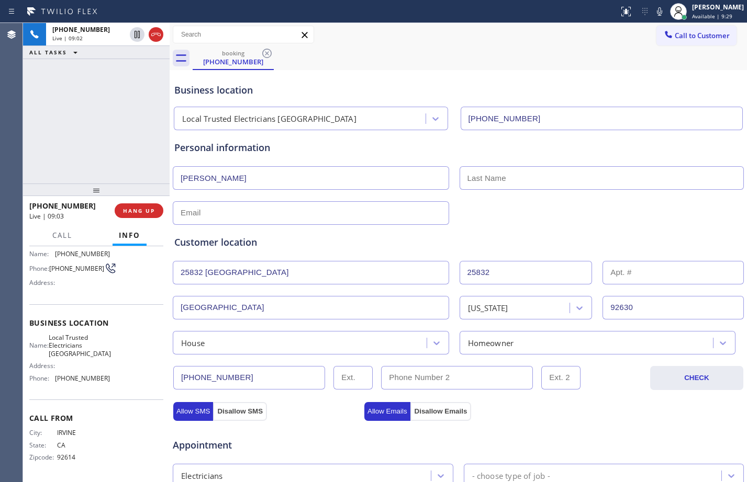
click at [493, 181] on input "text" at bounding box center [601, 178] width 285 height 24
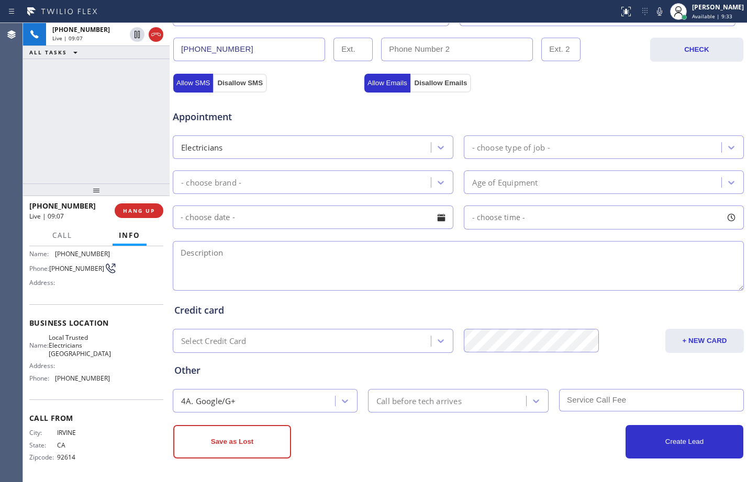
click at [249, 260] on textarea at bounding box center [458, 266] width 571 height 50
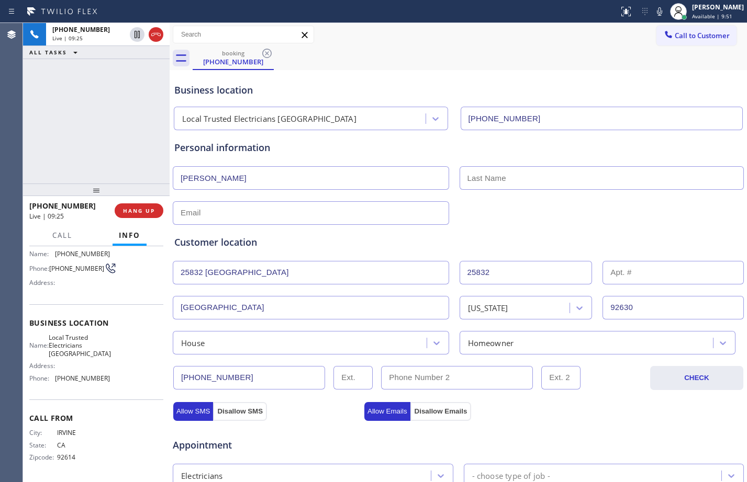
click at [521, 180] on input "text" at bounding box center [601, 178] width 285 height 24
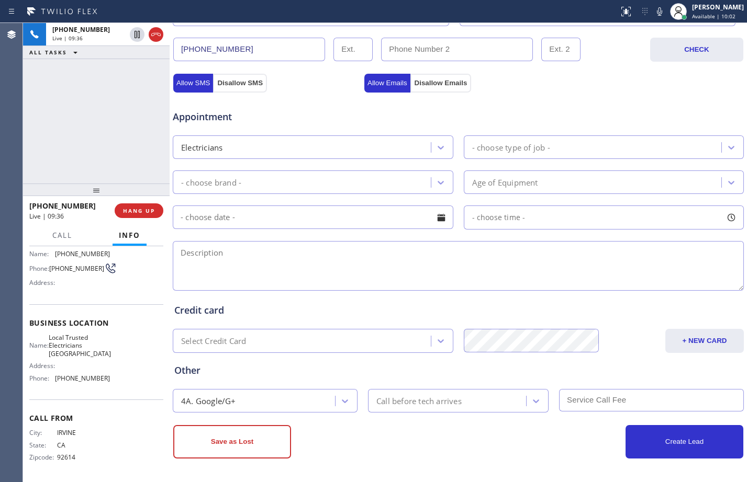
type input "[PERSON_NAME]"
click at [524, 145] on div "- choose type of job -" at bounding box center [511, 147] width 78 height 12
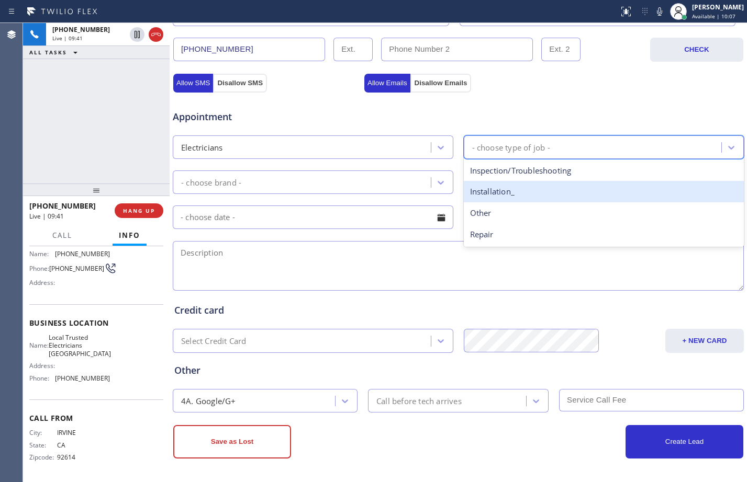
click at [552, 189] on div "Installation_" at bounding box center [604, 191] width 280 height 21
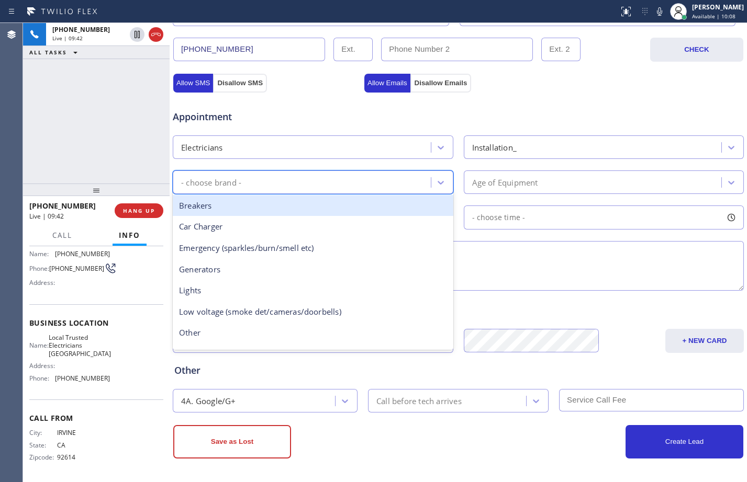
click at [361, 176] on div "- choose brand -" at bounding box center [303, 182] width 255 height 18
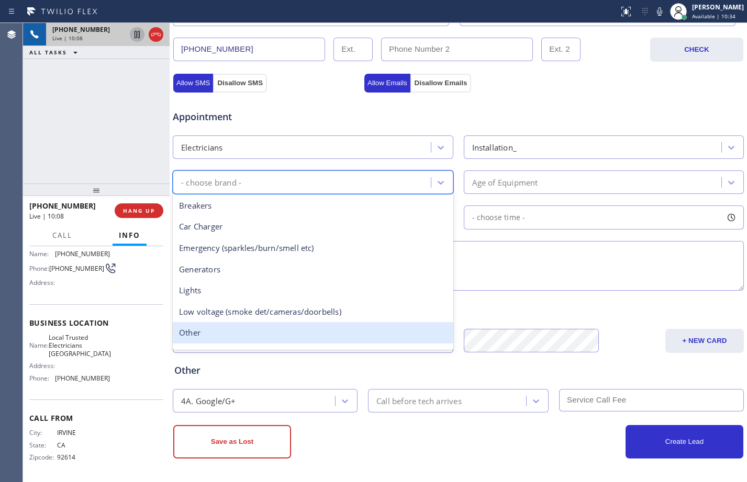
click at [139, 38] on icon at bounding box center [136, 34] width 5 height 7
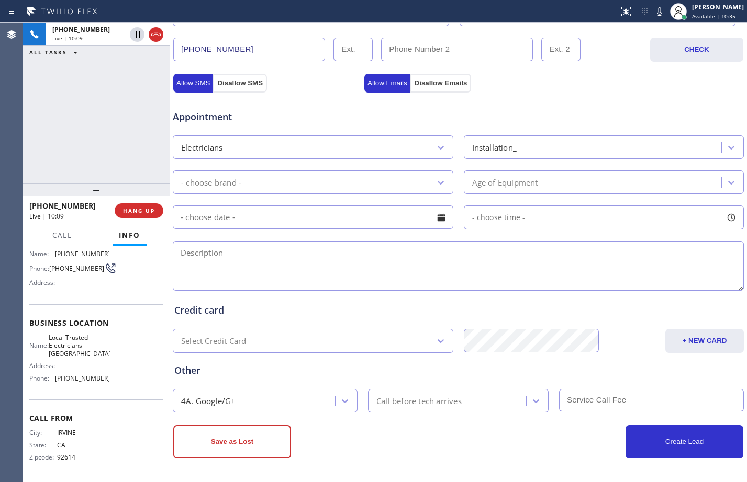
click at [653, 14] on icon at bounding box center [659, 11] width 13 height 13
click at [95, 131] on div "[PHONE_NUMBER] Live | 10:41 ALL TASKS ALL TASKS ACTIVE TASKS TASKS IN WRAP UP" at bounding box center [96, 103] width 147 height 161
click at [328, 173] on div "- choose brand -" at bounding box center [303, 182] width 255 height 18
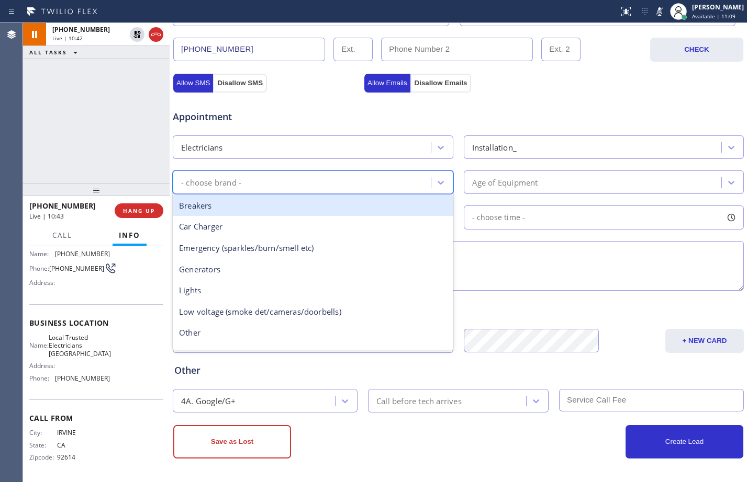
click at [348, 194] on div "- choose brand -" at bounding box center [313, 183] width 280 height 24
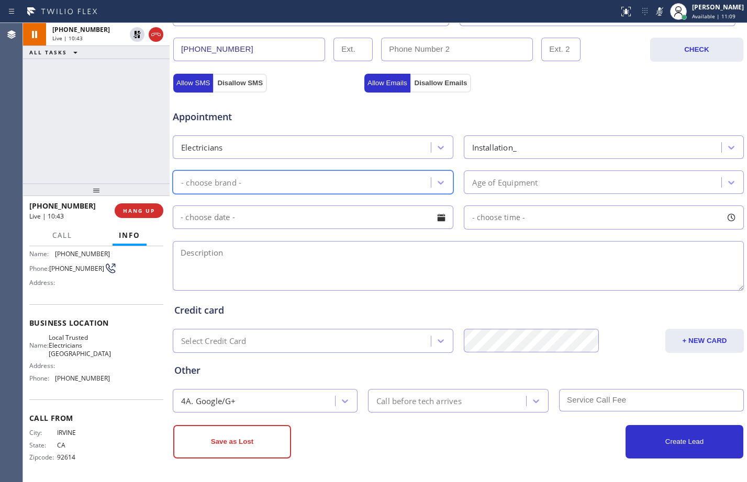
click at [348, 194] on div "- choose brand -" at bounding box center [313, 183] width 280 height 24
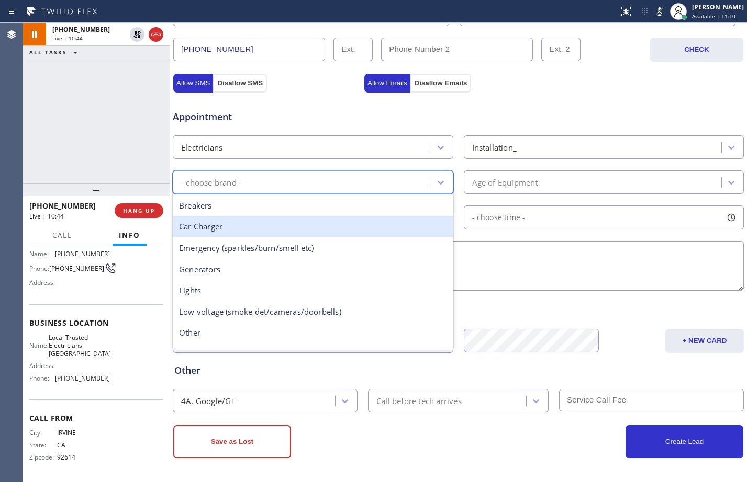
click at [230, 234] on div "Car Charger" at bounding box center [313, 226] width 280 height 21
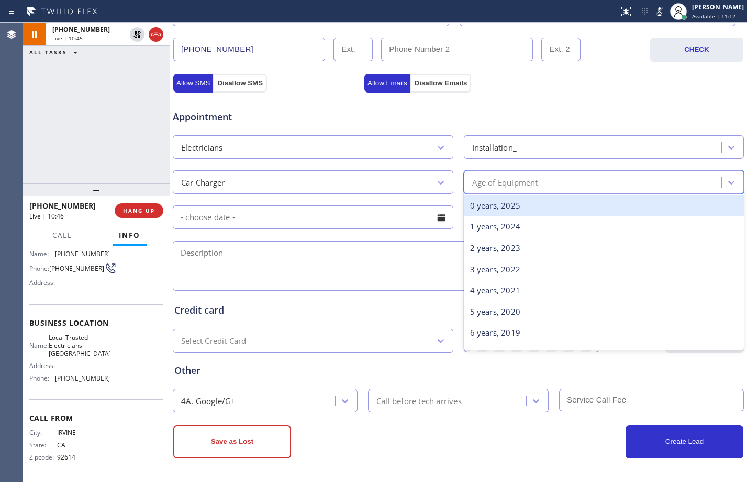
click at [532, 182] on div "Age of Equipment" at bounding box center [505, 182] width 66 height 12
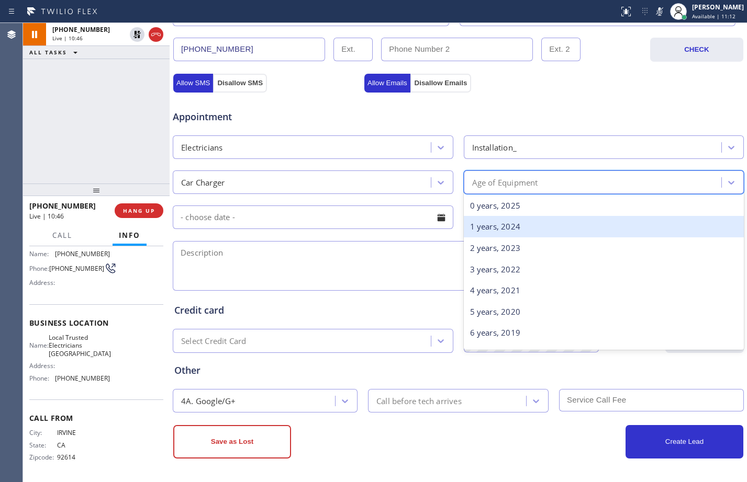
click at [508, 226] on div "1 years, 2024" at bounding box center [604, 226] width 280 height 21
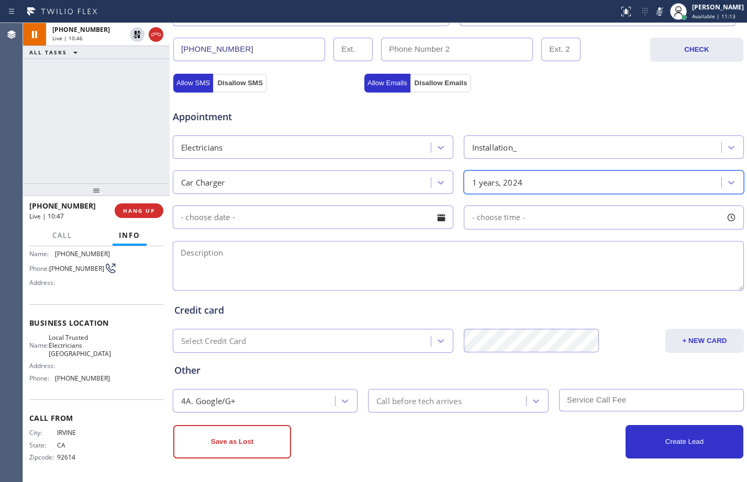
click at [309, 222] on input "text" at bounding box center [313, 218] width 280 height 24
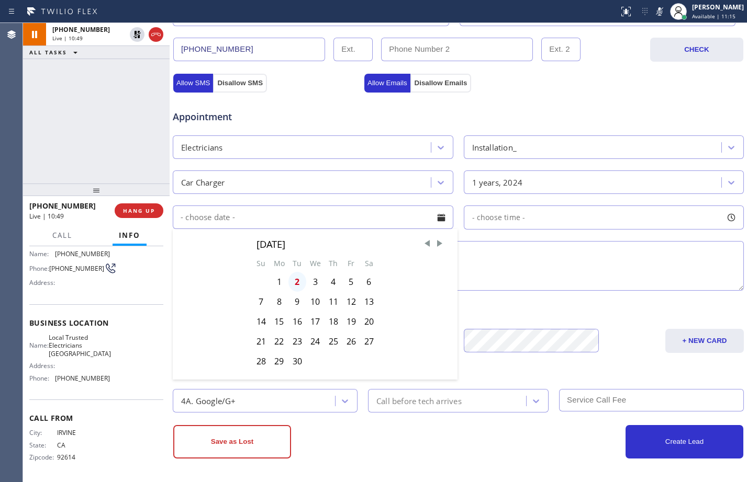
click at [293, 280] on div "2" at bounding box center [297, 282] width 18 height 20
type input "[DATE]"
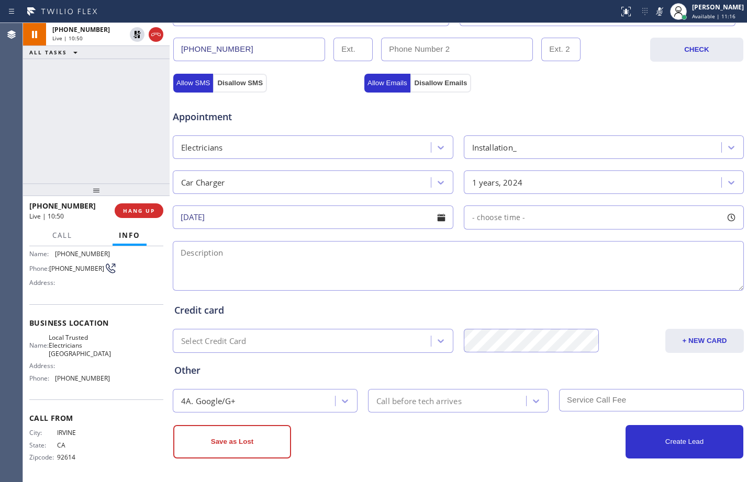
click at [510, 213] on span "- choose time -" at bounding box center [498, 217] width 53 height 10
drag, startPoint x: 471, startPoint y: 277, endPoint x: 668, endPoint y: 265, distance: 197.1
click at [668, 265] on div "FROM TILL 8:00 AM 6:00 PM" at bounding box center [596, 267] width 265 height 75
drag, startPoint x: 475, startPoint y: 279, endPoint x: 609, endPoint y: 291, distance: 135.0
click at [609, 291] on div at bounding box center [614, 282] width 13 height 22
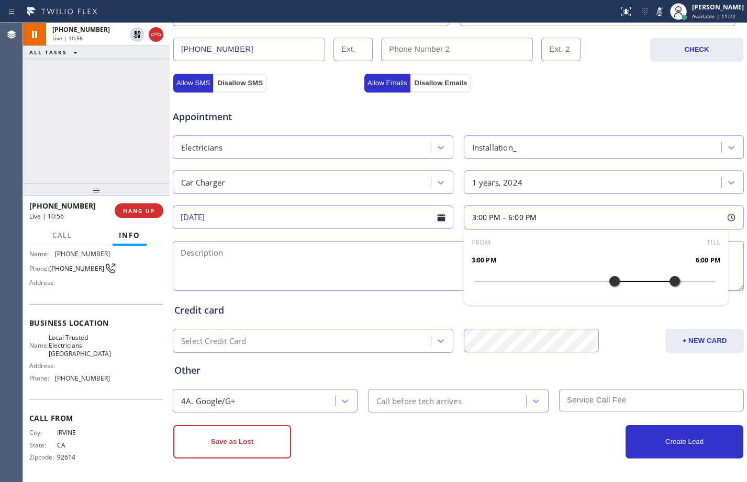
click at [381, 267] on textarea at bounding box center [458, 266] width 571 height 50
click at [431, 260] on textarea "3-6/free SCF/" at bounding box center [458, 266] width 571 height 50
paste textarea "EV Charger installation/panel [STREET_ADDRESS] [PERSON_NAME]"
click at [180, 266] on textarea "3-6/free SCF/EV Charger installation/panel [STREET_ADDRESS]" at bounding box center [458, 266] width 571 height 50
click at [566, 253] on textarea "3-6/free SCF/EV Charger installation/panel/House-HO/[GEOGRAPHIC_DATA]" at bounding box center [458, 266] width 571 height 50
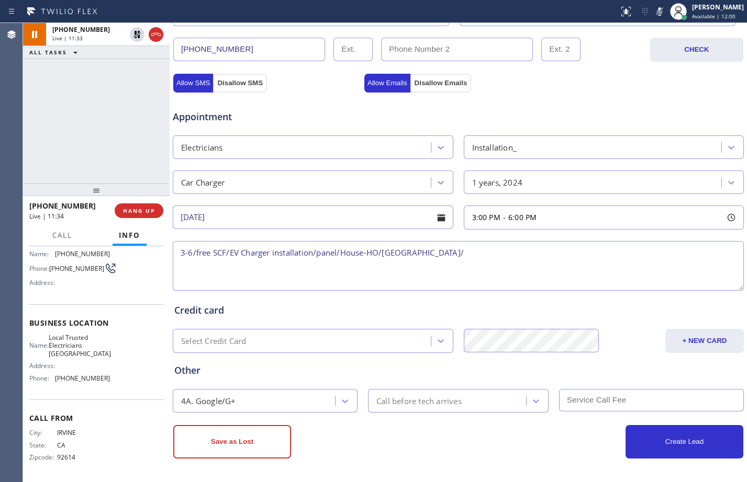
click at [587, 246] on textarea "3-6/free SCF/EV Charger installation/panel/House-HO/[GEOGRAPHIC_DATA]/" at bounding box center [458, 266] width 571 height 50
paste textarea "Local Trusted Electricians [GEOGRAPHIC_DATA]"
paste textarea "Please call customer 30 minutes prior to arrival"
type textarea "3-6/free SCF/EV Charger installation/panel/House-HO/[GEOGRAPHIC_DATA]/Local Tru…"
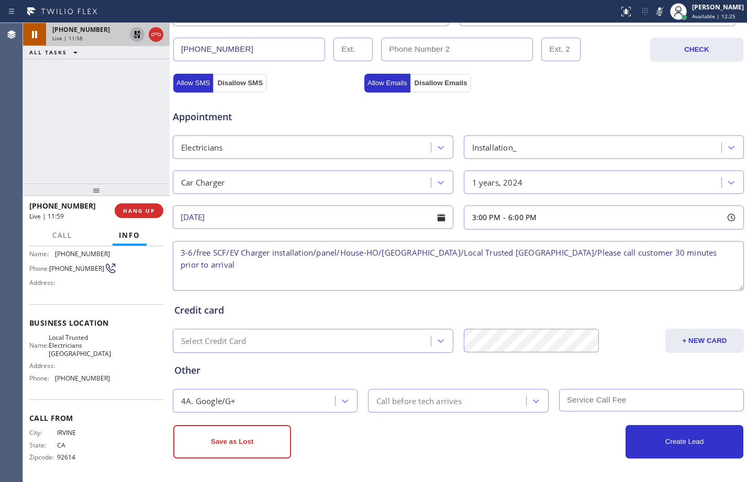
click at [133, 39] on icon at bounding box center [137, 34] width 13 height 13
click at [653, 12] on icon at bounding box center [659, 11] width 13 height 13
click at [136, 35] on icon at bounding box center [137, 34] width 13 height 13
click at [653, 10] on icon at bounding box center [659, 11] width 13 height 13
click at [136, 30] on icon at bounding box center [137, 34] width 13 height 13
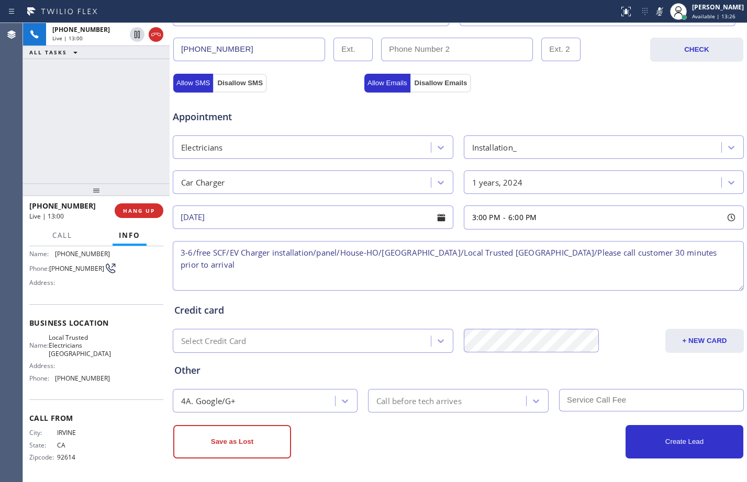
click at [653, 15] on icon at bounding box center [659, 11] width 13 height 13
click at [91, 104] on div "[PHONE_NUMBER] Live | 13:19 ALL TASKS ALL TASKS ACTIVE TASKS TASKS IN WRAP UP" at bounding box center [96, 103] width 147 height 161
click at [74, 126] on div "[PHONE_NUMBER] Live | 13:29 ALL TASKS ALL TASKS ACTIVE TASKS TASKS IN WRAP UP" at bounding box center [96, 103] width 147 height 161
click at [83, 126] on div "[PHONE_NUMBER] Live | 13:33 ALL TASKS ALL TASKS ACTIVE TASKS TASKS IN WRAP UP" at bounding box center [96, 103] width 147 height 161
click at [379, 264] on textarea "3-6/free SCF/EV Charger installation/panel/House-HO/[GEOGRAPHIC_DATA]/Local Tru…" at bounding box center [458, 266] width 571 height 50
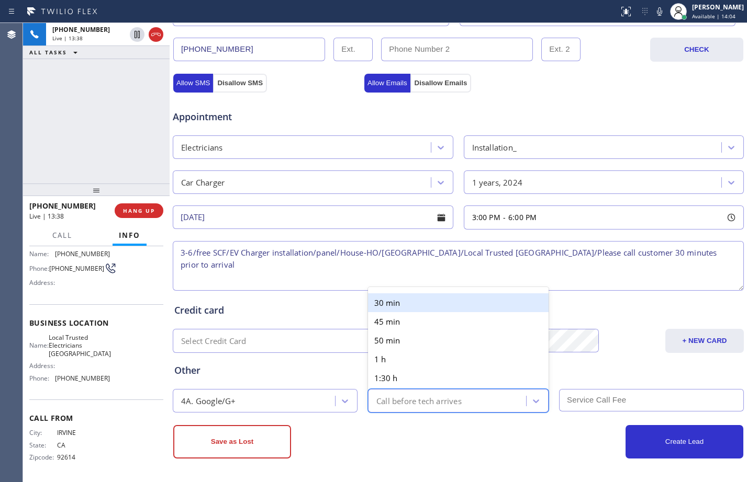
click at [449, 402] on div "Call before tech arrives" at bounding box center [418, 401] width 85 height 12
click at [410, 303] on div "30 min" at bounding box center [458, 303] width 181 height 19
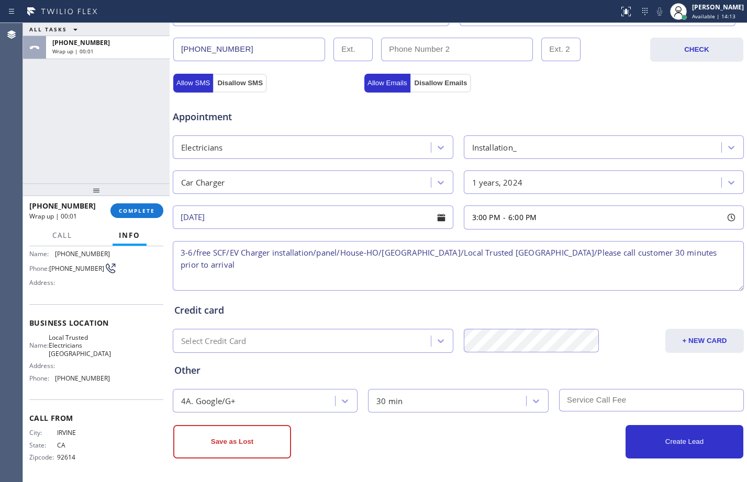
scroll to position [0, 0]
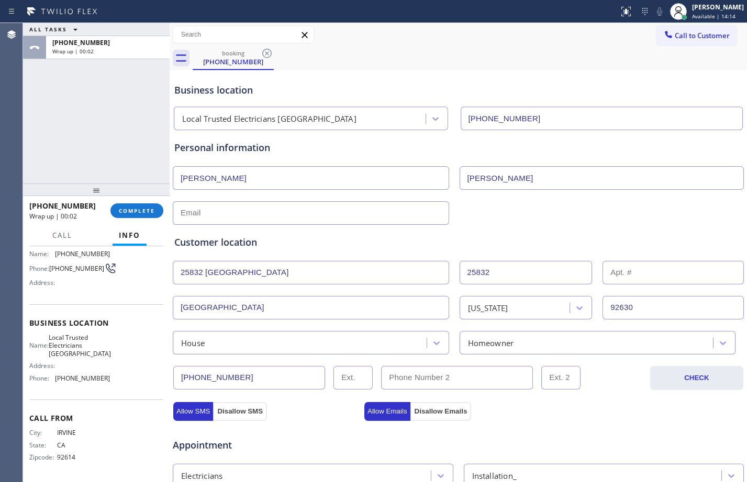
click at [245, 213] on input "text" at bounding box center [311, 213] width 276 height 24
paste input "[EMAIL_ADDRESS][DOMAIN_NAME]"
click at [181, 212] on input "[EMAIL_ADDRESS][DOMAIN_NAME]" at bounding box center [311, 213] width 276 height 24
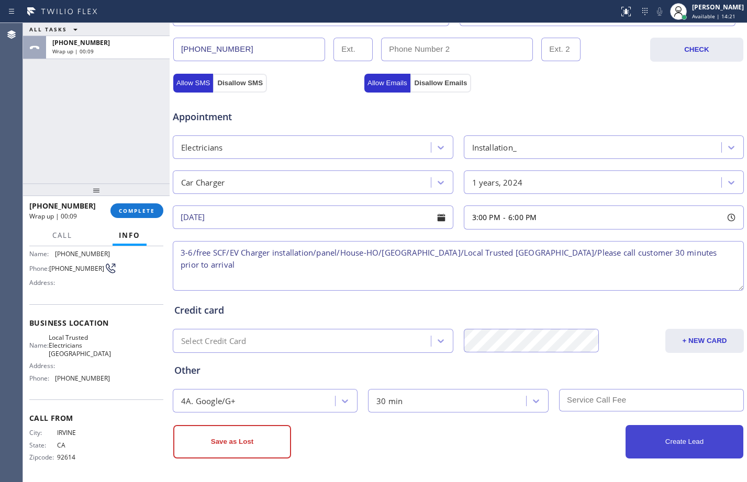
type input "[EMAIL_ADDRESS][DOMAIN_NAME]"
click at [653, 443] on button "Create Lead" at bounding box center [684, 441] width 118 height 33
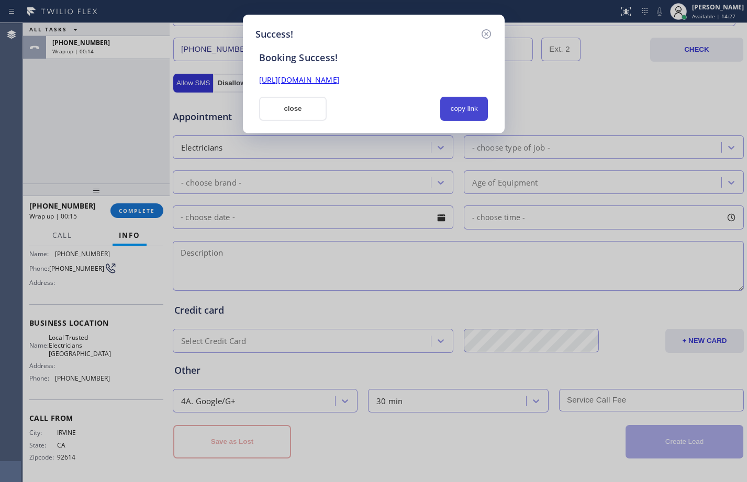
click at [457, 113] on button "copy link" at bounding box center [464, 109] width 48 height 24
click at [340, 79] on link "[URL][DOMAIN_NAME]" at bounding box center [299, 80] width 81 height 10
click at [293, 114] on button "close" at bounding box center [293, 109] width 68 height 24
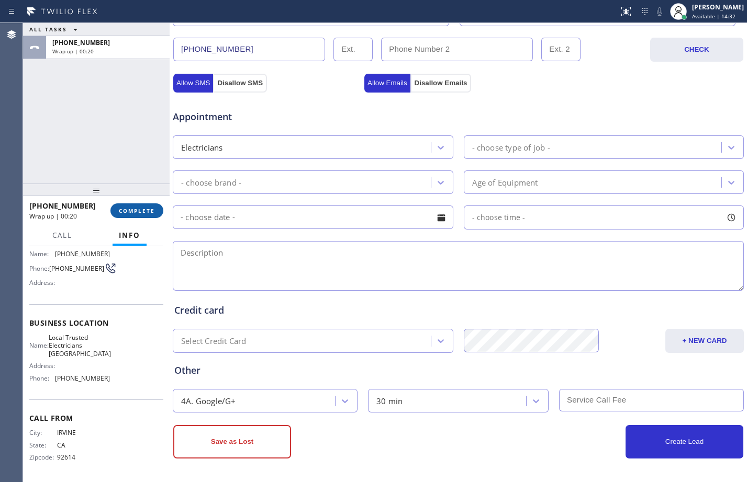
click at [141, 212] on span "COMPLETE" at bounding box center [137, 210] width 36 height 7
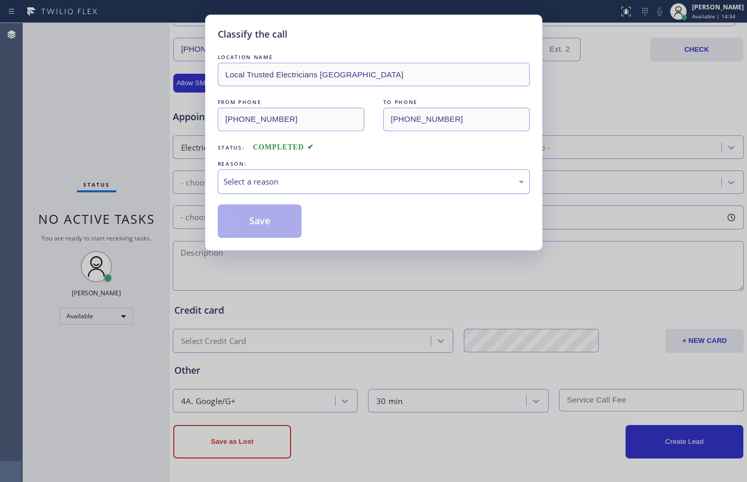
click at [327, 186] on div "Select a reason" at bounding box center [373, 182] width 300 height 12
click at [256, 218] on button "Save" at bounding box center [260, 221] width 84 height 33
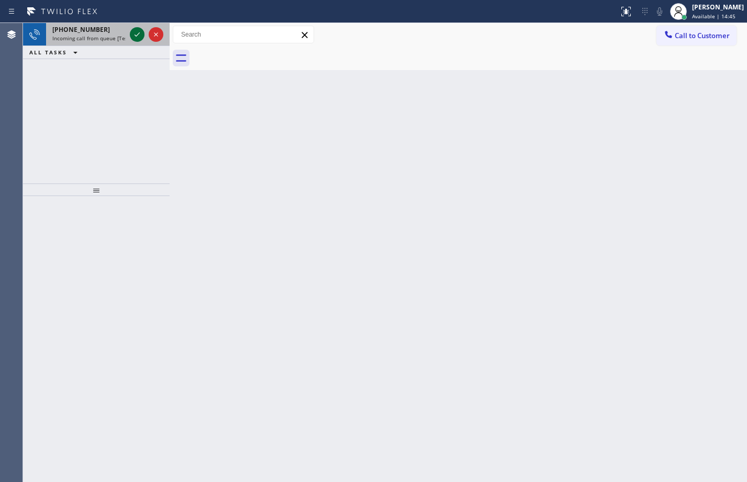
click at [137, 34] on icon at bounding box center [137, 34] width 13 height 13
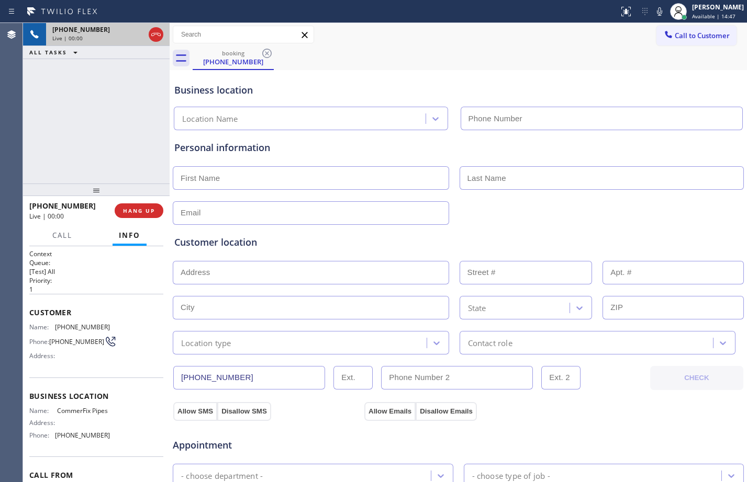
type input "[PHONE_NUMBER]"
click at [150, 214] on span "HANG UP" at bounding box center [139, 210] width 32 height 7
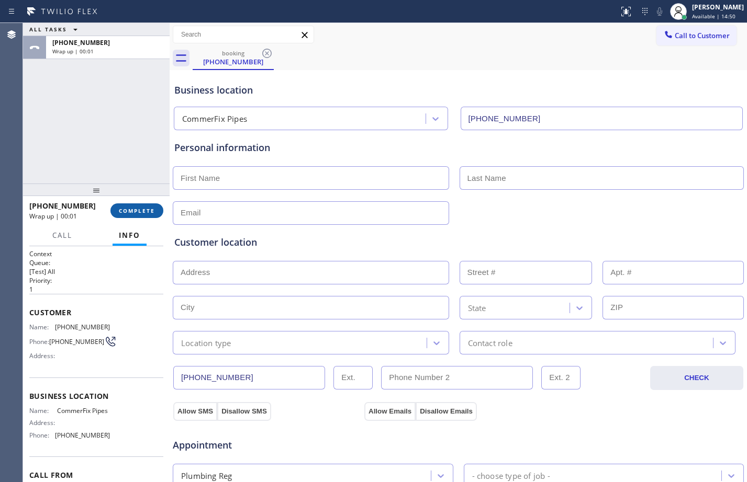
click at [150, 215] on button "COMPLETE" at bounding box center [136, 211] width 53 height 15
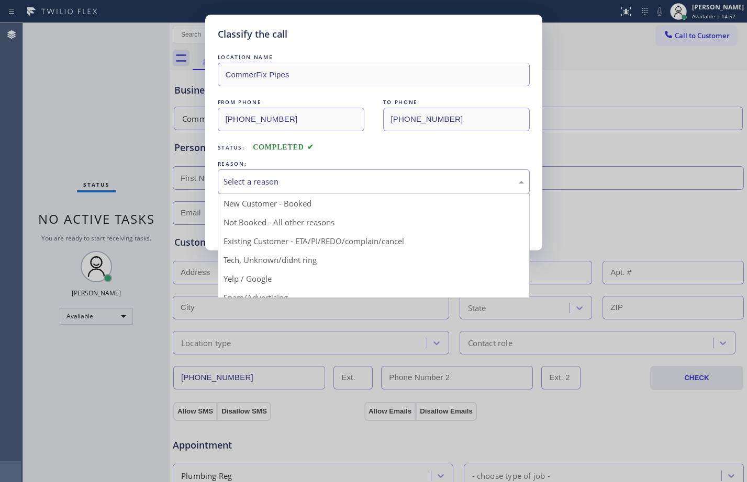
click at [266, 182] on div "Select a reason" at bounding box center [373, 182] width 300 height 12
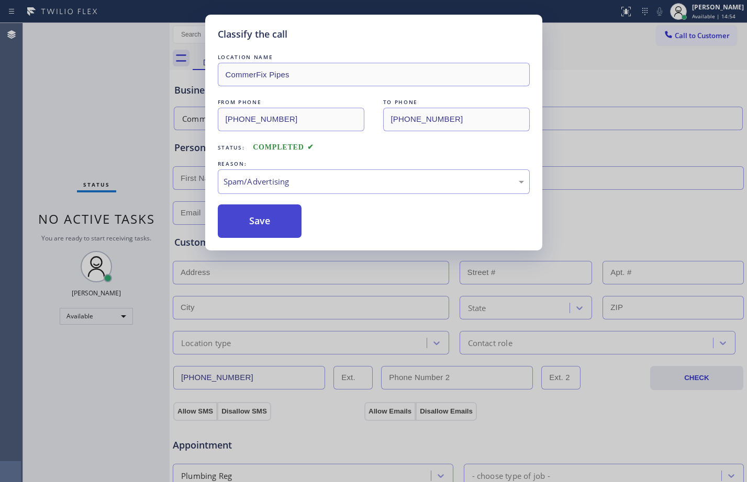
click at [252, 216] on button "Save" at bounding box center [260, 221] width 84 height 33
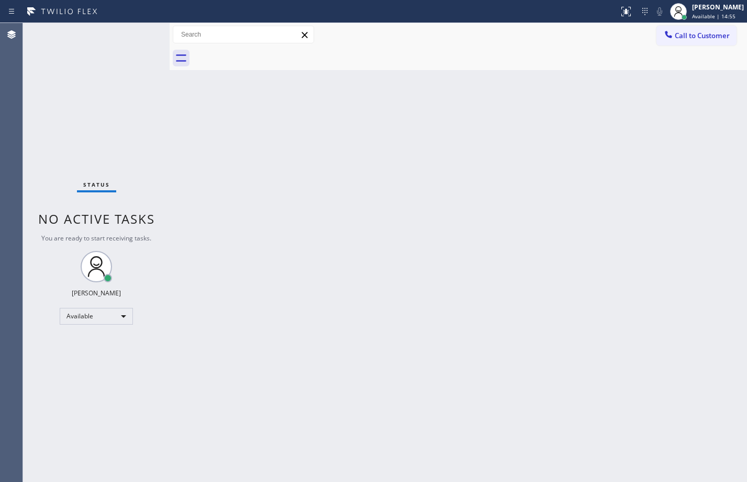
click at [695, 4] on div "[PERSON_NAME]" at bounding box center [718, 7] width 52 height 9
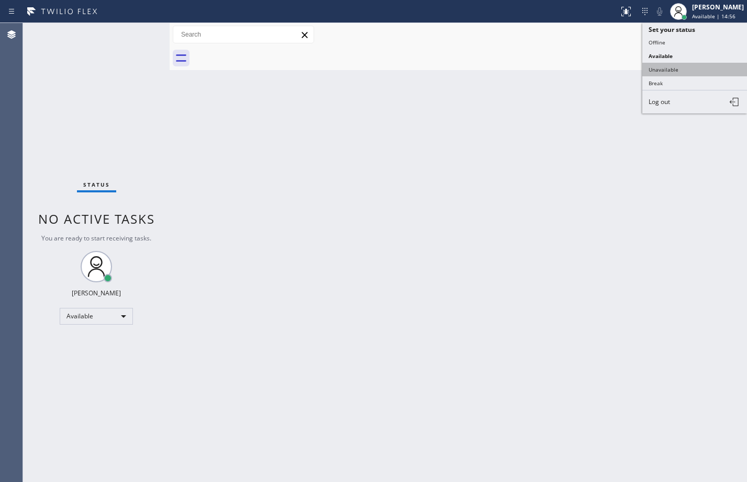
click at [683, 70] on button "Unavailable" at bounding box center [694, 70] width 105 height 14
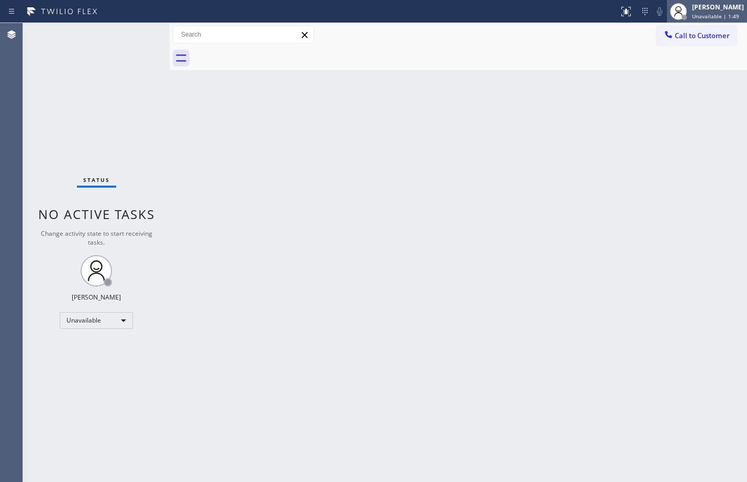
click at [714, 11] on div "[PERSON_NAME]" at bounding box center [718, 7] width 52 height 9
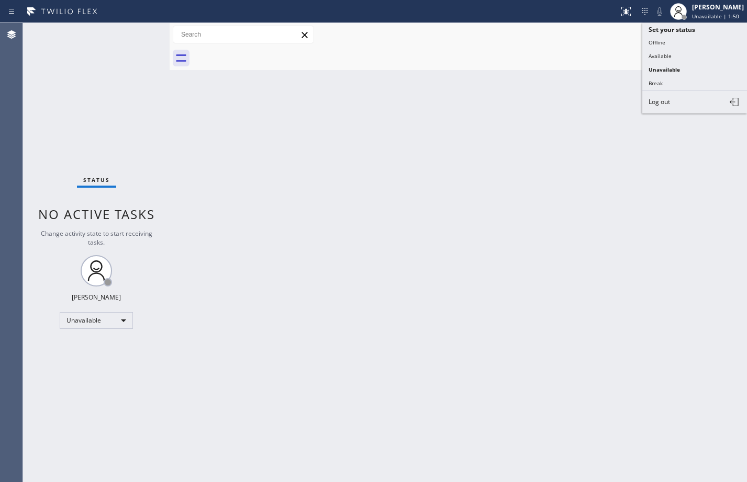
drag, startPoint x: 677, startPoint y: 51, endPoint x: 657, endPoint y: 61, distance: 22.0
click at [677, 51] on button "Available" at bounding box center [694, 56] width 105 height 14
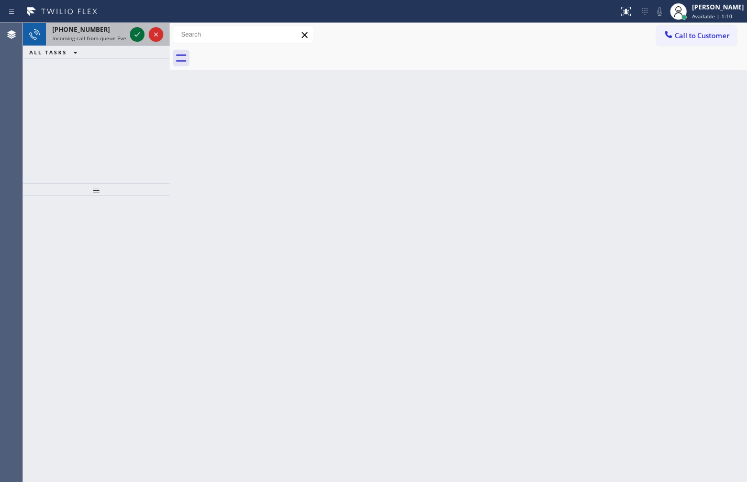
click at [135, 36] on icon at bounding box center [136, 34] width 5 height 4
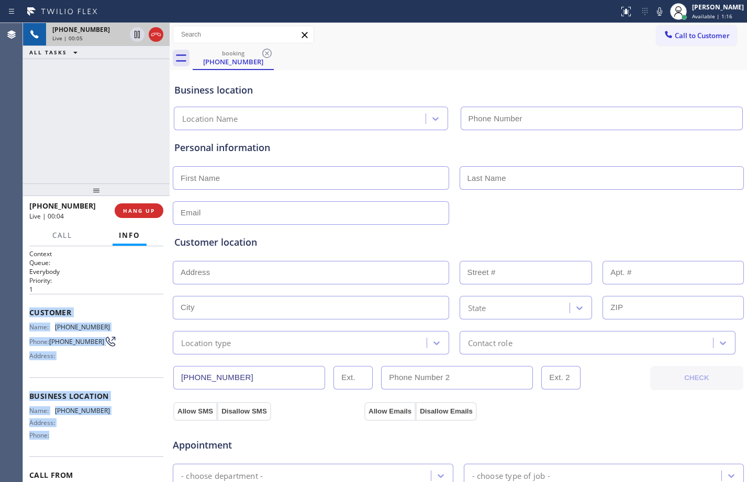
drag, startPoint x: 27, startPoint y: 312, endPoint x: 109, endPoint y: 447, distance: 158.3
click at [109, 447] on div "Context Queue: Everybody Priority: 1 Customer Name: [PHONE_NUMBER] Phone: [PHON…" at bounding box center [96, 364] width 147 height 236
copy div "Customer Name: [PHONE_NUMBER] Phone: [PHONE_NUMBER] Address: Business location …"
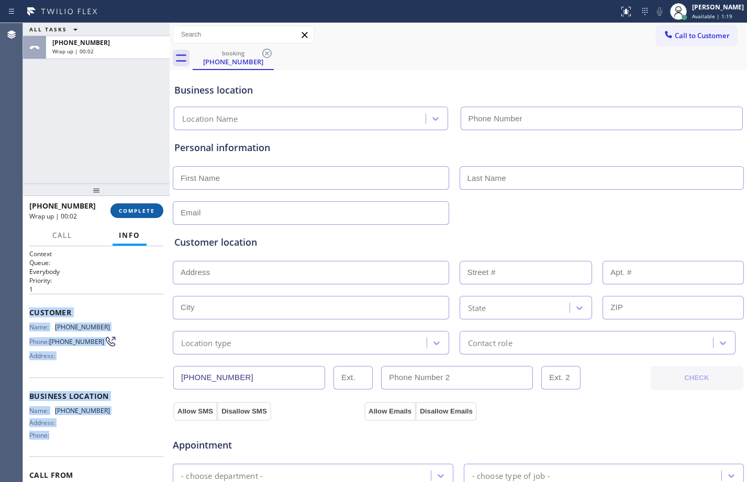
click at [135, 207] on span "COMPLETE" at bounding box center [137, 210] width 36 height 7
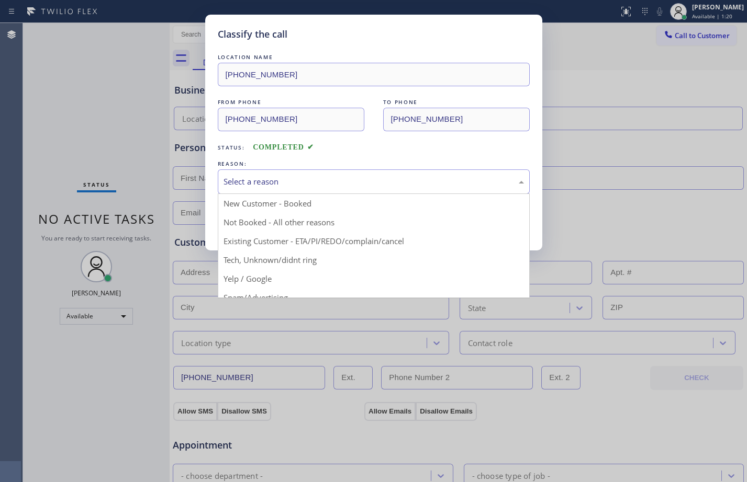
click at [329, 186] on div "Select a reason" at bounding box center [373, 182] width 300 height 12
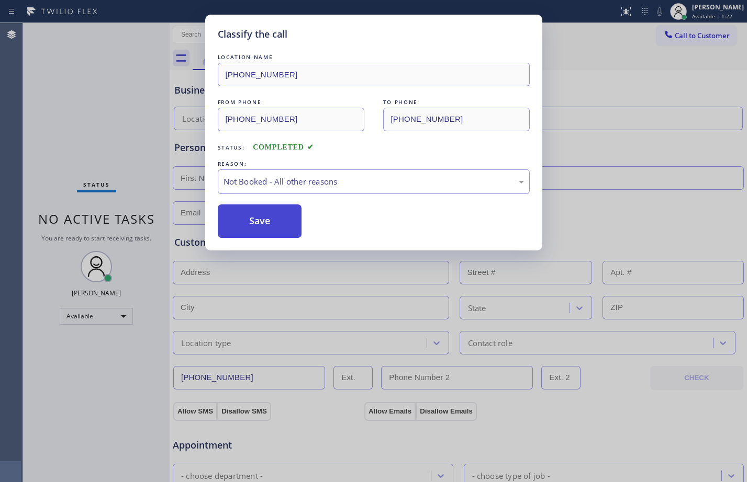
click at [279, 220] on button "Save" at bounding box center [260, 221] width 84 height 33
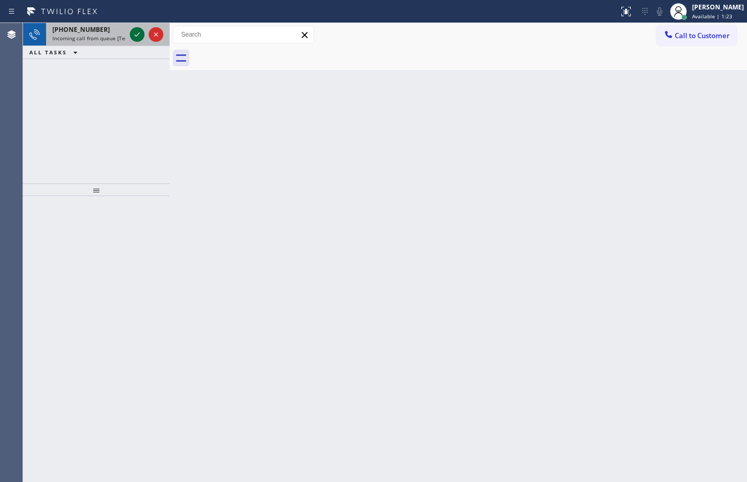
click at [137, 34] on icon at bounding box center [137, 34] width 13 height 13
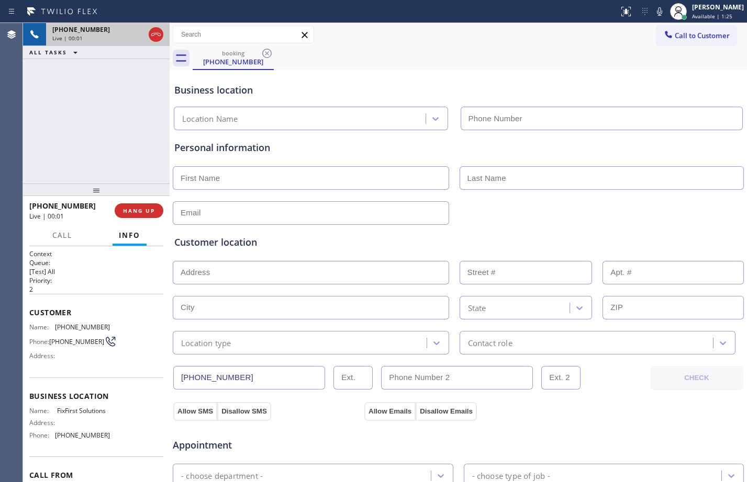
type input "[PHONE_NUMBER]"
click at [152, 209] on span "HANG UP" at bounding box center [139, 210] width 32 height 7
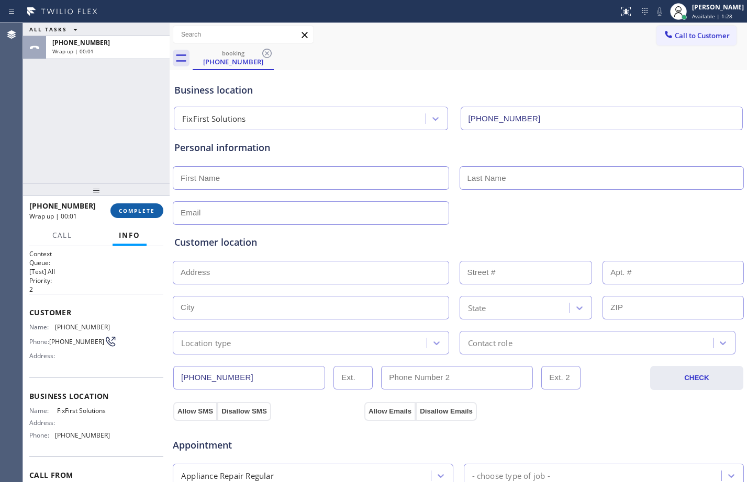
click at [146, 211] on span "COMPLETE" at bounding box center [137, 210] width 36 height 7
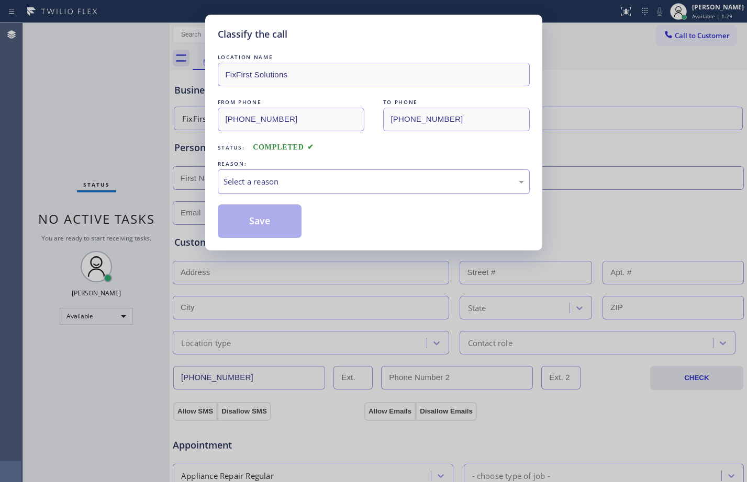
click at [322, 170] on div "Select a reason" at bounding box center [374, 182] width 312 height 25
click at [300, 172] on div "Not Booked - All other reasons" at bounding box center [374, 182] width 312 height 25
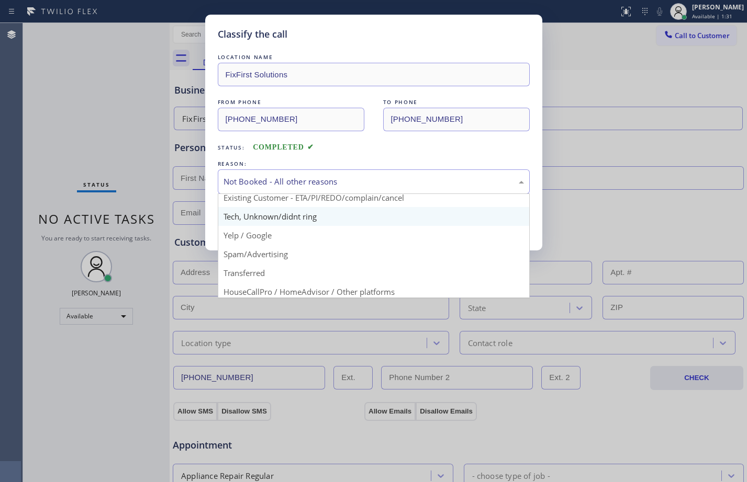
scroll to position [66, 0]
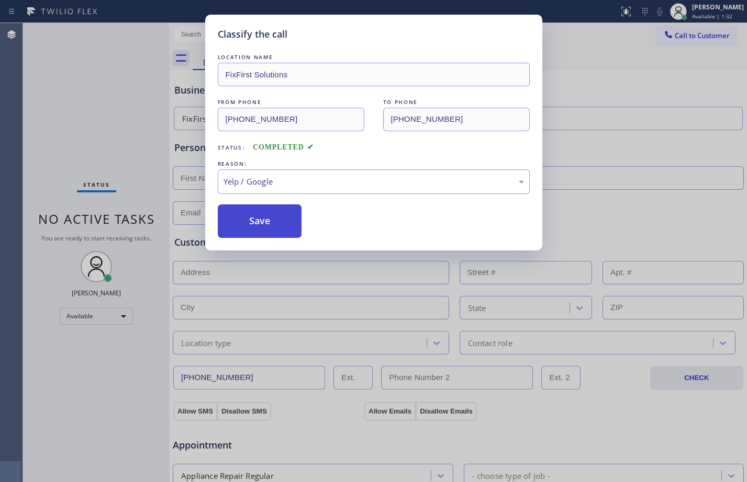
click at [260, 213] on button "Save" at bounding box center [260, 221] width 84 height 33
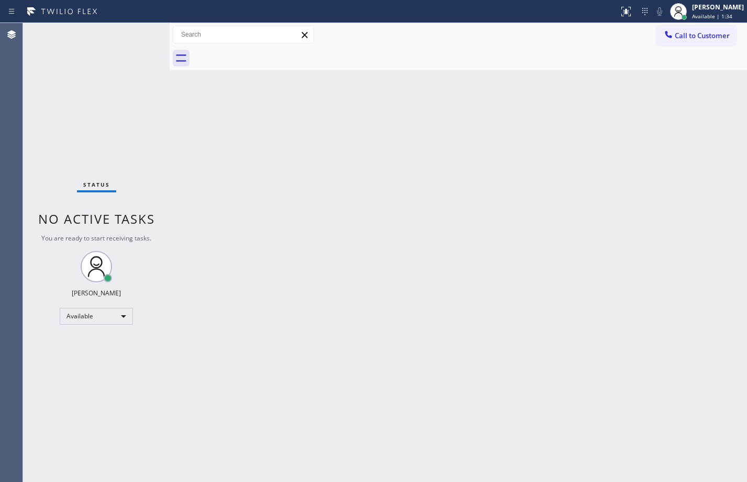
click at [100, 98] on div "Status No active tasks You are ready to start receiving tasks. [PERSON_NAME] Av…" at bounding box center [96, 252] width 147 height 459
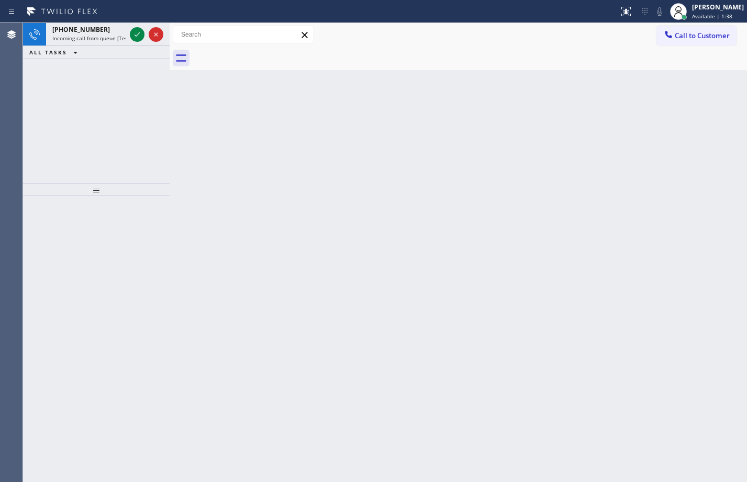
click at [140, 104] on div "[PHONE_NUMBER] Incoming call from queue [Test] All ALL TASKS ALL TASKS ACTIVE T…" at bounding box center [96, 103] width 147 height 161
click at [137, 35] on icon at bounding box center [137, 34] width 13 height 13
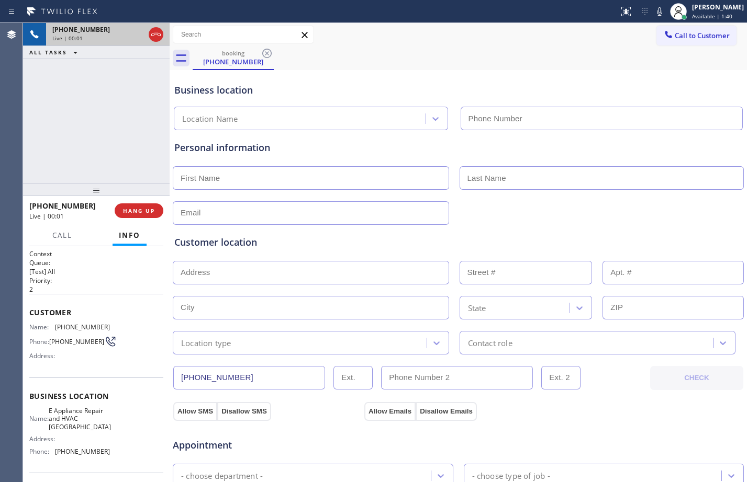
type input "[PHONE_NUMBER]"
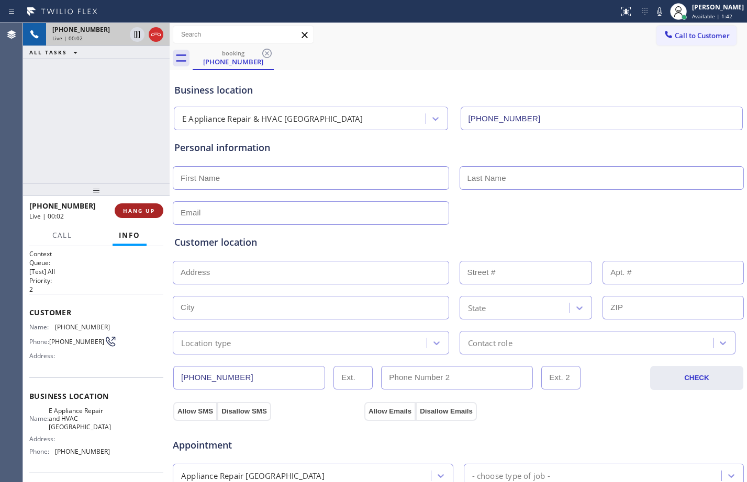
click at [145, 214] on span "HANG UP" at bounding box center [139, 210] width 32 height 7
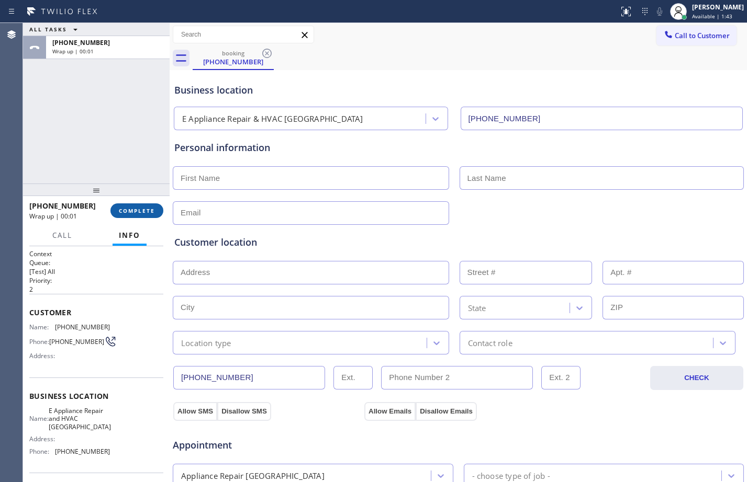
click at [145, 214] on span "COMPLETE" at bounding box center [137, 210] width 36 height 7
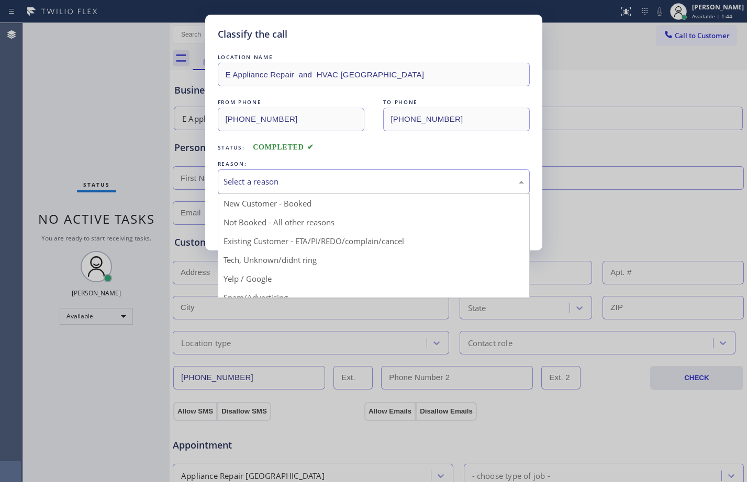
click at [335, 179] on div "Select a reason" at bounding box center [373, 182] width 300 height 12
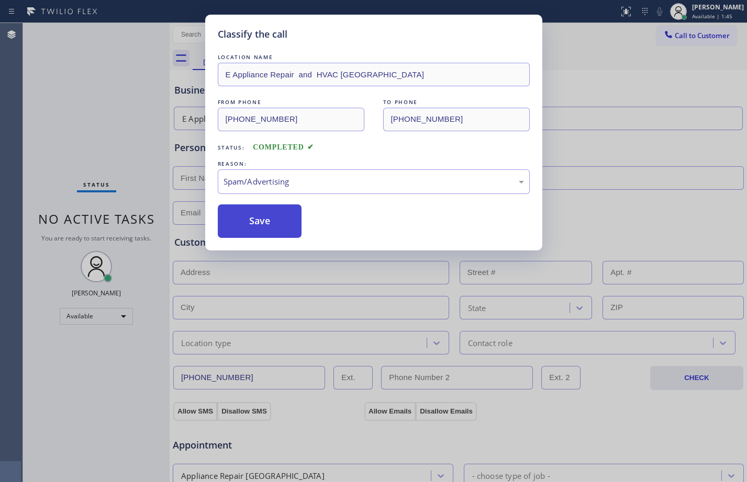
click at [254, 228] on button "Save" at bounding box center [260, 221] width 84 height 33
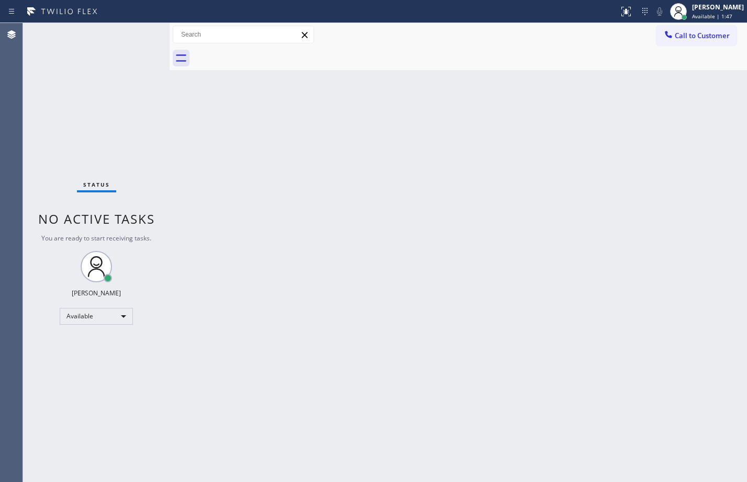
click at [124, 75] on div "Status No active tasks You are ready to start receiving tasks. [PERSON_NAME] Av…" at bounding box center [96, 252] width 147 height 459
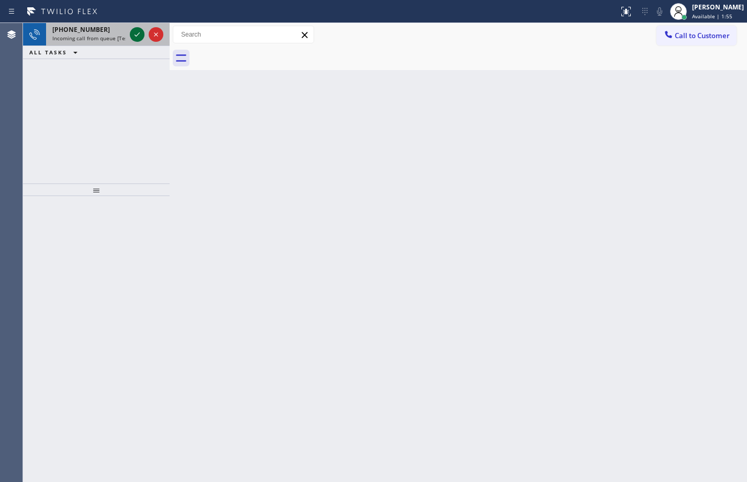
click at [137, 35] on icon at bounding box center [137, 34] width 13 height 13
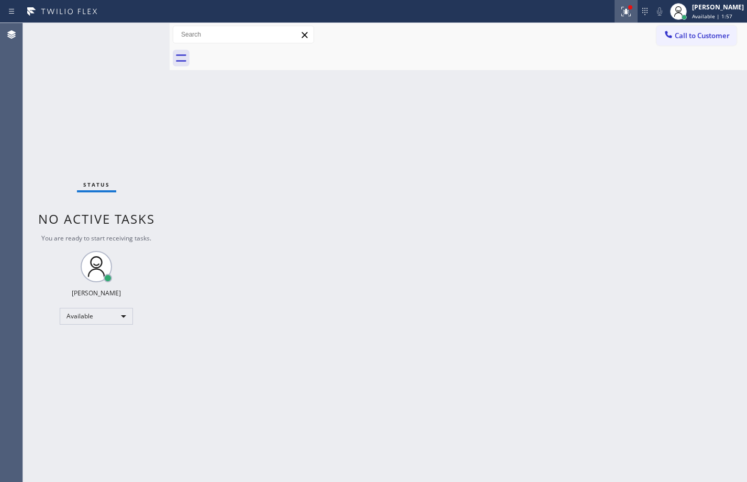
click at [621, 10] on icon at bounding box center [625, 11] width 9 height 9
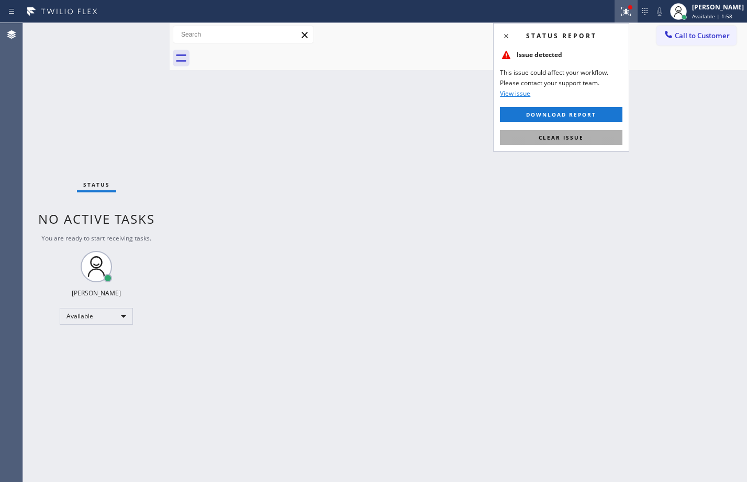
click at [552, 140] on span "Clear issue" at bounding box center [560, 137] width 45 height 7
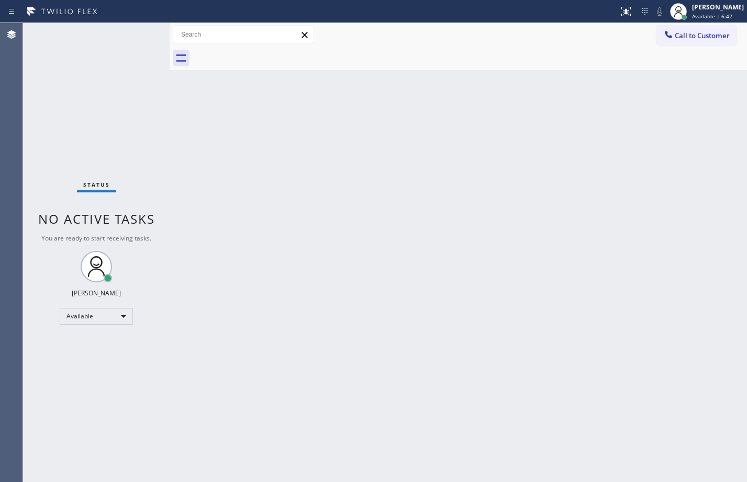
click at [122, 153] on div "Status No active tasks You are ready to start receiving tasks. [PERSON_NAME] Av…" at bounding box center [96, 252] width 147 height 459
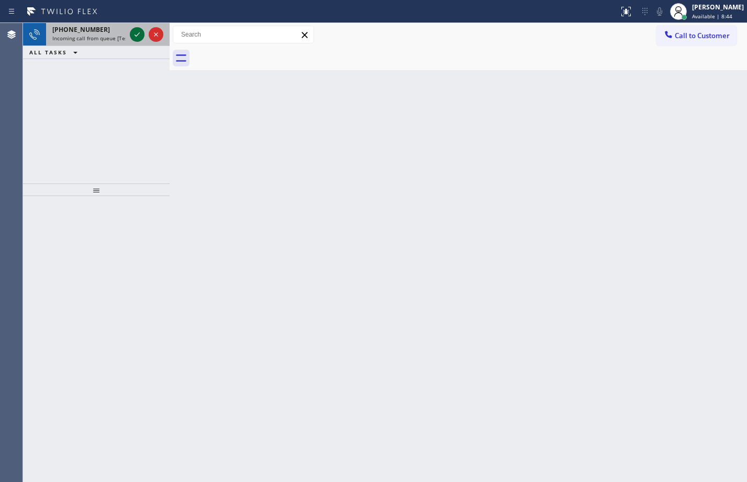
click at [133, 31] on icon at bounding box center [137, 34] width 13 height 13
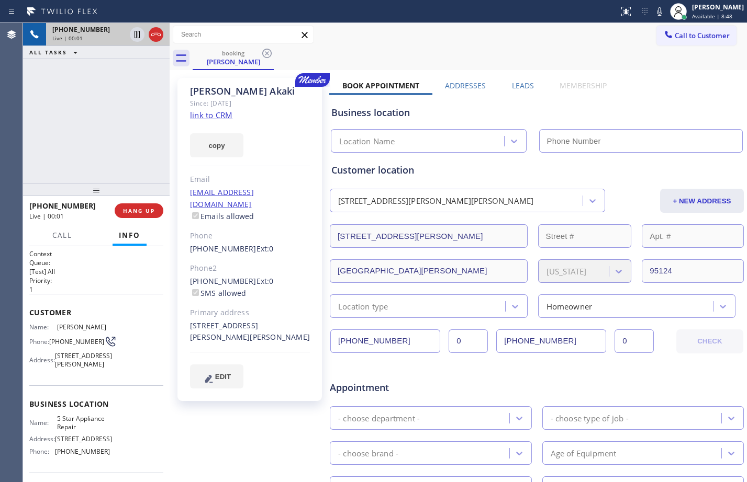
type input "[PHONE_NUMBER]"
click at [218, 114] on link "link to CRM" at bounding box center [211, 115] width 42 height 10
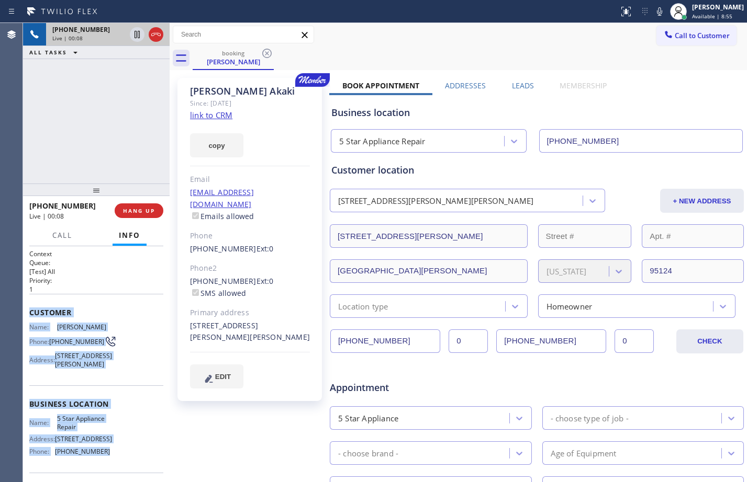
drag, startPoint x: 31, startPoint y: 312, endPoint x: 118, endPoint y: 467, distance: 177.8
click at [118, 467] on div "Context Queue: [Test] All Priority: 1 Customer Name: [PERSON_NAME] Phone: [PHON…" at bounding box center [96, 401] width 134 height 303
copy div "Customer Name: [PERSON_NAME] Phone: [PHONE_NUMBER] Address: [STREET_ADDRESS][PE…"
click at [139, 38] on icon at bounding box center [136, 34] width 5 height 7
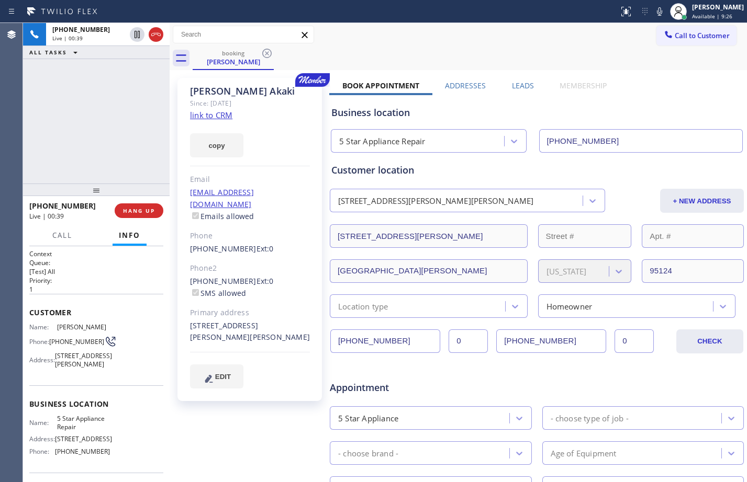
click at [647, 18] on div "Status report No issues detected If you experience an issue, please download th…" at bounding box center [680, 11] width 132 height 23
click at [657, 10] on icon at bounding box center [659, 11] width 5 height 8
click at [57, 241] on button "Call" at bounding box center [62, 236] width 32 height 20
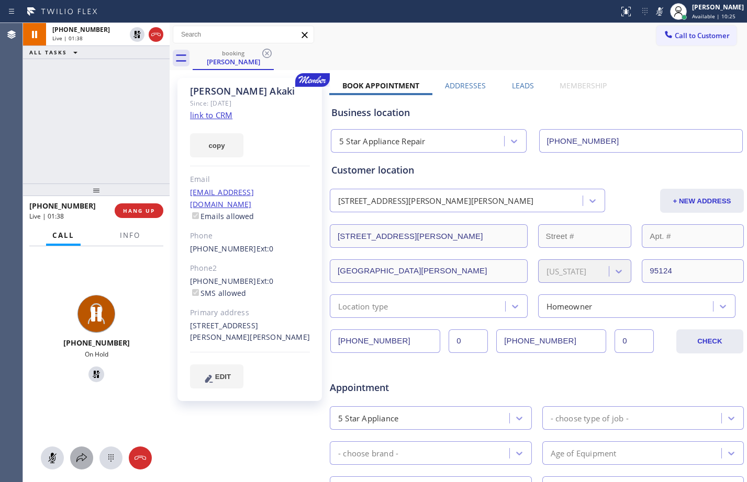
click at [72, 458] on div at bounding box center [81, 458] width 23 height 13
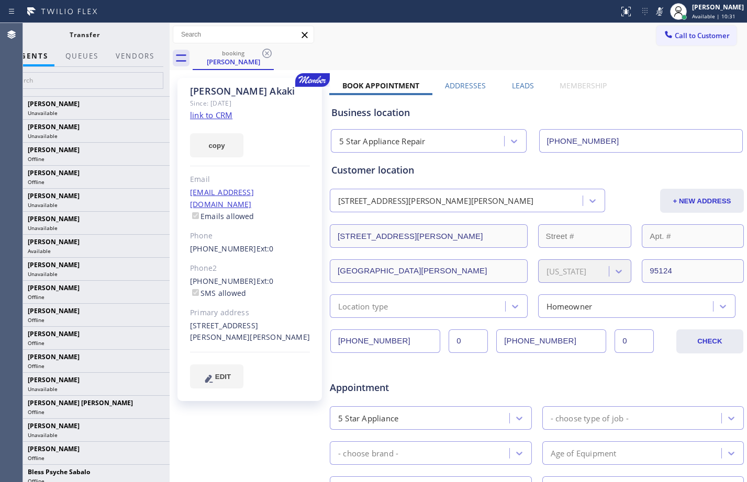
click at [38, 57] on span "AGENTS" at bounding box center [31, 55] width 33 height 9
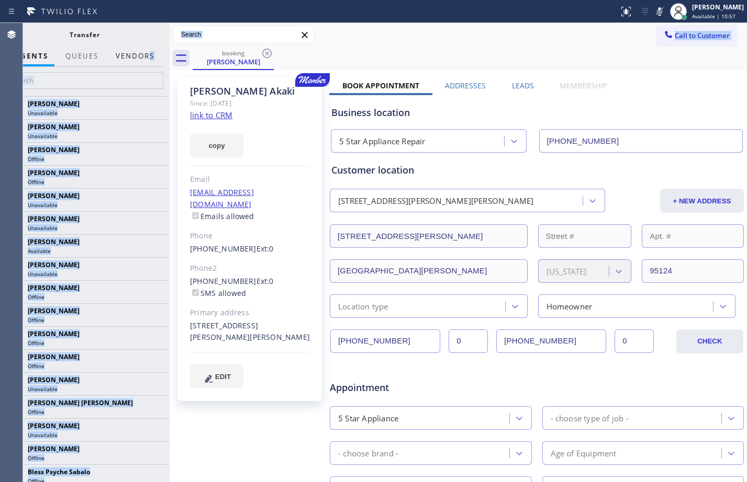
drag, startPoint x: 180, startPoint y: 59, endPoint x: 152, endPoint y: 61, distance: 28.3
click at [152, 61] on div "[PHONE_NUMBER] Live | 02:10 ALL TASKS ALL TASKS ACTIVE TASKS TASKS IN WRAP UP […" at bounding box center [385, 252] width 724 height 459
click at [189, 59] on icon at bounding box center [181, 58] width 17 height 17
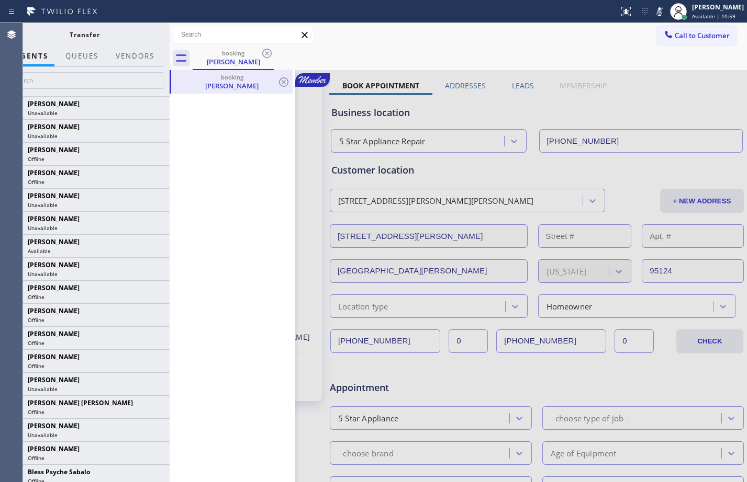
click at [206, 84] on div "[PERSON_NAME]" at bounding box center [231, 85] width 119 height 9
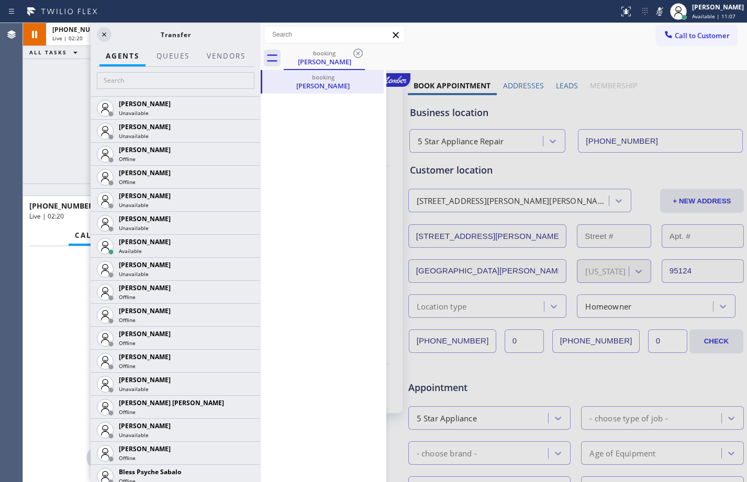
drag, startPoint x: 170, startPoint y: 55, endPoint x: 74, endPoint y: 64, distance: 95.6
click at [258, 79] on div "[PHONE_NUMBER] Live | 02:20 ALL TASKS ALL TASKS ACTIVE TASKS TASKS IN WRAP UP […" at bounding box center [385, 252] width 724 height 459
click at [105, 40] on icon at bounding box center [102, 34] width 13 height 13
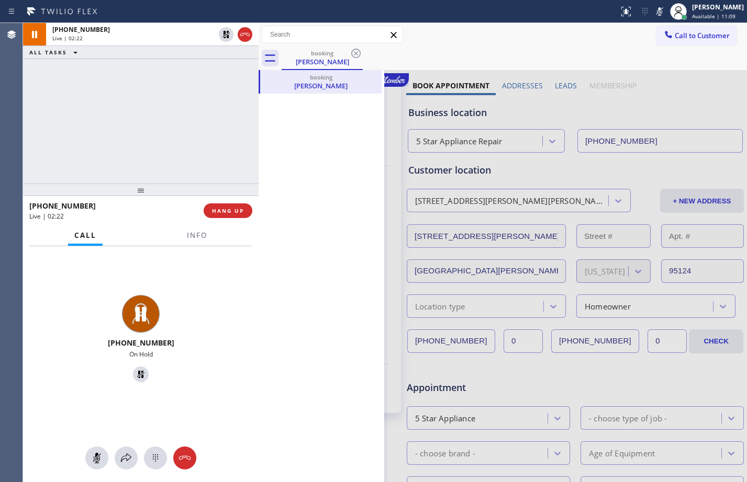
click at [68, 138] on div "[PHONE_NUMBER] Live | 02:22 ALL TASKS ALL TASKS ACTIVE TASKS TASKS IN WRAP UP" at bounding box center [140, 103] width 235 height 161
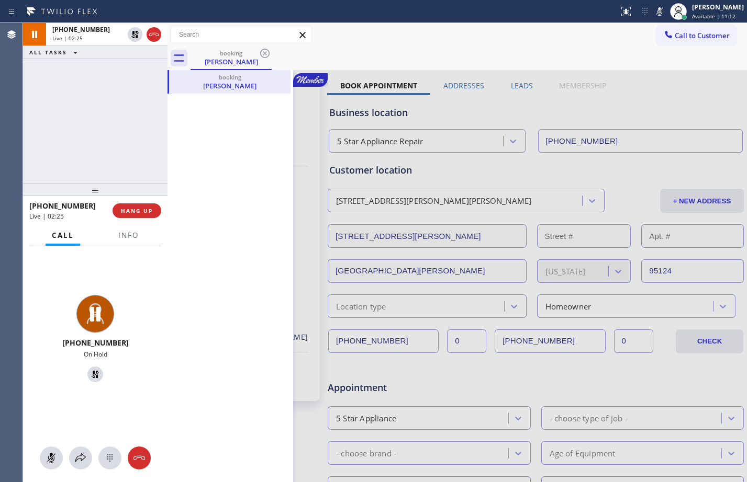
drag, startPoint x: 258, startPoint y: 94, endPoint x: 133, endPoint y: 105, distance: 125.1
click at [133, 105] on div "[PHONE_NUMBER] Live | 02:25 ALL TASKS ALL TASKS ACTIVE TASKS TASKS IN WRAP UP […" at bounding box center [385, 252] width 724 height 459
click at [120, 83] on div "[PHONE_NUMBER] Live | 02:25 ALL TASKS ALL TASKS ACTIVE TASKS TASKS IN WRAP UP" at bounding box center [95, 103] width 144 height 161
click at [541, 99] on div at bounding box center [456, 411] width 579 height 683
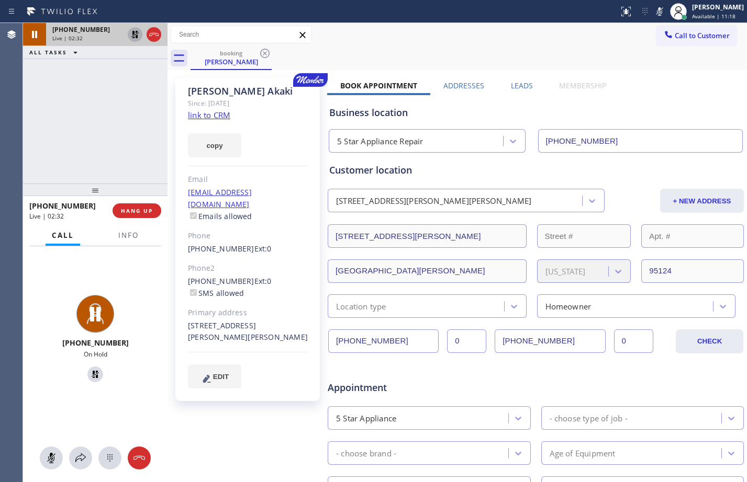
click at [134, 31] on icon at bounding box center [134, 34] width 7 height 7
click at [653, 13] on icon at bounding box center [659, 11] width 13 height 13
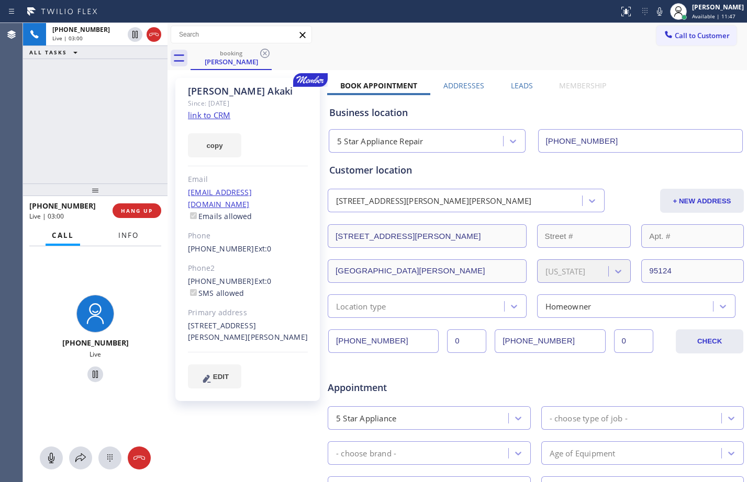
click at [134, 234] on span "Info" at bounding box center [128, 235] width 20 height 9
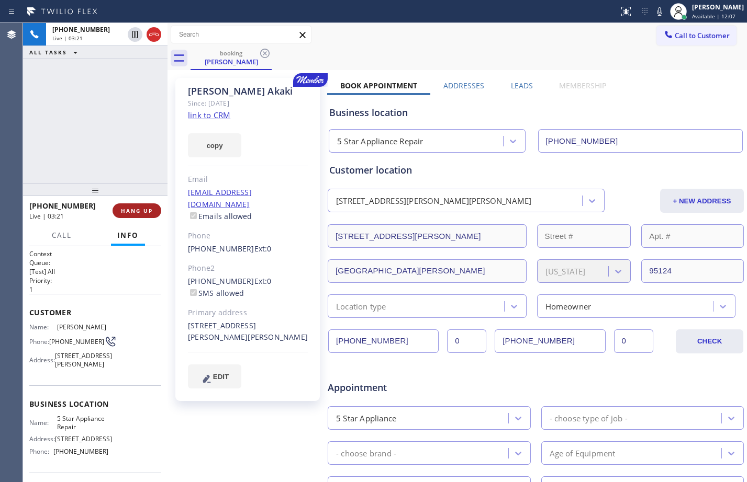
click at [135, 208] on span "HANG UP" at bounding box center [137, 210] width 32 height 7
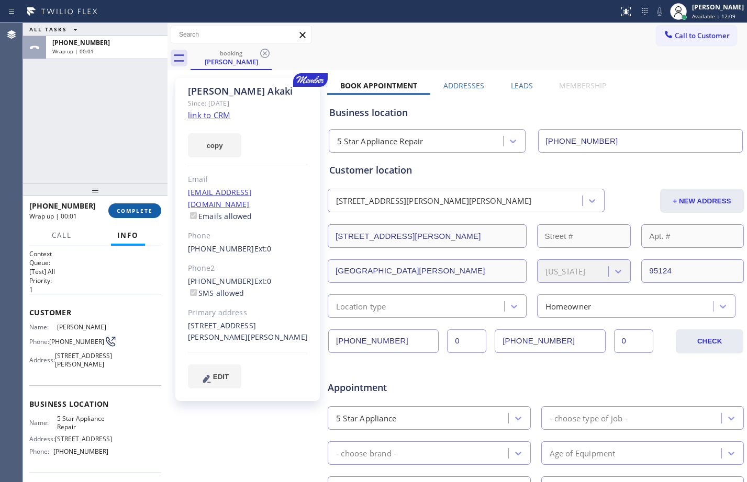
click at [144, 213] on span "COMPLETE" at bounding box center [135, 210] width 36 height 7
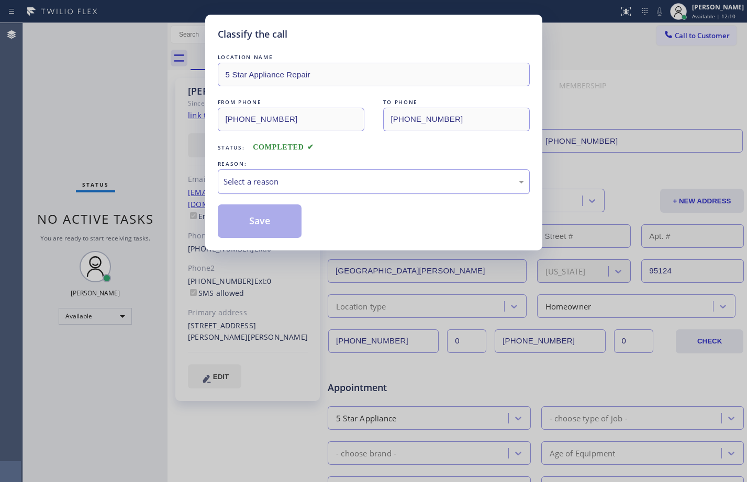
click at [412, 184] on div "Select a reason" at bounding box center [373, 182] width 300 height 12
click at [280, 224] on button "Save" at bounding box center [260, 221] width 84 height 33
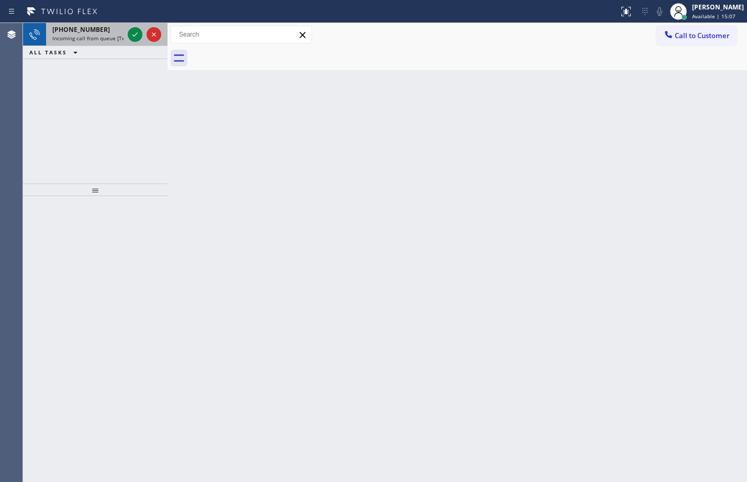
click at [97, 40] on span "Incoming call from queue [Test] All" at bounding box center [95, 38] width 87 height 7
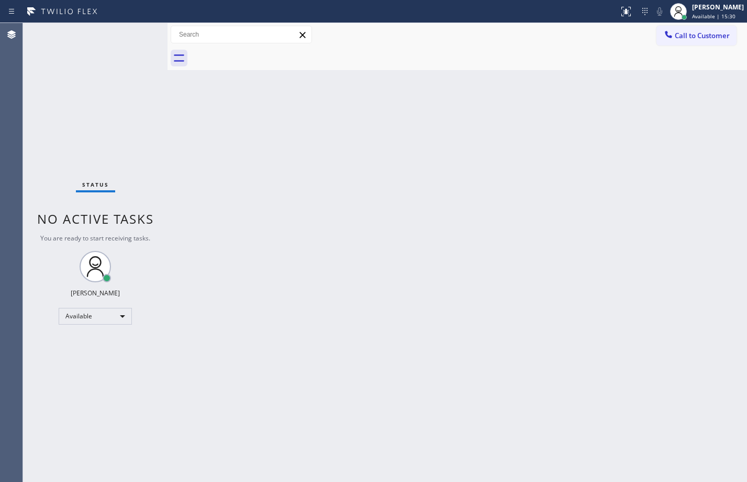
click at [111, 99] on div "Status No active tasks You are ready to start receiving tasks. [PERSON_NAME] Av…" at bounding box center [95, 252] width 144 height 459
click at [152, 120] on div "Status No active tasks You are ready to start receiving tasks. [PERSON_NAME] Av…" at bounding box center [95, 252] width 144 height 459
drag, startPoint x: 127, startPoint y: 149, endPoint x: 177, endPoint y: 146, distance: 50.3
click at [127, 149] on div "Status No active tasks You are ready to start receiving tasks. [PERSON_NAME] Av…" at bounding box center [95, 252] width 144 height 459
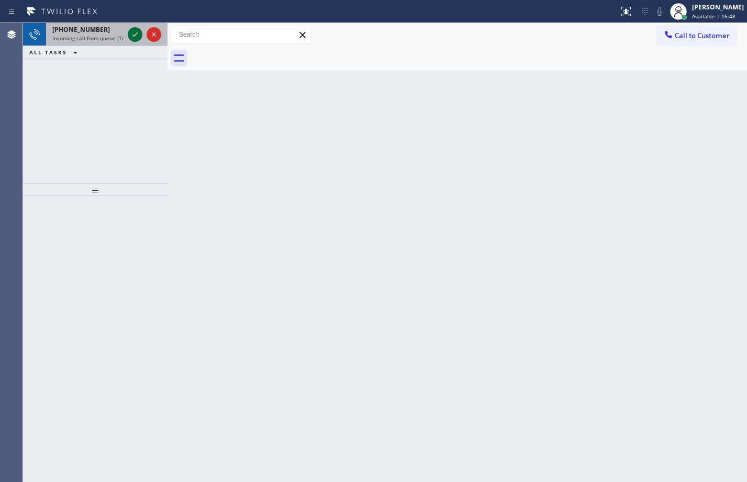
click at [134, 38] on icon at bounding box center [135, 34] width 13 height 13
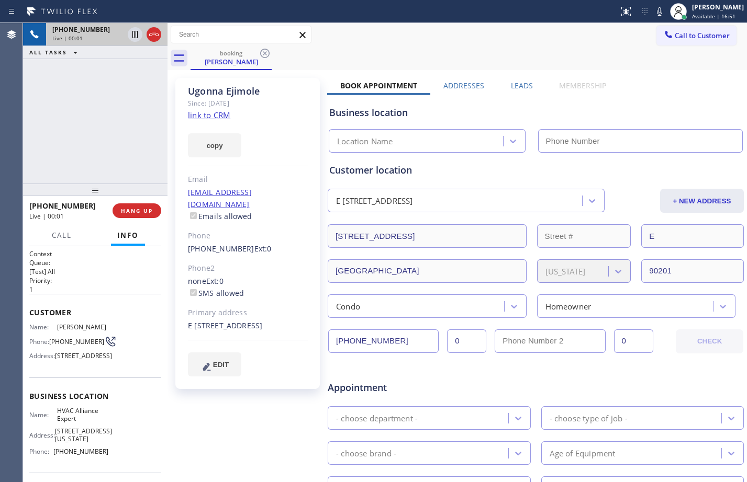
type input "[PHONE_NUMBER]"
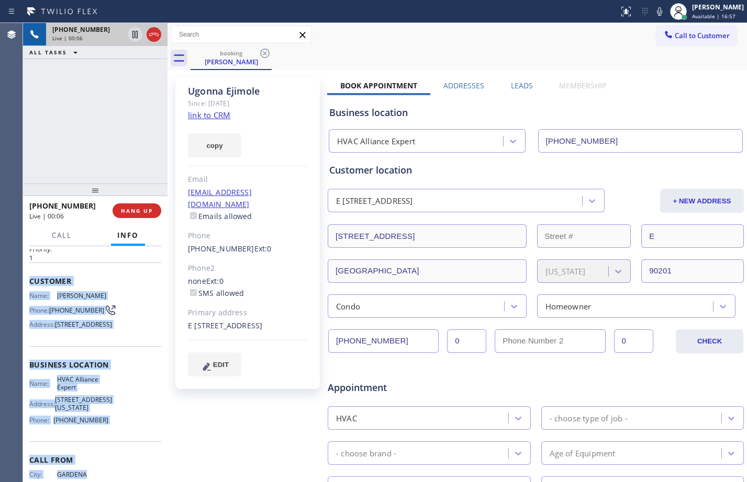
scroll to position [101, 0]
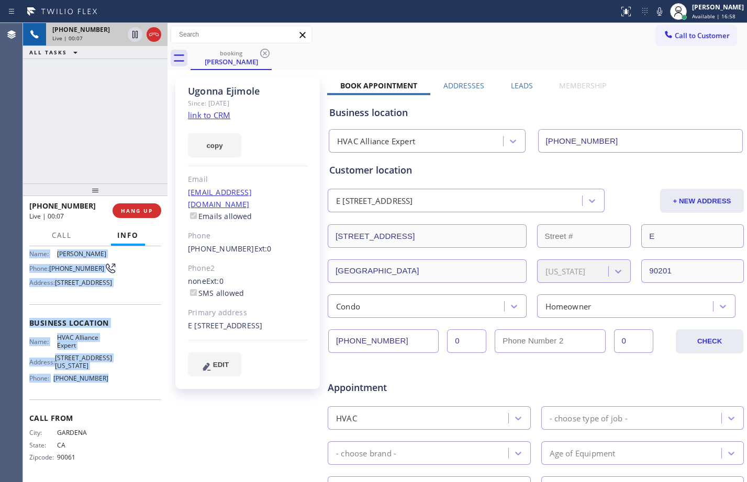
drag, startPoint x: 27, startPoint y: 315, endPoint x: 125, endPoint y: 379, distance: 117.1
click at [125, 379] on div "Context Queue: [Test] All Priority: 1 Customer Name: [PERSON_NAME] Phone: [PHON…" at bounding box center [95, 364] width 144 height 236
copy div "Customer Name: [PERSON_NAME] Phone: [PHONE_NUMBER] Address: [STREET_ADDRESS] Bu…"
click at [226, 115] on link "link to CRM" at bounding box center [209, 115] width 42 height 10
click at [137, 32] on icon at bounding box center [134, 34] width 5 height 7
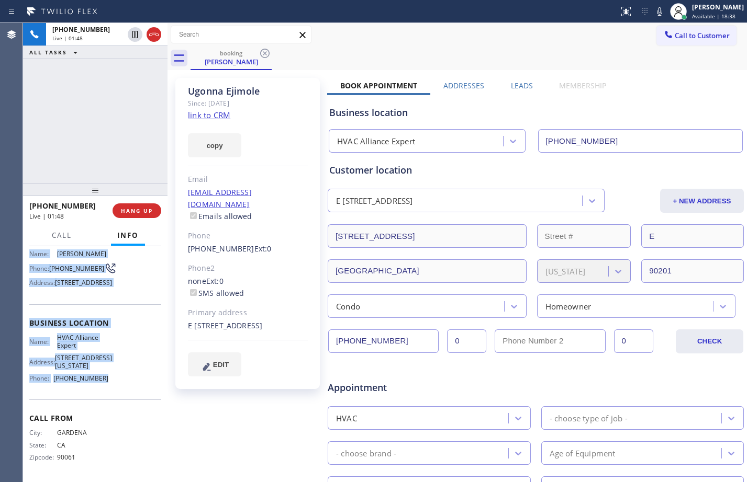
click at [653, 13] on icon at bounding box center [659, 11] width 13 height 13
click at [135, 36] on icon at bounding box center [135, 34] width 13 height 13
click at [653, 13] on icon at bounding box center [659, 11] width 13 height 13
click at [126, 149] on div "[PHONE_NUMBER] Live | 04:27 ALL TASKS ALL TASKS ACTIVE TASKS TASKS IN WRAP UP" at bounding box center [95, 103] width 144 height 161
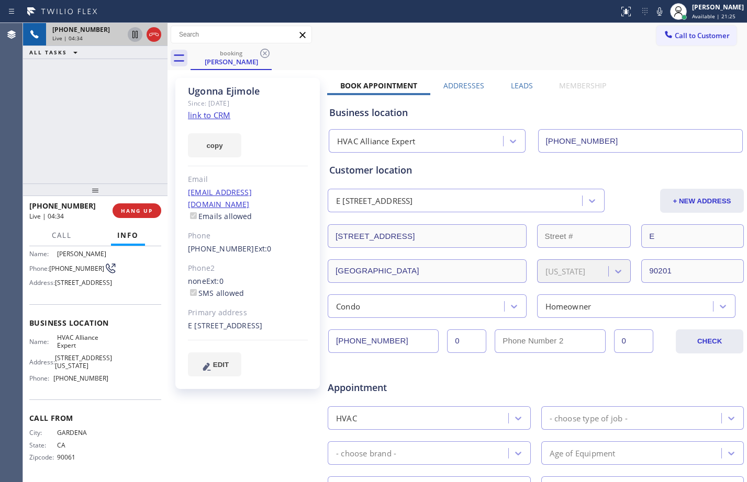
click at [133, 35] on icon at bounding box center [135, 34] width 13 height 13
click at [653, 15] on icon at bounding box center [659, 11] width 13 height 13
click at [132, 36] on icon at bounding box center [135, 34] width 13 height 13
click at [653, 13] on icon at bounding box center [659, 11] width 13 height 13
click at [136, 37] on icon at bounding box center [134, 34] width 5 height 7
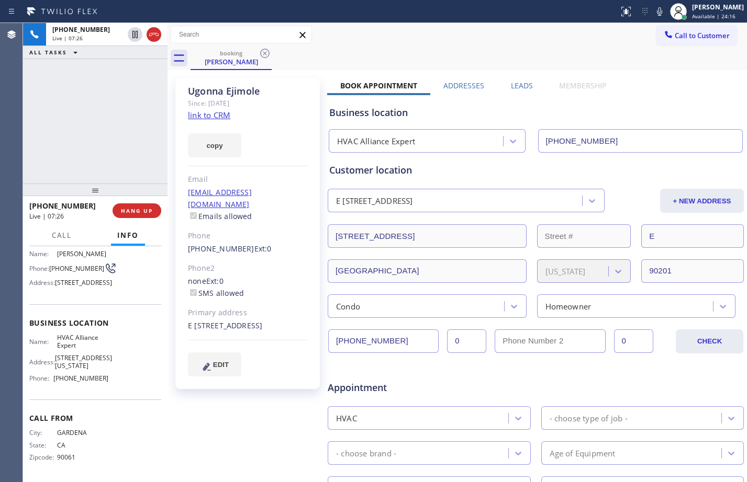
click at [654, 12] on icon at bounding box center [659, 11] width 13 height 13
click at [132, 34] on icon at bounding box center [135, 34] width 13 height 13
click at [653, 14] on icon at bounding box center [659, 11] width 13 height 13
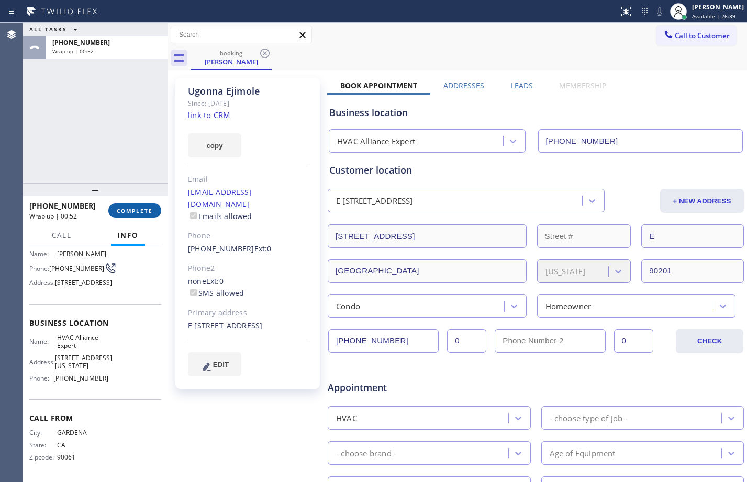
click at [155, 213] on button "COMPLETE" at bounding box center [134, 211] width 53 height 15
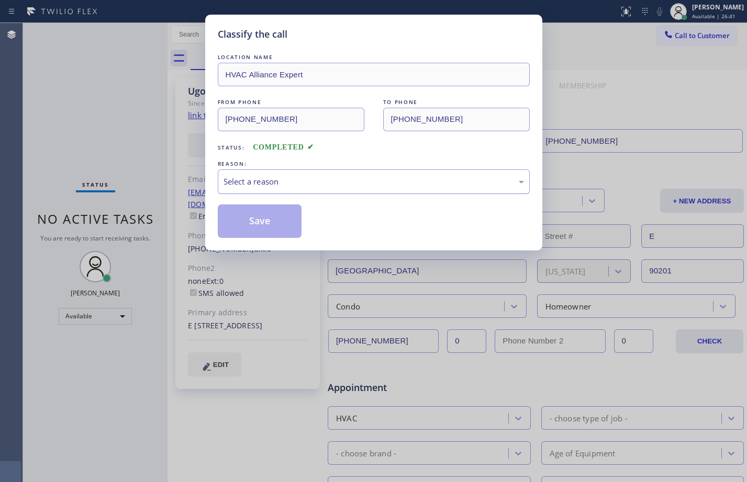
click at [277, 179] on div "Select a reason" at bounding box center [373, 182] width 300 height 12
click at [264, 218] on button "Save" at bounding box center [260, 221] width 84 height 33
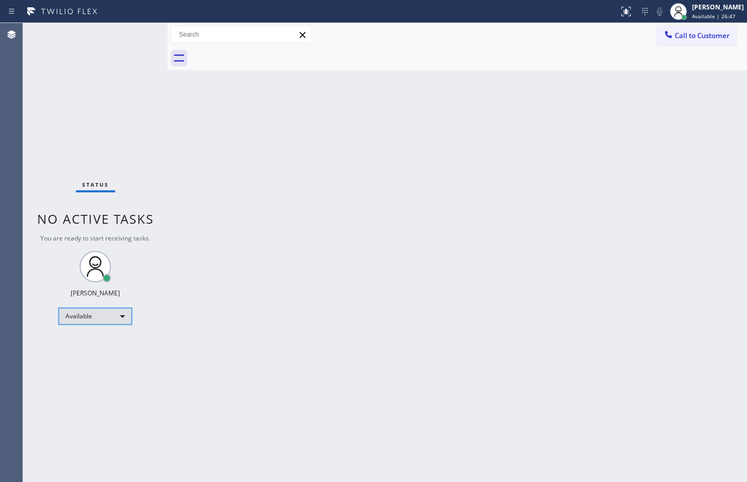
click at [109, 317] on div "Available" at bounding box center [95, 316] width 73 height 17
click at [96, 368] on li "Break" at bounding box center [94, 370] width 71 height 13
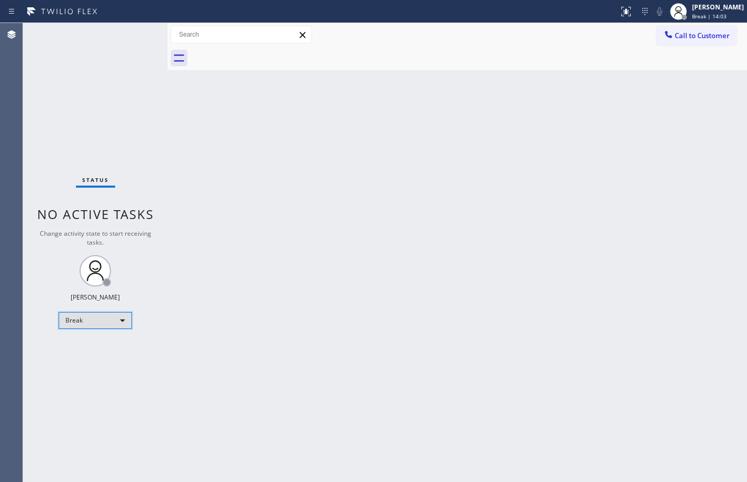
click at [109, 324] on div "Break" at bounding box center [95, 320] width 73 height 17
click at [101, 349] on li "Available" at bounding box center [94, 348] width 71 height 13
click at [405, 330] on div "Back to Dashboard Change Sender ID Customers Technicians Select a contact Outbo…" at bounding box center [456, 252] width 579 height 459
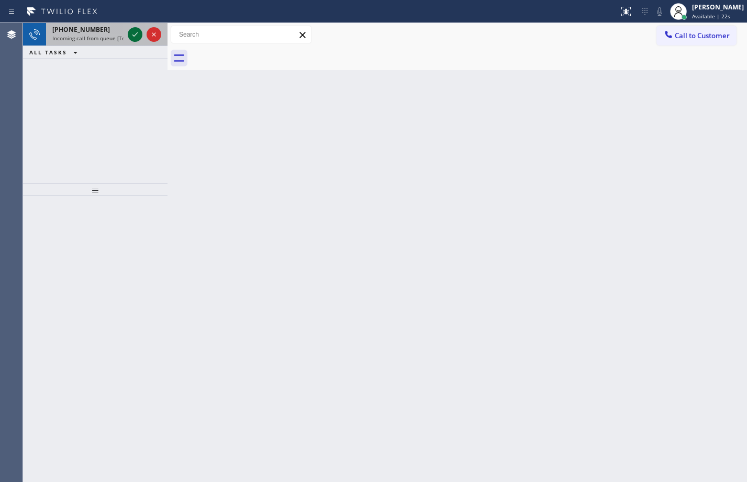
click at [140, 32] on icon at bounding box center [135, 34] width 13 height 13
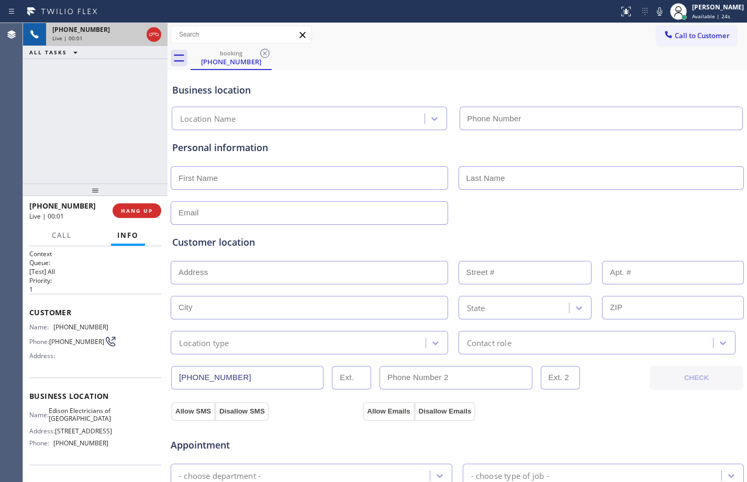
type input "[PHONE_NUMBER]"
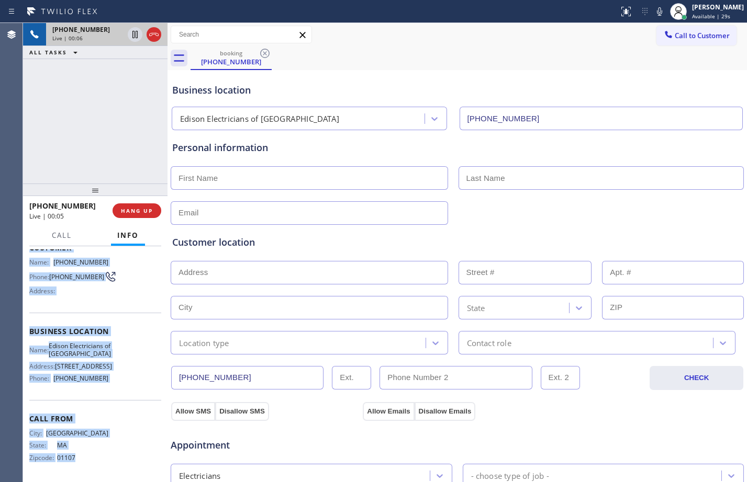
scroll to position [109, 0]
drag, startPoint x: 28, startPoint y: 309, endPoint x: 120, endPoint y: 379, distance: 115.7
click at [120, 379] on div "Context Queue: [Test] All Priority: 1 Customer Name: [PHONE_NUMBER] Phone: [PHO…" at bounding box center [95, 364] width 144 height 236
copy div "Customer Name: [PHONE_NUMBER] Phone: [PHONE_NUMBER] Address: Business location …"
click at [134, 37] on icon at bounding box center [134, 34] width 5 height 7
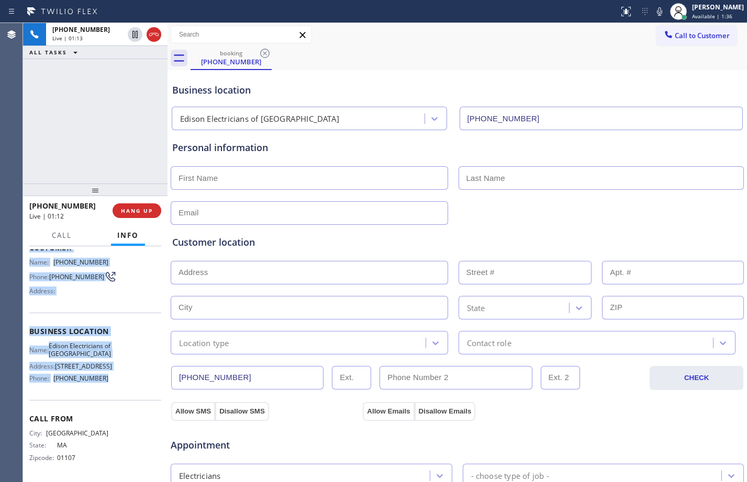
click at [653, 10] on icon at bounding box center [659, 11] width 13 height 13
click at [137, 36] on icon at bounding box center [134, 34] width 7 height 7
click at [653, 6] on icon at bounding box center [659, 11] width 13 height 13
click at [133, 39] on icon at bounding box center [135, 34] width 13 height 13
click at [657, 12] on icon at bounding box center [659, 11] width 5 height 8
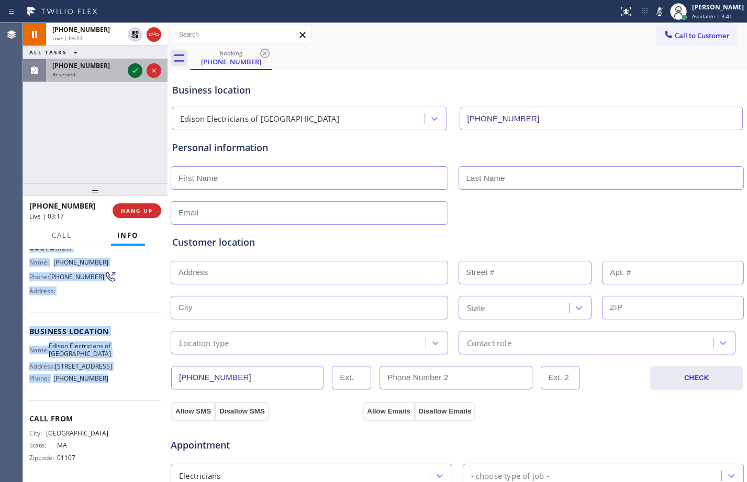
click at [137, 76] on icon at bounding box center [135, 70] width 13 height 13
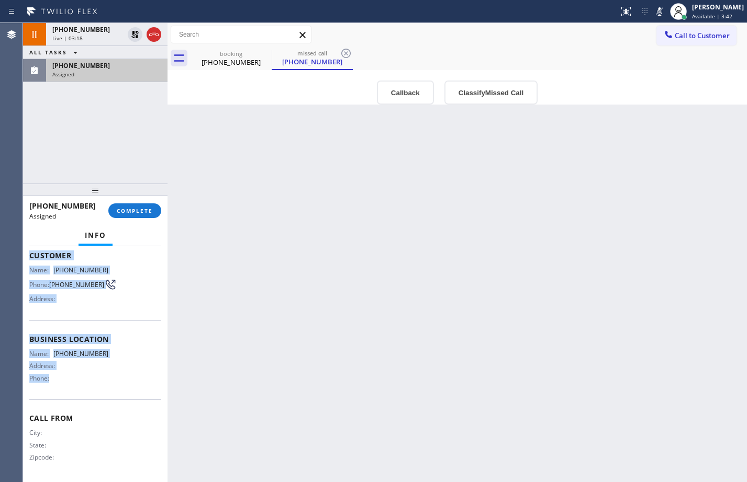
scroll to position [70, 0]
click at [138, 289] on div "Name: [PHONE_NUMBER] Phone: [PHONE_NUMBER] Address:" at bounding box center [95, 286] width 132 height 41
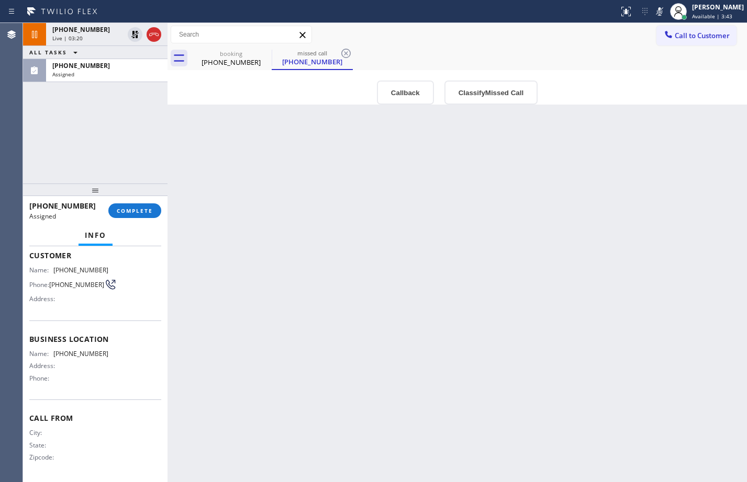
scroll to position [0, 0]
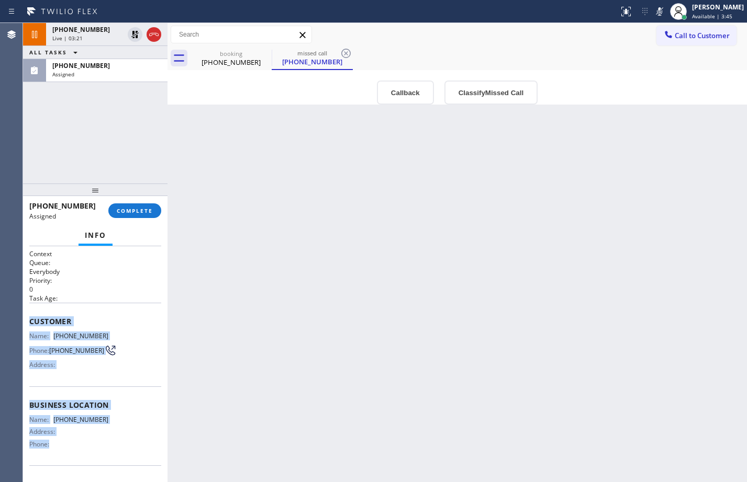
drag, startPoint x: 31, startPoint y: 319, endPoint x: 111, endPoint y: 461, distance: 163.6
click at [111, 461] on div "Context Queue: Everybody Priority: 0 Task Age: Customer Name: [PHONE_NUMBER] Ph…" at bounding box center [95, 398] width 132 height 296
copy div "Customer Name: [PHONE_NUMBER] Phone: [PHONE_NUMBER] Address: Business location …"
click at [131, 215] on button "COMPLETE" at bounding box center [134, 211] width 53 height 15
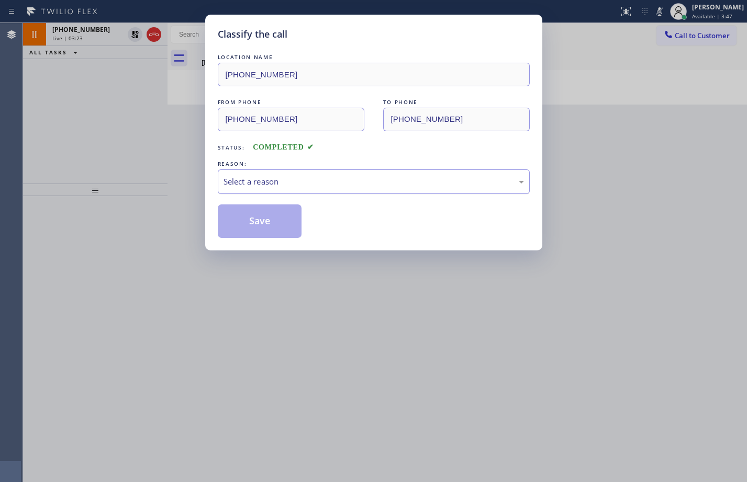
click at [366, 183] on div "Select a reason" at bounding box center [373, 182] width 300 height 12
click at [276, 212] on button "Save" at bounding box center [260, 221] width 84 height 33
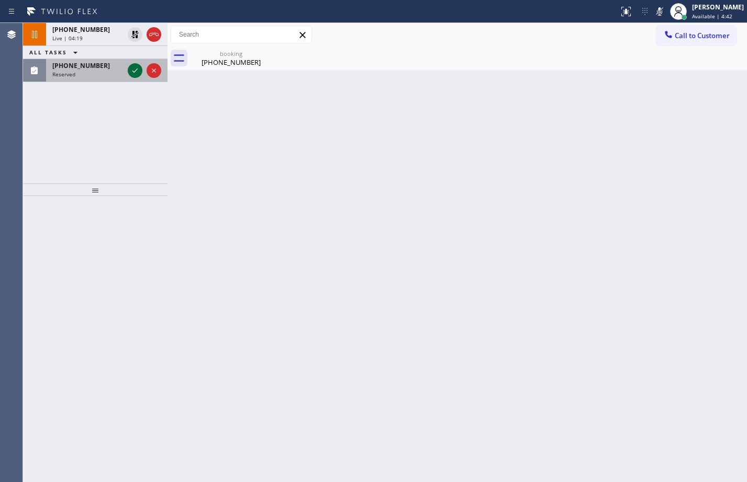
click at [136, 72] on icon at bounding box center [135, 70] width 13 height 13
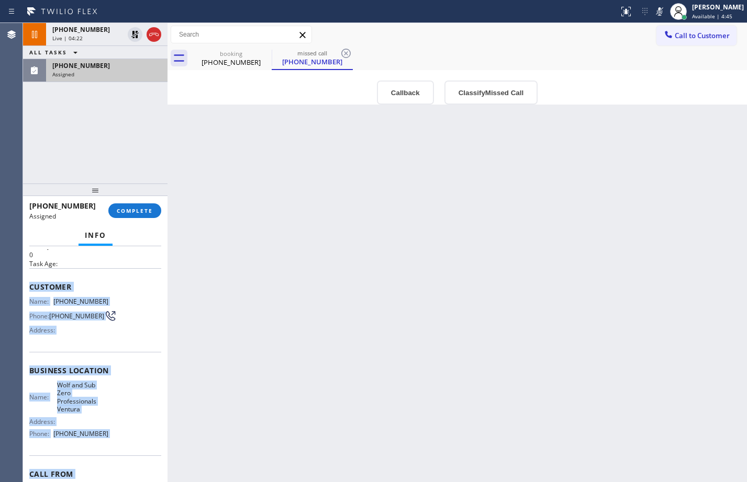
scroll to position [94, 0]
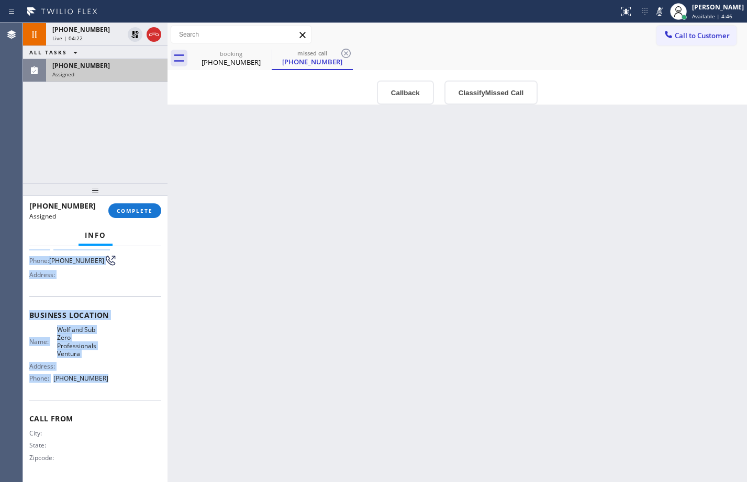
drag, startPoint x: 27, startPoint y: 320, endPoint x: 127, endPoint y: 383, distance: 118.2
click at [127, 383] on div "Context Queue: Appliance Repair High End Priority: 0 Task Age: Customer Name: […" at bounding box center [95, 364] width 144 height 236
click at [143, 213] on span "COMPLETE" at bounding box center [135, 210] width 36 height 7
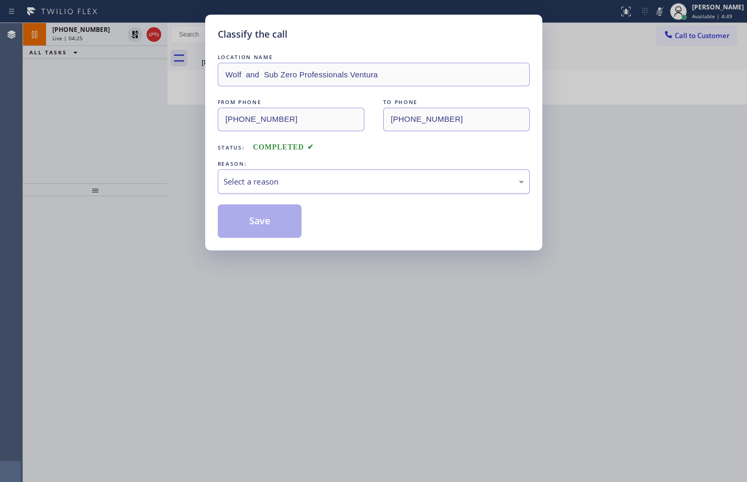
click at [289, 179] on div "Select a reason" at bounding box center [373, 182] width 300 height 12
click at [256, 227] on button "Save" at bounding box center [260, 221] width 84 height 33
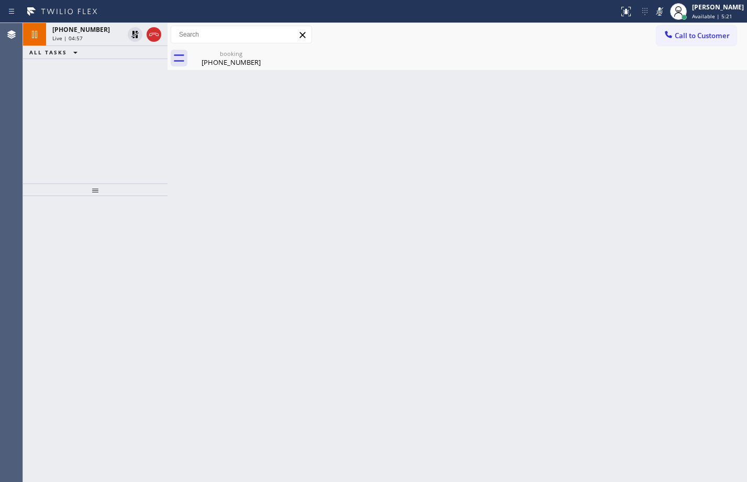
click at [97, 131] on div "[PHONE_NUMBER] Live | 04:57 ALL TASKS ALL TASKS ACTIVE TASKS TASKS IN WRAP UP" at bounding box center [95, 103] width 144 height 161
click at [219, 64] on div "[PHONE_NUMBER]" at bounding box center [231, 62] width 79 height 9
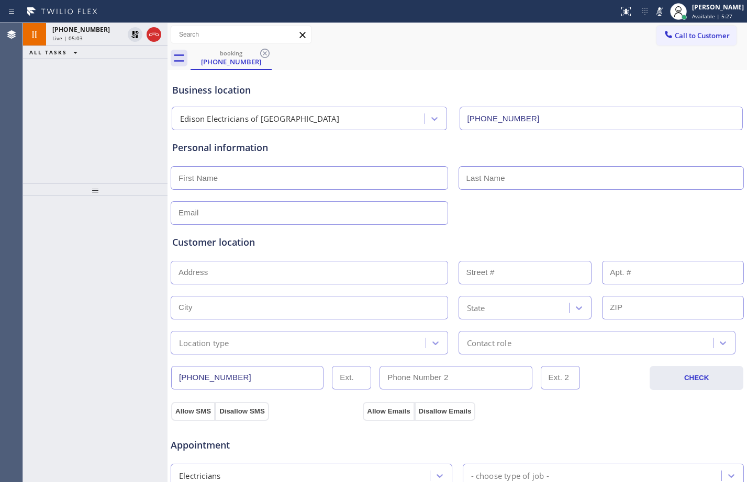
click at [296, 170] on input "text" at bounding box center [309, 178] width 277 height 24
paste input "[PERSON_NAME]"
click at [196, 176] on input "[PERSON_NAME]" at bounding box center [309, 178] width 277 height 24
type input "[PERSON_NAME]"
click at [672, 182] on input "text" at bounding box center [601, 178] width 286 height 24
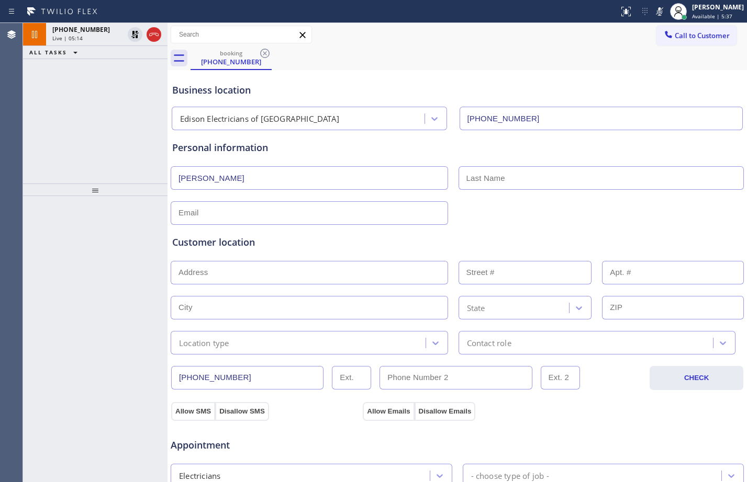
click at [555, 179] on input "text" at bounding box center [601, 178] width 286 height 24
paste input "[PERSON_NAME]"
click at [465, 175] on input "[PERSON_NAME]" at bounding box center [601, 178] width 286 height 24
type input "[PERSON_NAME]"
click at [60, 141] on div "[PHONE_NUMBER] Live | 05:25 ALL TASKS ALL TASKS ACTIVE TASKS TASKS IN WRAP UP" at bounding box center [95, 103] width 144 height 161
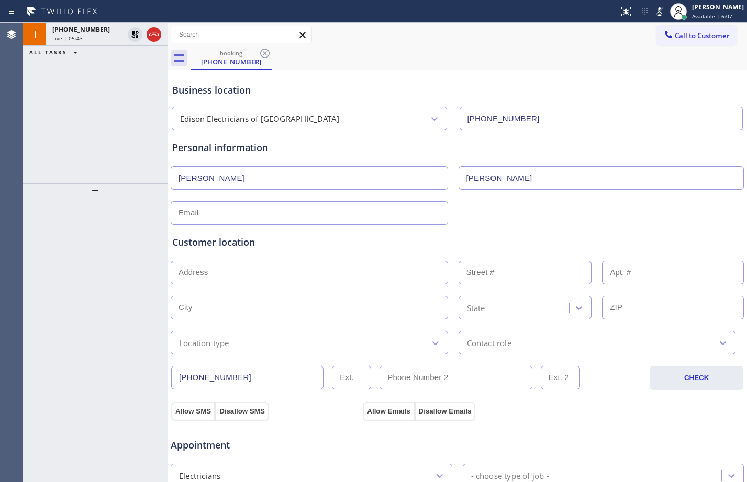
click at [94, 116] on div "[PHONE_NUMBER] Live | 05:43 ALL TASKS ALL TASKS ACTIVE TASKS TASKS IN WRAP UP" at bounding box center [95, 103] width 144 height 161
click at [84, 30] on span "[PHONE_NUMBER]" at bounding box center [81, 29] width 58 height 9
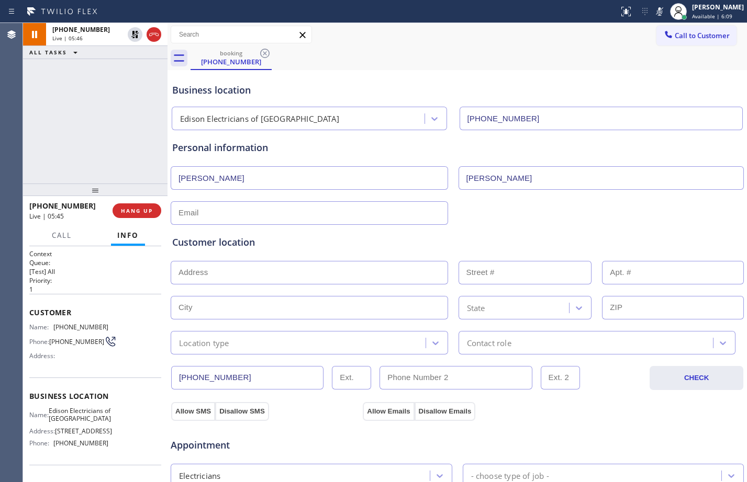
click at [282, 347] on div "Location type" at bounding box center [300, 343] width 252 height 18
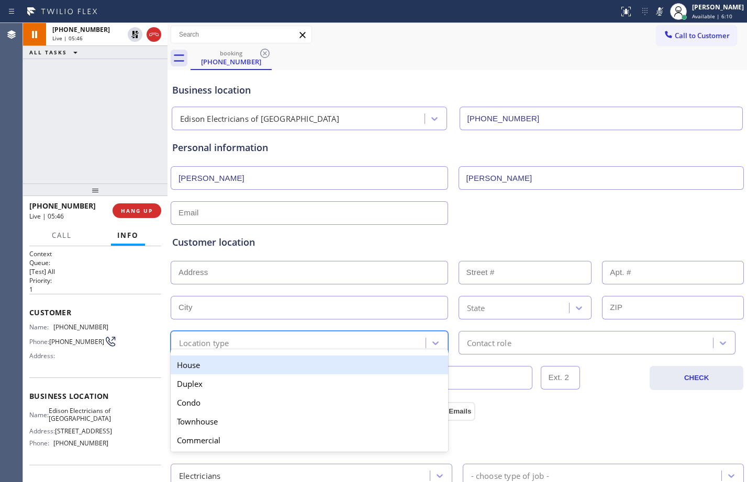
click at [261, 368] on div "House" at bounding box center [309, 365] width 277 height 19
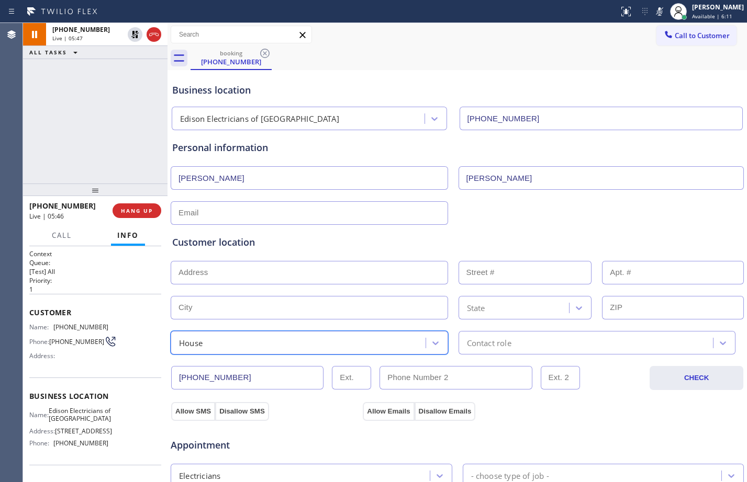
click at [515, 349] on div "Contact role" at bounding box center [596, 343] width 277 height 24
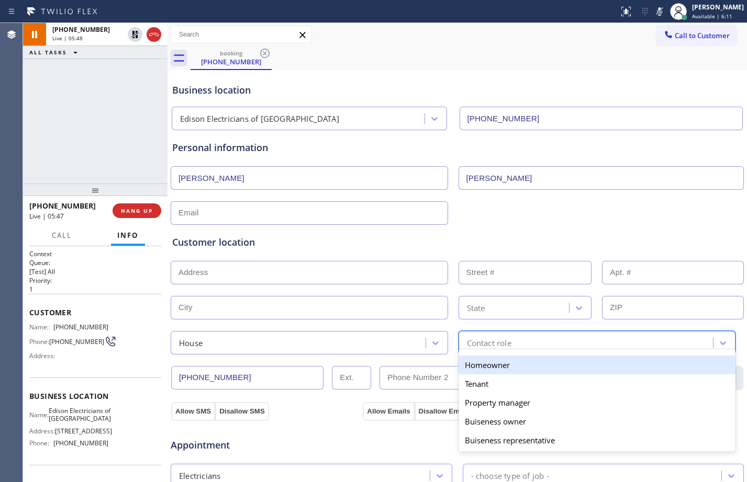
click at [498, 364] on div "Homeowner" at bounding box center [596, 365] width 277 height 19
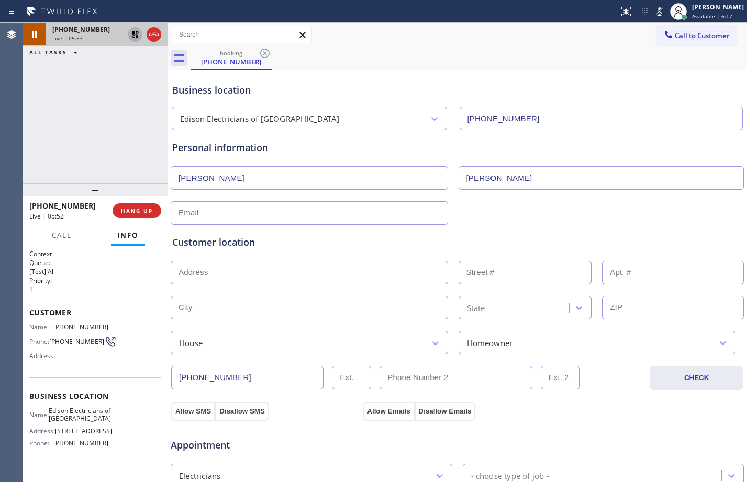
click at [137, 38] on icon at bounding box center [134, 34] width 7 height 7
click at [653, 7] on icon at bounding box center [659, 11] width 13 height 13
click at [98, 129] on div "[PHONE_NUMBER] Live | 07:04 ALL TASKS ALL TASKS ACTIVE TASKS TASKS IN WRAP UP" at bounding box center [95, 103] width 144 height 161
click at [145, 215] on button "HANG UP" at bounding box center [137, 211] width 49 height 15
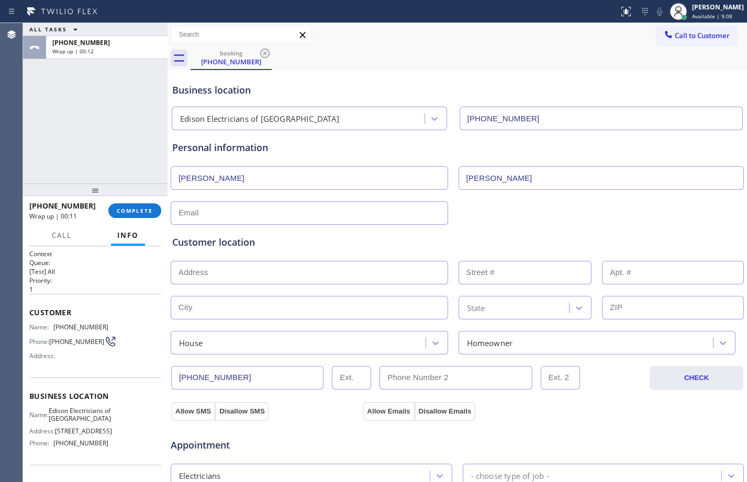
drag, startPoint x: 96, startPoint y: 122, endPoint x: 112, endPoint y: 129, distance: 17.3
click at [96, 122] on div "ALL TASKS ALL TASKS ACTIVE TASKS TASKS IN WRAP UP [PHONE_NUMBER] Wrap up | 00:12" at bounding box center [95, 103] width 144 height 161
click at [374, 223] on div "Customer location >> ADD NEW ADDRESS << + NEW ADDRESS State House Homeowner" at bounding box center [457, 288] width 574 height 134
click at [373, 215] on input "text" at bounding box center [309, 213] width 277 height 24
type input "[EMAIL_ADDRESS][DOMAIN_NAME]"
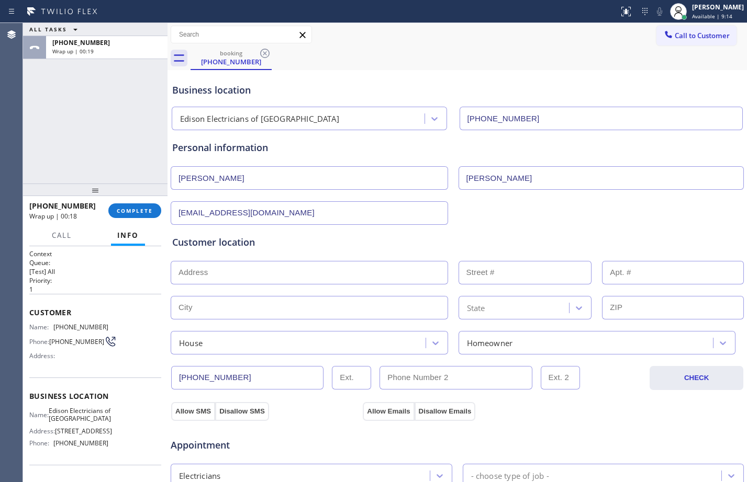
click at [362, 267] on input "text" at bounding box center [309, 273] width 277 height 24
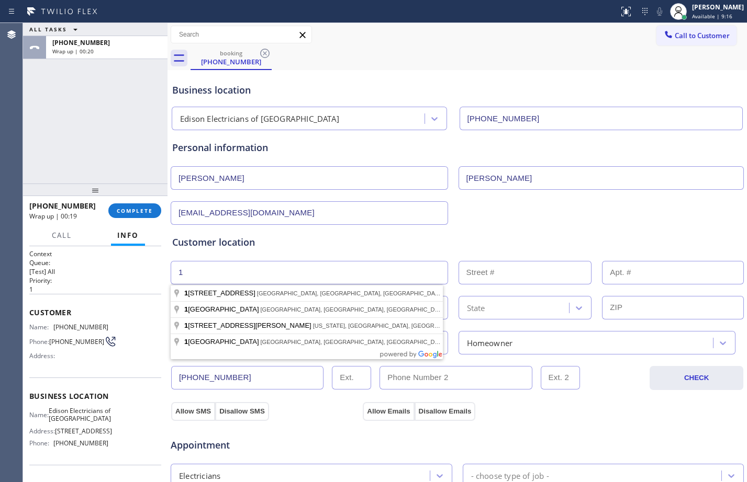
type input "1"
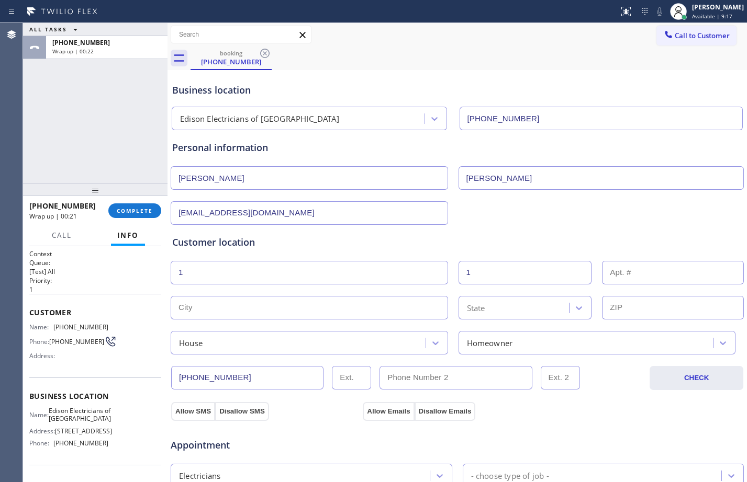
type input "1"
click at [364, 311] on input "text" at bounding box center [309, 308] width 277 height 24
click at [275, 305] on input "text" at bounding box center [309, 308] width 277 height 24
paste input "[GEOGRAPHIC_DATA]"
type input "[GEOGRAPHIC_DATA]"
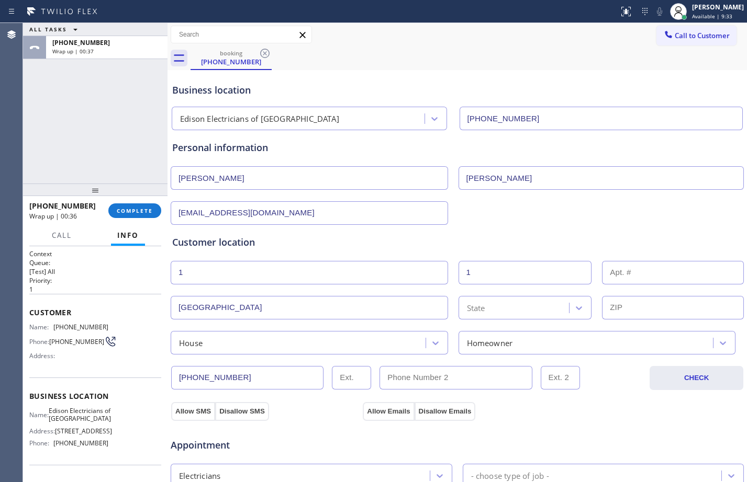
click at [521, 299] on div "State" at bounding box center [516, 308] width 108 height 18
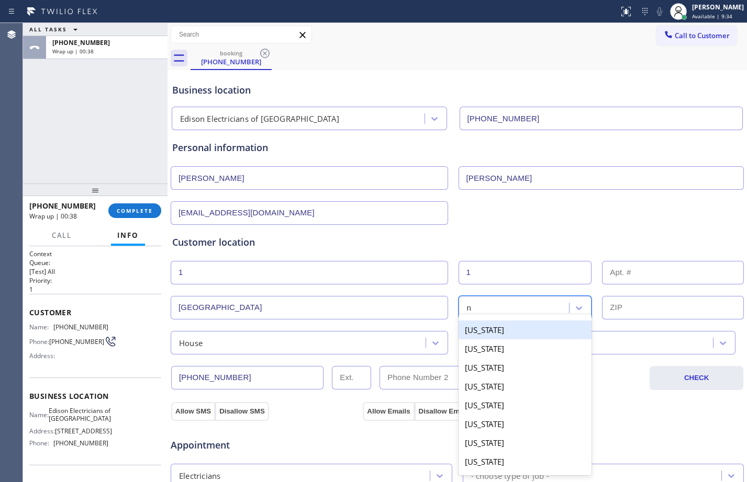
type input "nj"
click at [496, 329] on div "[US_STATE]" at bounding box center [524, 330] width 133 height 19
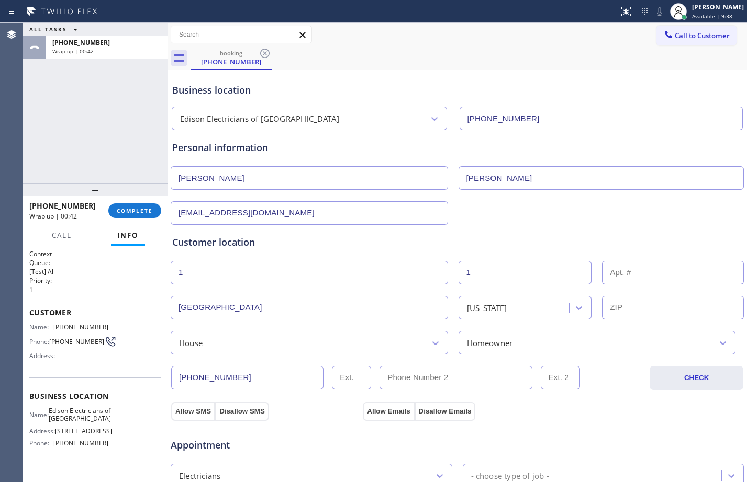
click at [667, 307] on input "text" at bounding box center [673, 308] width 142 height 24
paste input "08844"
type input "08844"
click at [197, 410] on button "Allow SMS" at bounding box center [193, 411] width 44 height 19
click at [375, 411] on button "Allow Emails" at bounding box center [388, 411] width 51 height 19
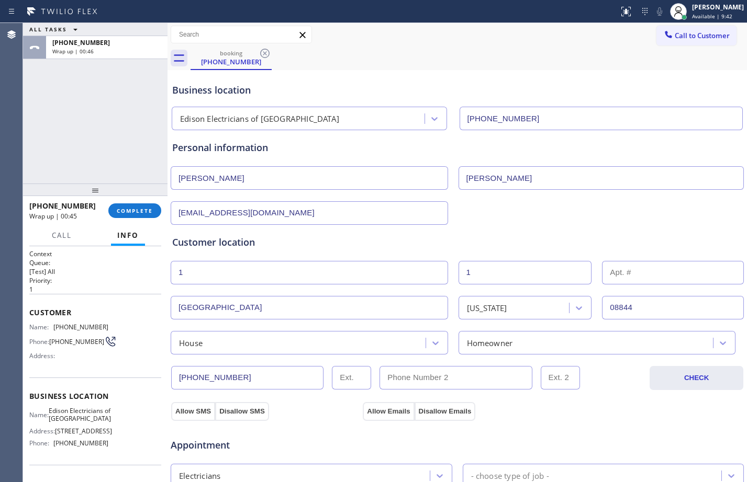
scroll to position [329, 0]
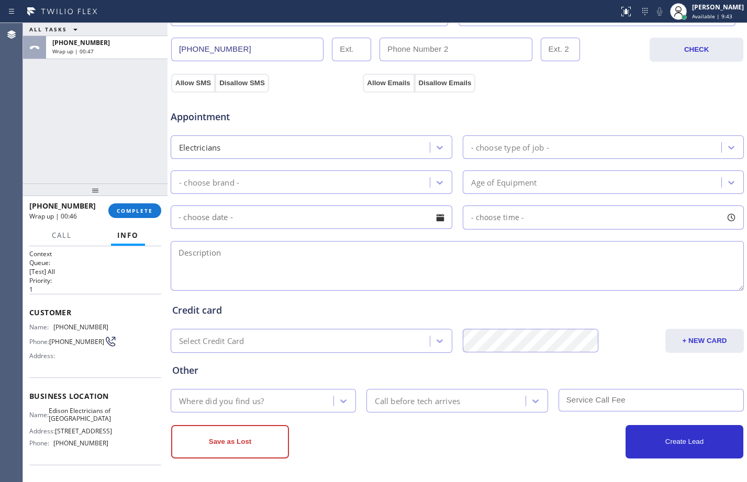
click at [548, 140] on div "- choose type of job -" at bounding box center [594, 147] width 256 height 18
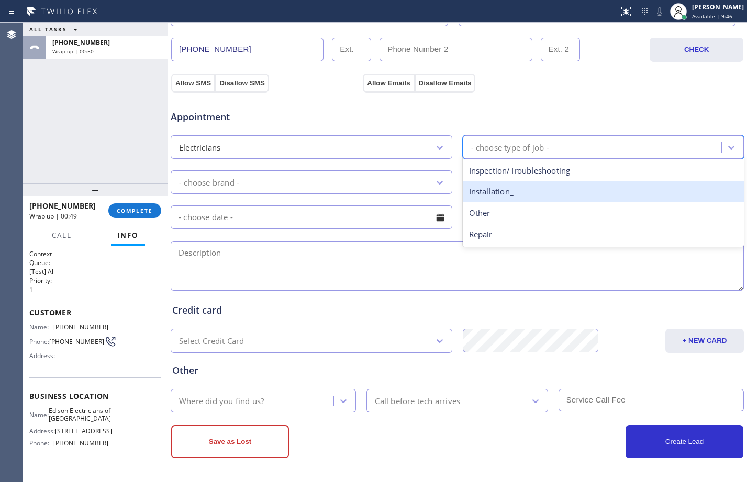
click at [536, 191] on div "Installation_" at bounding box center [604, 191] width 282 height 21
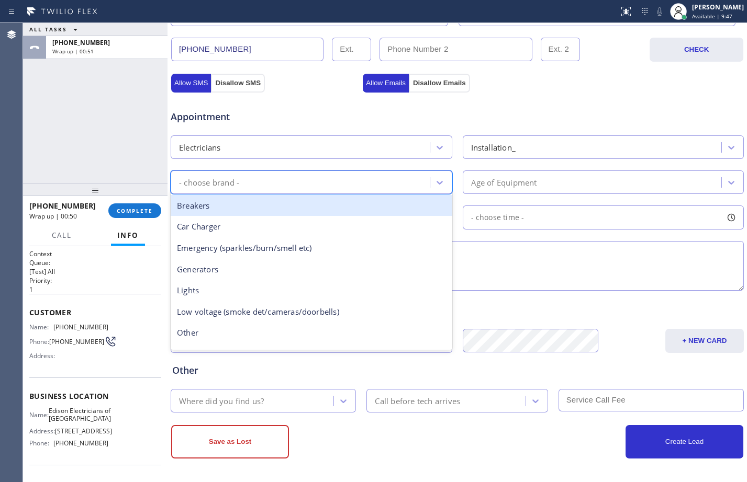
click at [398, 186] on div "- choose brand -" at bounding box center [302, 182] width 256 height 18
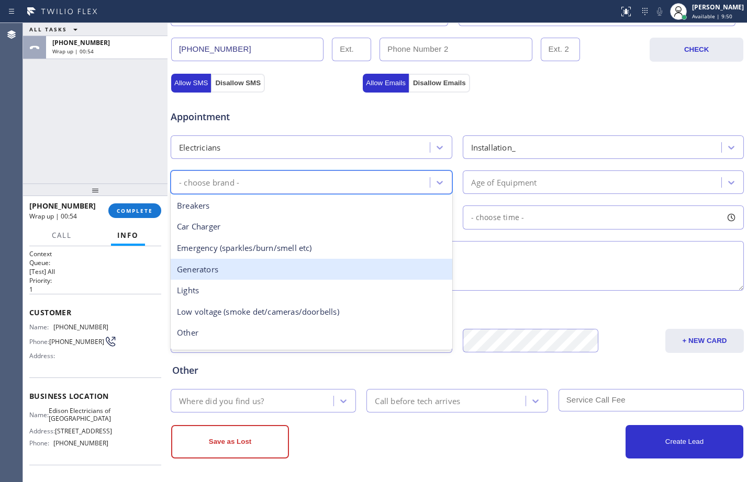
click at [273, 275] on div "Generators" at bounding box center [312, 269] width 282 height 21
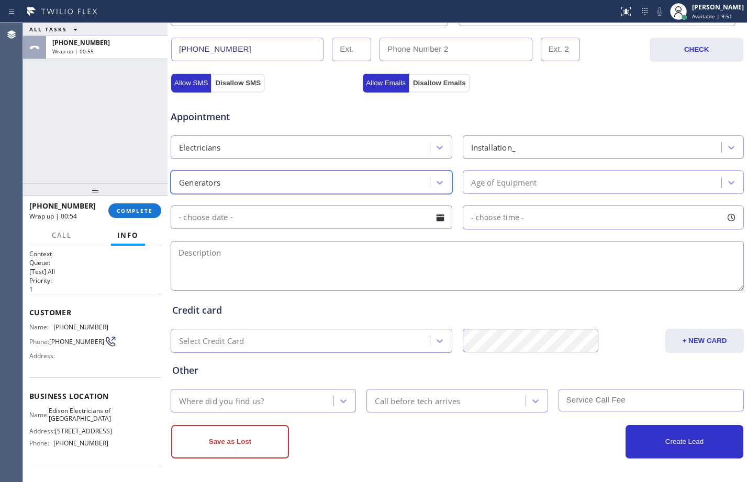
click at [541, 193] on div "Age of Equipment" at bounding box center [604, 183] width 282 height 24
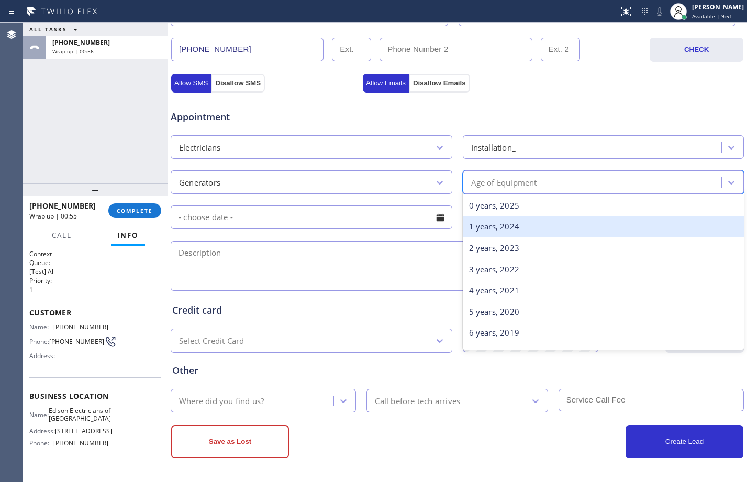
click at [519, 229] on div "1 years, 2024" at bounding box center [604, 226] width 282 height 21
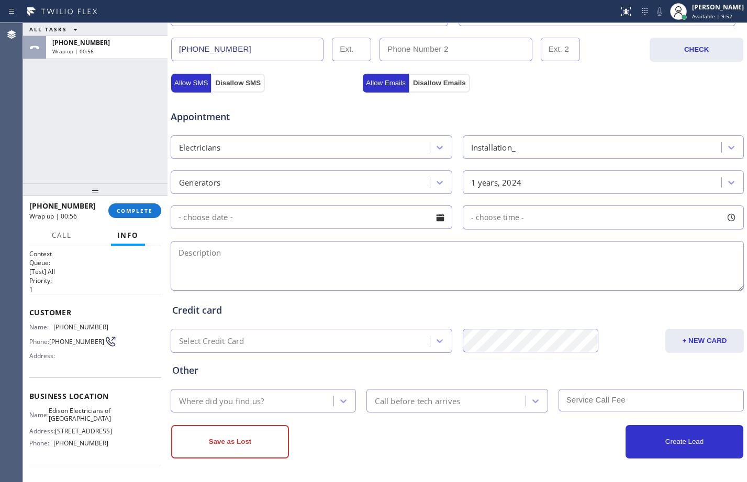
click at [259, 267] on textarea at bounding box center [457, 266] width 573 height 50
click at [257, 254] on textarea at bounding box center [457, 266] width 573 height 50
paste textarea "installed the interlock kit for home generator/[GEOGRAPHIC_DATA]/House-HO"
type textarea "installed the interlock kit for home generator/[GEOGRAPHIC_DATA]/House-HO/[PERS…"
click at [288, 399] on div "Where did you find us?" at bounding box center [254, 401] width 160 height 18
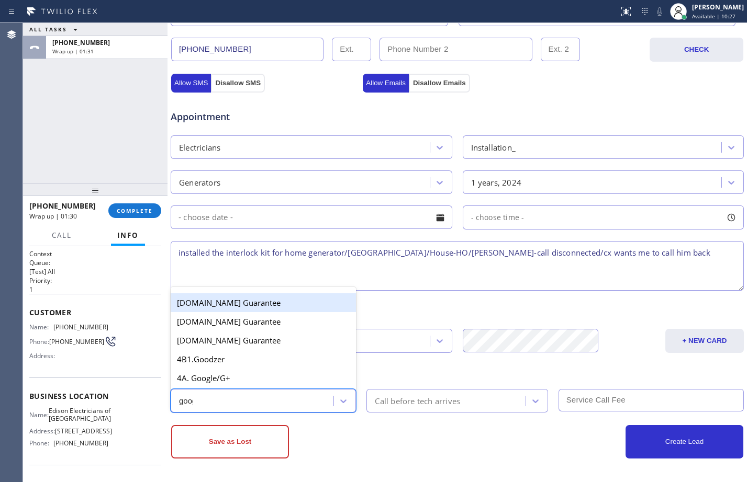
type input "googl"
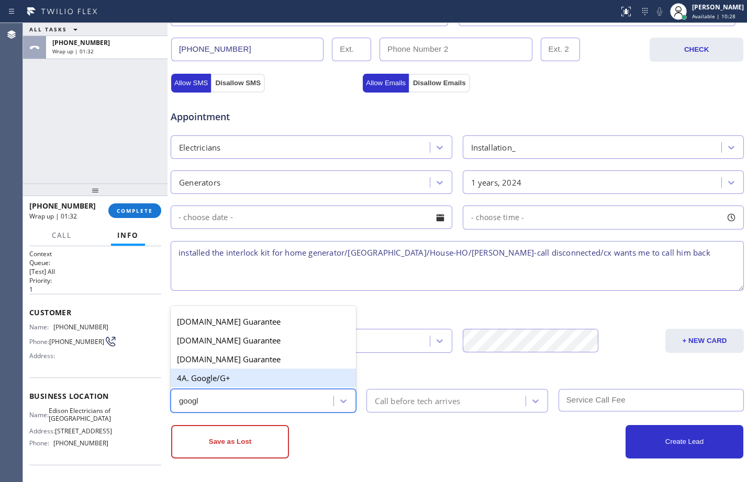
click at [294, 386] on div "4A. Google/G+" at bounding box center [263, 378] width 185 height 19
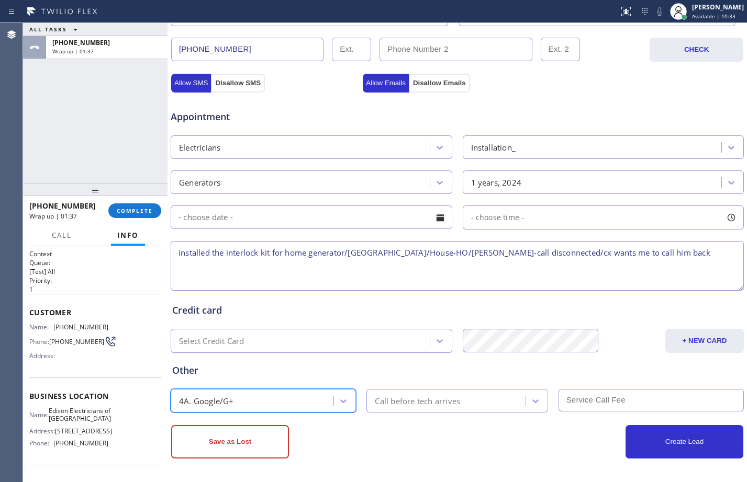
click at [218, 253] on textarea "installed the interlock kit for home generator/[GEOGRAPHIC_DATA]/House-HO/[PERS…" at bounding box center [457, 266] width 573 height 50
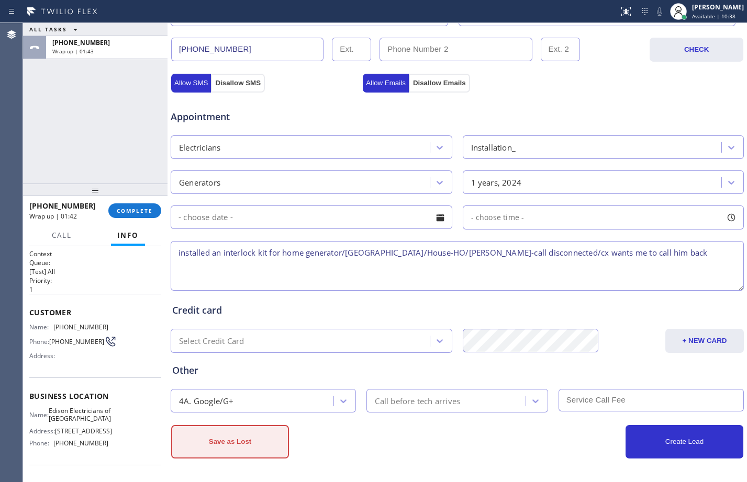
type textarea "installed an interlock kit for home generator/[GEOGRAPHIC_DATA]/House-HO/[PERSO…"
click at [238, 445] on button "Save as Lost" at bounding box center [230, 441] width 118 height 33
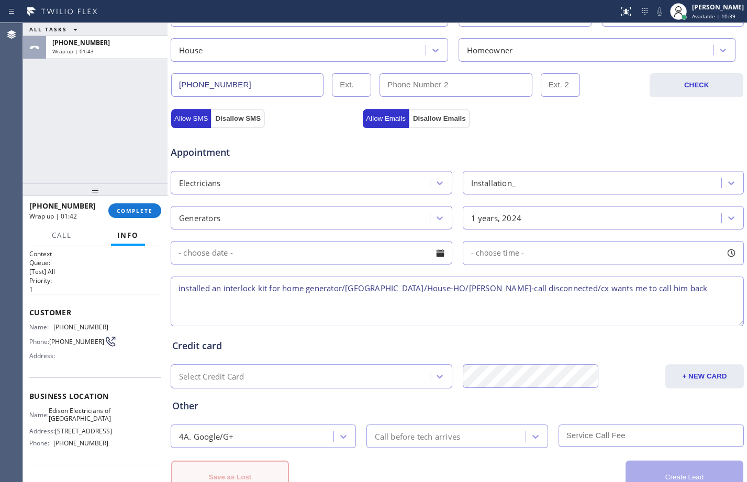
scroll to position [364, 0]
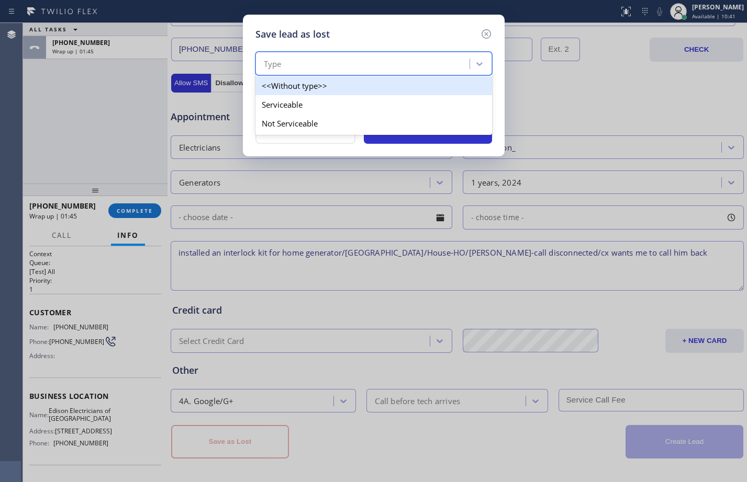
click at [365, 64] on div "Type" at bounding box center [363, 64] width 211 height 18
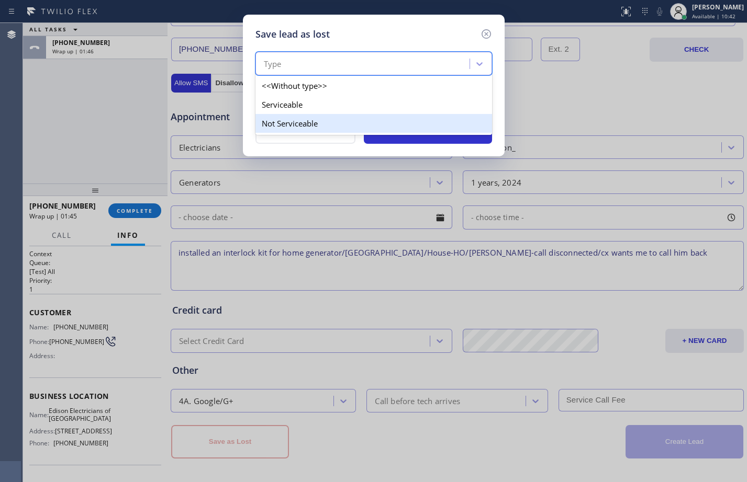
click at [337, 115] on div "Not Serviceable" at bounding box center [373, 123] width 237 height 19
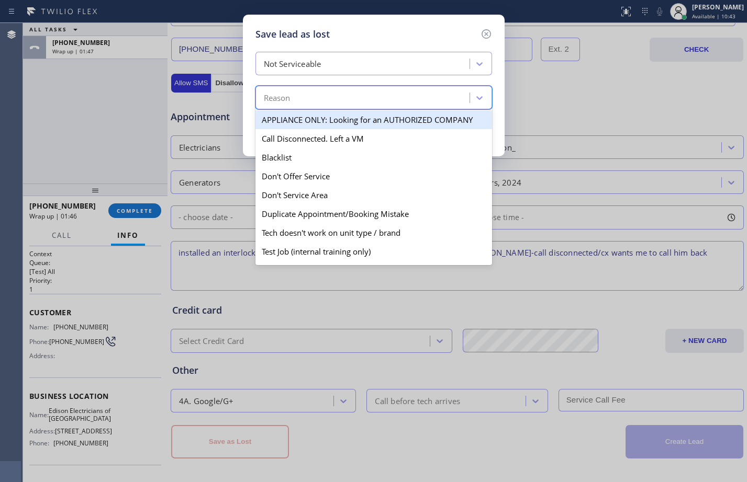
click at [334, 99] on div "Reason" at bounding box center [363, 98] width 211 height 18
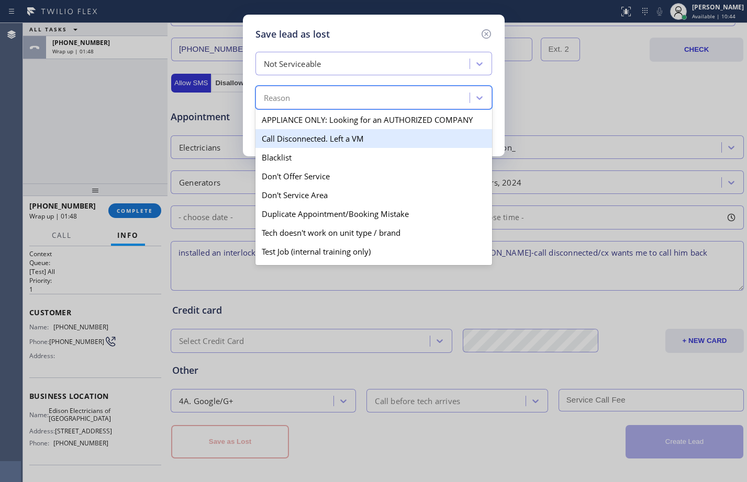
click at [325, 134] on div "Call Disconnected. Left a VM" at bounding box center [373, 138] width 237 height 19
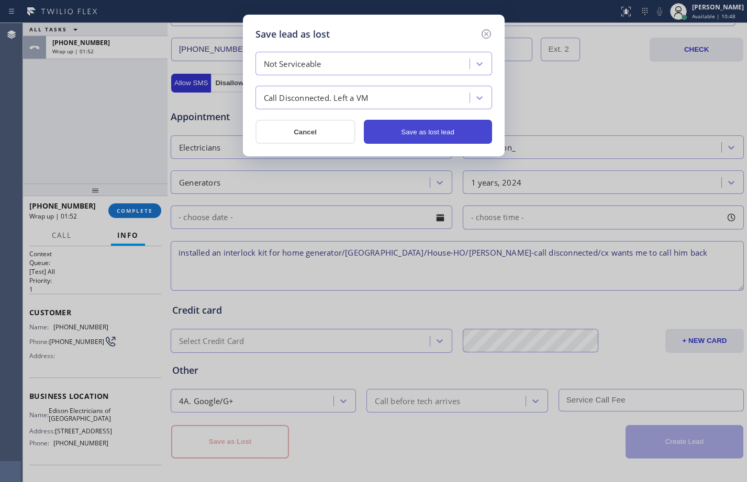
click at [413, 133] on button "Save as lost lead" at bounding box center [428, 132] width 128 height 24
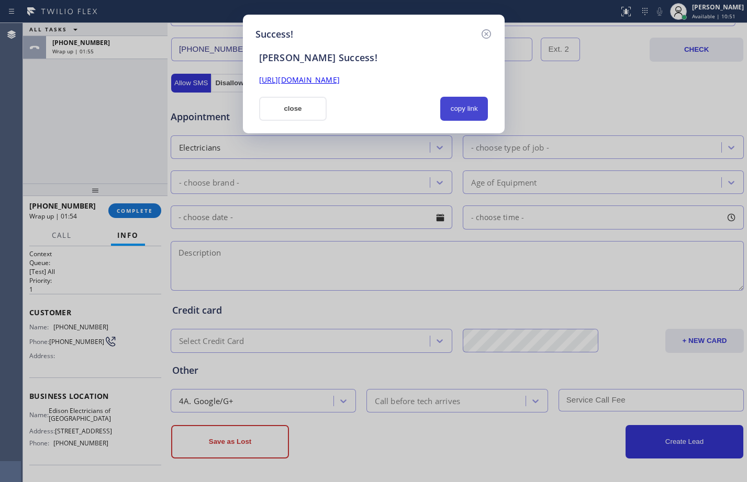
click at [472, 113] on button "copy link" at bounding box center [464, 109] width 48 height 24
click at [340, 78] on link "[URL][DOMAIN_NAME]" at bounding box center [299, 80] width 81 height 10
click at [289, 99] on button "close" at bounding box center [293, 109] width 68 height 24
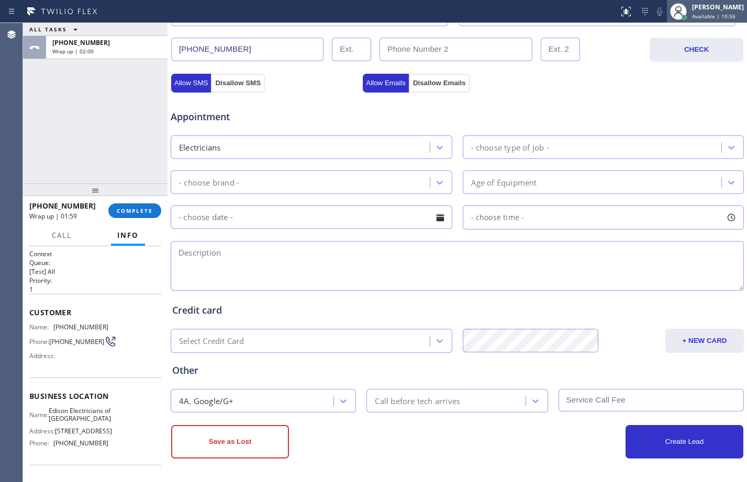
click at [672, 17] on icon at bounding box center [678, 11] width 13 height 13
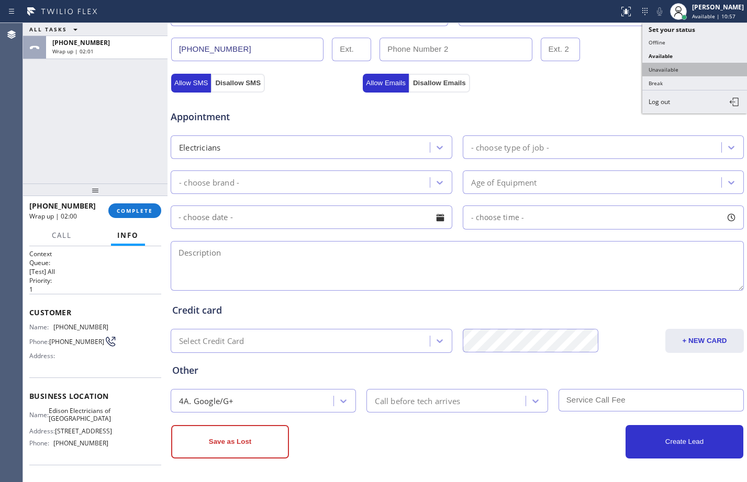
click at [689, 71] on button "Unavailable" at bounding box center [694, 70] width 105 height 14
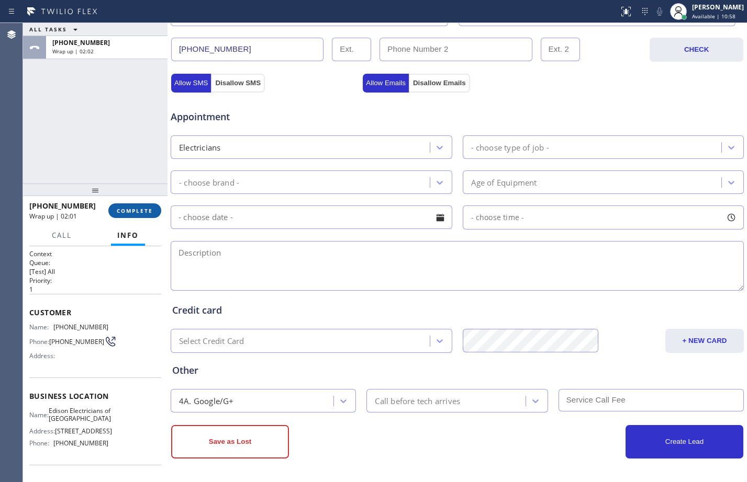
click at [132, 210] on span "COMPLETE" at bounding box center [135, 210] width 36 height 7
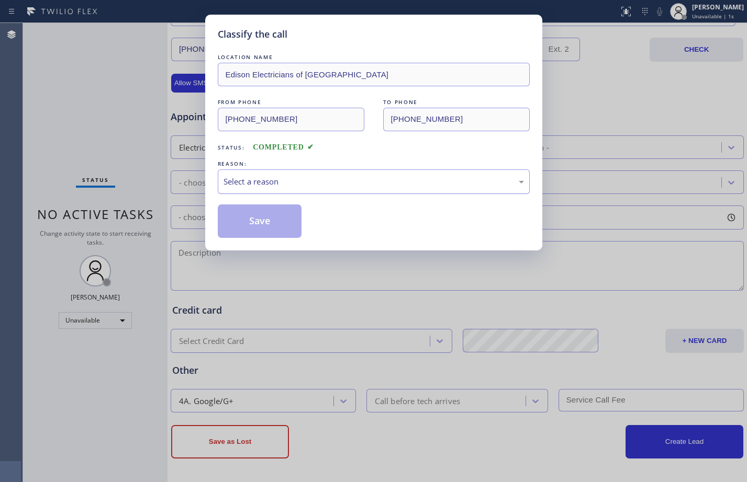
click at [257, 182] on div "Select a reason" at bounding box center [373, 182] width 300 height 12
click at [266, 228] on button "Save" at bounding box center [260, 221] width 84 height 33
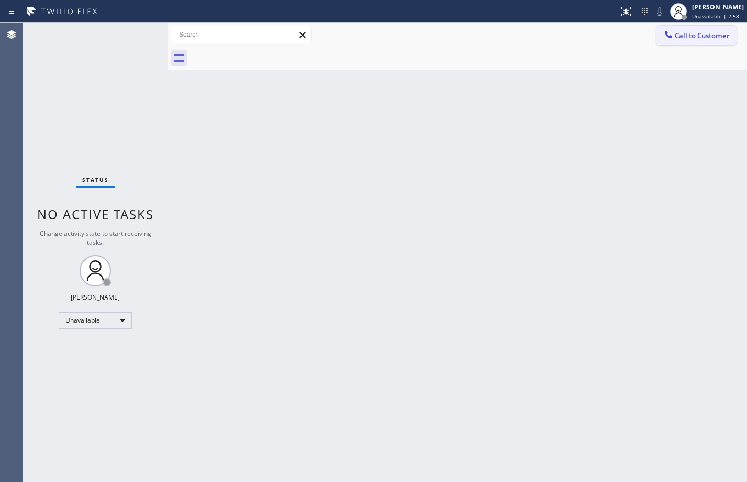
click at [691, 34] on span "Call to Customer" at bounding box center [701, 35] width 55 height 9
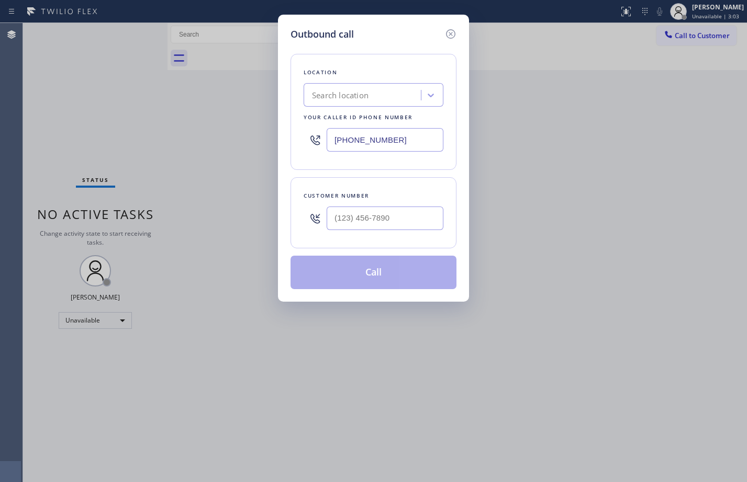
drag, startPoint x: 430, startPoint y: 147, endPoint x: 135, endPoint y: 123, distance: 296.1
click at [140, 123] on div "Outbound call Location Search location Your caller id phone number (408) 493-00…" at bounding box center [373, 241] width 747 height 482
paste input "848) 306-0841"
type input "[PHONE_NUMBER]"
click at [378, 227] on input "(___) ___-____" at bounding box center [385, 219] width 117 height 24
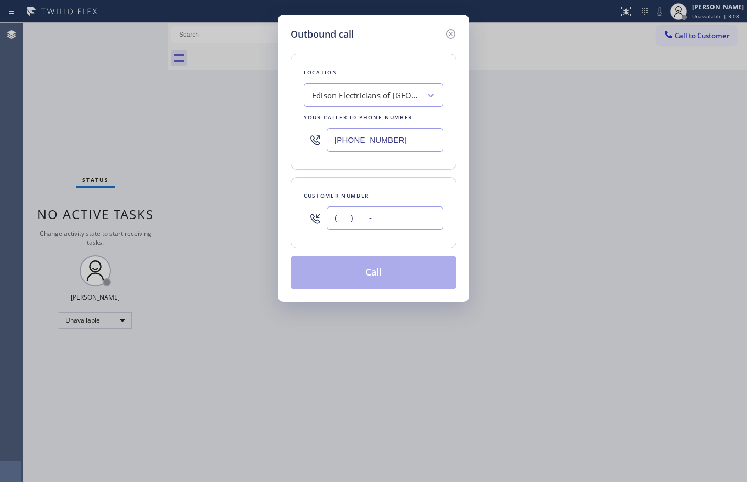
paste input "413) 835-1502"
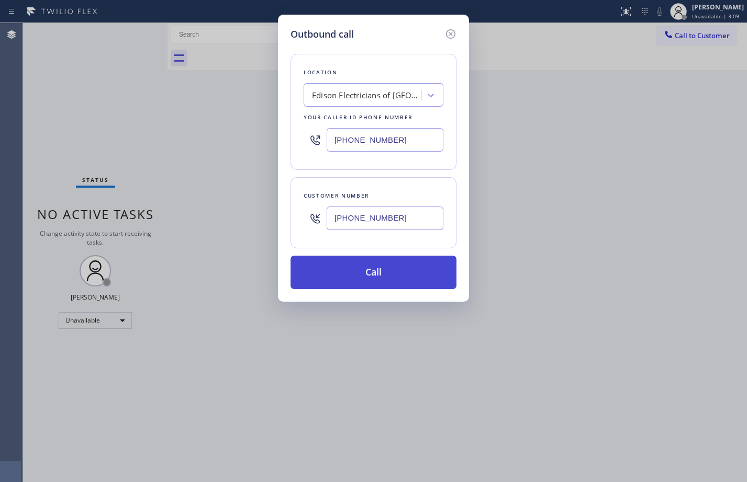
type input "[PHONE_NUMBER]"
click at [355, 267] on button "Call" at bounding box center [373, 272] width 166 height 33
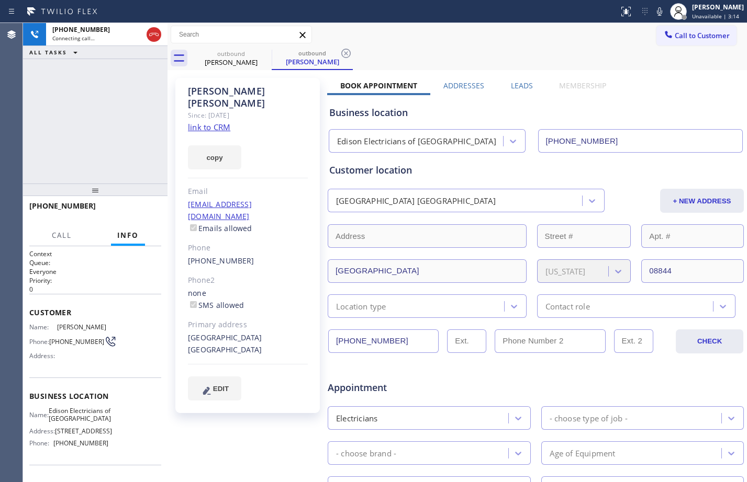
type input "[PHONE_NUMBER]"
click at [139, 213] on span "HANG UP" at bounding box center [137, 210] width 32 height 7
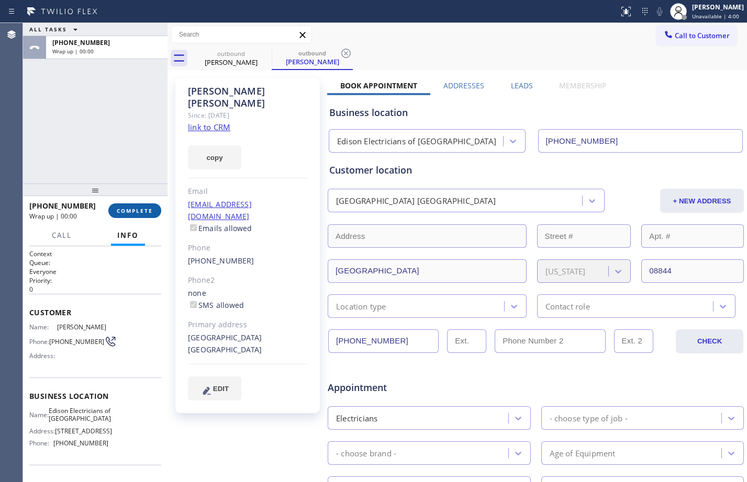
click at [139, 215] on span "COMPLETE" at bounding box center [135, 210] width 36 height 7
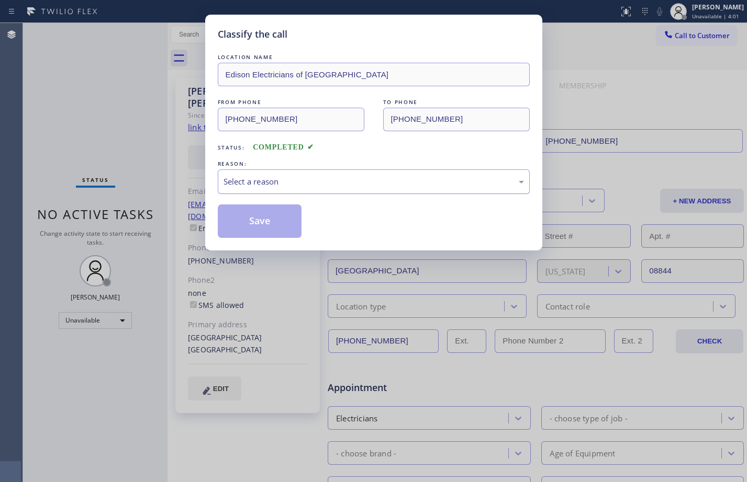
click at [313, 185] on div "Select a reason" at bounding box center [373, 182] width 300 height 12
click at [279, 221] on button "Save" at bounding box center [260, 221] width 84 height 33
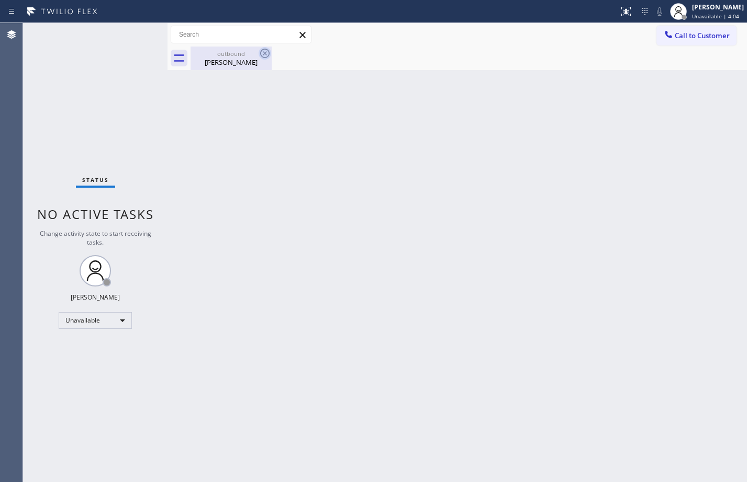
click at [266, 52] on icon at bounding box center [264, 53] width 9 height 9
click at [222, 61] on div "Glenn Wong" at bounding box center [231, 62] width 79 height 9
click at [717, 40] on span "Call to Customer" at bounding box center [701, 35] width 55 height 9
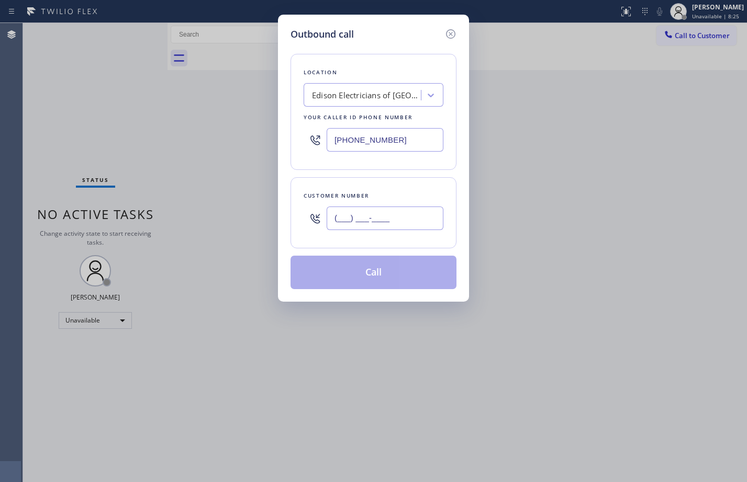
click at [363, 216] on input "(___) ___-____" at bounding box center [385, 219] width 117 height 24
paste input "413) 835-1502"
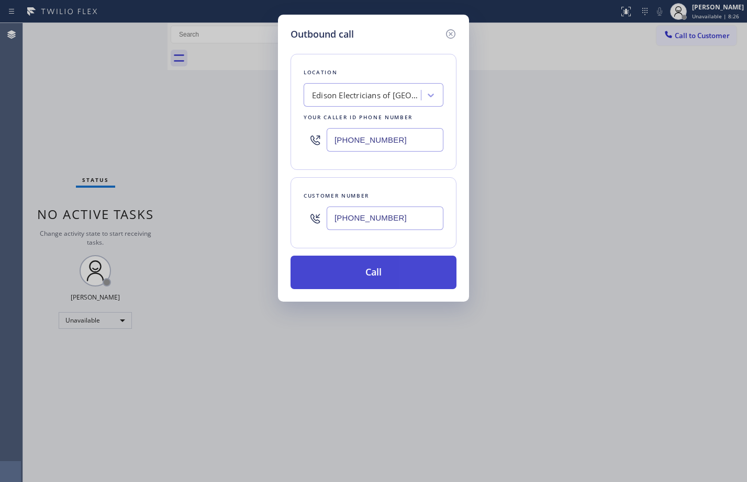
type input "[PHONE_NUMBER]"
click at [374, 270] on button "Call" at bounding box center [373, 272] width 166 height 33
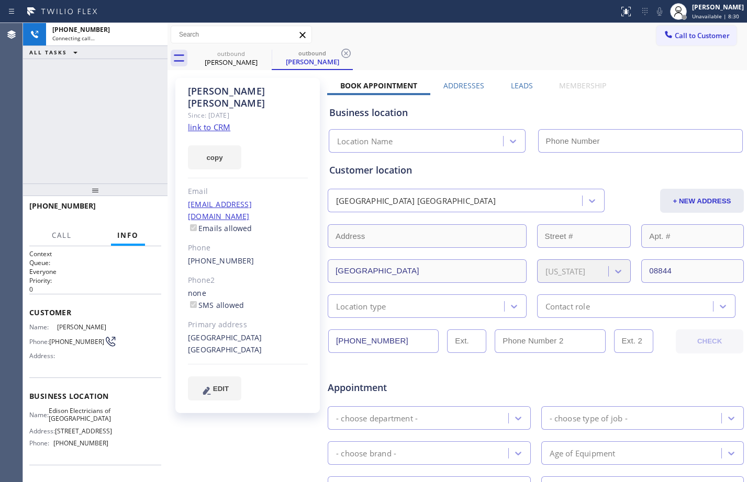
type input "[PHONE_NUMBER]"
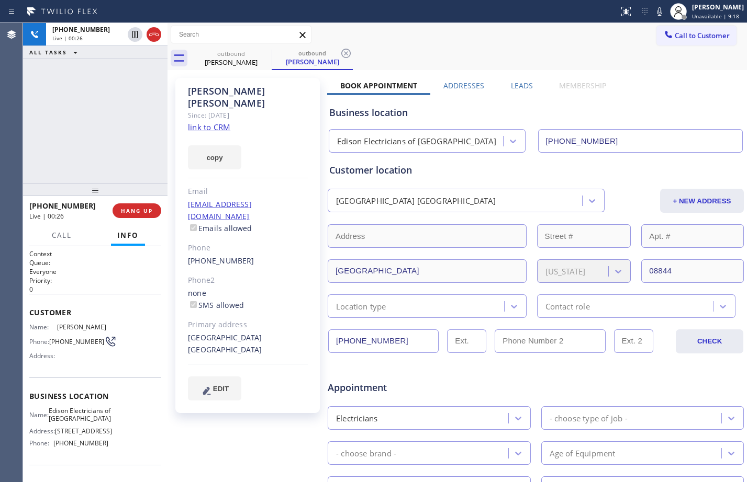
click at [96, 159] on div "+14138351502 Live | 00:26 ALL TASKS ALL TASKS ACTIVE TASKS TASKS IN WRAP UP" at bounding box center [95, 103] width 144 height 161
click at [118, 154] on div "+14138351502 Live | 01:05 ALL TASKS ALL TASKS ACTIVE TASKS TASKS IN WRAP UP" at bounding box center [95, 103] width 144 height 161
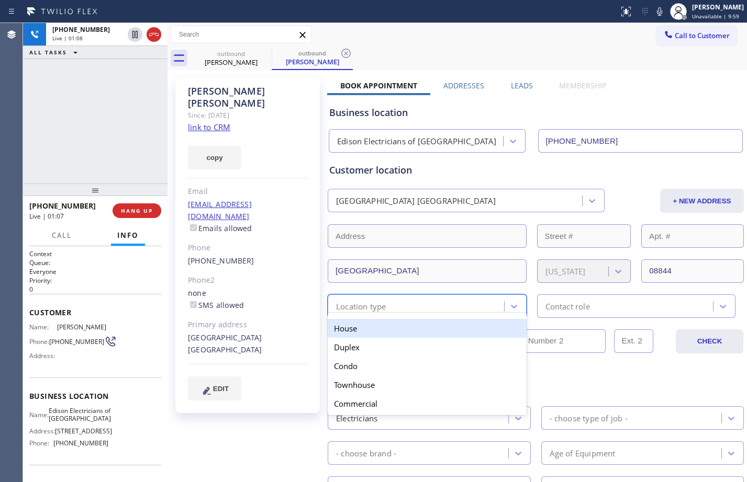
click at [379, 298] on div "Location type" at bounding box center [417, 306] width 173 height 18
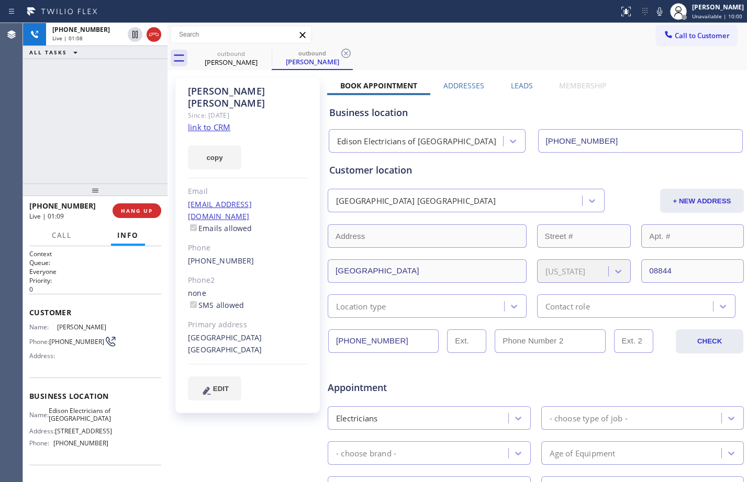
click at [77, 100] on div "+14138351502 Live | 01:08 ALL TASKS ALL TASKS ACTIVE TASKS TASKS IN WRAP UP" at bounding box center [95, 103] width 144 height 161
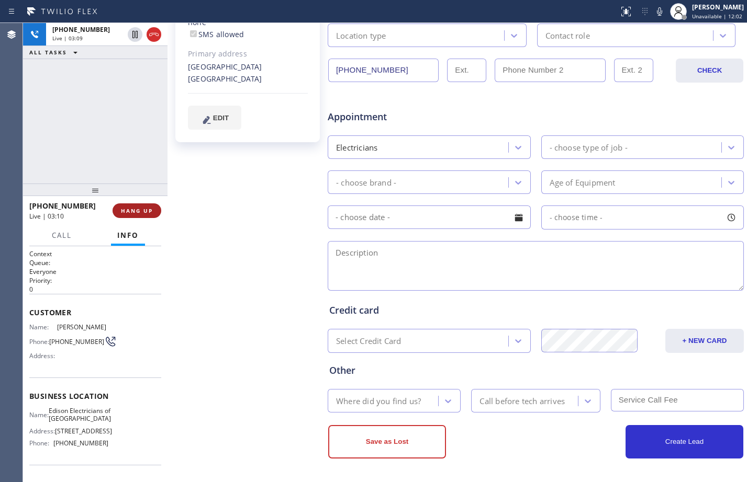
click at [141, 209] on span "HANG UP" at bounding box center [137, 210] width 32 height 7
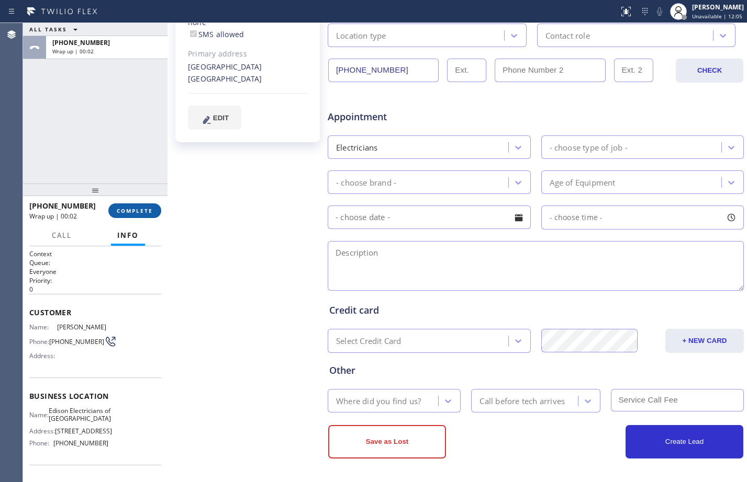
click at [154, 214] on button "COMPLETE" at bounding box center [134, 211] width 53 height 15
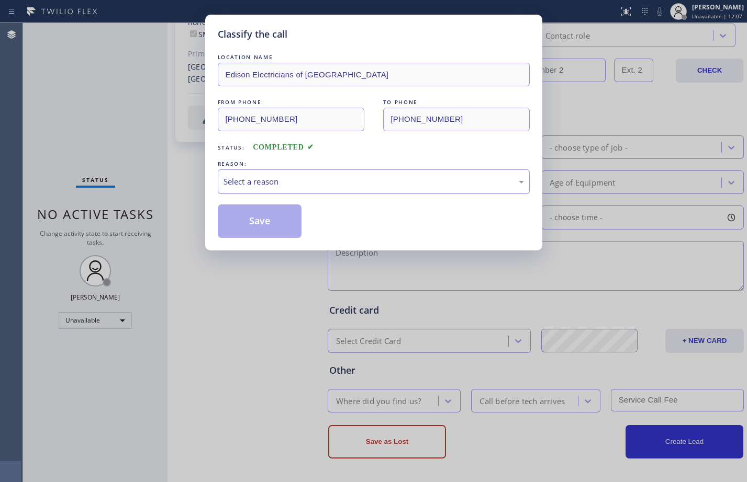
click at [274, 179] on div "Select a reason" at bounding box center [373, 182] width 300 height 12
click at [269, 215] on button "Save" at bounding box center [260, 221] width 84 height 33
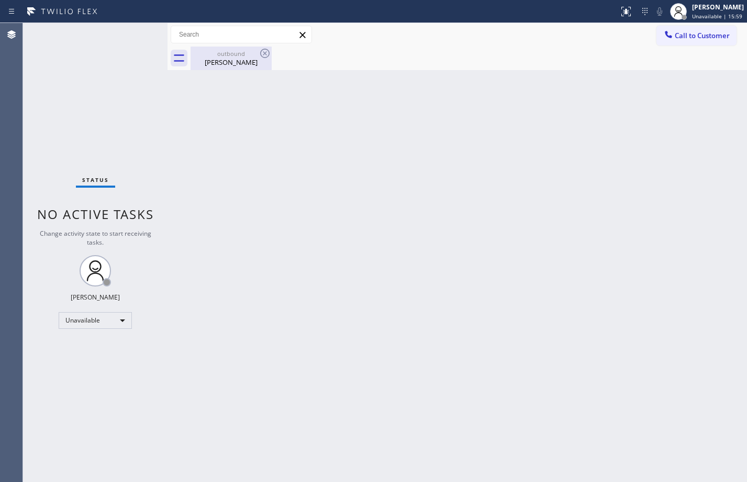
click at [234, 64] on div "Glenn Wong" at bounding box center [231, 62] width 79 height 9
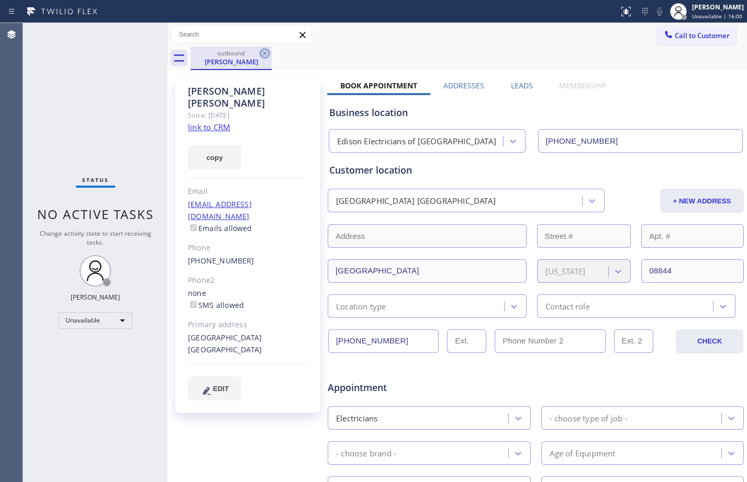
click at [264, 54] on icon at bounding box center [264, 53] width 9 height 9
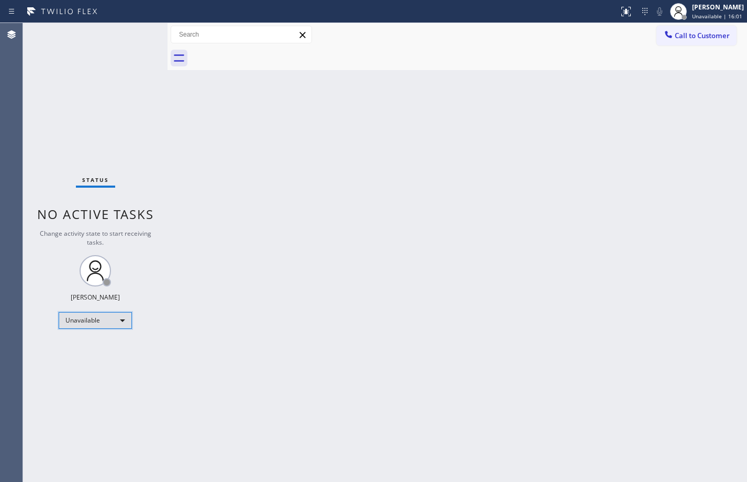
click at [120, 318] on div "Unavailable" at bounding box center [95, 320] width 73 height 17
click at [73, 352] on li "Available" at bounding box center [94, 348] width 71 height 13
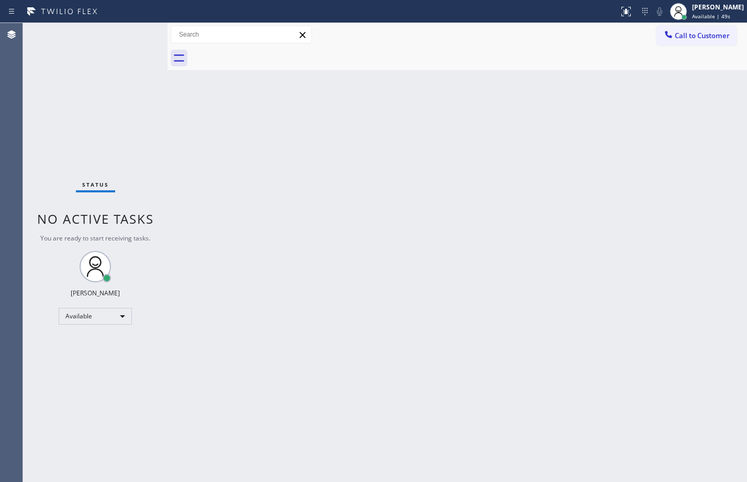
click at [160, 128] on div "Status No active tasks You are ready to start receiving tasks. [PERSON_NAME] Av…" at bounding box center [95, 252] width 144 height 459
click at [136, 197] on div "Status No active tasks You are ready to start receiving tasks. [PERSON_NAME] Av…" at bounding box center [95, 252] width 144 height 459
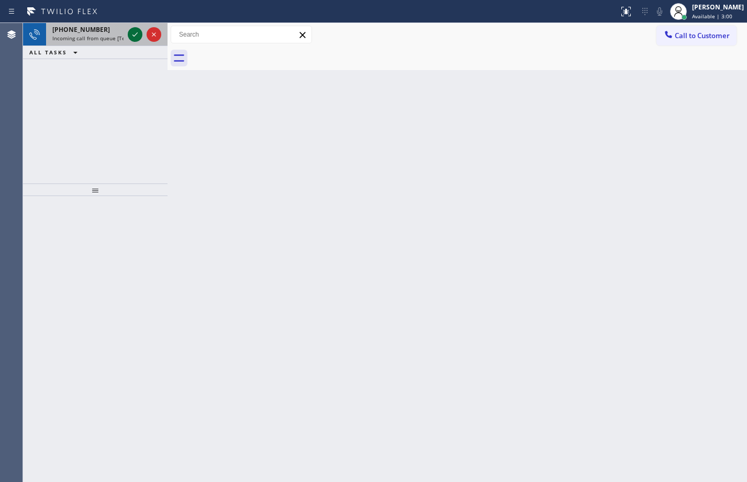
click at [139, 29] on icon at bounding box center [135, 34] width 13 height 13
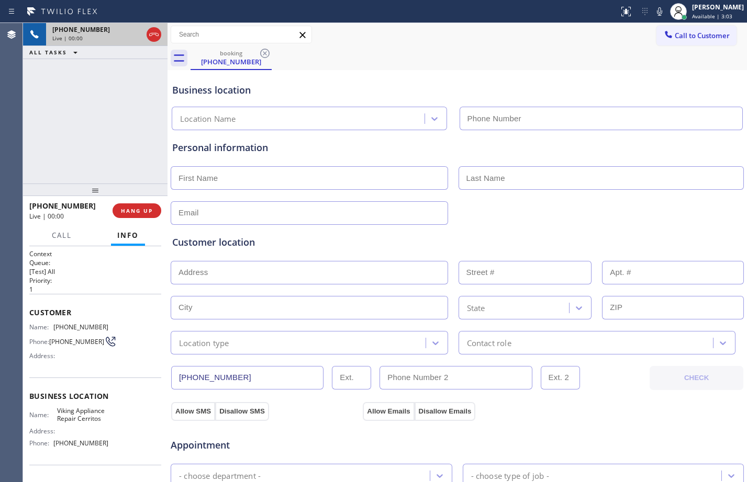
type input "(562) 418-5077"
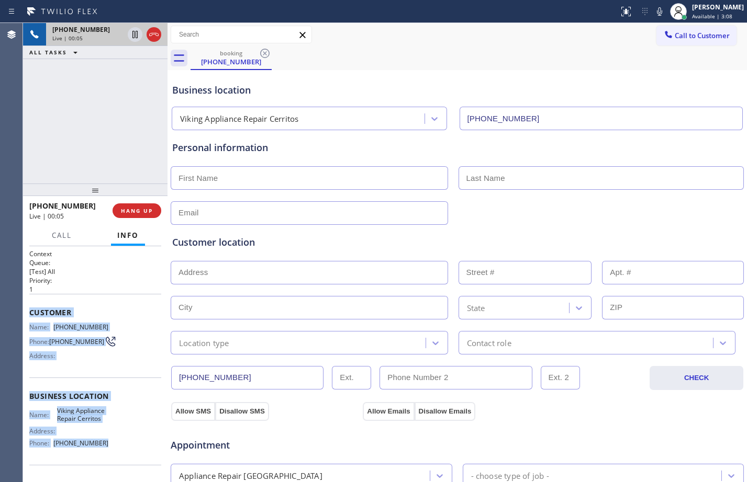
drag, startPoint x: 26, startPoint y: 312, endPoint x: 118, endPoint y: 454, distance: 169.1
click at [118, 454] on div "Context Queue: [Test] All Priority: 1 Customer Name: (626) 472-2479 Phone: (626…" at bounding box center [95, 364] width 144 height 236
copy div "Customer Name: (626) 472-2479 Phone: (626) 472-2479 Address: Business location …"
click at [126, 210] on span "HANG UP" at bounding box center [137, 210] width 32 height 7
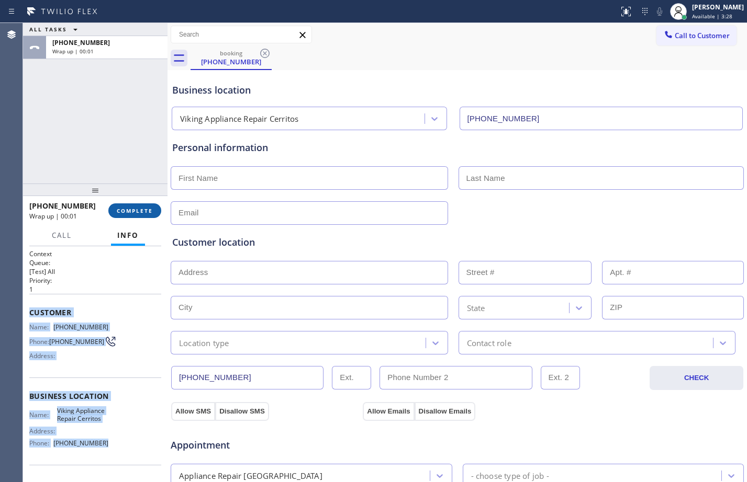
click at [129, 212] on span "COMPLETE" at bounding box center [135, 210] width 36 height 7
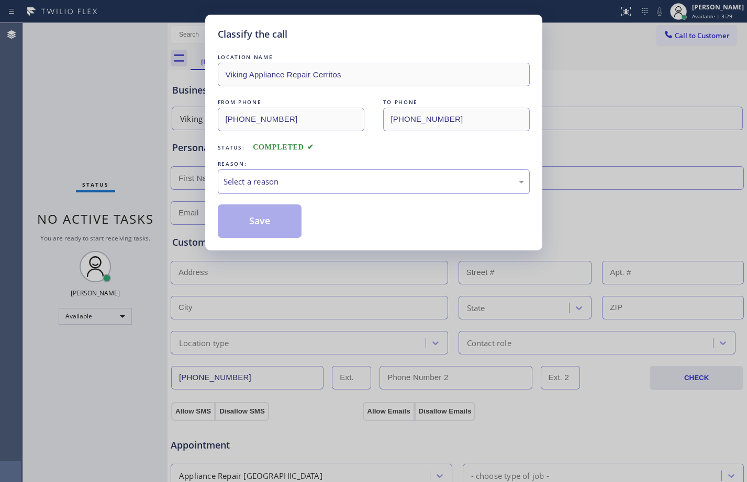
click at [317, 178] on div "Select a reason" at bounding box center [373, 182] width 300 height 12
click at [257, 222] on button "Save" at bounding box center [260, 221] width 84 height 33
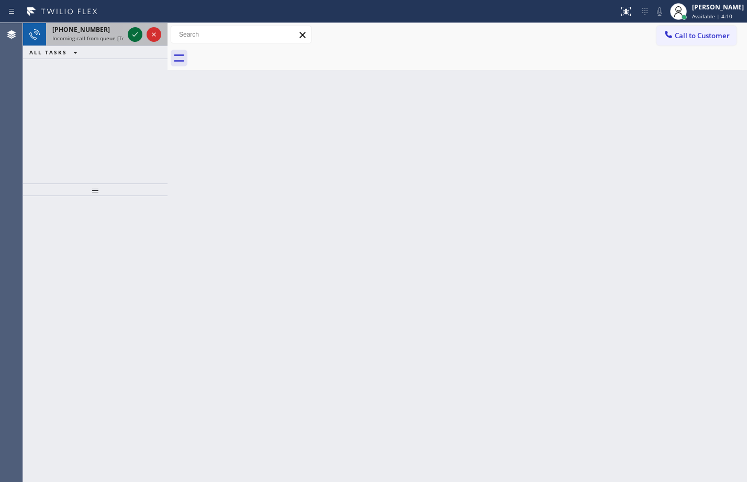
click at [132, 35] on icon at bounding box center [135, 34] width 13 height 13
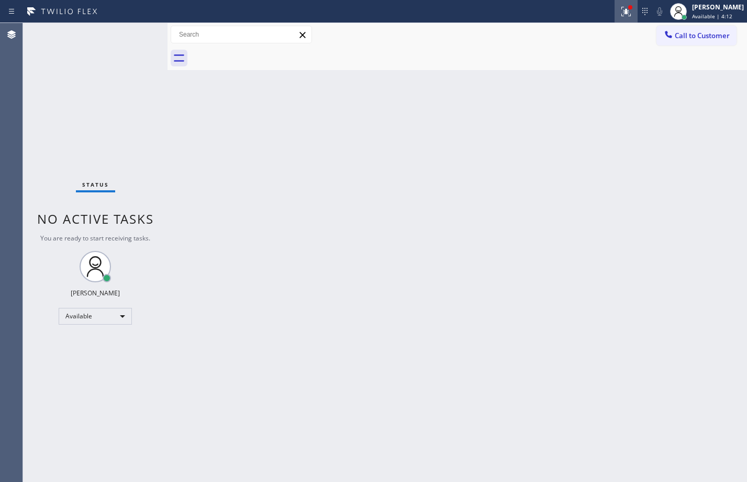
click at [620, 8] on icon at bounding box center [626, 11] width 13 height 13
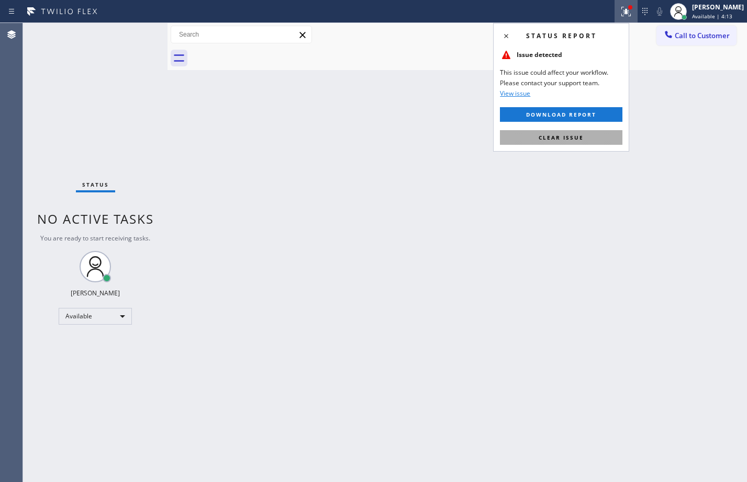
click at [589, 142] on button "Clear issue" at bounding box center [561, 137] width 122 height 15
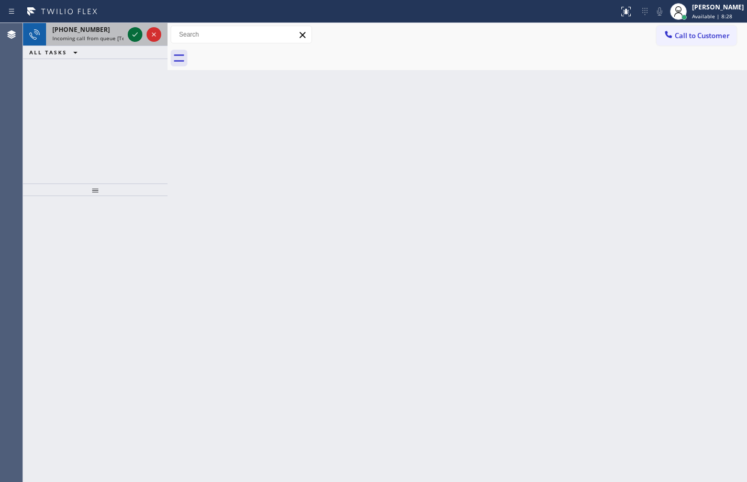
click at [139, 39] on icon at bounding box center [135, 34] width 13 height 13
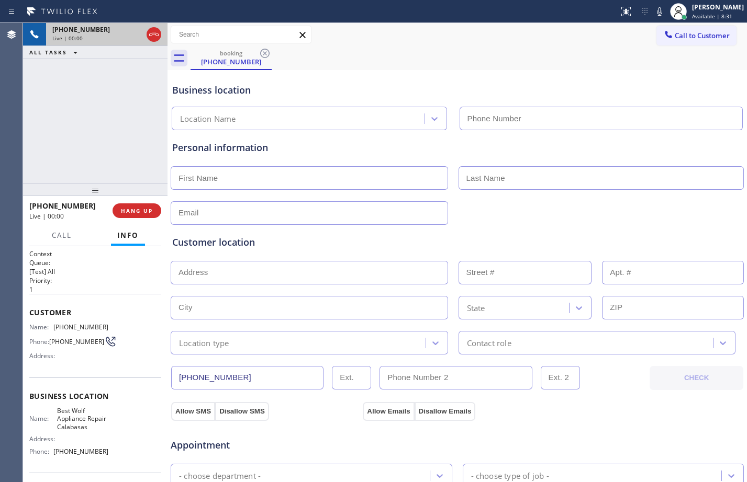
type input "(818) 699-0485"
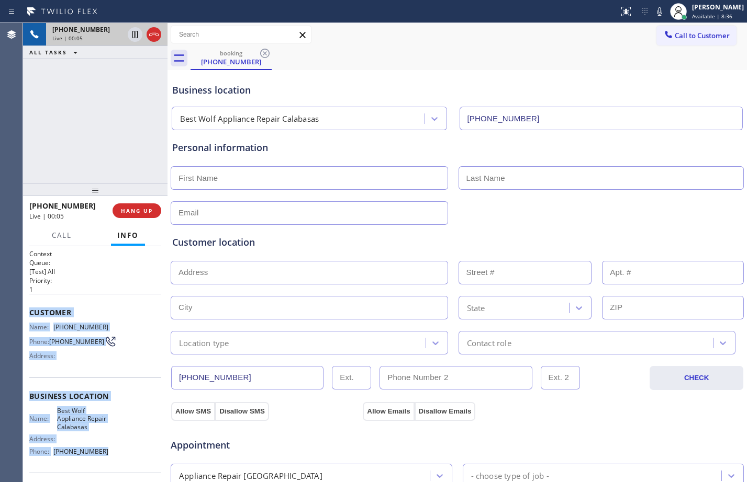
drag, startPoint x: 27, startPoint y: 312, endPoint x: 105, endPoint y: 464, distance: 171.3
click at [105, 464] on div "Context Queue: [Test] All Priority: 1 Customer Name: (450) 670-2411 Phone: (450…" at bounding box center [95, 364] width 144 height 236
copy div "Customer Name: (450) 670-2411 Phone: (450) 670-2411 Address: Business location …"
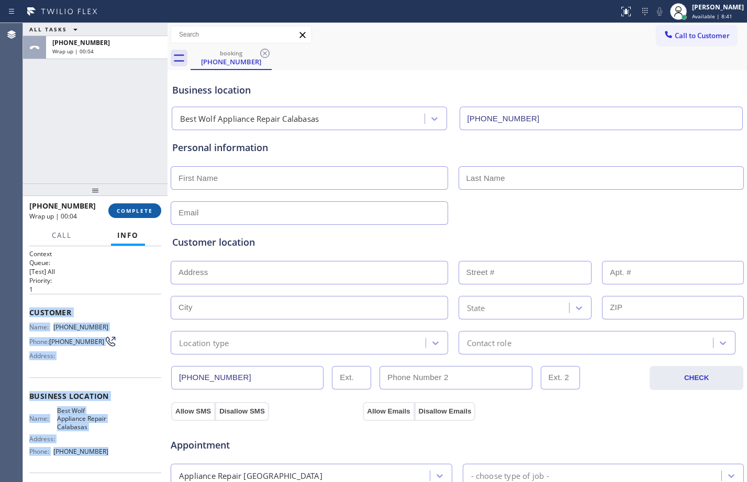
click at [138, 216] on button "COMPLETE" at bounding box center [134, 211] width 53 height 15
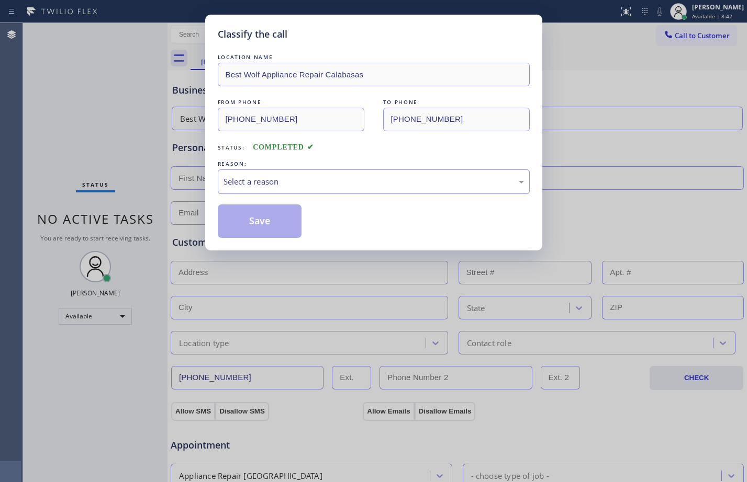
click at [303, 182] on div "Select a reason" at bounding box center [373, 182] width 300 height 12
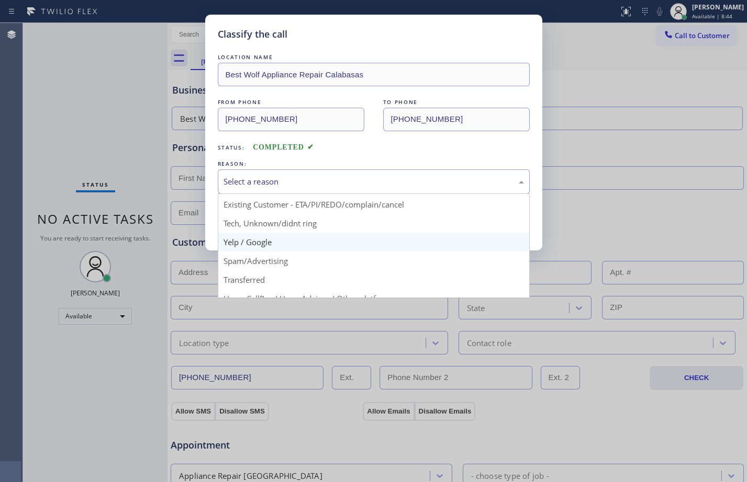
scroll to position [66, 0]
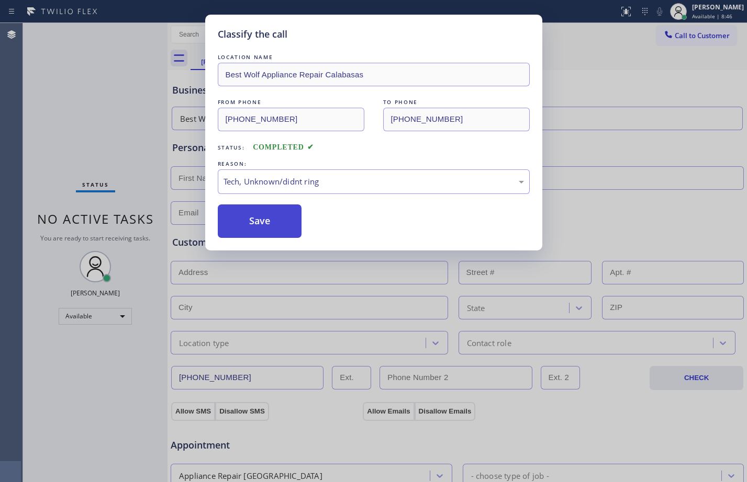
click at [294, 233] on button "Save" at bounding box center [260, 221] width 84 height 33
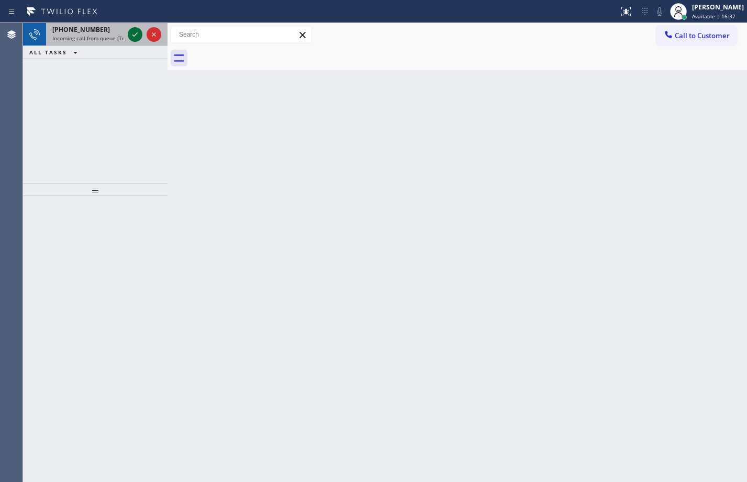
click at [141, 37] on icon at bounding box center [135, 34] width 13 height 13
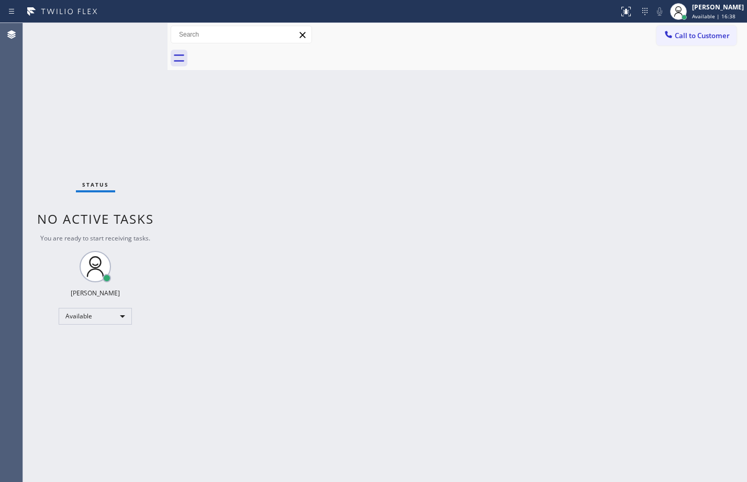
click at [136, 37] on div "Status No active tasks You are ready to start receiving tasks. [PERSON_NAME] Av…" at bounding box center [95, 252] width 144 height 459
click at [614, 19] on button at bounding box center [625, 11] width 23 height 23
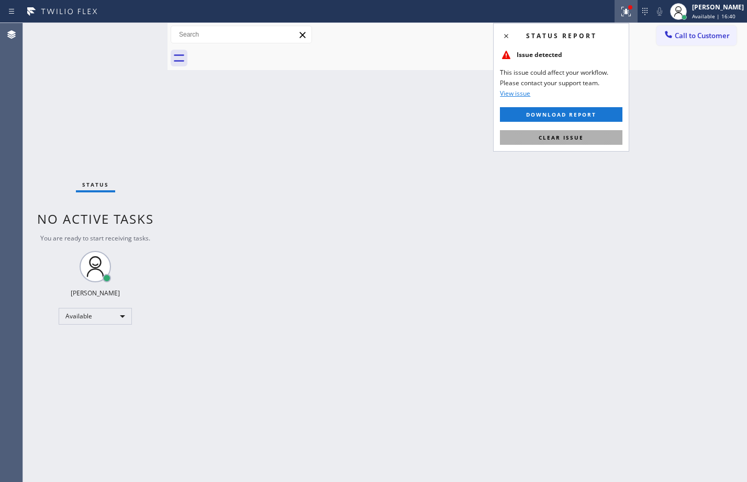
click at [581, 141] on button "Clear issue" at bounding box center [561, 137] width 122 height 15
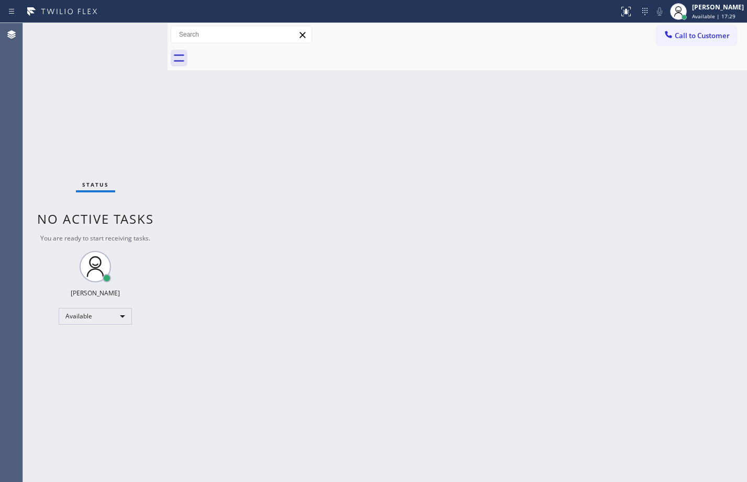
click at [159, 105] on div "Status No active tasks You are ready to start receiving tasks. [PERSON_NAME] Av…" at bounding box center [95, 252] width 144 height 459
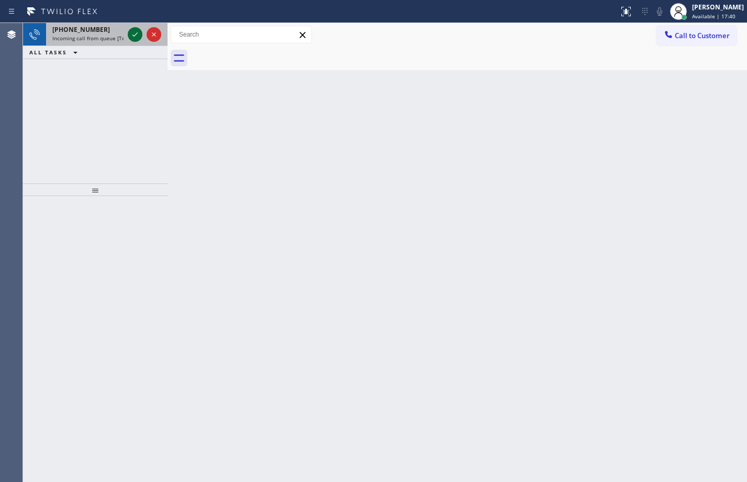
click at [131, 39] on icon at bounding box center [135, 34] width 13 height 13
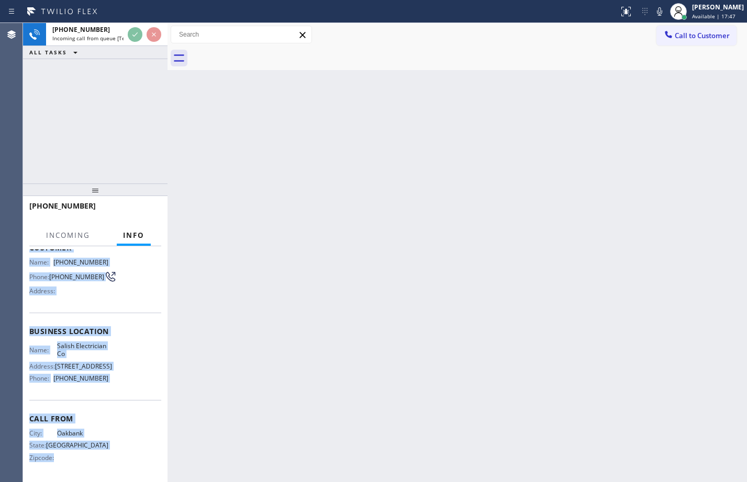
scroll to position [93, 0]
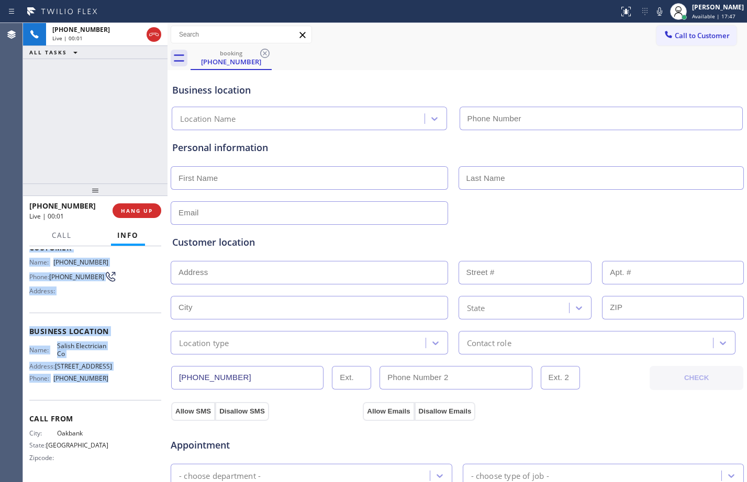
drag, startPoint x: 27, startPoint y: 311, endPoint x: 125, endPoint y: 381, distance: 120.4
click at [125, 381] on div "Context Queue: [Test] All Priority: 1 Customer Name: (204) 817-5925 Phone: (204…" at bounding box center [95, 364] width 144 height 236
type input "(425) 400-2845"
copy div "Customer Name: (204) 817-5925 Phone: (204) 817-5925 Address: Business location …"
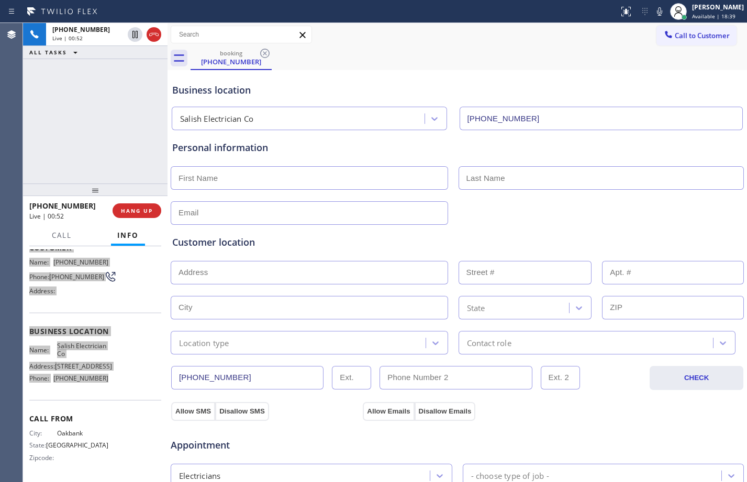
scroll to position [329, 0]
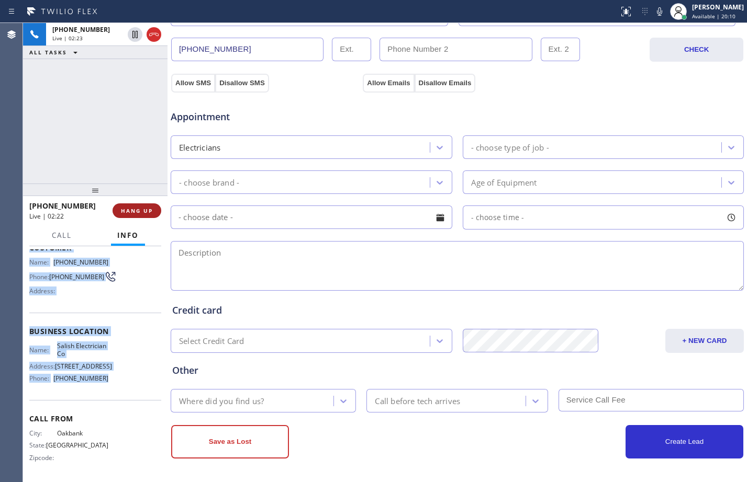
click at [150, 211] on span "HANG UP" at bounding box center [137, 210] width 32 height 7
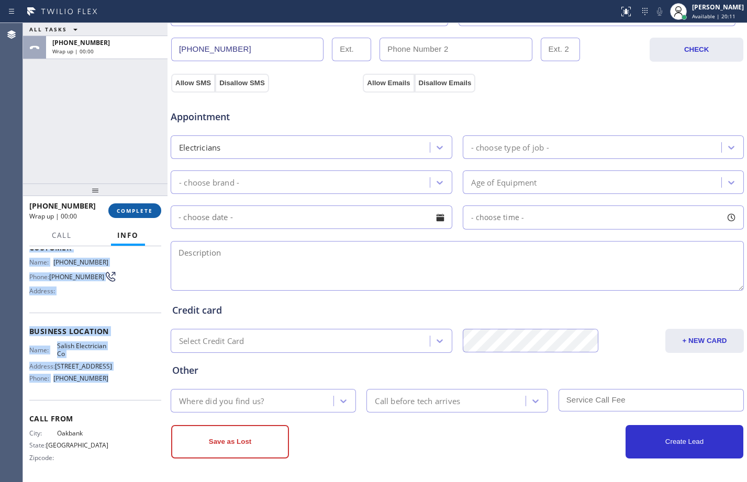
click at [148, 211] on span "COMPLETE" at bounding box center [135, 210] width 36 height 7
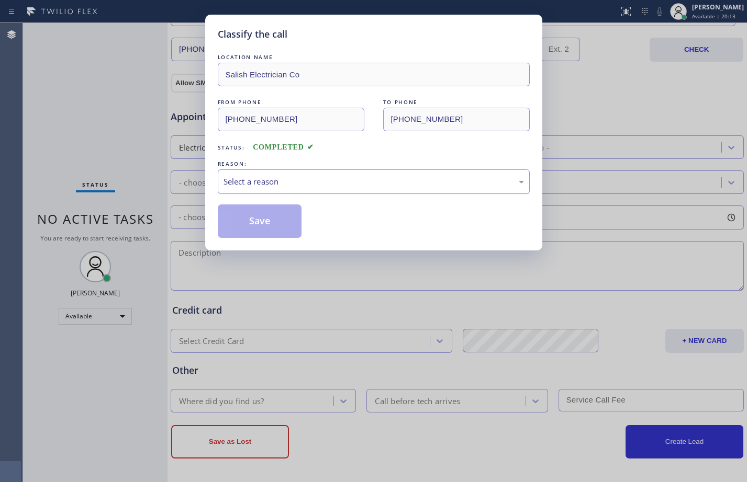
click at [325, 177] on div "Select a reason" at bounding box center [373, 182] width 300 height 12
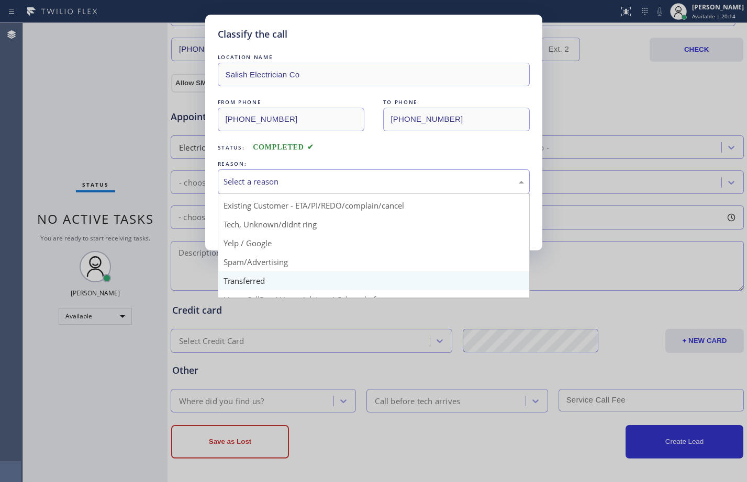
scroll to position [66, 0]
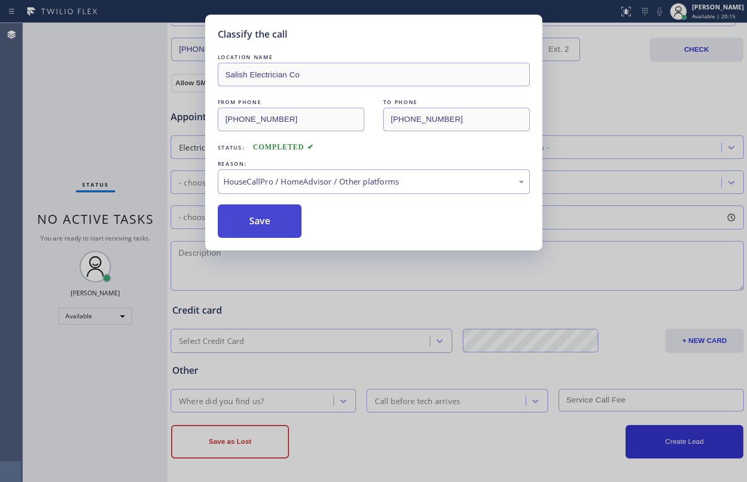
click at [266, 222] on button "Save" at bounding box center [260, 221] width 84 height 33
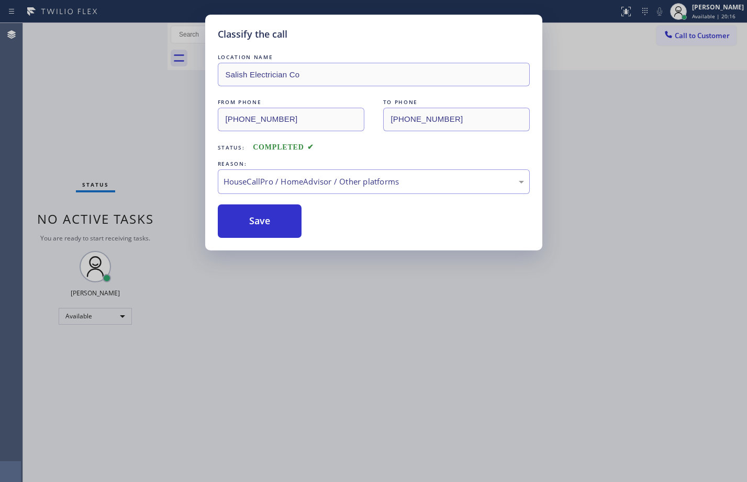
scroll to position [0, 0]
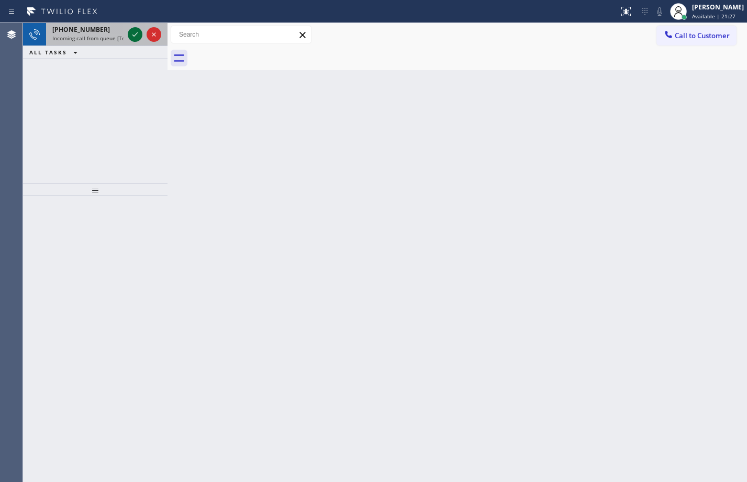
click at [134, 36] on icon at bounding box center [134, 34] width 5 height 4
click at [130, 39] on icon at bounding box center [135, 34] width 13 height 13
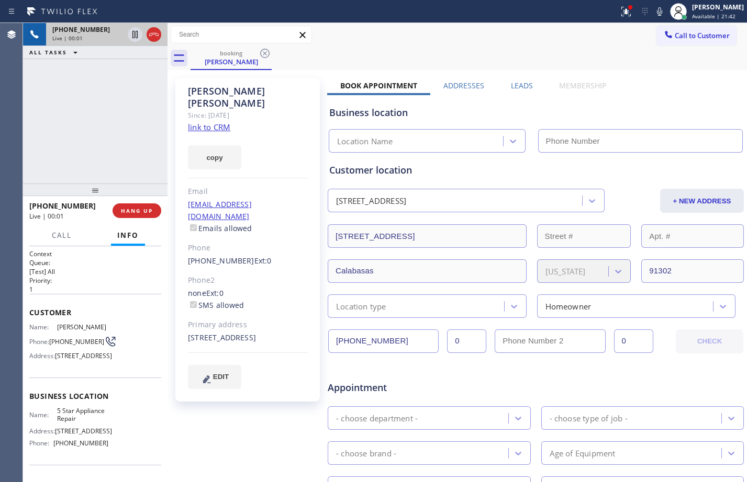
type input "[PHONE_NUMBER]"
click at [222, 122] on link "link to CRM" at bounding box center [209, 127] width 42 height 10
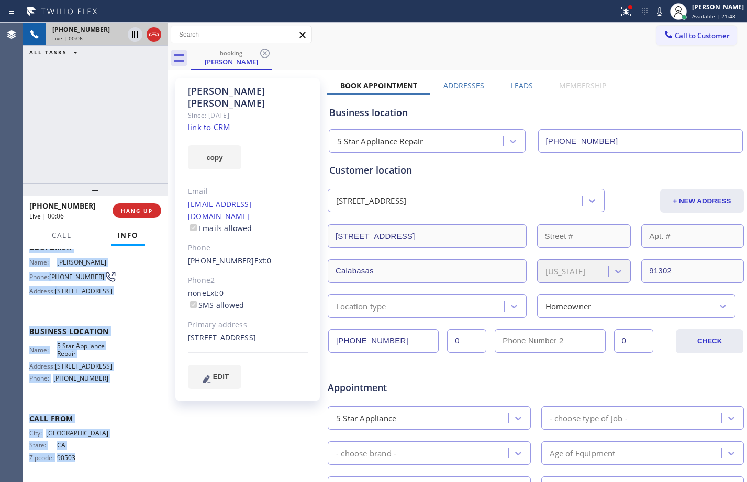
scroll to position [85, 0]
drag, startPoint x: 30, startPoint y: 314, endPoint x: 121, endPoint y: 387, distance: 116.9
click at [121, 387] on div "Context Queue: [Test] All Priority: 1 Customer Name: Patricia Provost Phone: (3…" at bounding box center [95, 332] width 132 height 295
copy div "Customer Name: Patricia Provost Phone: (310) 488-8278 Address: 24026 Chestnut W…"
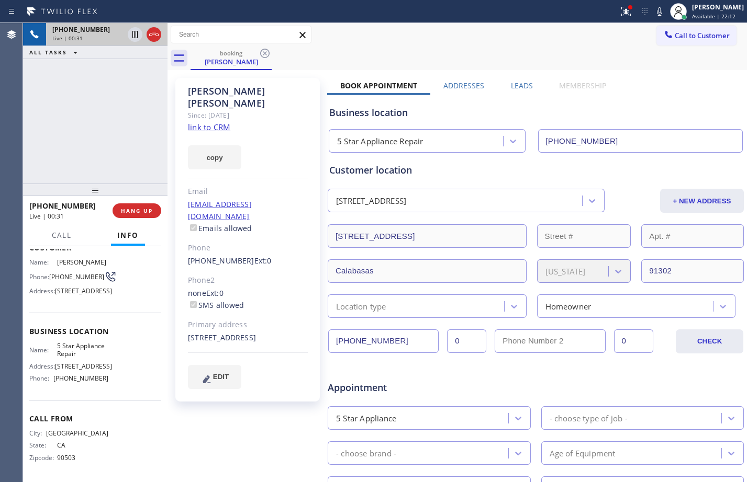
drag, startPoint x: 79, startPoint y: 84, endPoint x: 329, endPoint y: 138, distance: 256.0
click at [79, 84] on div "+13104888278 Live | 00:31 ALL TASKS ALL TASKS ACTIVE TASKS TASKS IN WRAP UP" at bounding box center [95, 103] width 144 height 161
click at [136, 39] on icon at bounding box center [135, 34] width 13 height 13
click at [653, 17] on icon at bounding box center [659, 11] width 13 height 13
click at [620, 13] on icon at bounding box center [626, 11] width 13 height 13
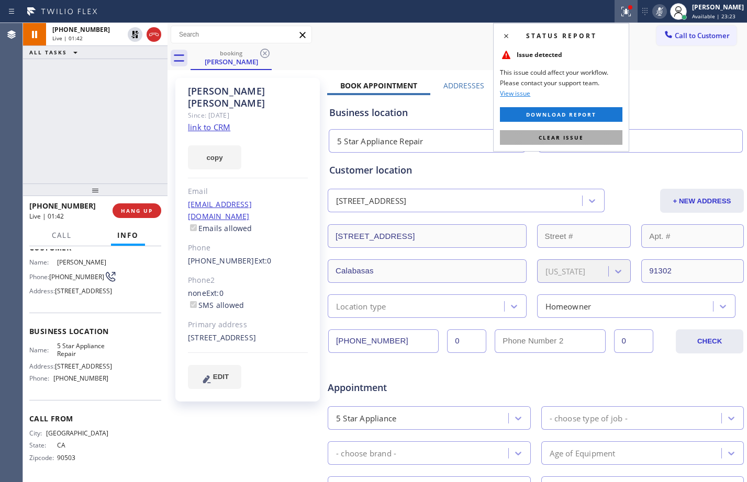
click at [588, 139] on button "Clear issue" at bounding box center [561, 137] width 122 height 15
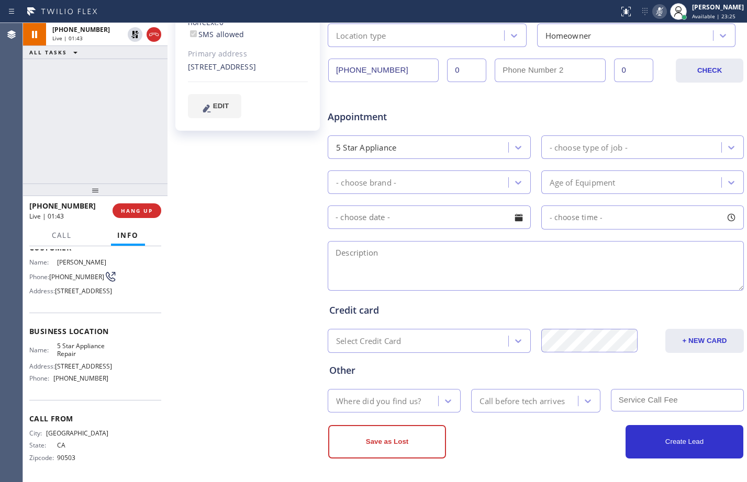
scroll to position [0, 0]
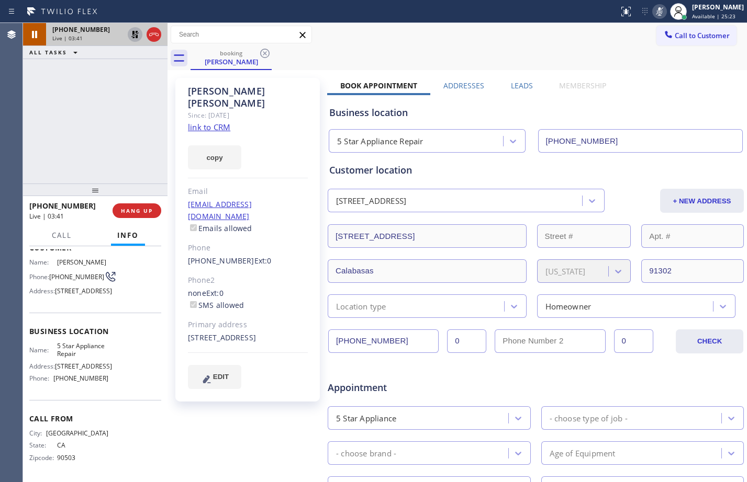
click at [138, 36] on icon at bounding box center [134, 34] width 7 height 7
click at [653, 13] on icon at bounding box center [659, 11] width 13 height 13
click at [137, 39] on icon at bounding box center [135, 34] width 13 height 13
click at [654, 14] on icon at bounding box center [659, 11] width 13 height 13
click at [132, 36] on icon at bounding box center [135, 34] width 13 height 13
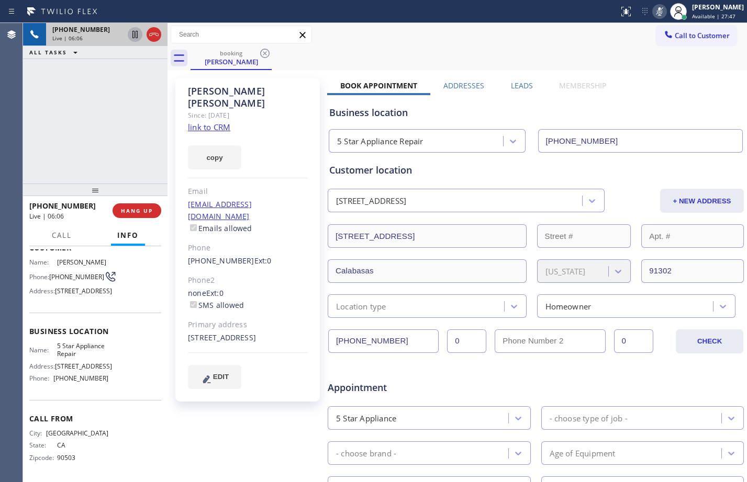
click at [657, 9] on icon at bounding box center [659, 11] width 5 height 8
click at [133, 211] on span "HANG UP" at bounding box center [137, 210] width 32 height 7
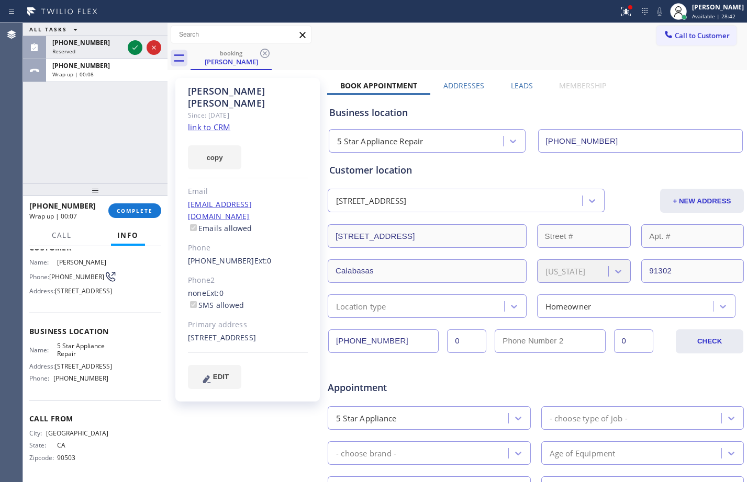
click at [89, 149] on div "ALL TASKS ALL TASKS ACTIVE TASKS TASKS IN WRAP UP (347) 791-5136 Reserved +1310…" at bounding box center [95, 103] width 144 height 161
click at [136, 206] on button "COMPLETE" at bounding box center [134, 211] width 53 height 15
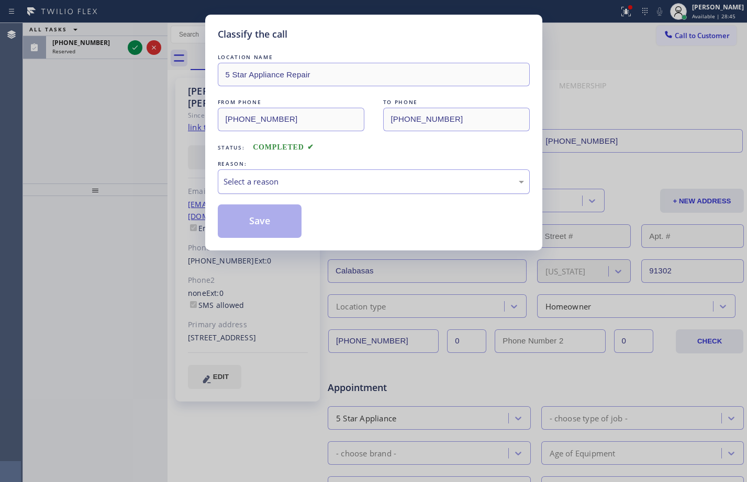
click at [417, 179] on div "Select a reason" at bounding box center [373, 182] width 300 height 12
click at [287, 229] on button "Save" at bounding box center [260, 221] width 84 height 33
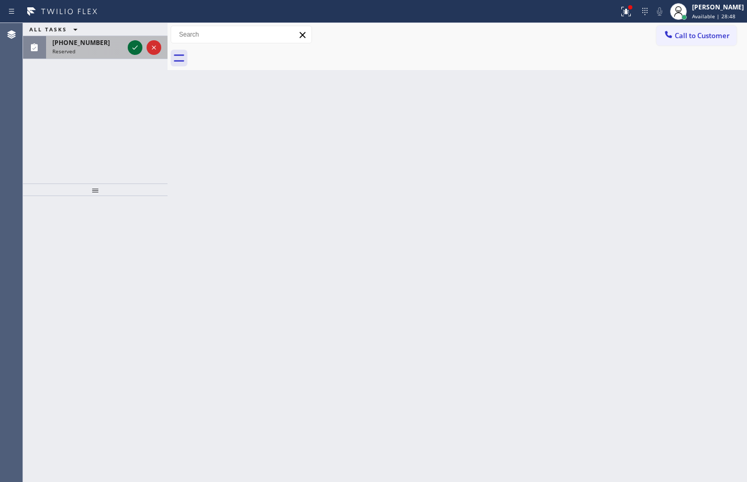
click at [134, 54] on button at bounding box center [135, 47] width 15 height 15
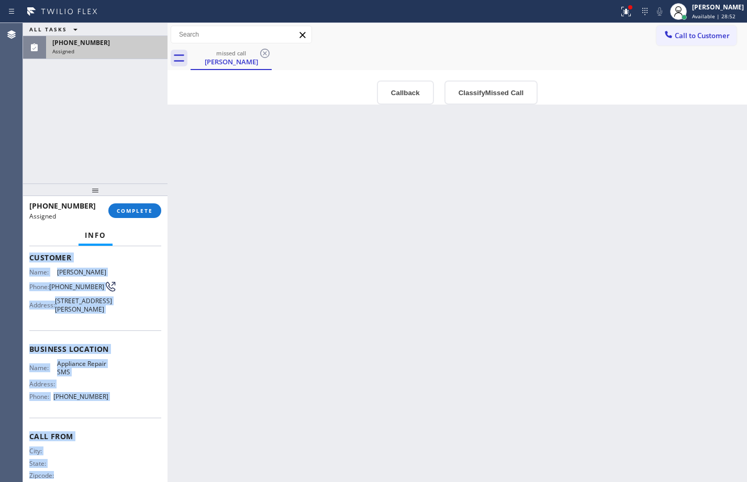
scroll to position [82, 0]
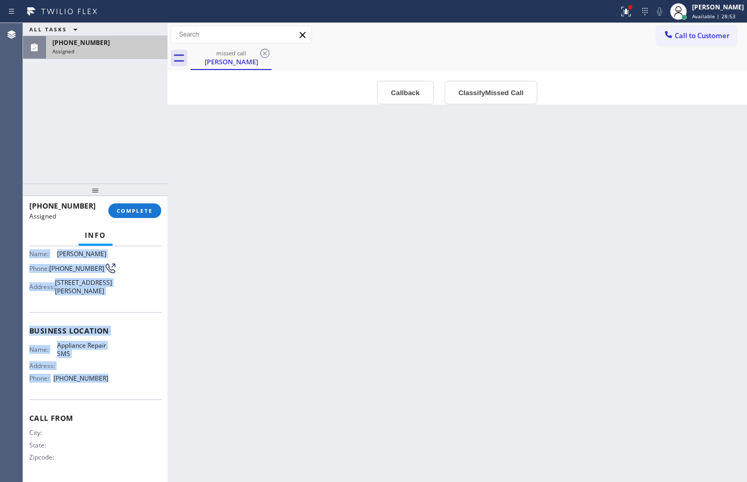
drag, startPoint x: 31, startPoint y: 323, endPoint x: 129, endPoint y: 400, distance: 125.2
click at [129, 400] on div "Context Queue: Appliance Repair High End Priority: 0 Task Age: Customer Name: B…" at bounding box center [95, 323] width 132 height 312
copy div "Customer Name: Betty Riddick Phone: (347) 791-5136 Address: 1185 Carroll St 12K…"
click at [129, 206] on button "COMPLETE" at bounding box center [134, 211] width 53 height 15
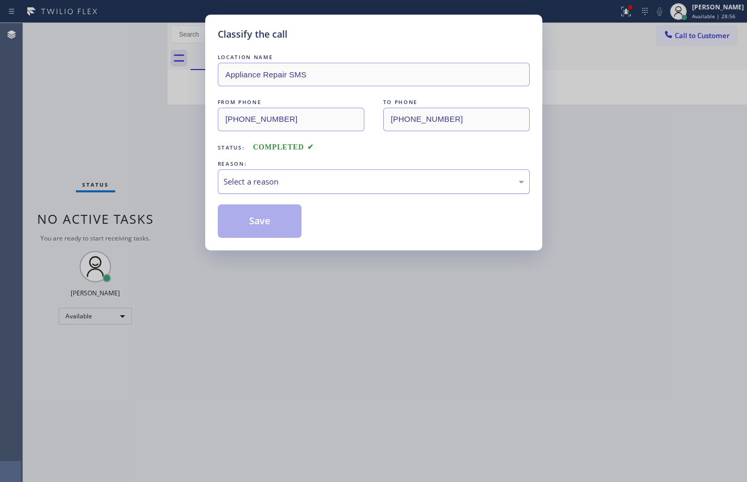
click at [297, 183] on div "Select a reason" at bounding box center [373, 182] width 300 height 12
click at [255, 226] on button "Save" at bounding box center [260, 221] width 84 height 33
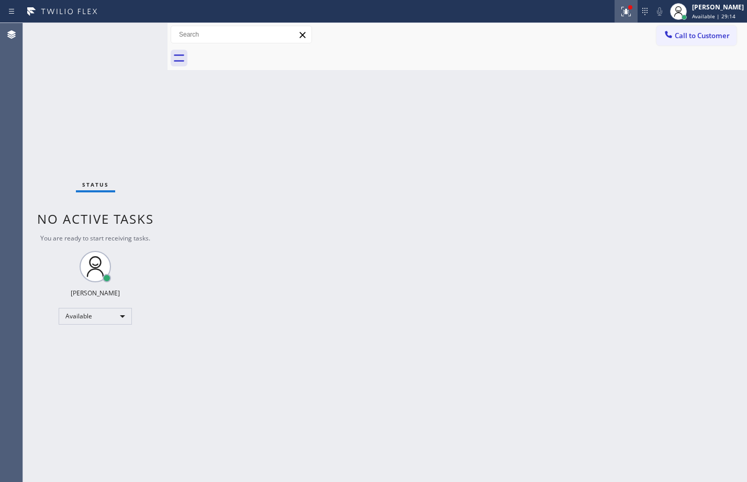
click at [620, 9] on icon at bounding box center [626, 11] width 13 height 13
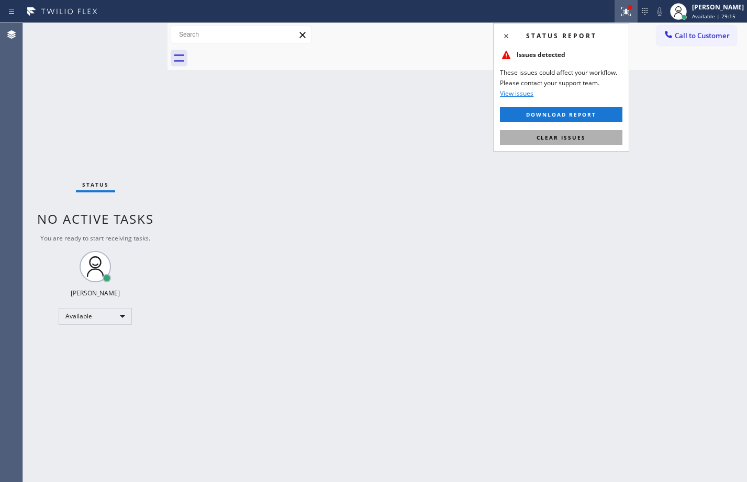
click at [573, 136] on span "Clear issues" at bounding box center [560, 137] width 49 height 7
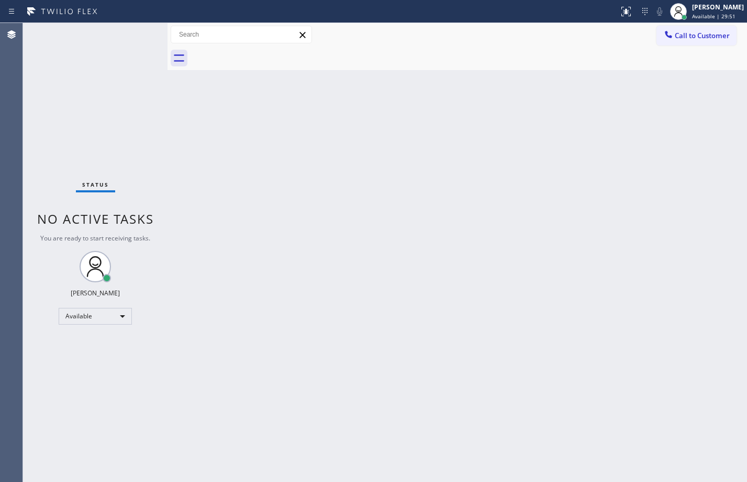
click at [128, 114] on div "Status No active tasks You are ready to start receiving tasks. [PERSON_NAME] Av…" at bounding box center [95, 252] width 144 height 459
click at [156, 150] on div "Status No active tasks You are ready to start receiving tasks. [PERSON_NAME] Av…" at bounding box center [95, 252] width 144 height 459
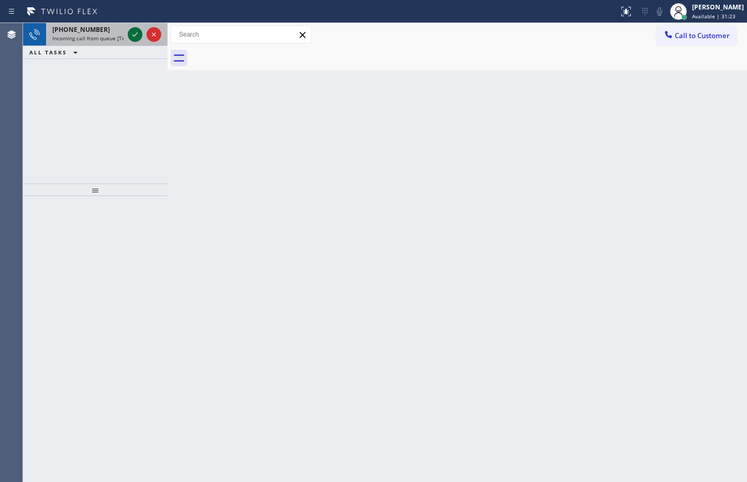
click at [139, 33] on icon at bounding box center [135, 34] width 13 height 13
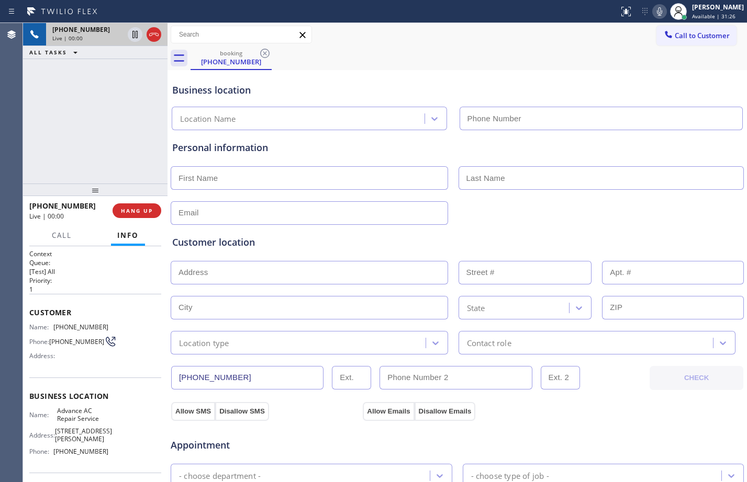
type input "(626) 921-4230"
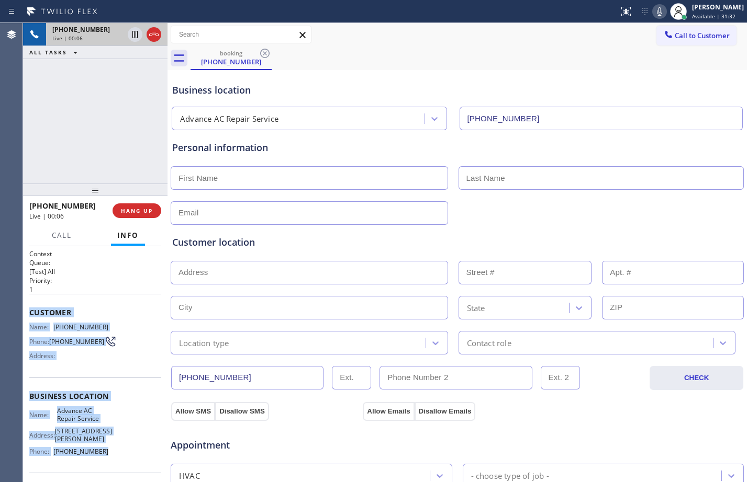
drag, startPoint x: 24, startPoint y: 310, endPoint x: 140, endPoint y: 445, distance: 177.8
click at [140, 445] on div "Context Queue: [Test] All Priority: 1 Customer Name: (949) 267-7817 Phone: (949…" at bounding box center [95, 364] width 144 height 236
copy div "Customer Name: (949) 267-7817 Phone: (949) 267-7817 Address: Business location …"
click at [147, 207] on span "HANG UP" at bounding box center [137, 210] width 32 height 7
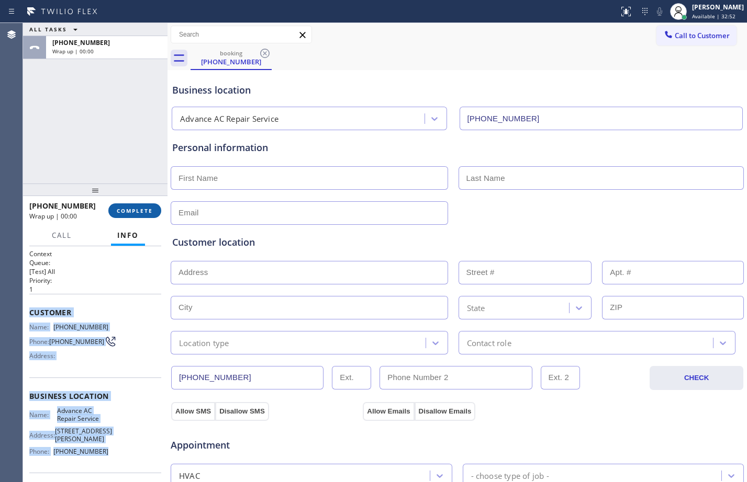
click at [147, 207] on span "COMPLETE" at bounding box center [135, 210] width 36 height 7
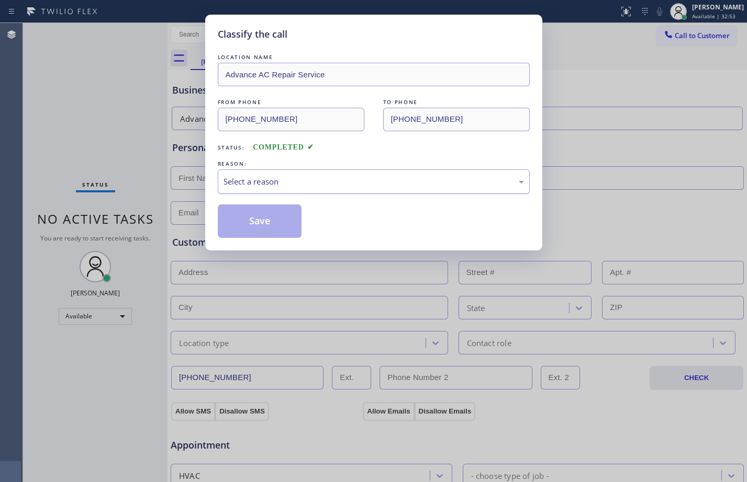
click at [309, 185] on div "Select a reason" at bounding box center [373, 182] width 300 height 12
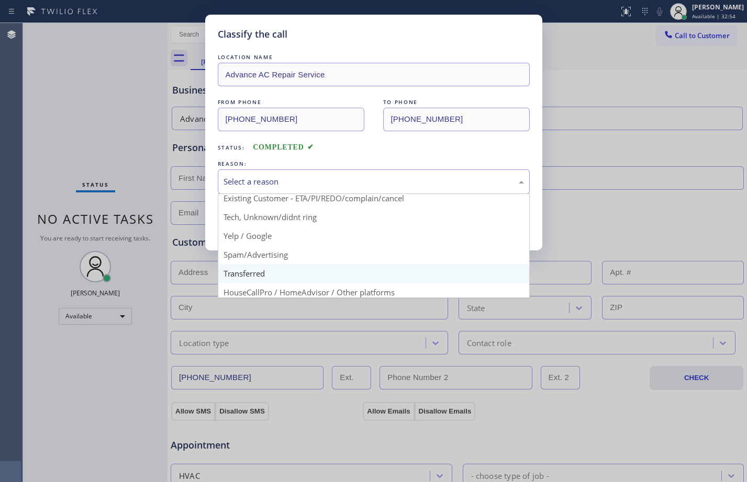
scroll to position [66, 0]
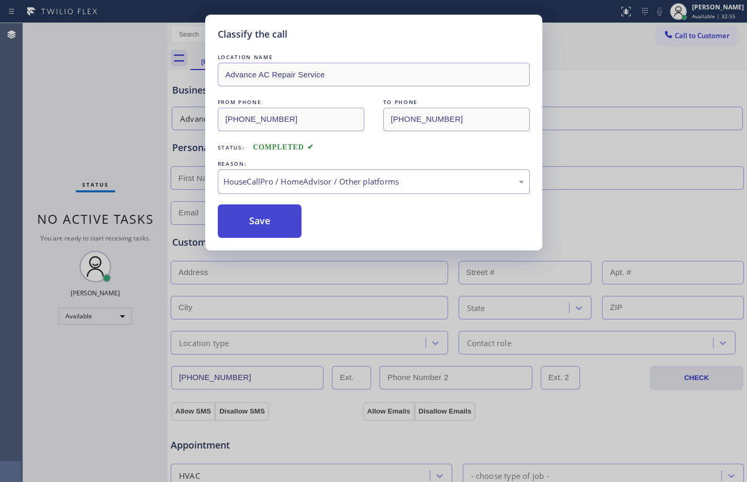
click at [267, 228] on button "Save" at bounding box center [260, 221] width 84 height 33
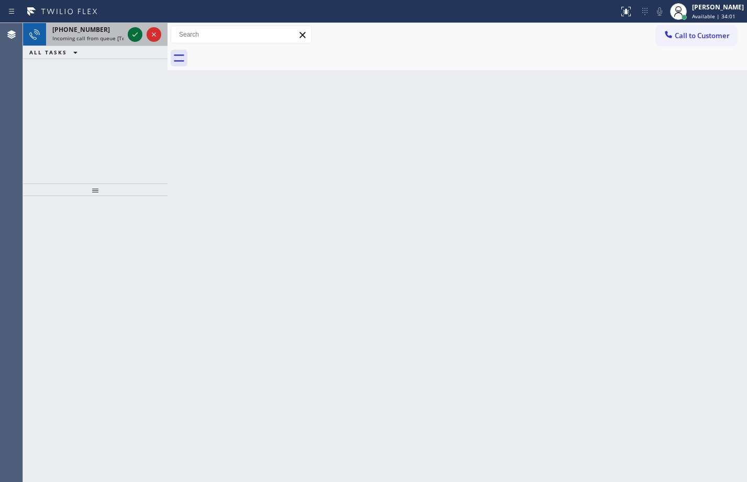
click at [138, 37] on icon at bounding box center [135, 34] width 13 height 13
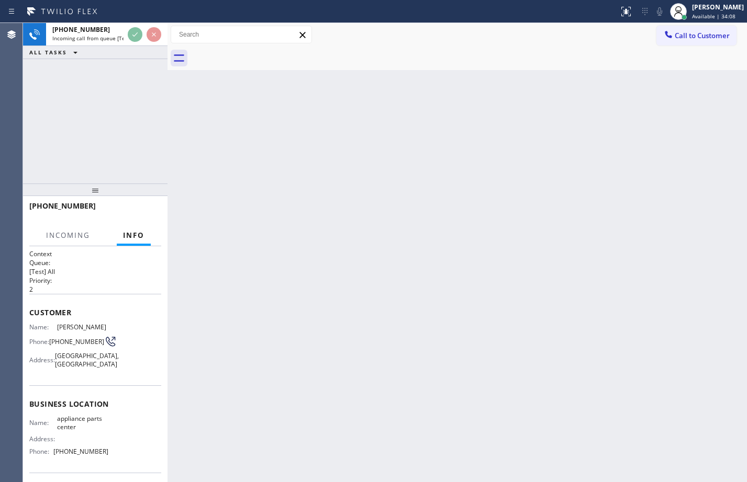
click at [35, 308] on span "Customer" at bounding box center [95, 313] width 132 height 10
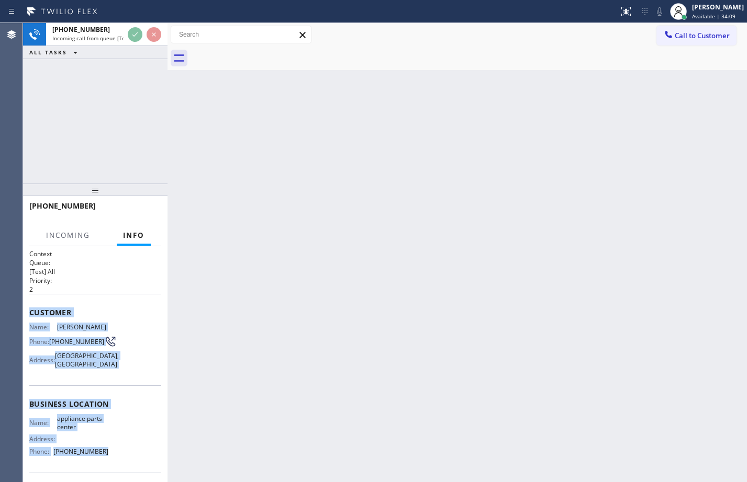
drag, startPoint x: 28, startPoint y: 312, endPoint x: 126, endPoint y: 456, distance: 174.4
click at [126, 456] on div "Context Queue: [Test] All Priority: 2 Customer Name: Joe Velasquez Phone: (817)…" at bounding box center [95, 364] width 144 height 236
copy div "Customer Name: Joe Velasquez Phone: (817) 832-9428 Address: Edgecliff Village, …"
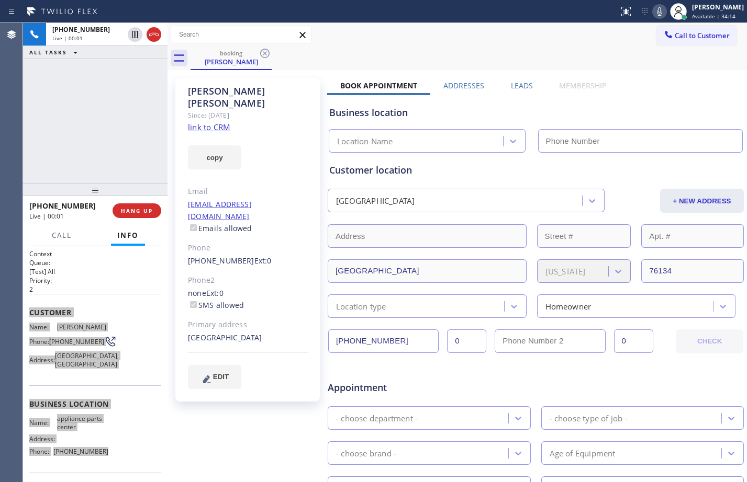
type input "(817) 482-5346"
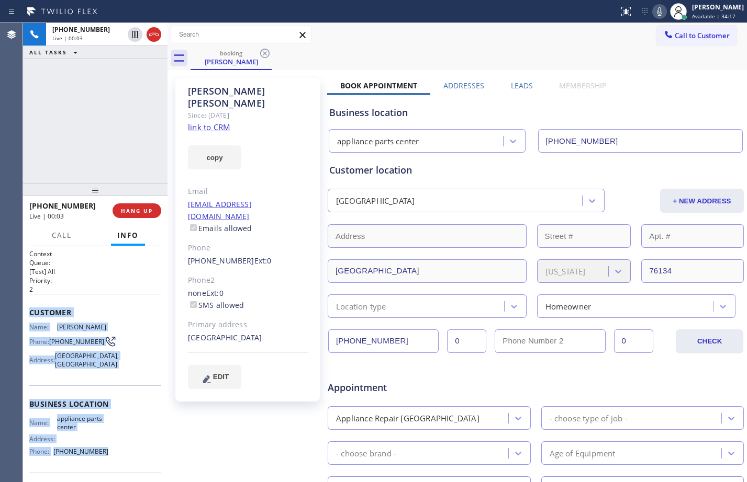
click at [205, 122] on link "link to CRM" at bounding box center [209, 127] width 42 height 10
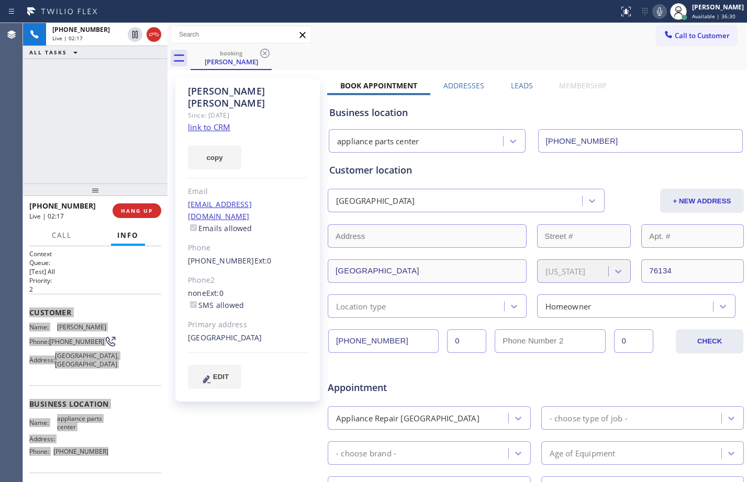
scroll to position [271, 0]
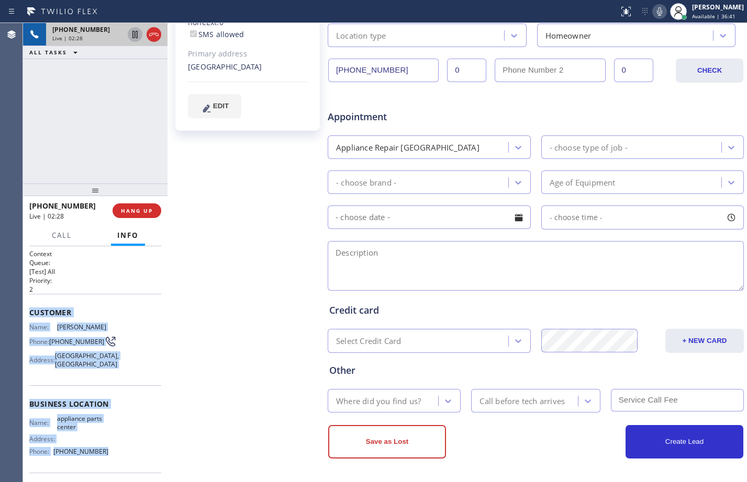
click at [137, 35] on icon at bounding box center [134, 34] width 5 height 7
click at [655, 13] on icon at bounding box center [659, 11] width 13 height 13
click at [58, 147] on div "+18178329428 Live | 03:33 ALL TASKS ALL TASKS ACTIVE TASKS TASKS IN WRAP UP" at bounding box center [95, 103] width 144 height 161
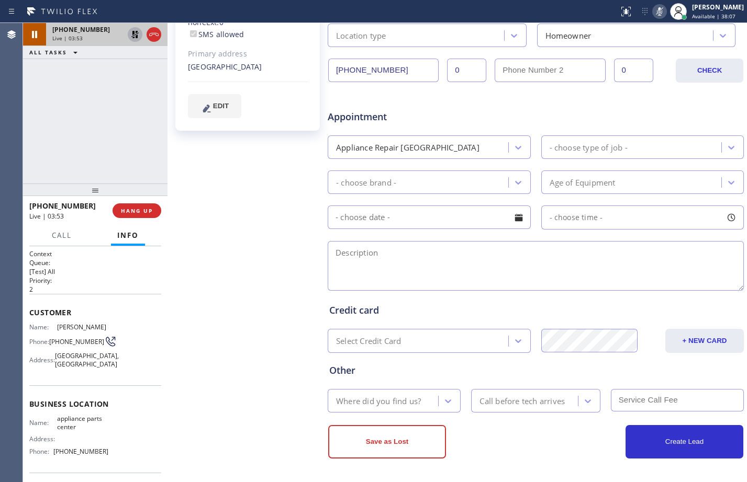
click at [137, 35] on icon at bounding box center [135, 34] width 13 height 13
click at [653, 16] on icon at bounding box center [659, 11] width 13 height 13
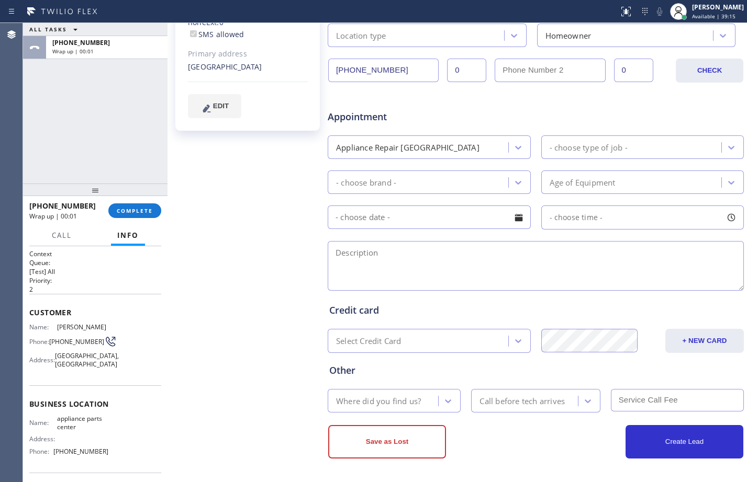
scroll to position [0, 0]
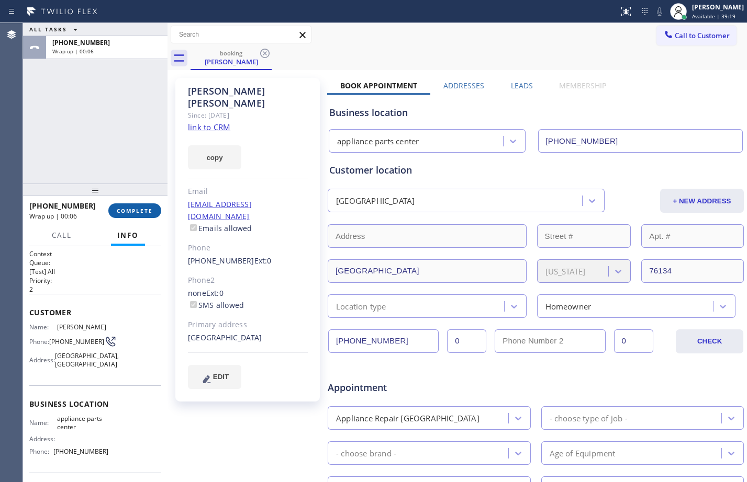
click at [153, 210] on button "COMPLETE" at bounding box center [134, 211] width 53 height 15
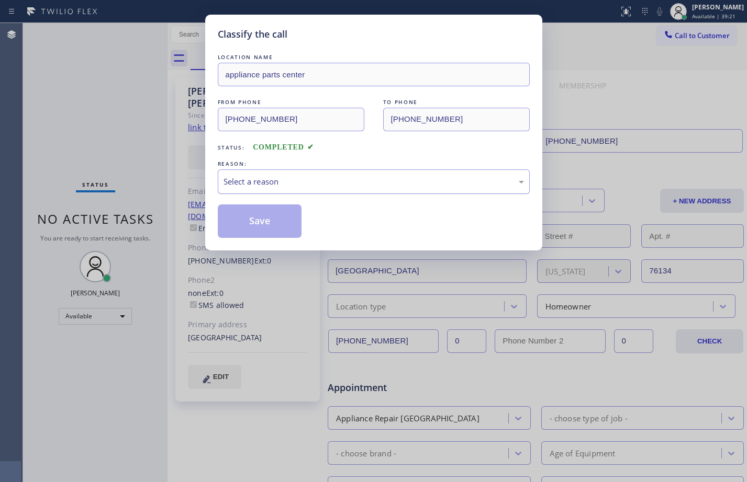
click at [346, 177] on div "Select a reason" at bounding box center [373, 182] width 300 height 12
click at [283, 222] on button "Save" at bounding box center [260, 221] width 84 height 33
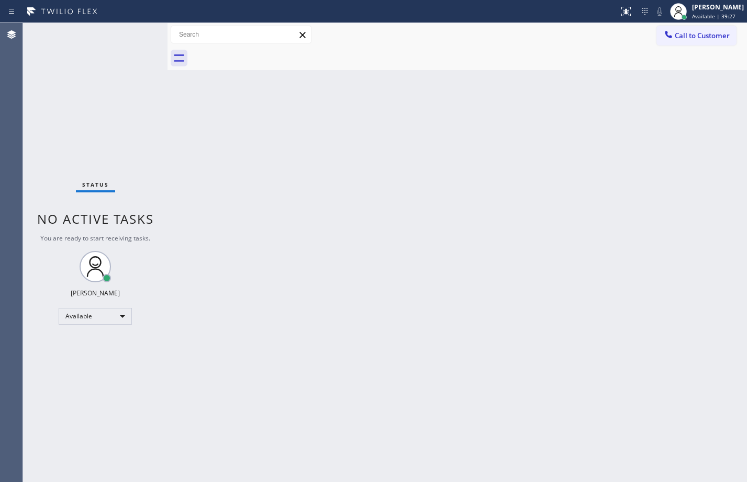
click at [521, 330] on div "Back to Dashboard Change Sender ID Customers Technicians Select a contact Outbo…" at bounding box center [456, 252] width 579 height 459
click at [134, 37] on div "Status No active tasks You are ready to start receiving tasks. [PERSON_NAME] Av…" at bounding box center [95, 252] width 144 height 459
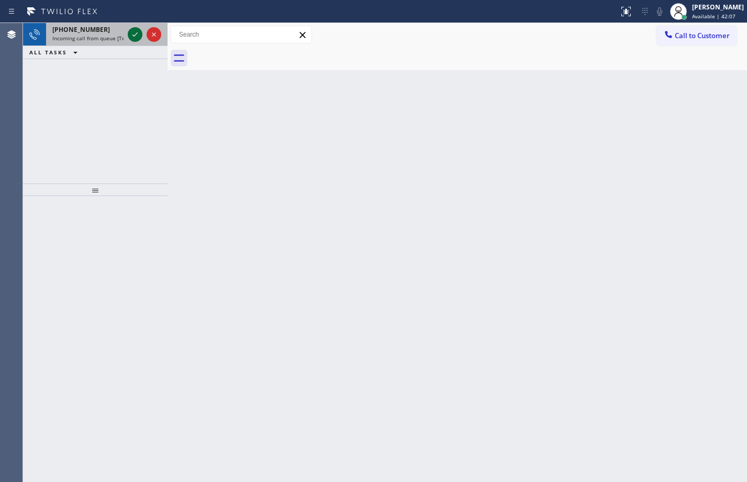
click at [136, 29] on icon at bounding box center [135, 34] width 13 height 13
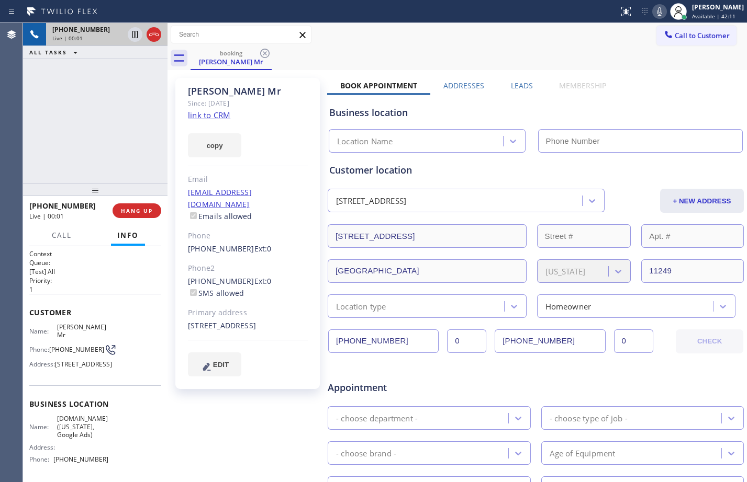
type input "(315) 973-1147"
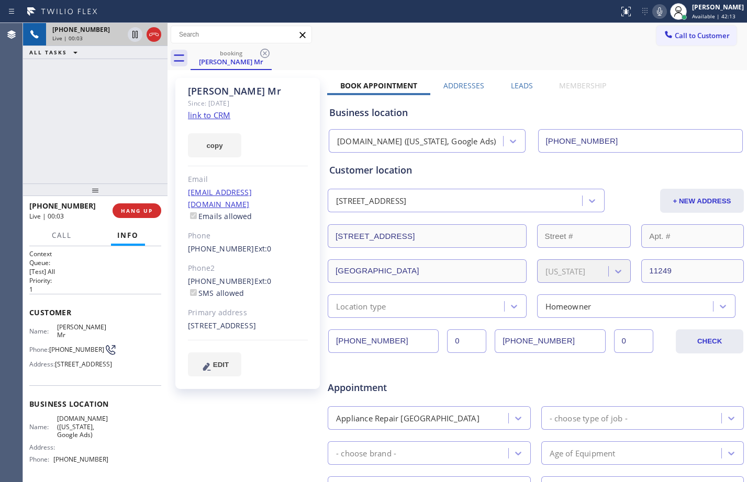
click at [222, 118] on link "link to CRM" at bounding box center [209, 115] width 42 height 10
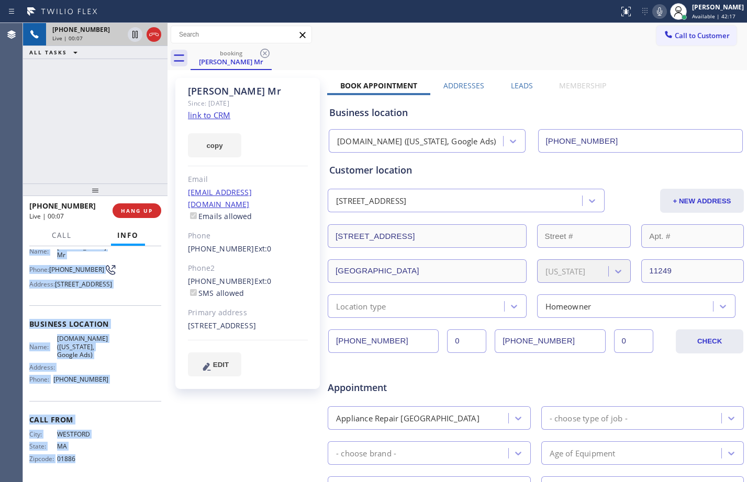
scroll to position [93, 0]
drag, startPoint x: 26, startPoint y: 313, endPoint x: 121, endPoint y: 384, distance: 118.6
click at [121, 384] on div "Context Queue: [Test] All Priority: 1 Customer Name: William Mr Phone: (978) 76…" at bounding box center [95, 364] width 144 height 236
copy div "Customer Name: William Mr Phone: (978) 760-0519 Address: 114 N 8th St, Brooklyn…"
click at [137, 39] on icon at bounding box center [135, 34] width 13 height 13
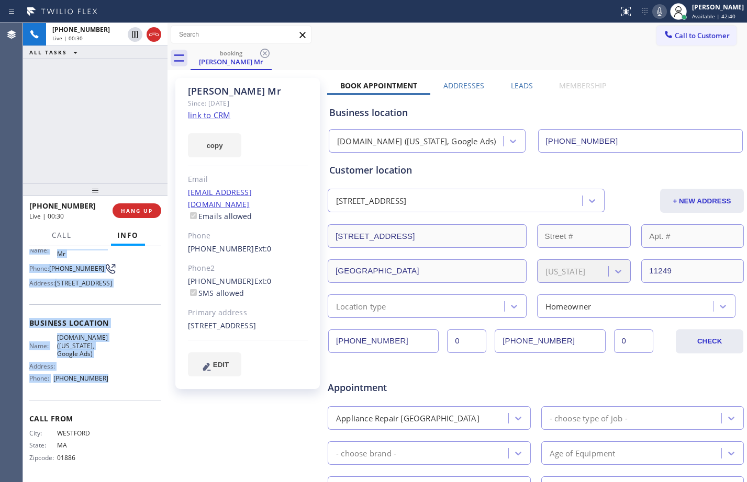
click at [653, 10] on icon at bounding box center [659, 11] width 13 height 13
click at [61, 233] on span "Call" at bounding box center [62, 235] width 20 height 9
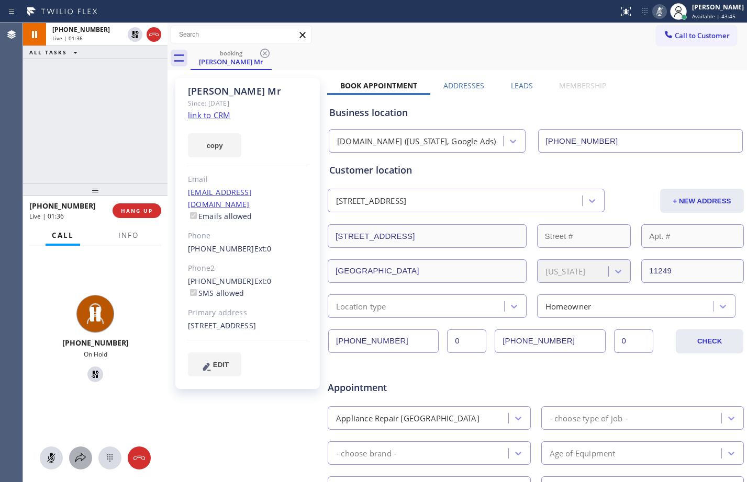
click at [82, 464] on icon at bounding box center [80, 458] width 13 height 13
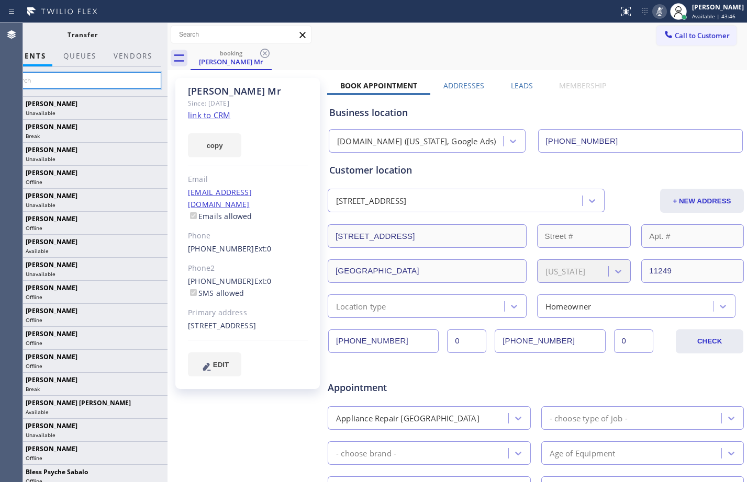
click at [124, 75] on input "text" at bounding box center [83, 80] width 158 height 17
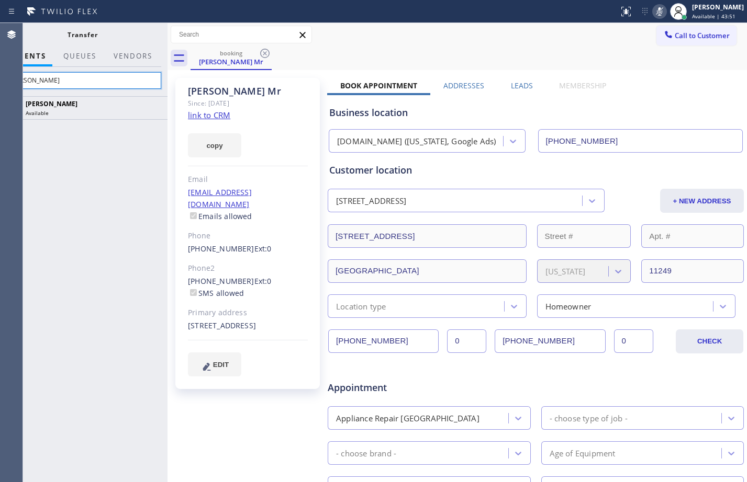
type input "felix"
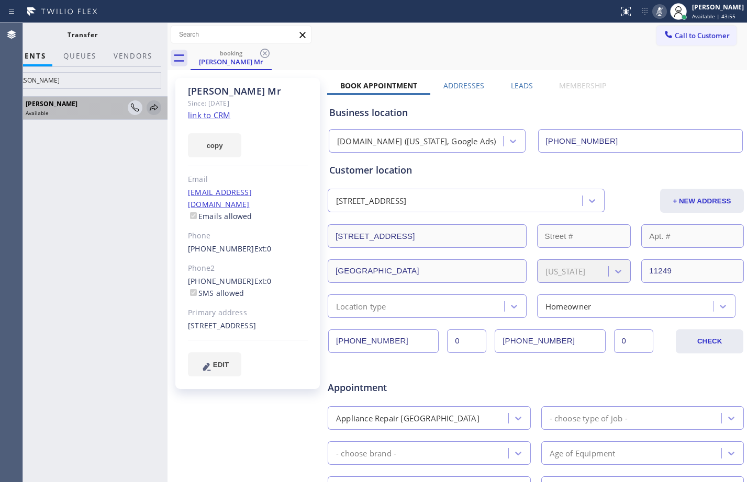
click at [155, 104] on icon at bounding box center [154, 108] width 13 height 13
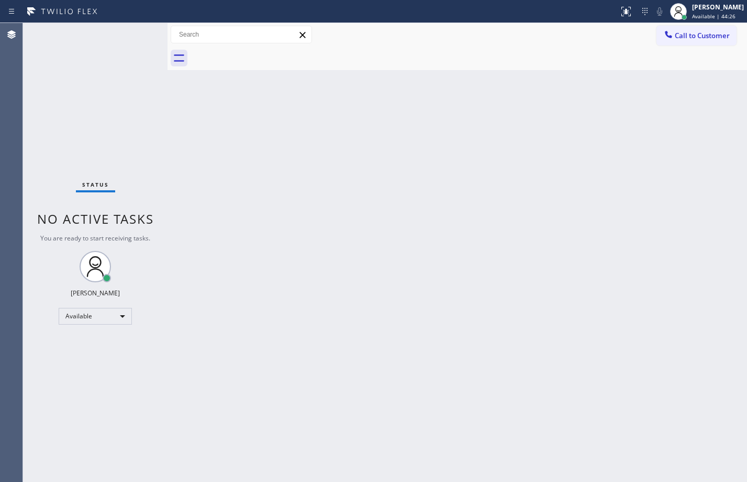
click at [115, 124] on div "Status No active tasks You are ready to start receiving tasks. [PERSON_NAME] Av…" at bounding box center [95, 252] width 144 height 459
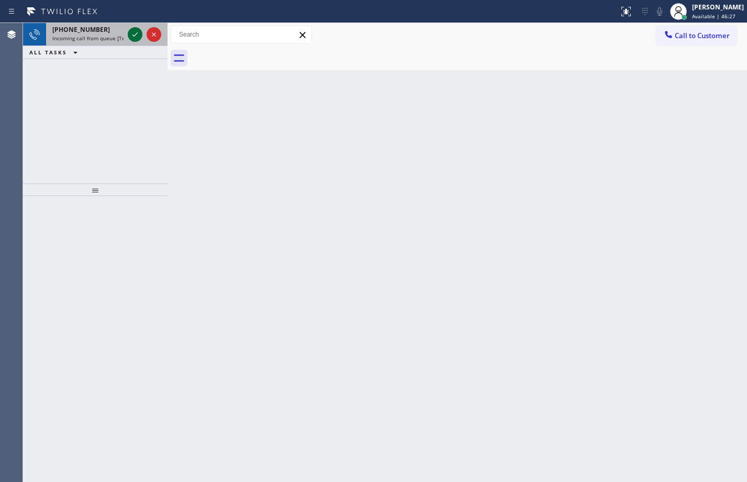
click at [140, 32] on icon at bounding box center [135, 34] width 13 height 13
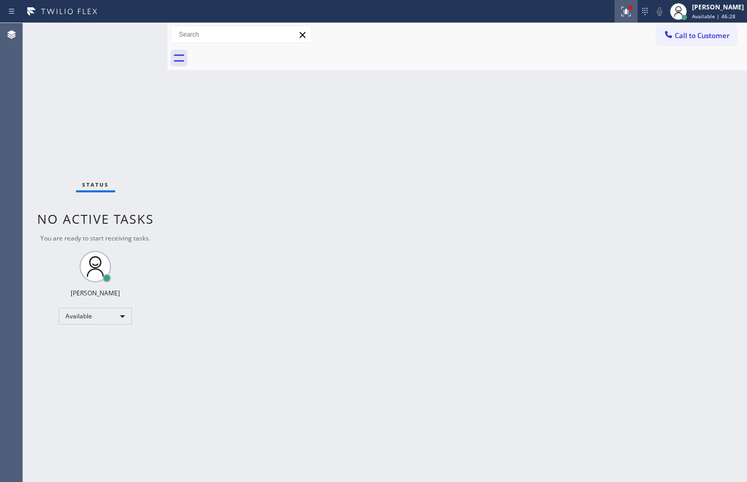
click at [621, 10] on icon at bounding box center [625, 11] width 9 height 9
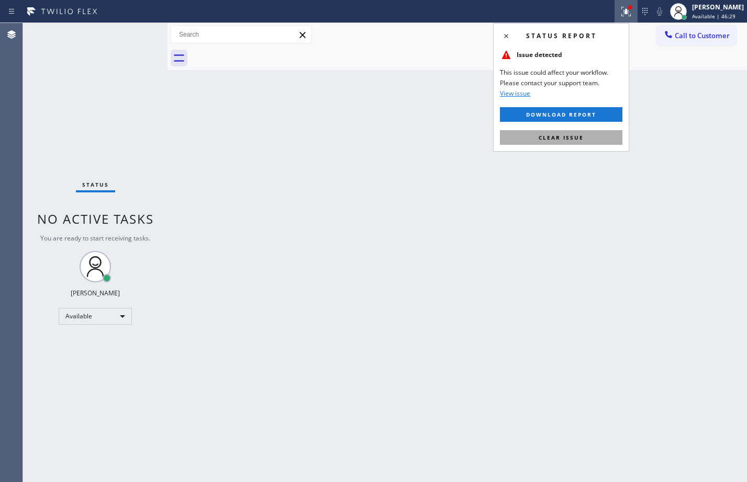
click at [552, 130] on button "Clear issue" at bounding box center [561, 137] width 122 height 15
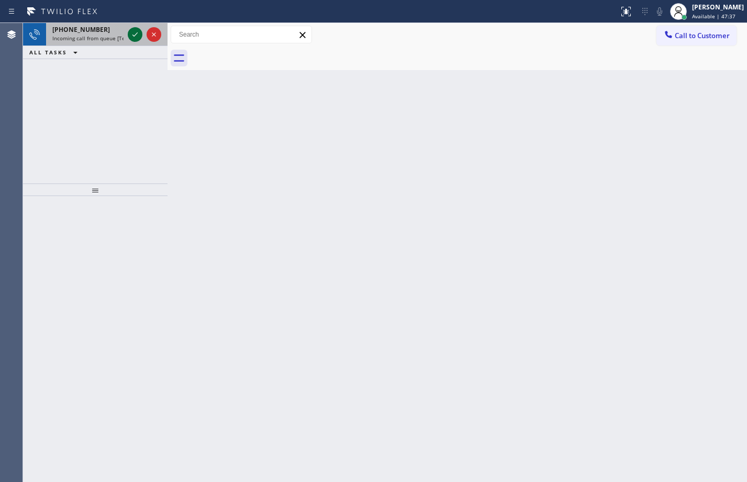
click at [132, 33] on icon at bounding box center [135, 34] width 13 height 13
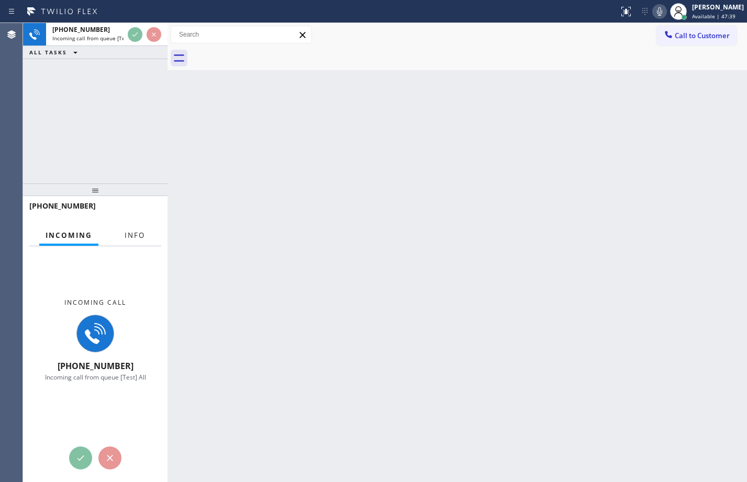
click at [128, 242] on button "Info" at bounding box center [134, 236] width 33 height 20
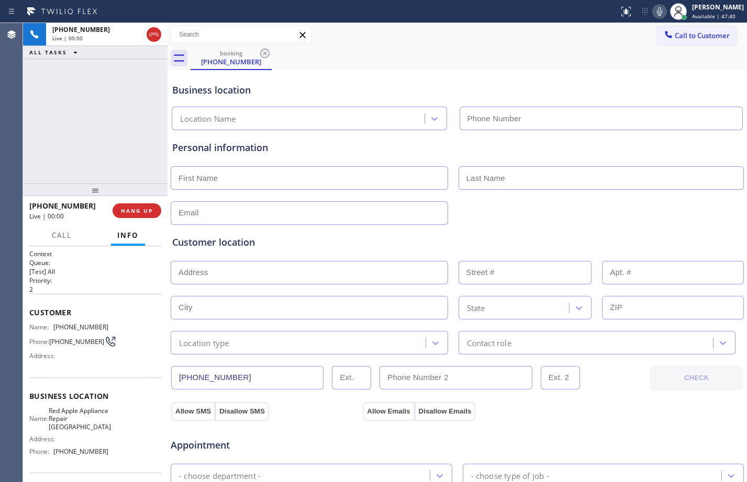
type input "(747) 207-3377"
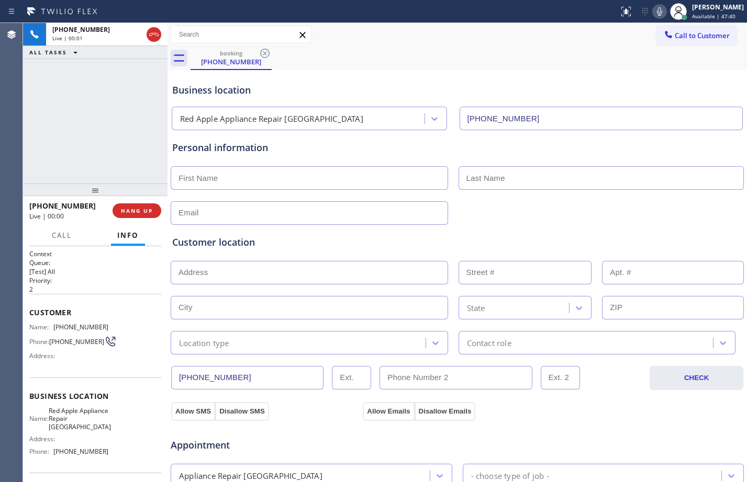
click at [128, 242] on button "Info" at bounding box center [128, 236] width 34 height 20
click at [137, 210] on span "HANG UP" at bounding box center [137, 210] width 32 height 7
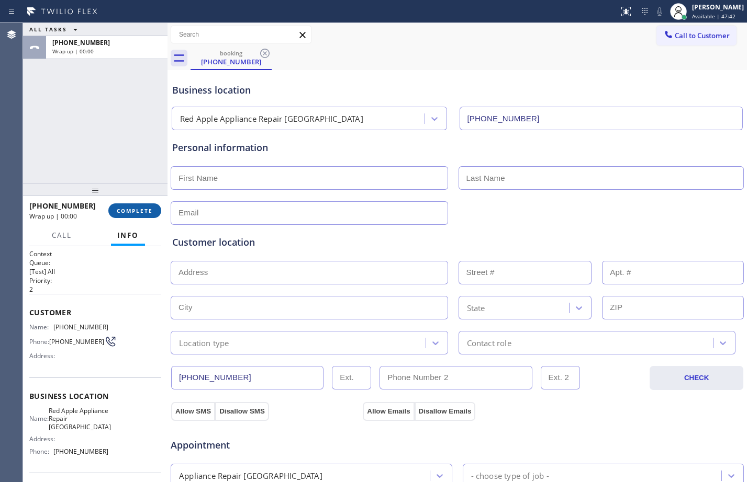
click at [138, 213] on span "COMPLETE" at bounding box center [135, 210] width 36 height 7
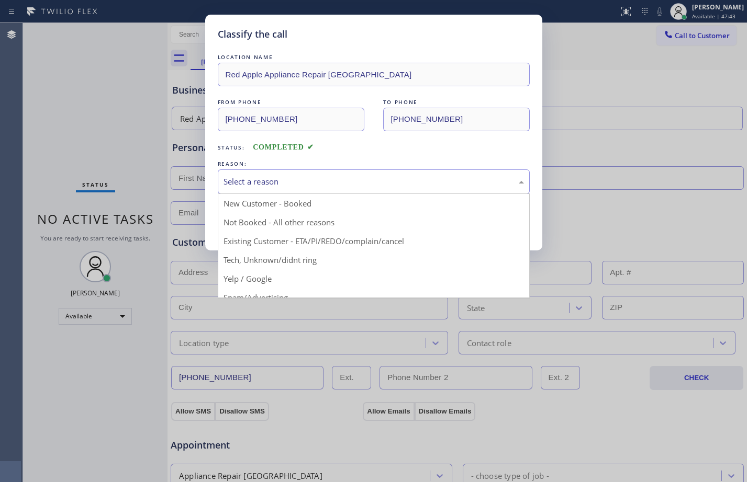
click at [302, 183] on div "Select a reason" at bounding box center [373, 182] width 300 height 12
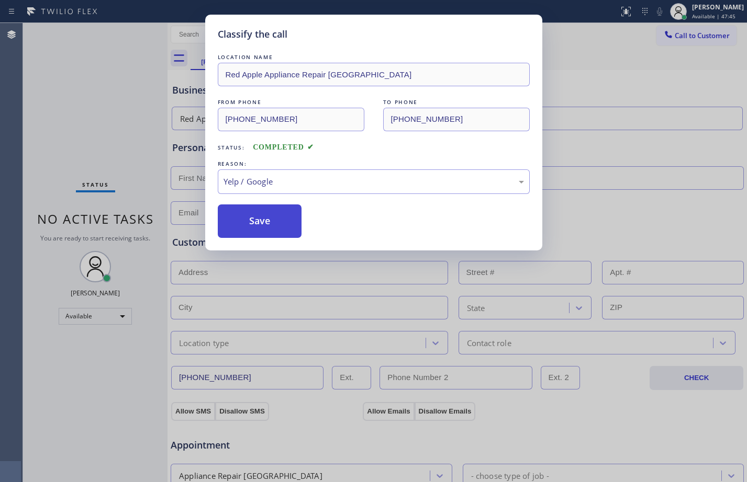
click at [274, 220] on button "Save" at bounding box center [260, 221] width 84 height 33
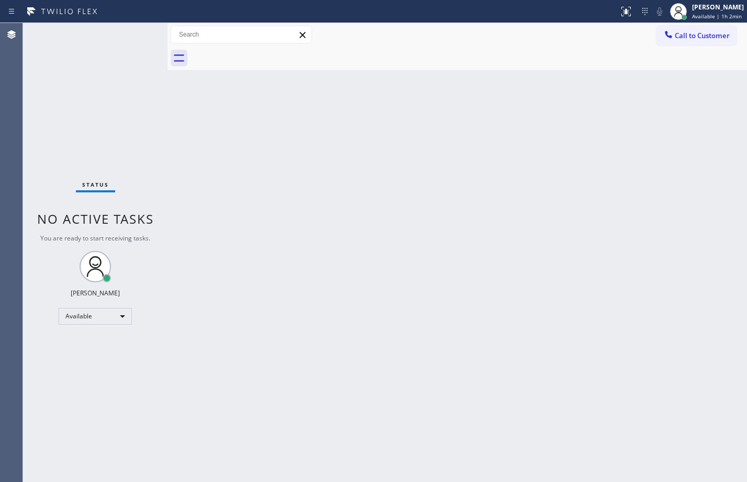
click at [107, 53] on div "Status No active tasks You are ready to start receiving tasks. [PERSON_NAME] Av…" at bounding box center [95, 252] width 144 height 459
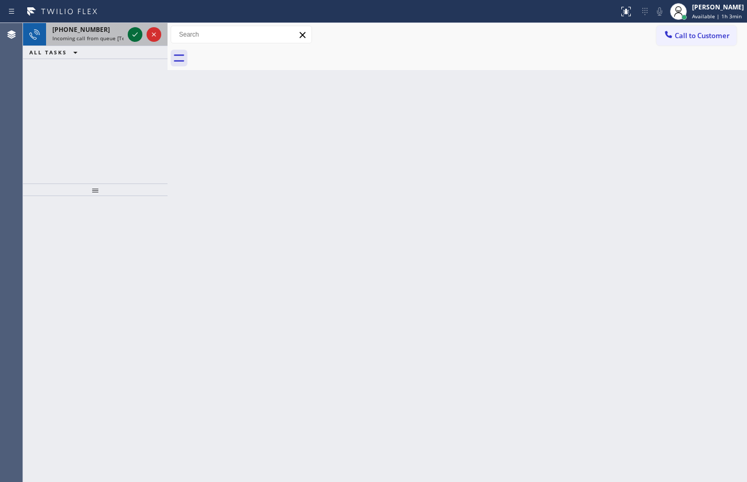
click at [128, 37] on div at bounding box center [135, 34] width 15 height 13
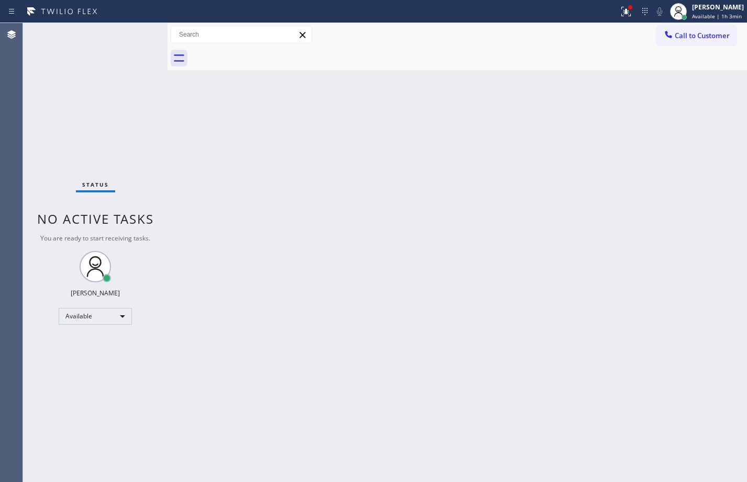
click at [134, 38] on div "Status No active tasks You are ready to start receiving tasks. [PERSON_NAME] Av…" at bounding box center [95, 252] width 144 height 459
click at [621, 13] on icon at bounding box center [625, 11] width 9 height 9
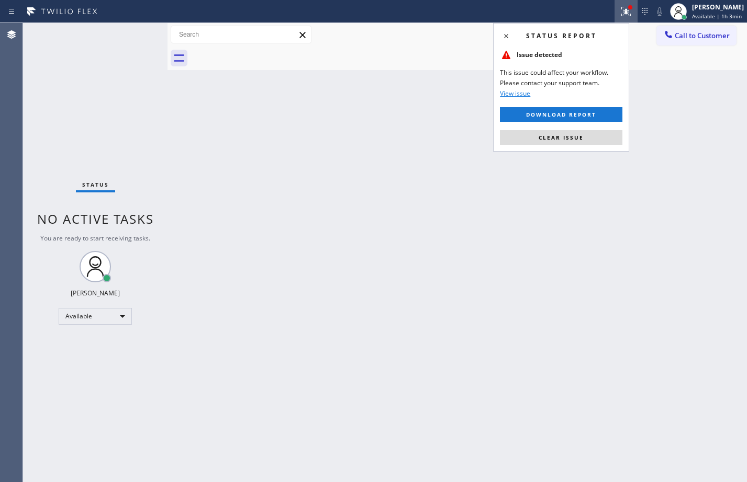
drag, startPoint x: 570, startPoint y: 141, endPoint x: 541, endPoint y: 128, distance: 31.6
click at [571, 141] on button "Clear issue" at bounding box center [561, 137] width 122 height 15
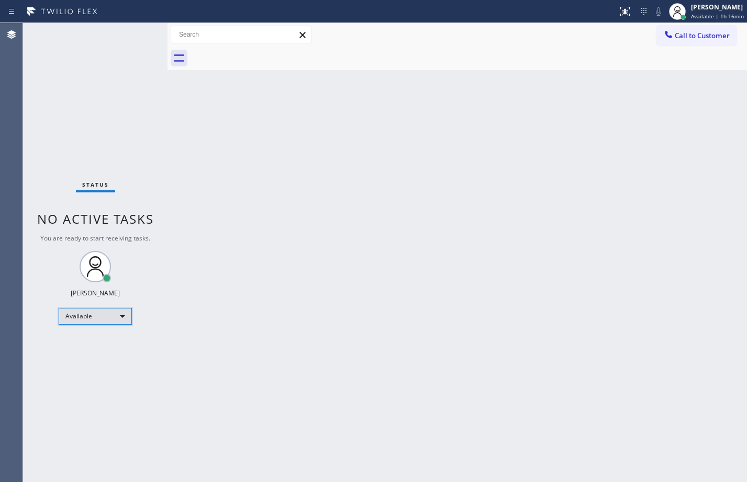
click at [86, 319] on div "Available" at bounding box center [95, 316] width 73 height 17
click at [76, 366] on li "Break" at bounding box center [94, 370] width 71 height 13
